Goal: Task Accomplishment & Management: Manage account settings

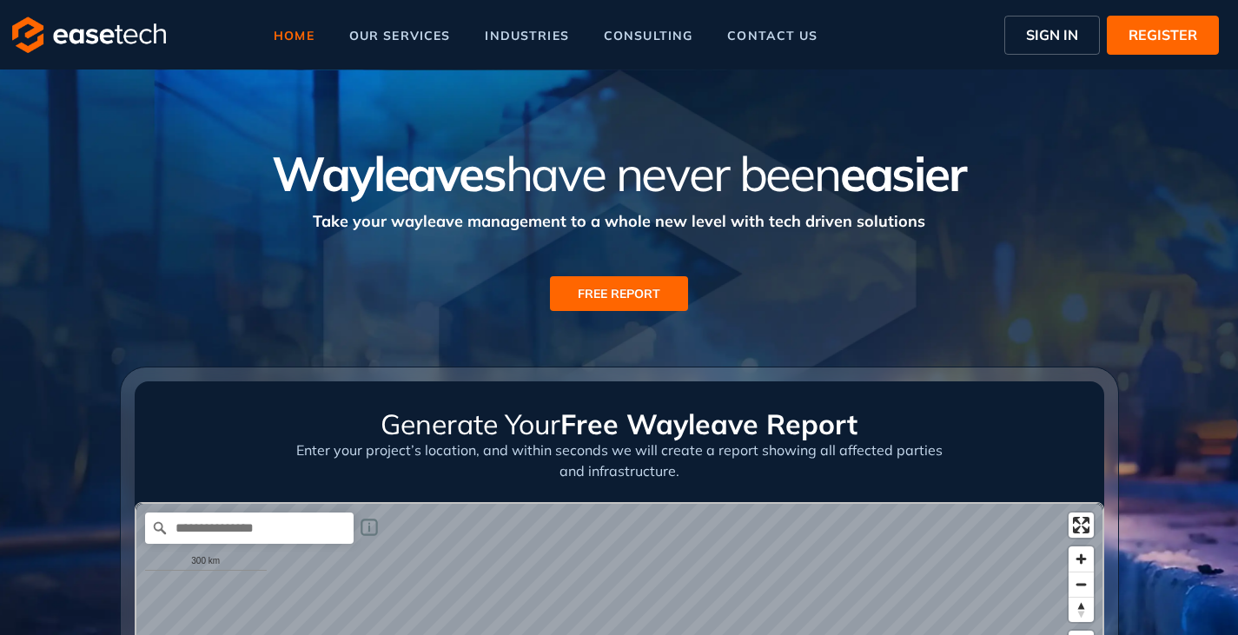
click at [1058, 37] on span "SIGN IN" at bounding box center [1052, 34] width 52 height 21
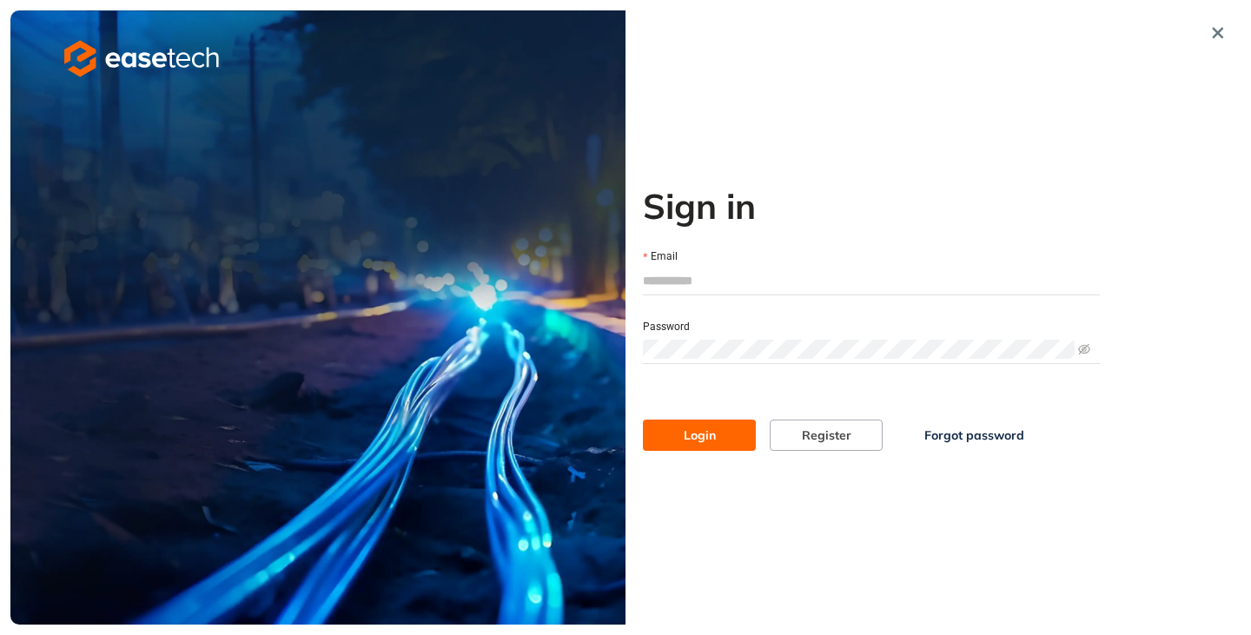
click at [690, 274] on input "Email" at bounding box center [871, 280] width 457 height 26
type input "**********"
click at [687, 433] on span "Login" at bounding box center [699, 435] width 32 height 19
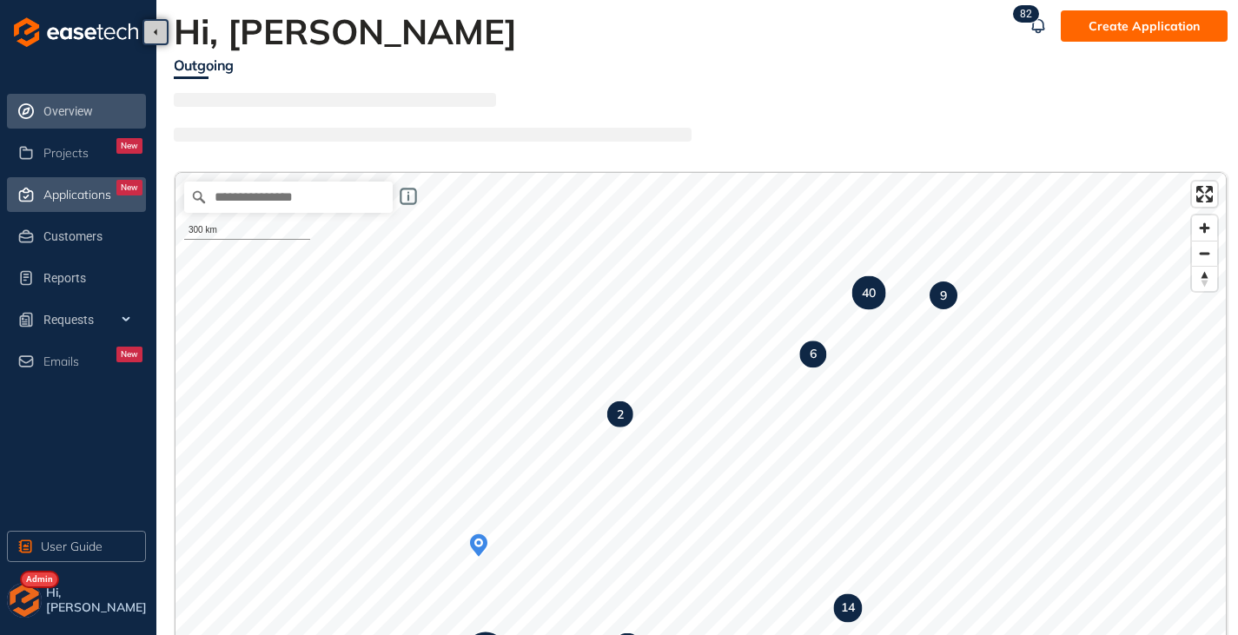
click at [75, 199] on span "Applications" at bounding box center [77, 195] width 68 height 15
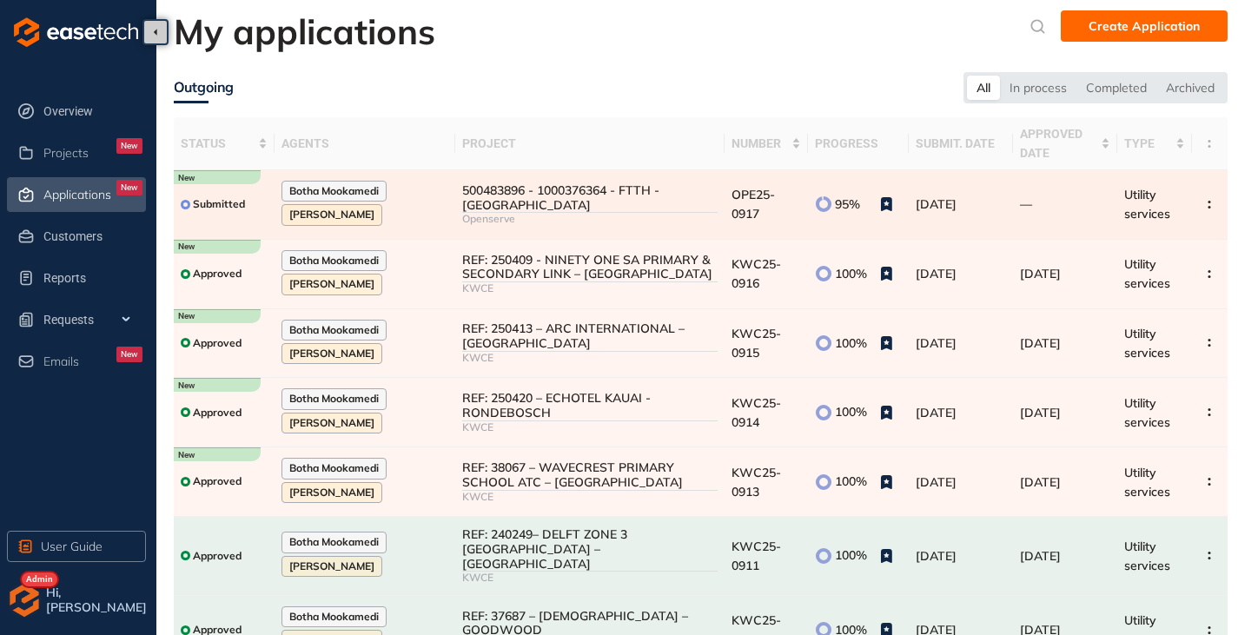
click at [611, 225] on div "Openserve" at bounding box center [589, 219] width 255 height 12
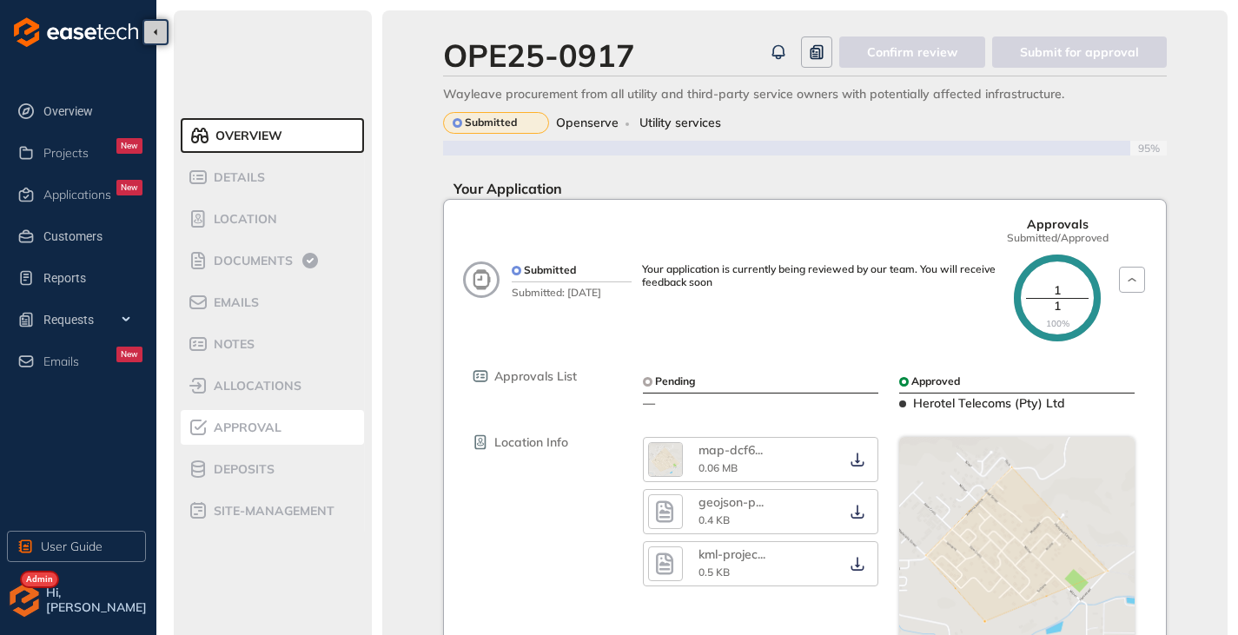
click at [231, 439] on li "Approval" at bounding box center [272, 427] width 183 height 35
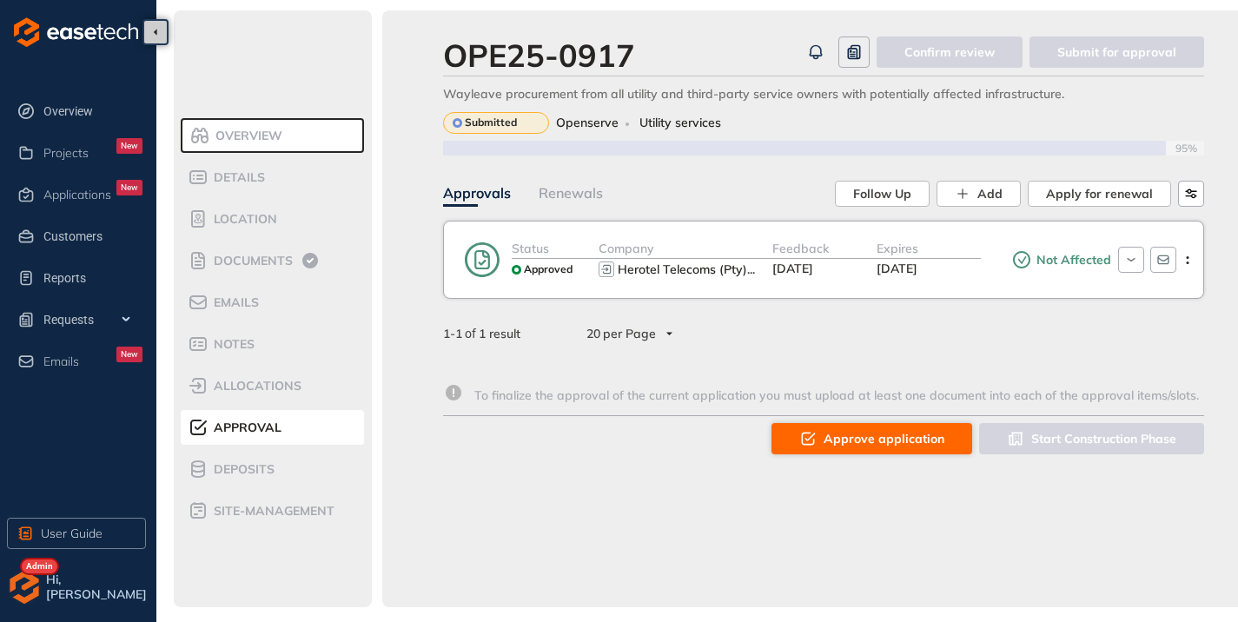
click at [841, 432] on span "Approve application" at bounding box center [883, 438] width 121 height 19
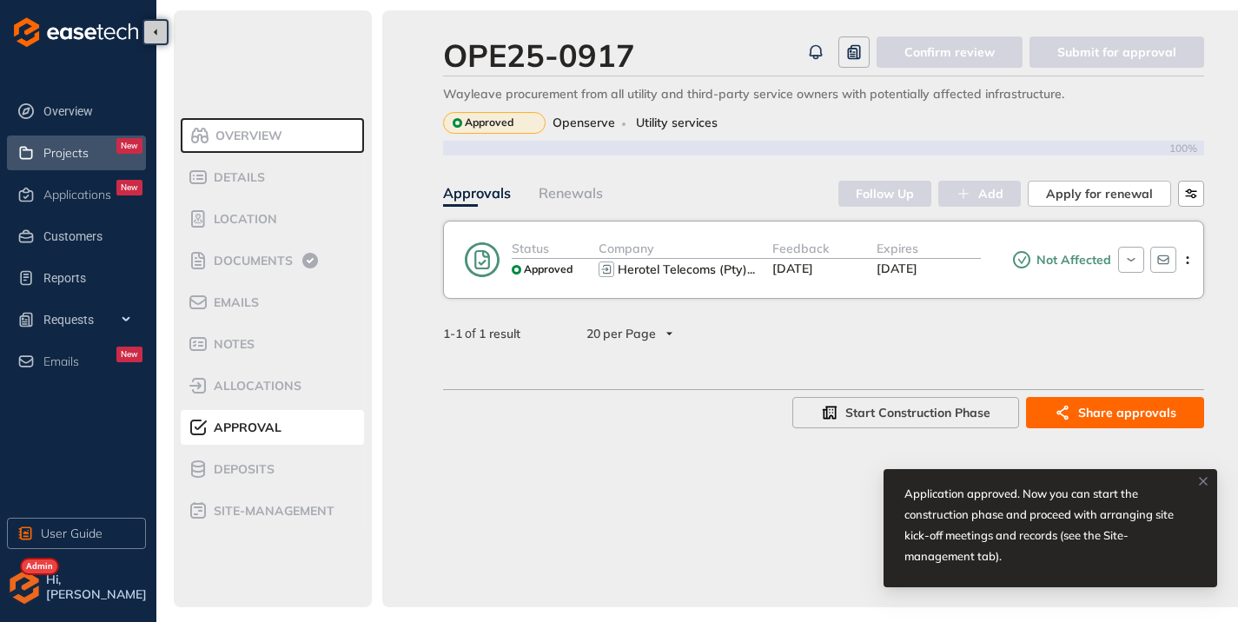
click at [55, 151] on span "Projects" at bounding box center [65, 153] width 45 height 15
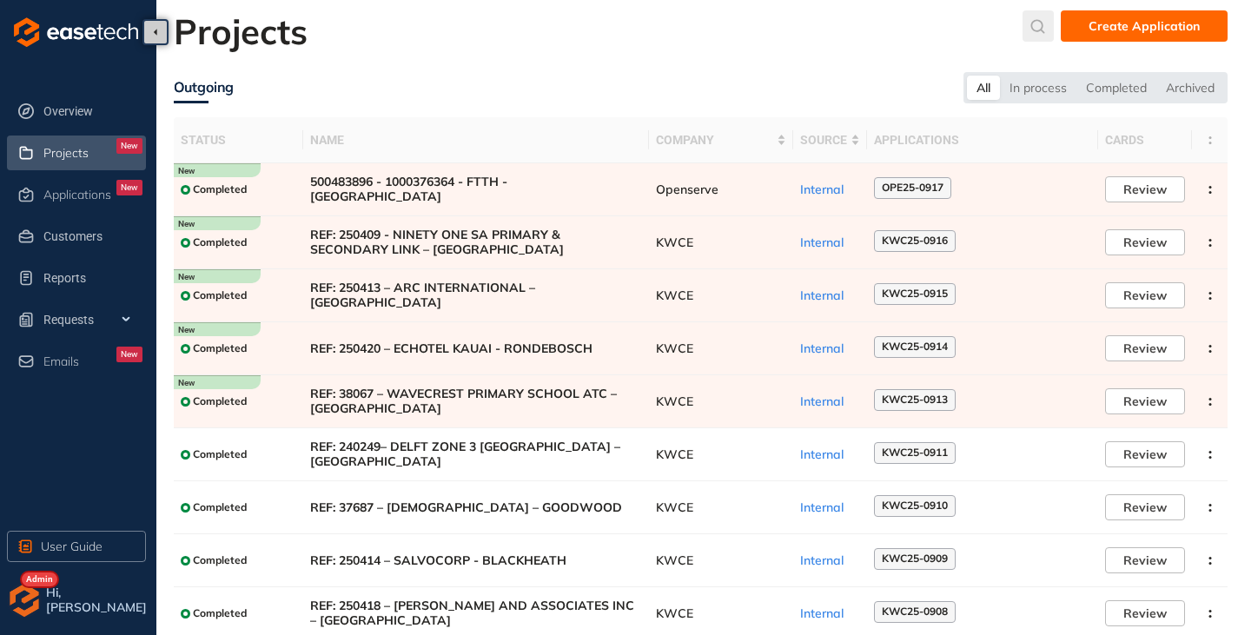
click at [1042, 24] on icon "submit" at bounding box center [1037, 26] width 17 height 15
click at [916, 30] on input "text" at bounding box center [908, 30] width 131 height 26
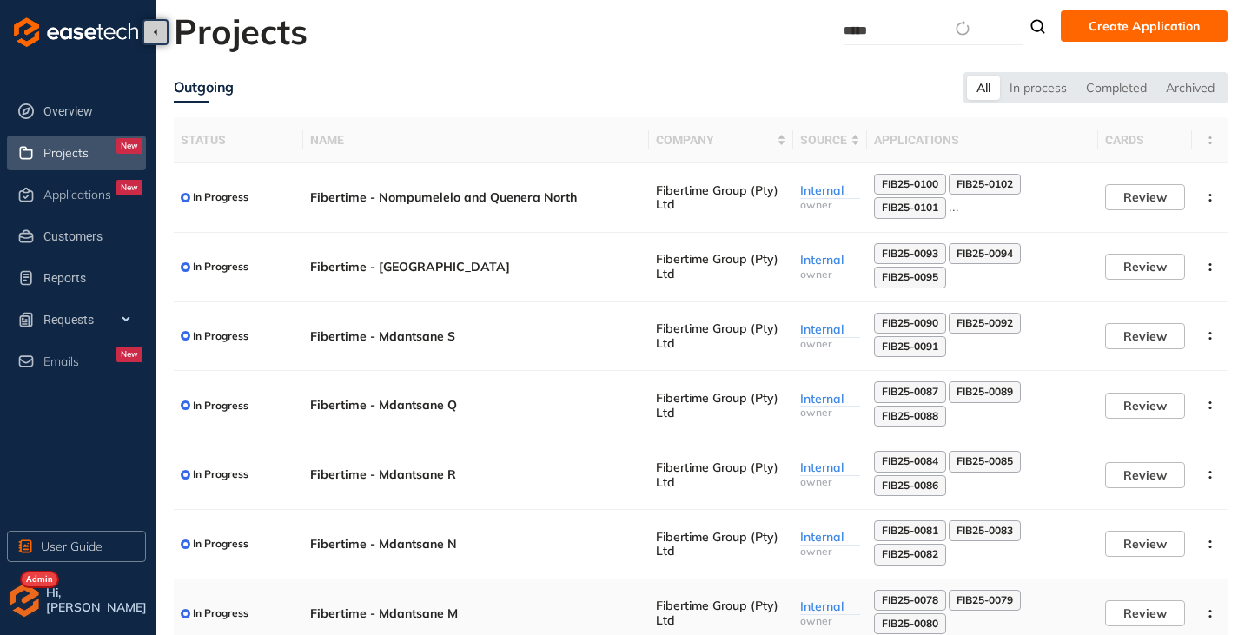
type input "*****"
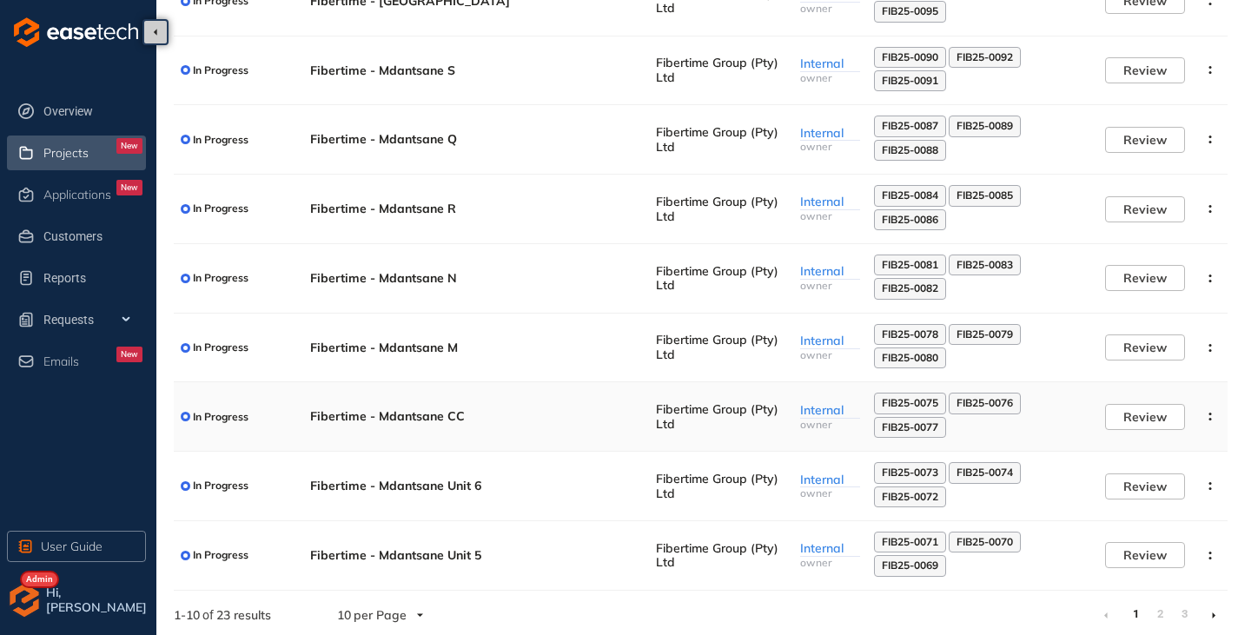
scroll to position [270, 0]
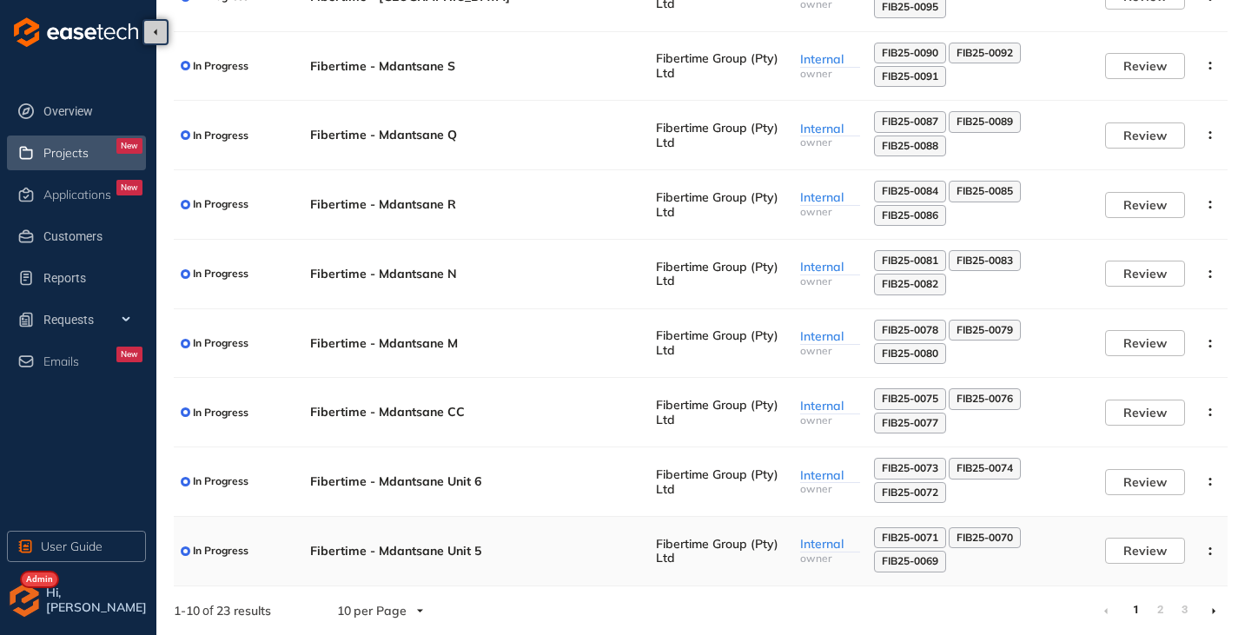
click at [444, 554] on span "Fibertime - Mdantsane Unit 5" at bounding box center [476, 551] width 332 height 15
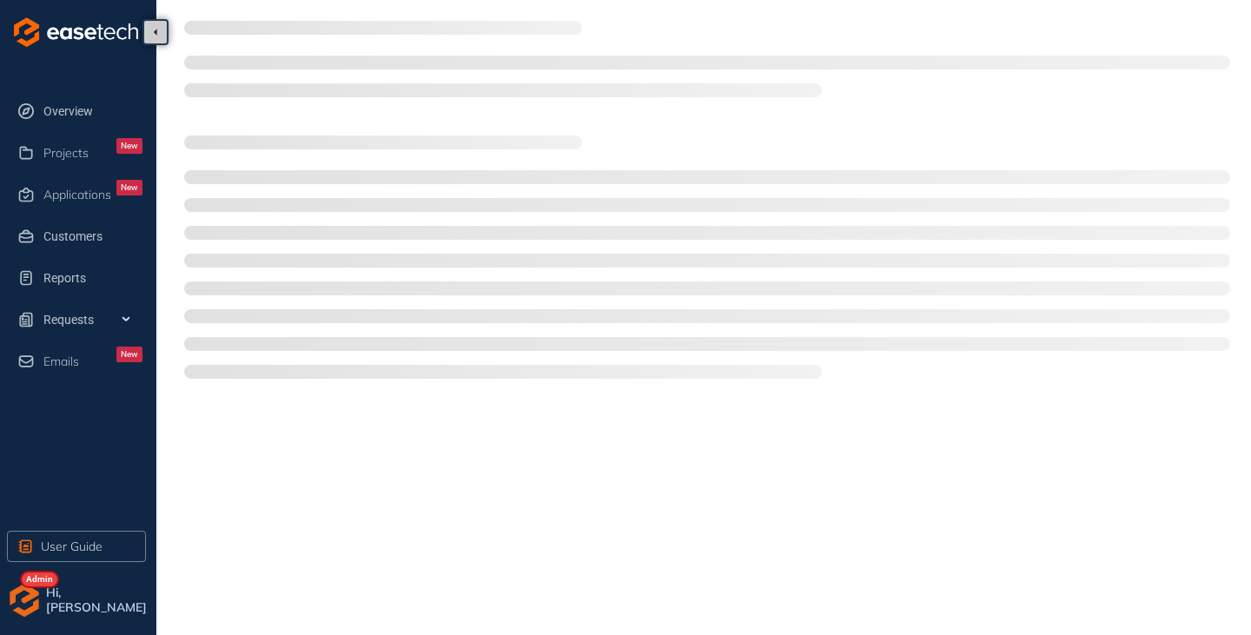
type textarea "**********"
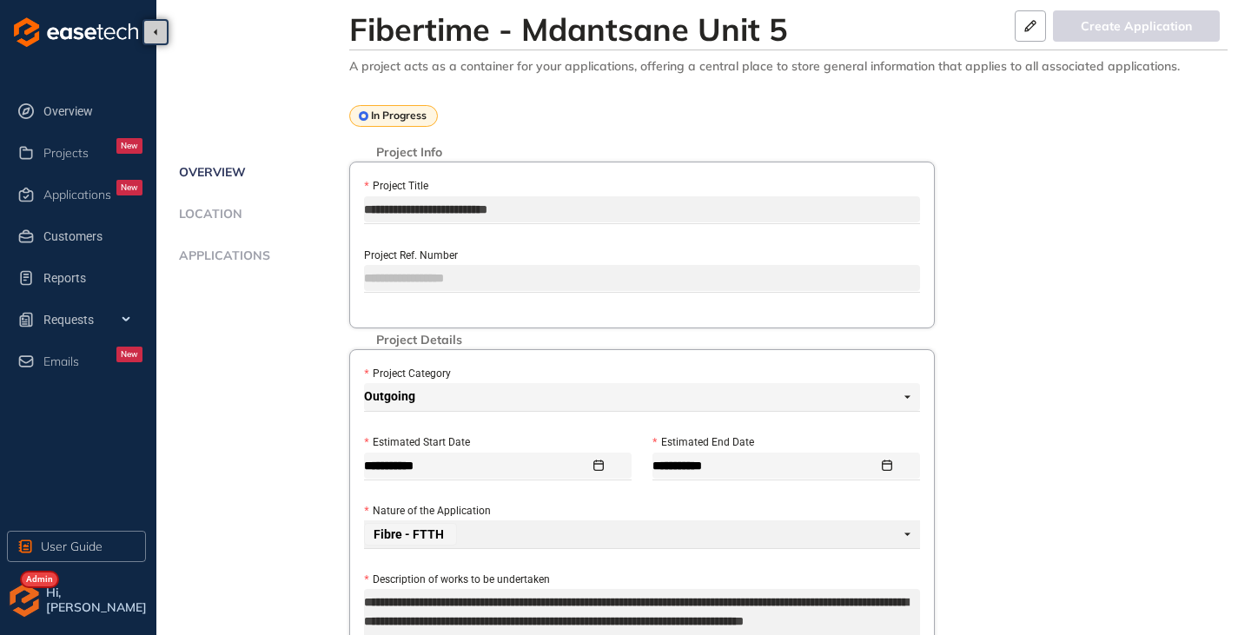
click at [235, 256] on span "Applications" at bounding box center [222, 255] width 96 height 15
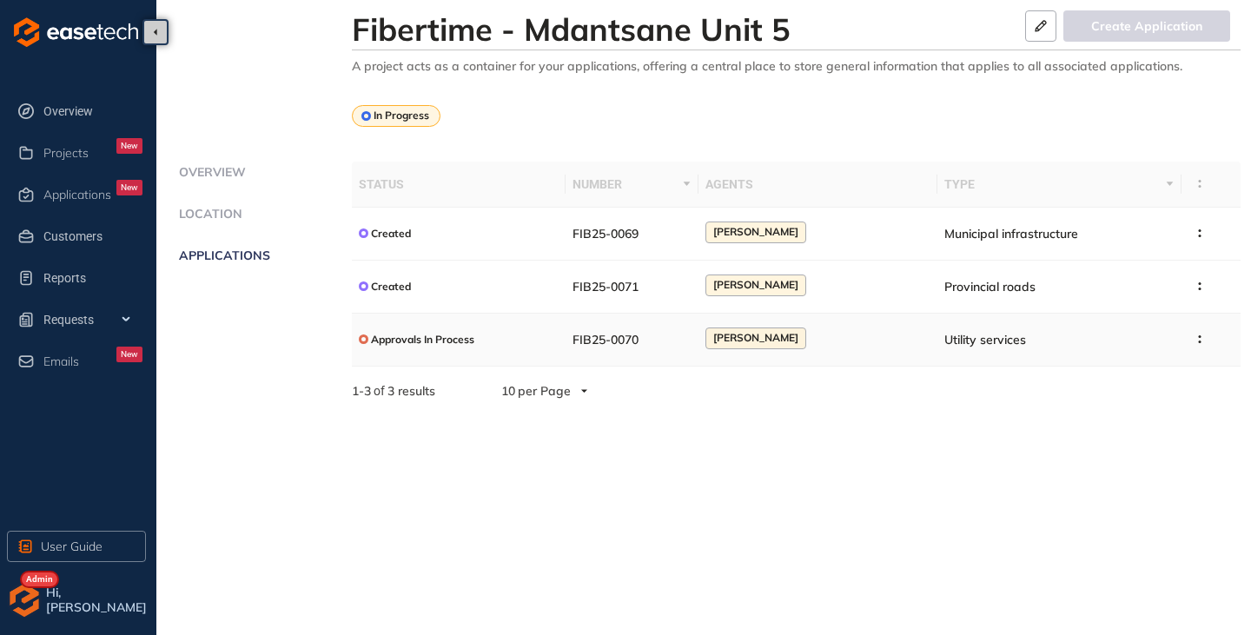
click at [510, 344] on div "Approvals In Process" at bounding box center [459, 339] width 201 height 22
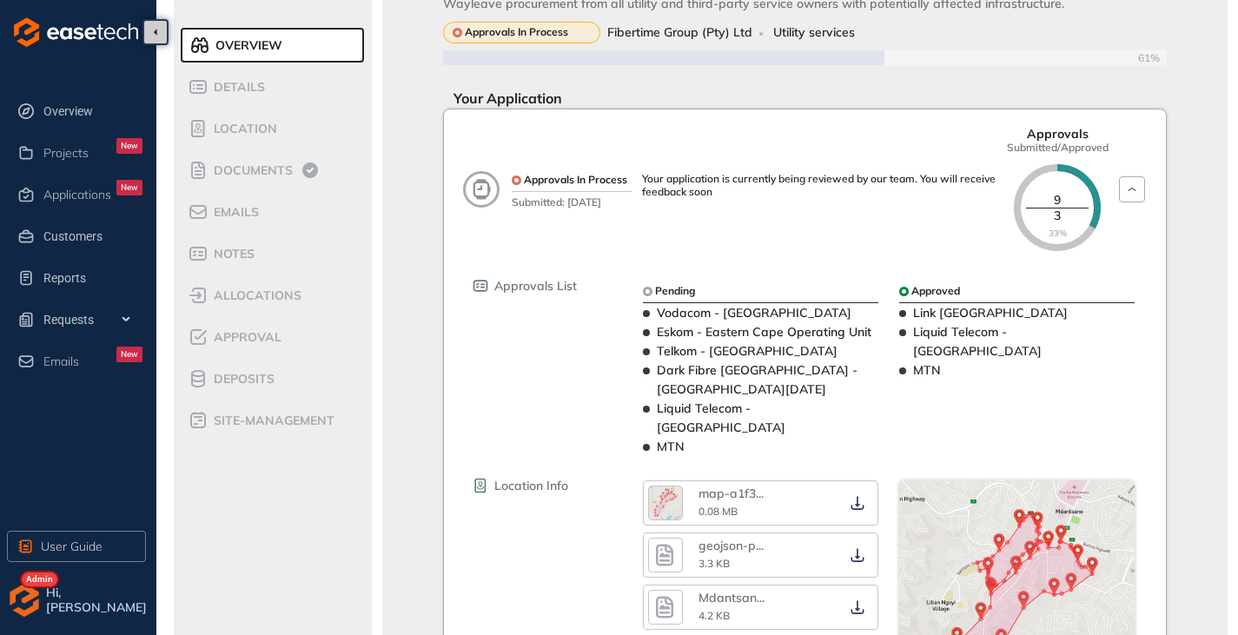
scroll to position [87, 0]
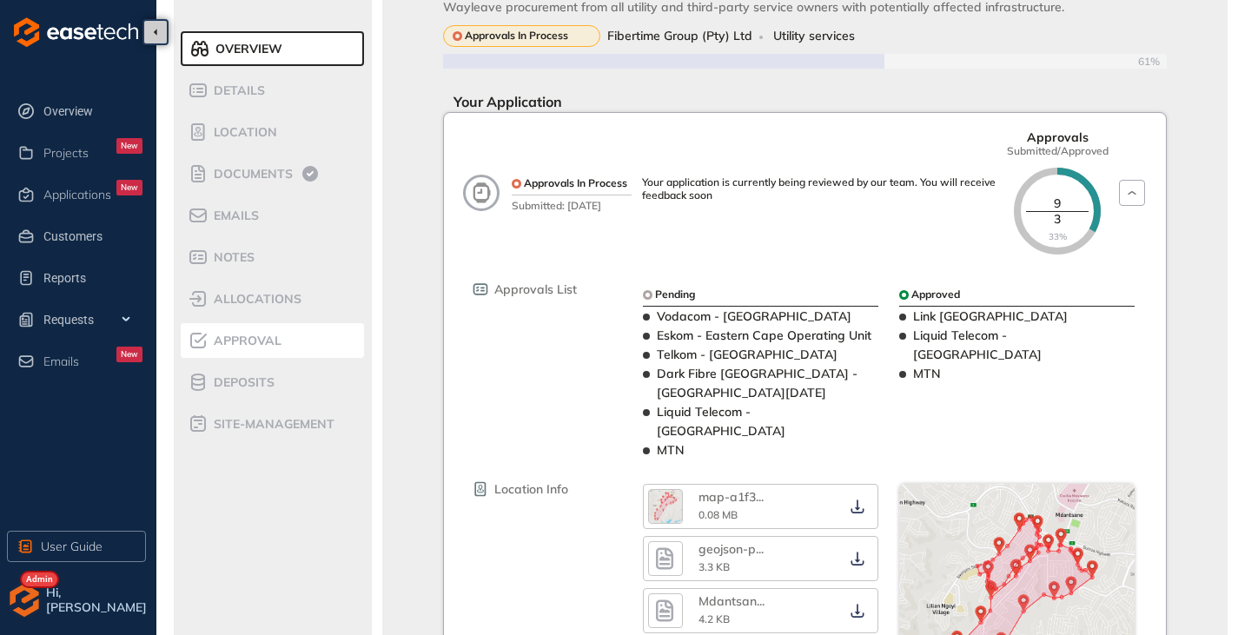
click at [265, 340] on span "Approval" at bounding box center [244, 340] width 73 height 15
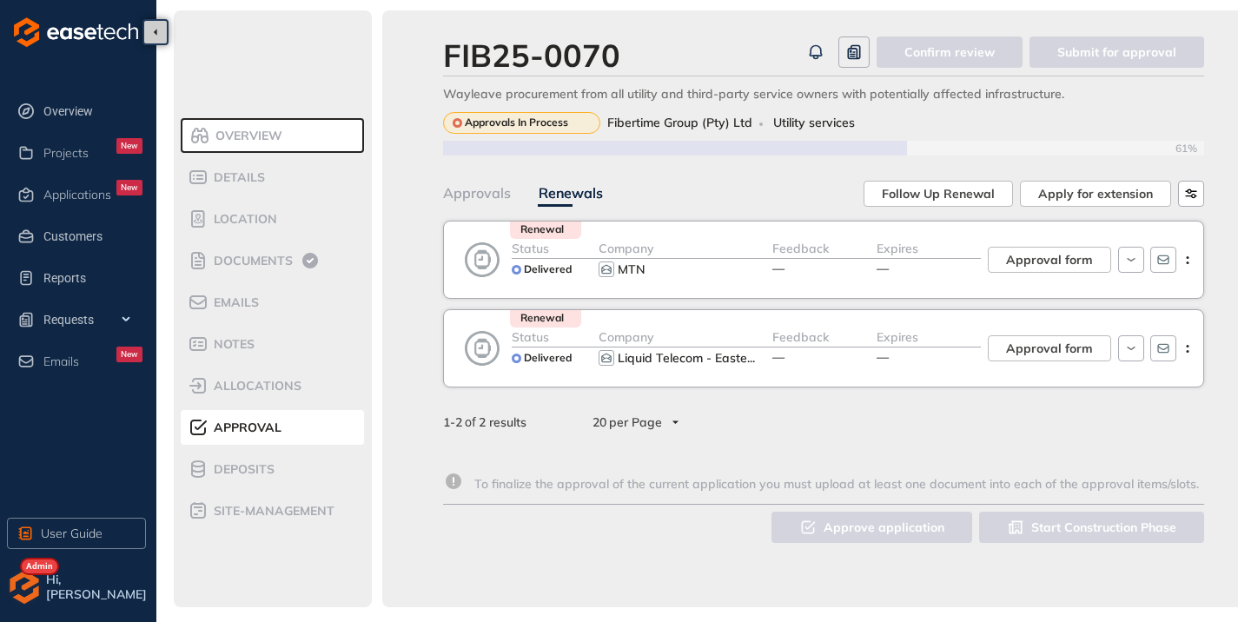
click at [485, 195] on div "Approvals" at bounding box center [477, 193] width 68 height 22
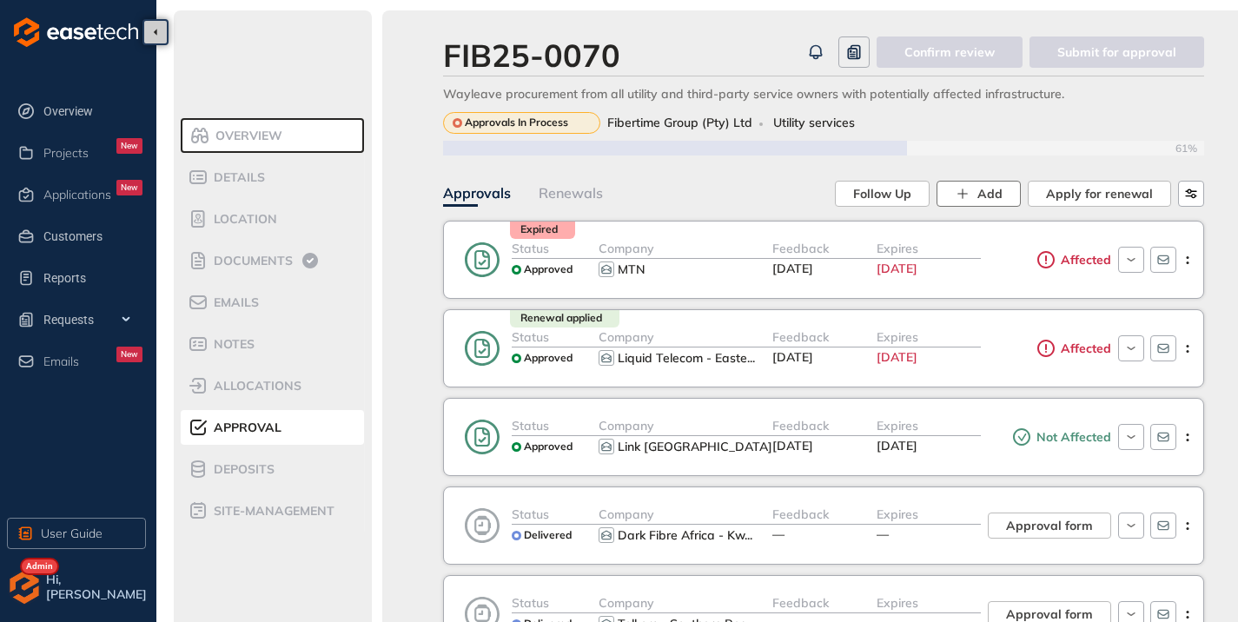
click at [993, 192] on span "Add" at bounding box center [989, 193] width 25 height 19
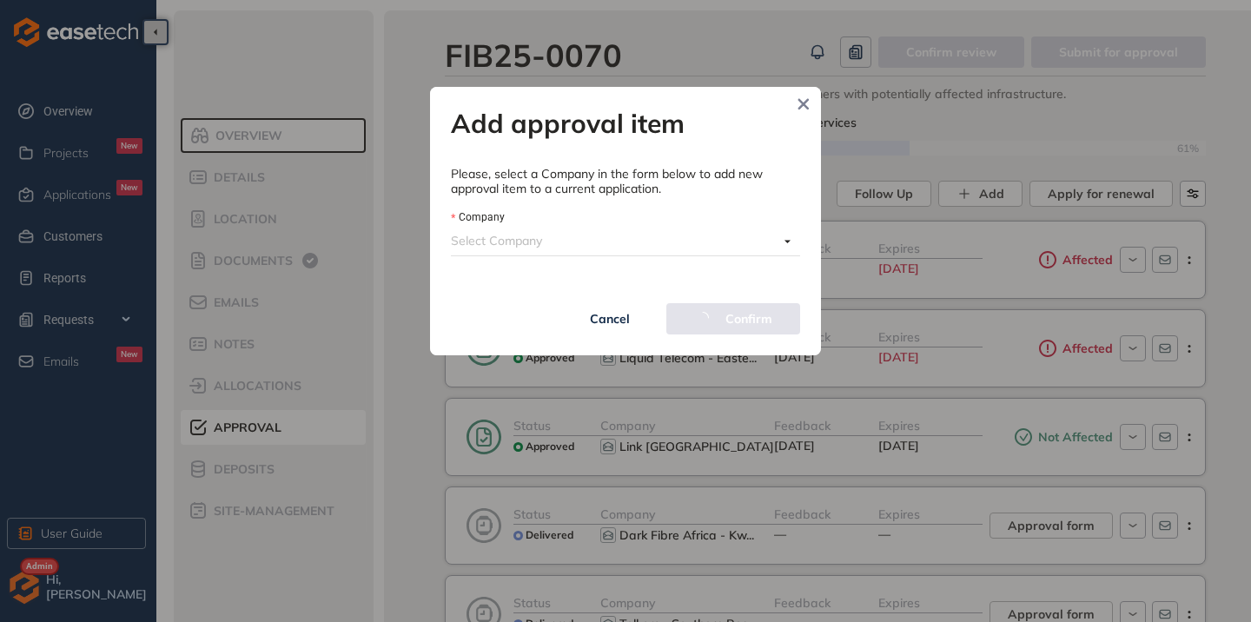
click at [539, 241] on input "Company" at bounding box center [614, 241] width 327 height 26
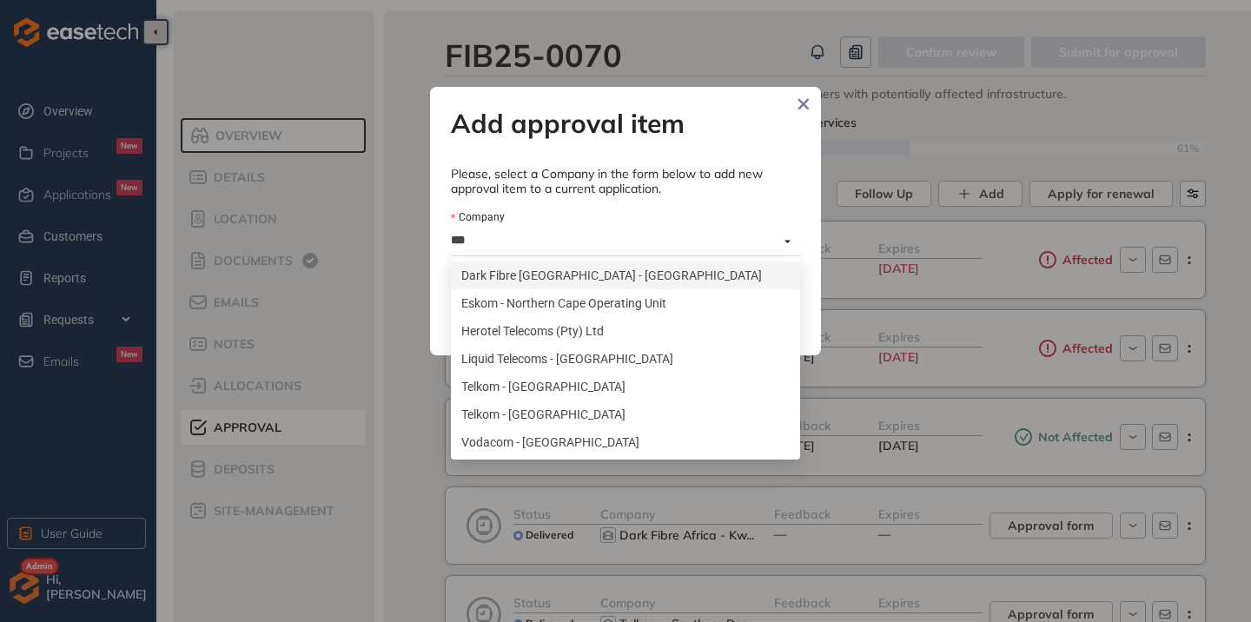
type input "****"
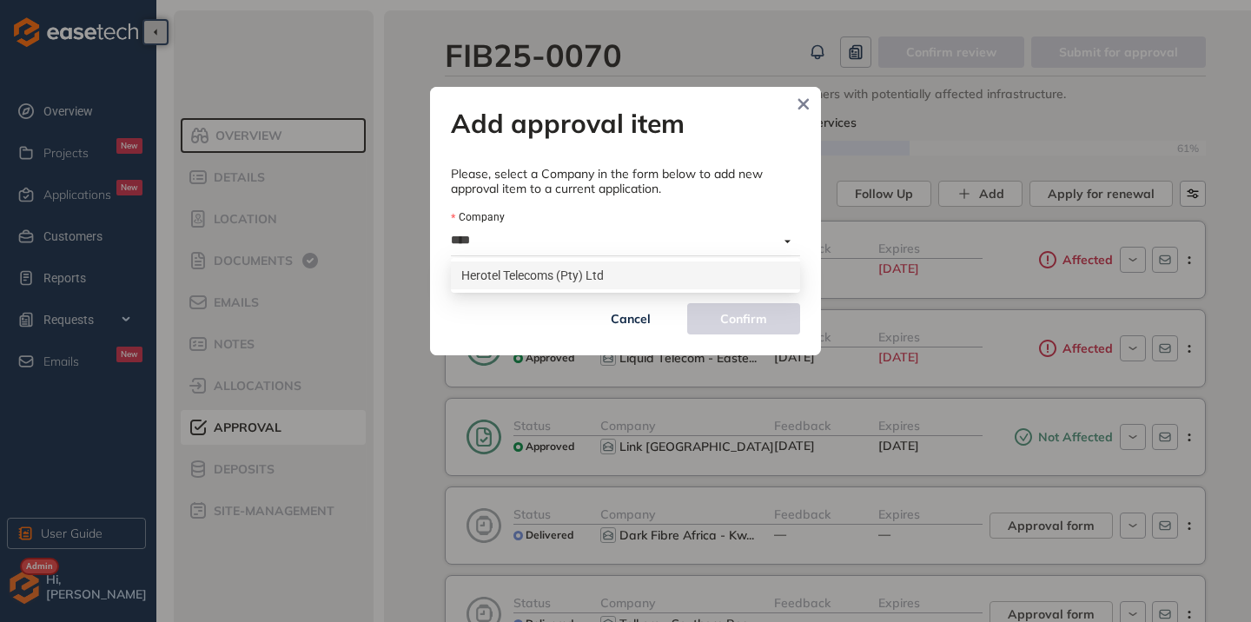
click at [564, 278] on div "Herotel Telecoms (Pty) Ltd" at bounding box center [625, 275] width 328 height 19
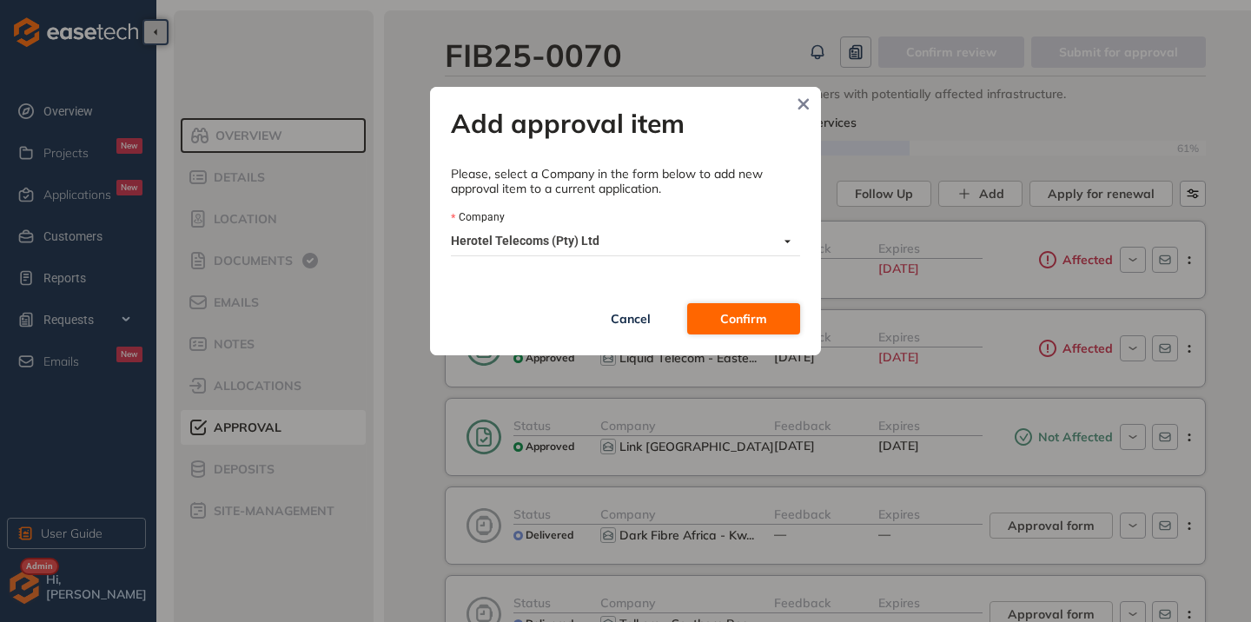
click at [749, 320] on span "Confirm" at bounding box center [743, 318] width 47 height 19
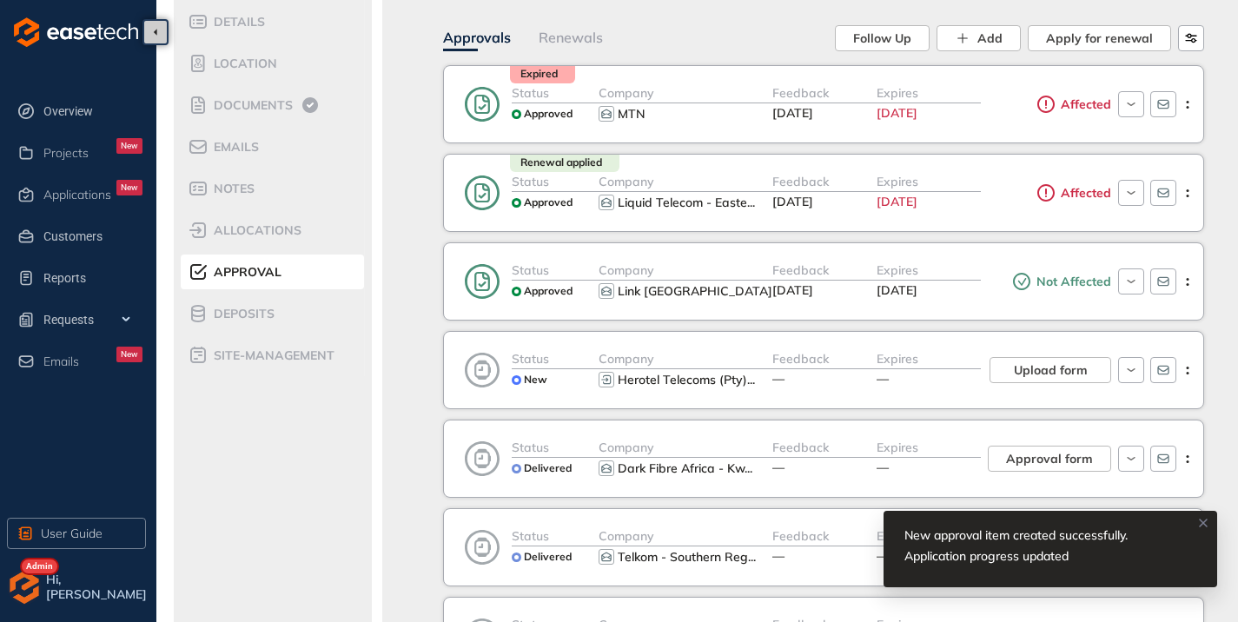
scroll to position [174, 0]
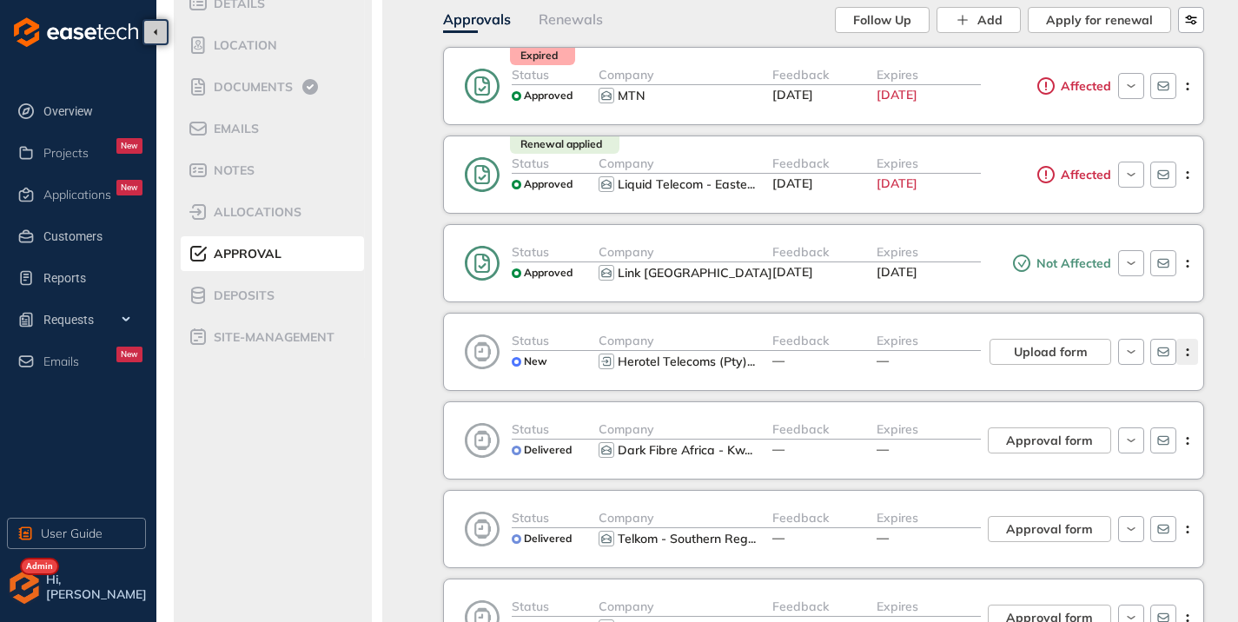
click at [1188, 349] on circle "button" at bounding box center [1186, 349] width 3 height 3
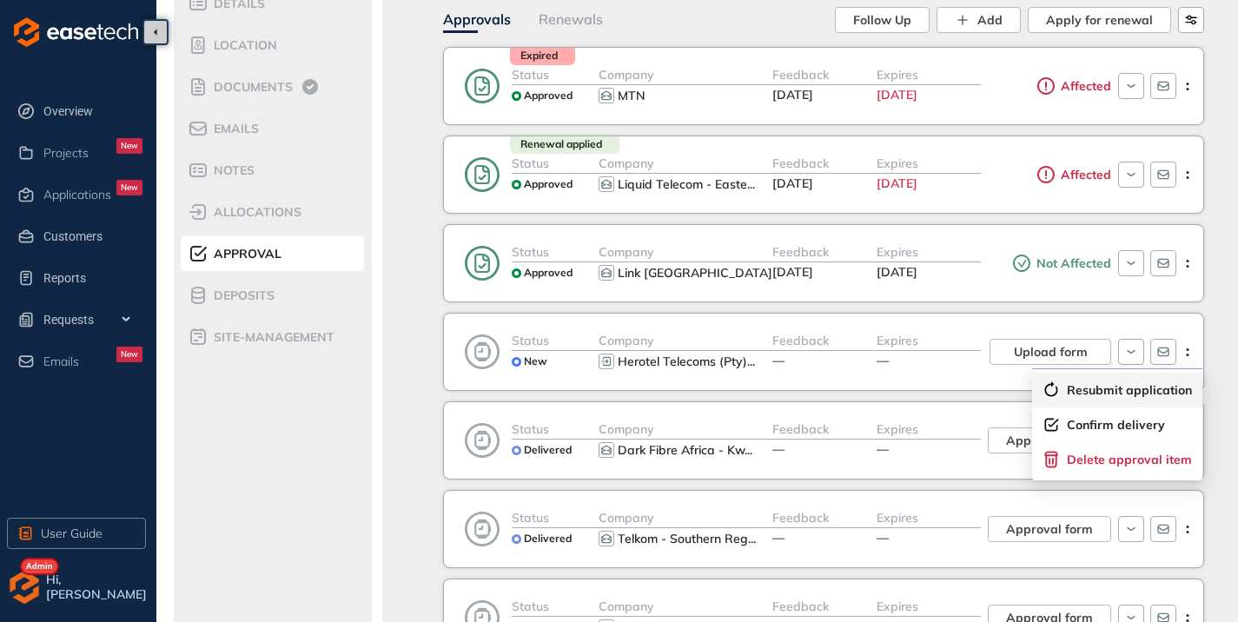
click at [1110, 381] on div "Resubmit application" at bounding box center [1116, 389] width 149 height 17
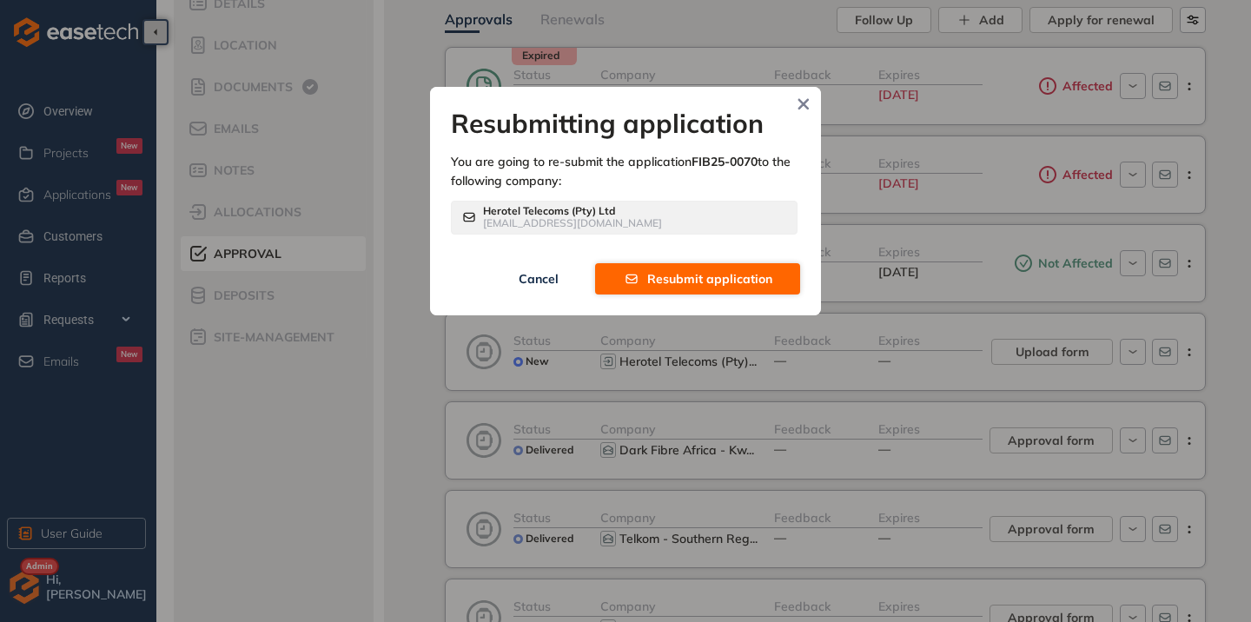
click at [664, 278] on span "Resubmit application" at bounding box center [709, 278] width 125 height 19
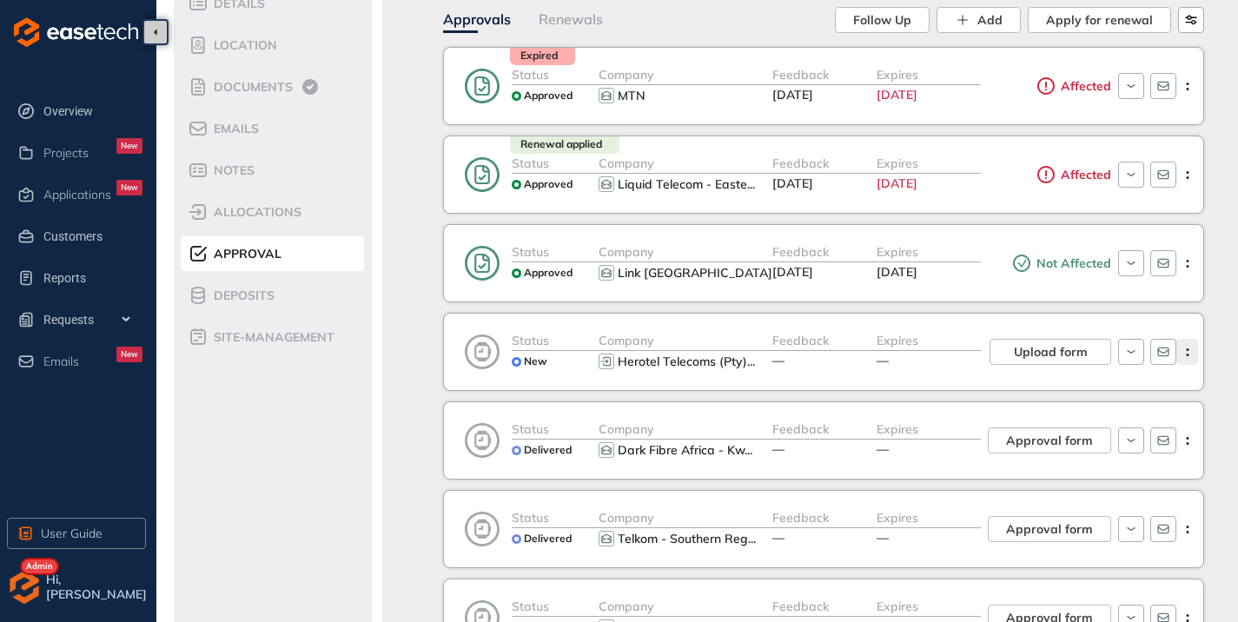
click at [1192, 356] on button "button" at bounding box center [1187, 352] width 22 height 26
click at [417, 398] on div "FIB25-0070 Confirm review Submit for approval Wayleave procurement from all uti…" at bounding box center [823, 382] width 882 height 1090
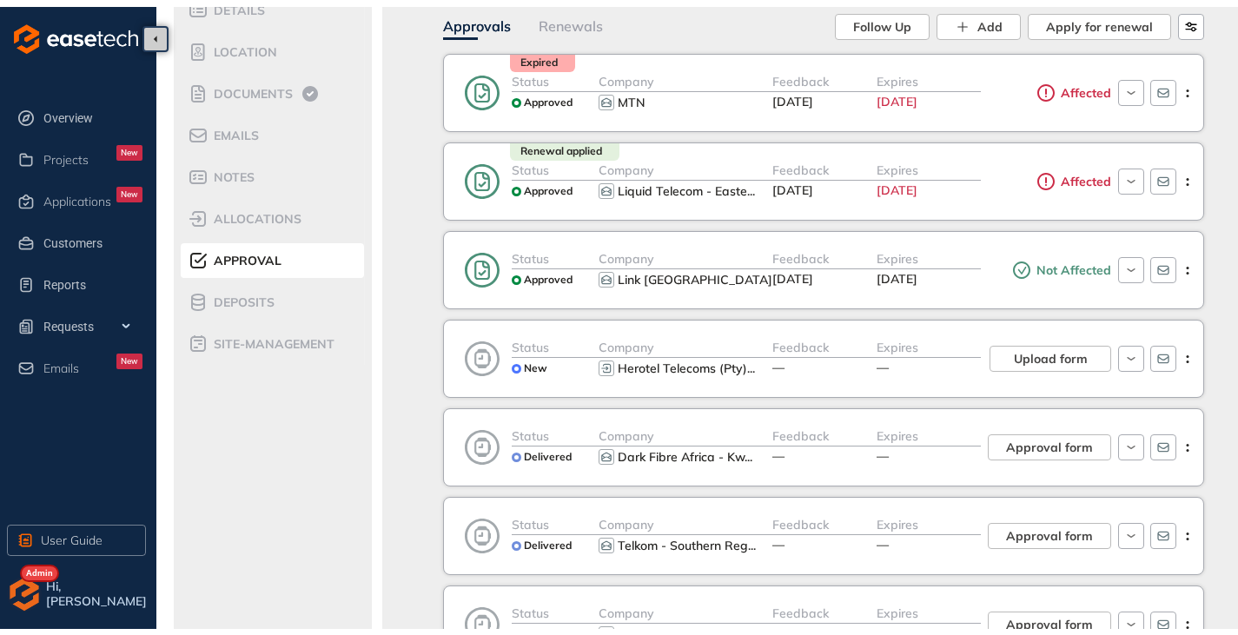
scroll to position [0, 0]
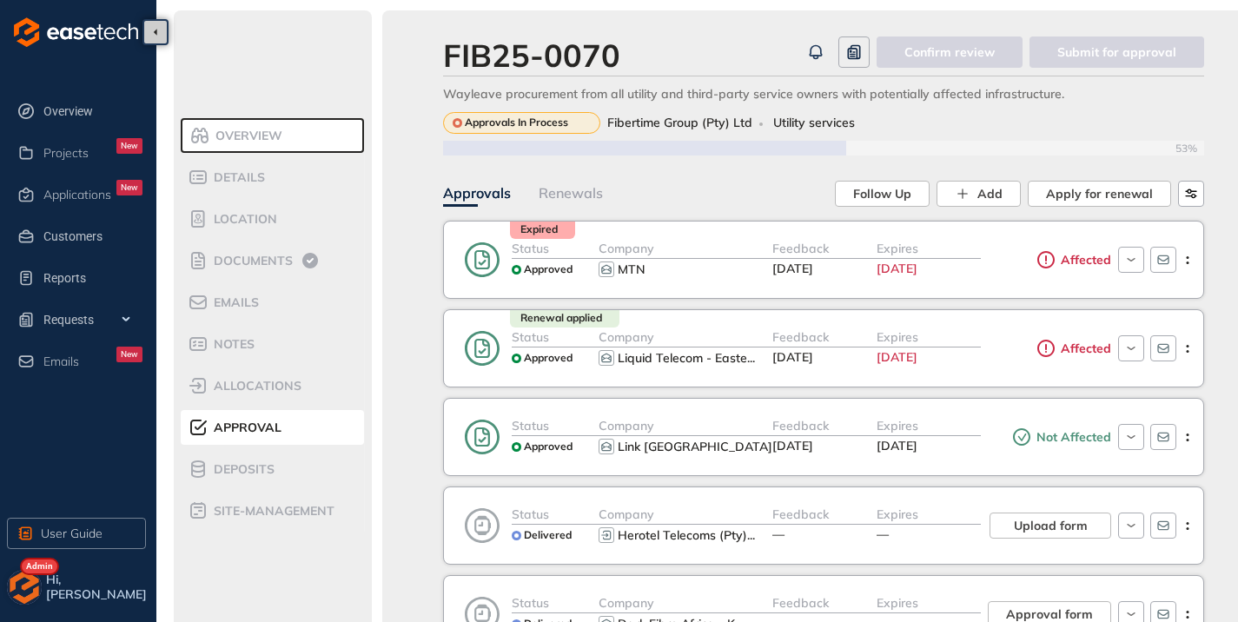
click at [20, 595] on img "button" at bounding box center [24, 587] width 35 height 35
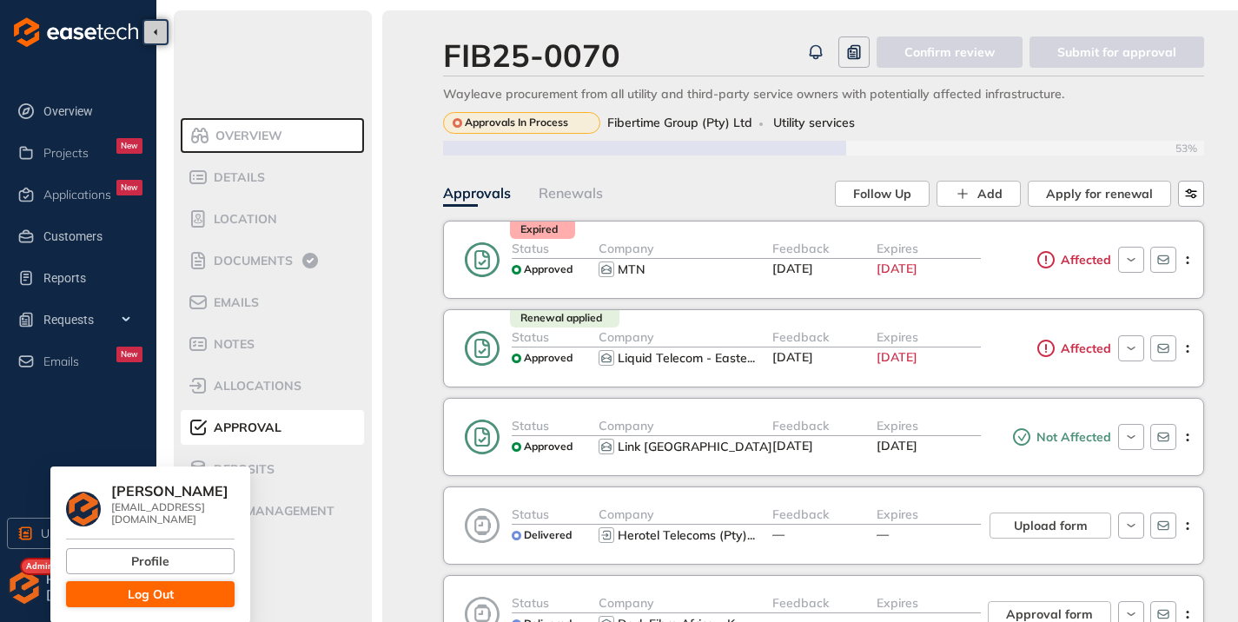
click at [113, 581] on button "Log Out" at bounding box center [150, 594] width 168 height 26
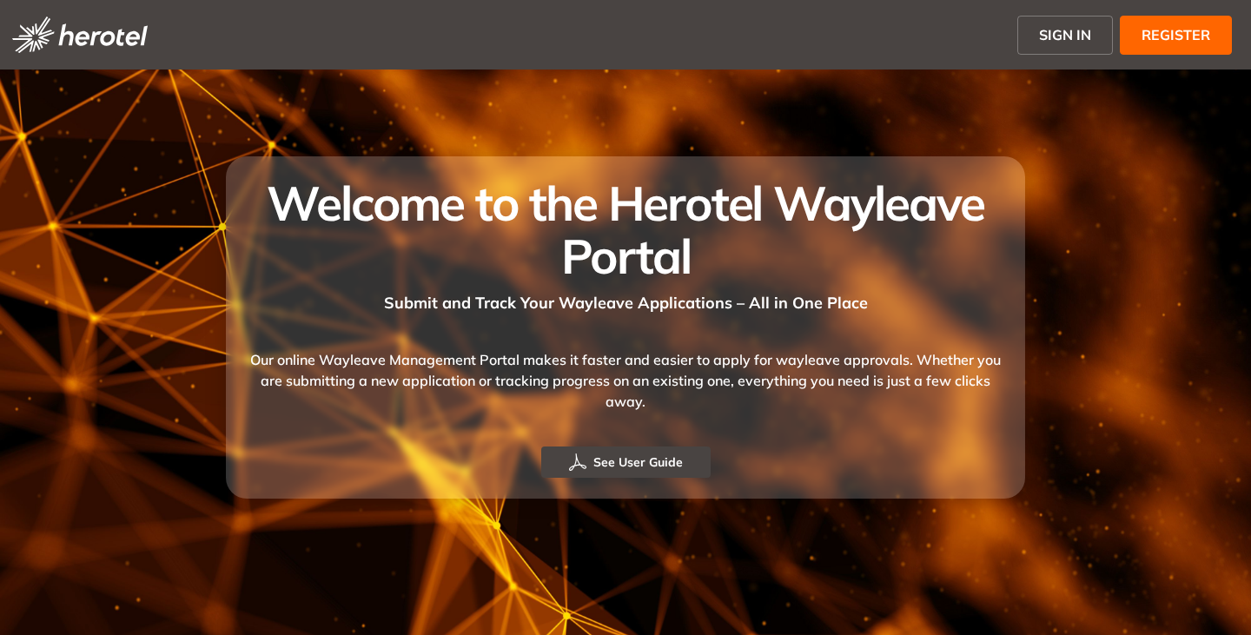
click at [1057, 21] on button "SIGN IN" at bounding box center [1065, 35] width 96 height 39
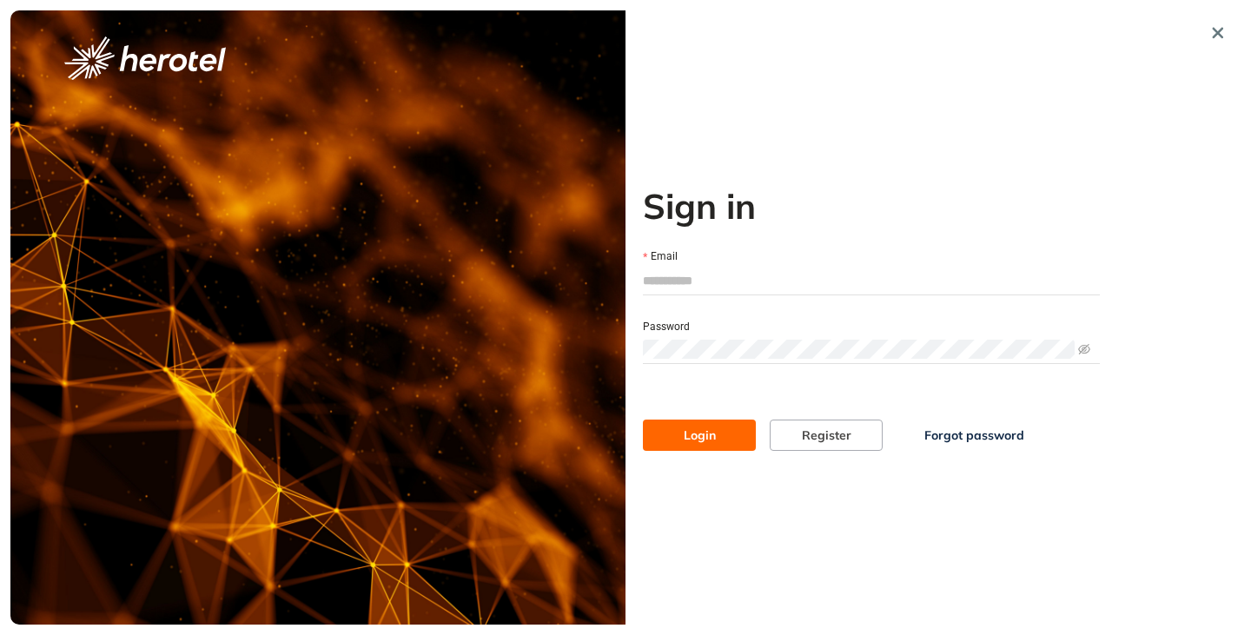
click at [692, 281] on input "Email" at bounding box center [871, 280] width 457 height 26
type input "**********"
click at [710, 449] on button "Login" at bounding box center [699, 434] width 113 height 31
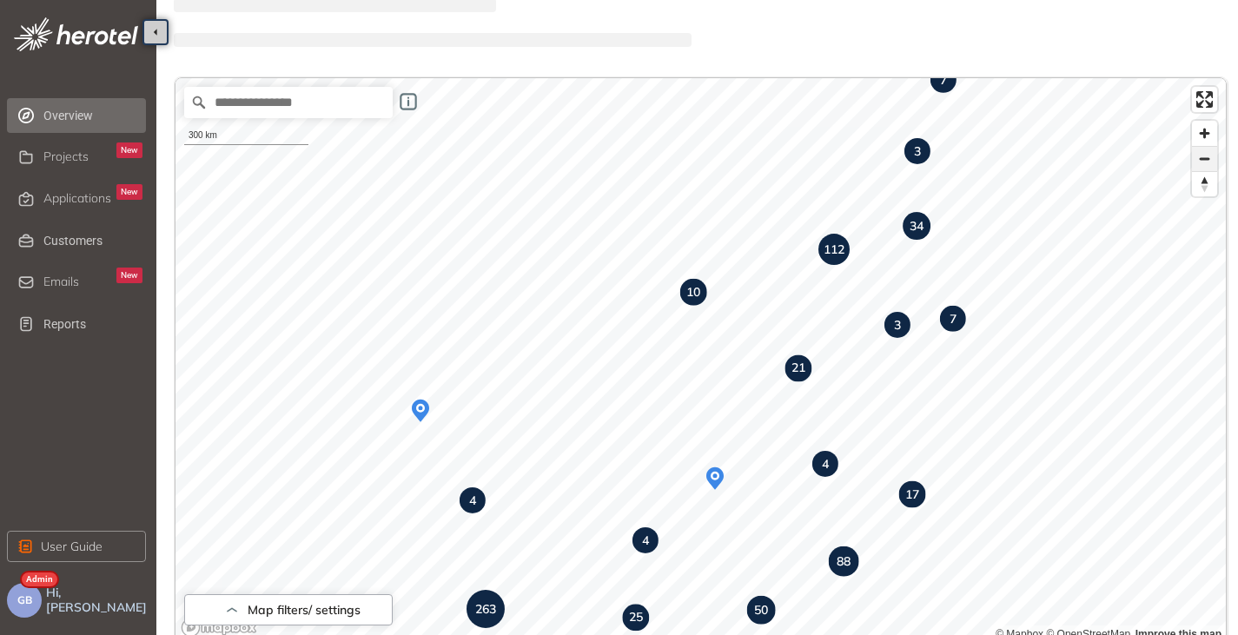
scroll to position [87, 0]
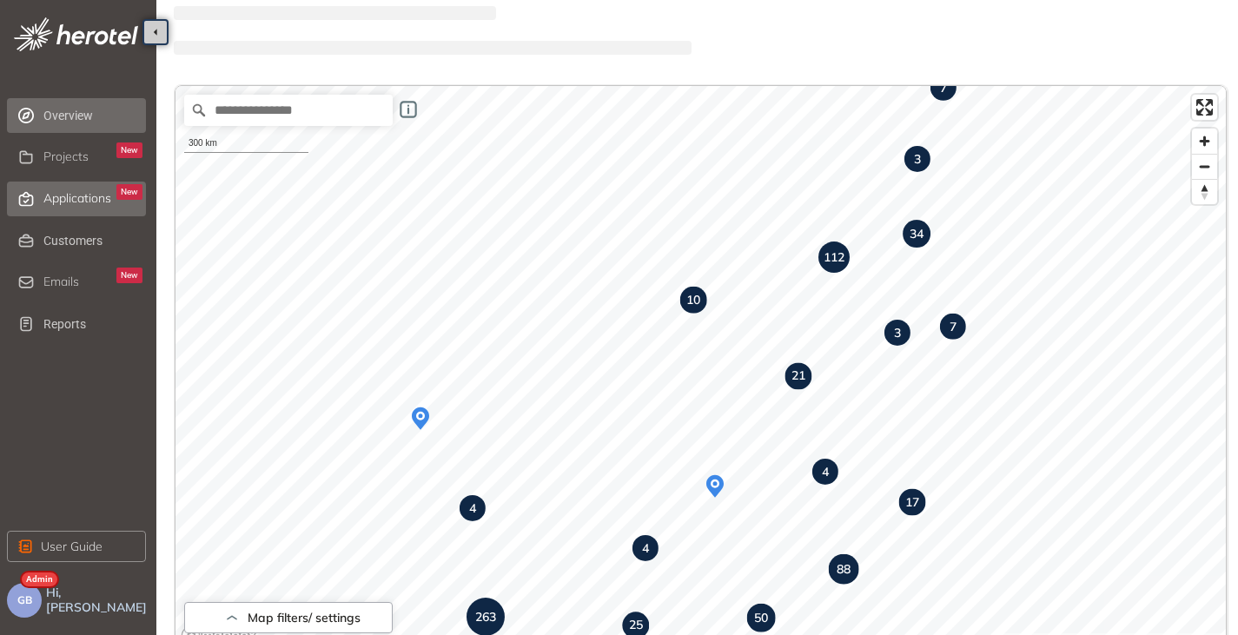
click at [64, 199] on span "Applications" at bounding box center [77, 198] width 68 height 15
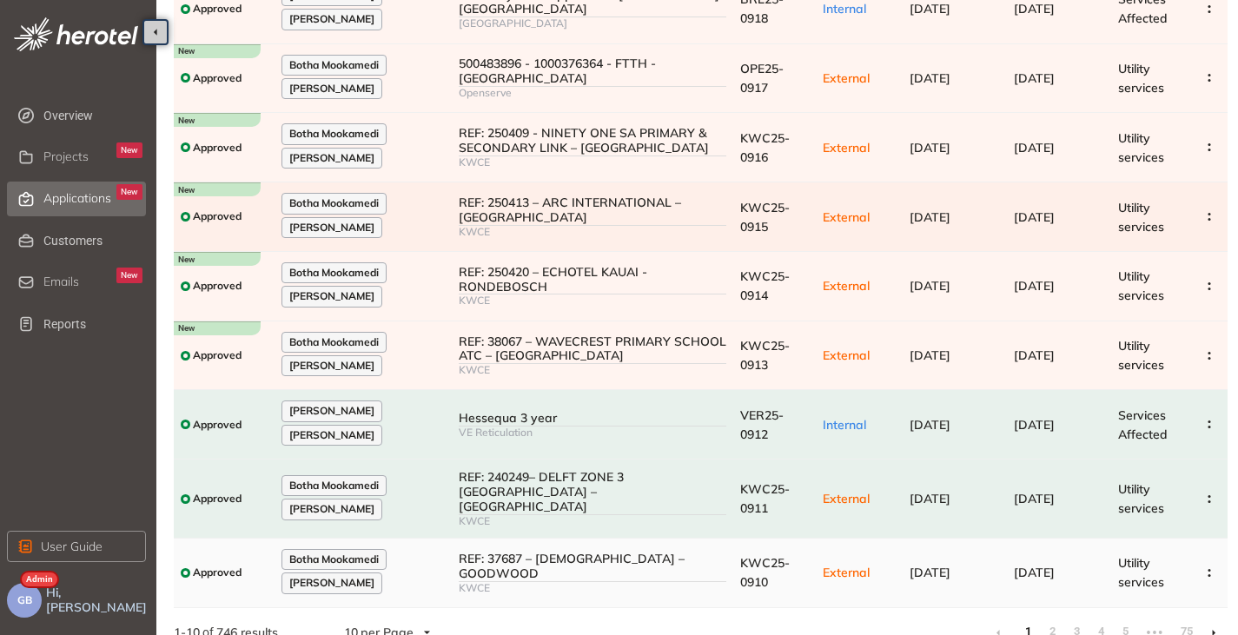
scroll to position [287, 0]
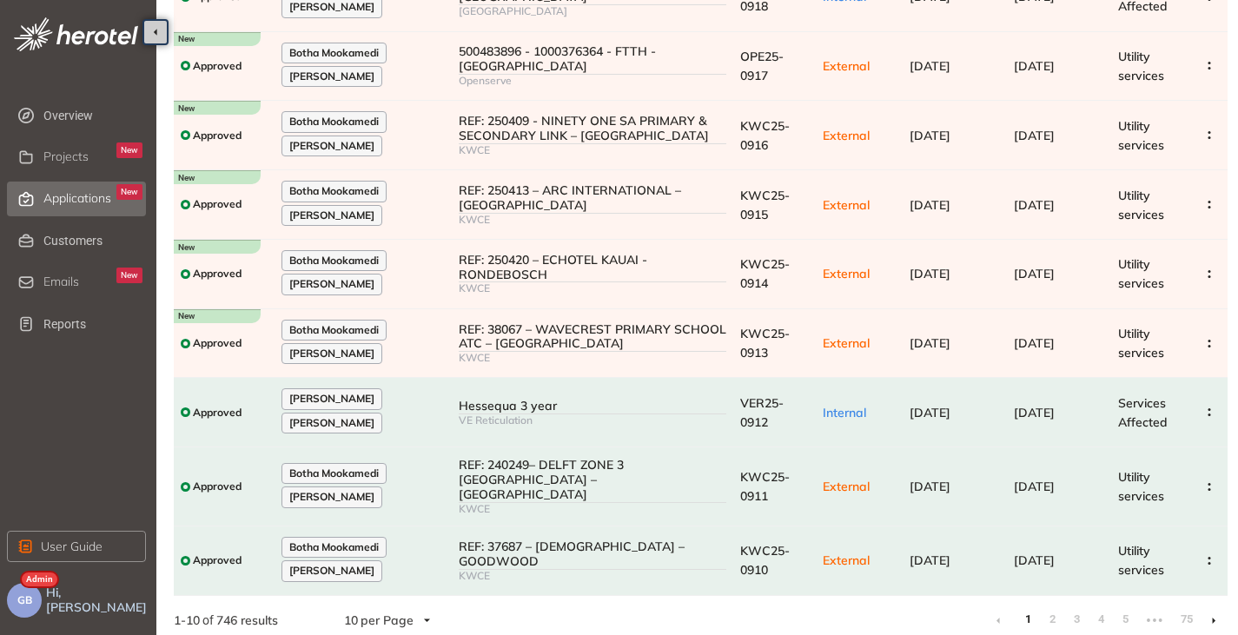
click at [1215, 617] on icon at bounding box center [1213, 621] width 4 height 8
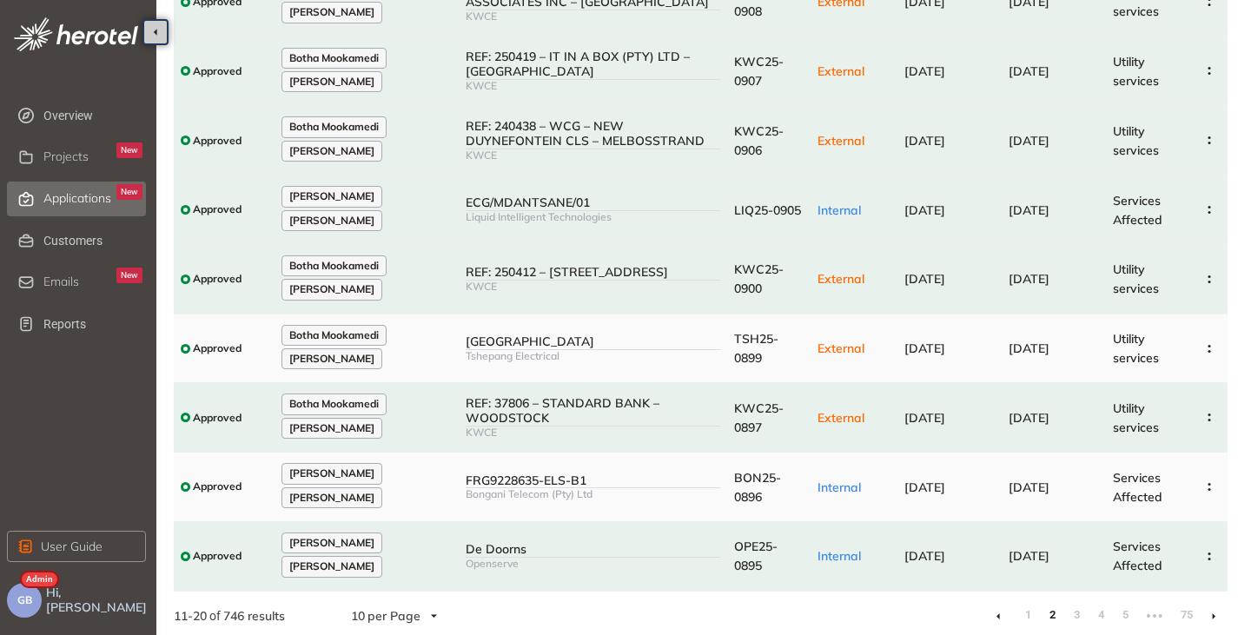
scroll to position [277, 0]
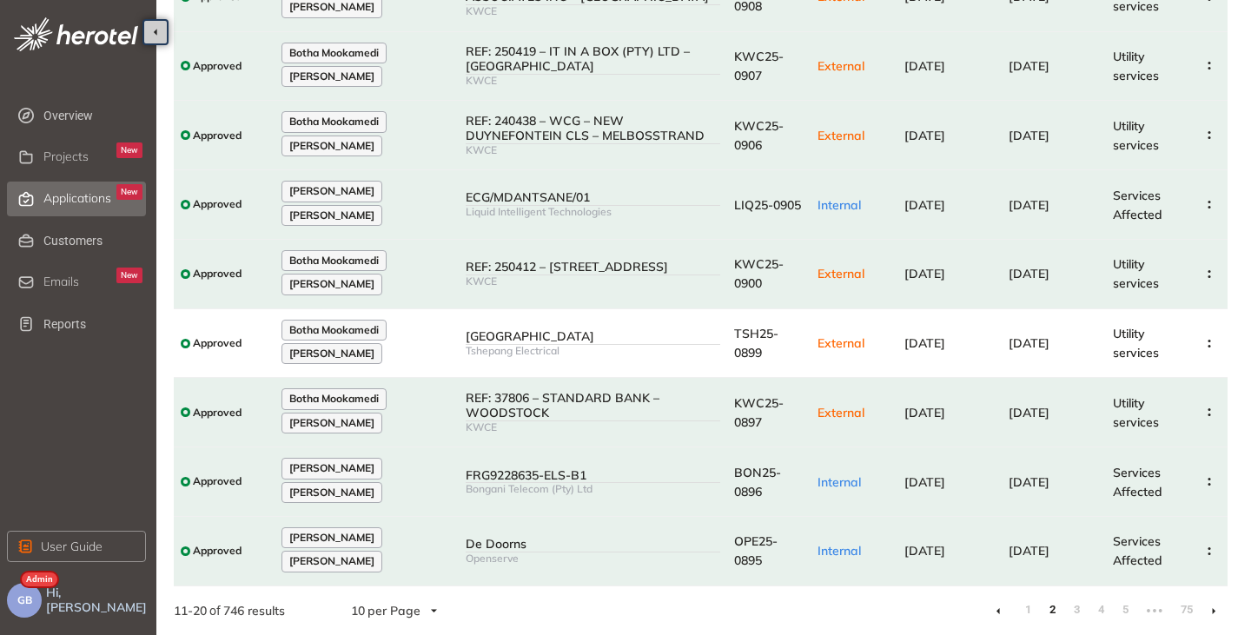
click at [1212, 611] on icon at bounding box center [1212, 611] width 3 height 6
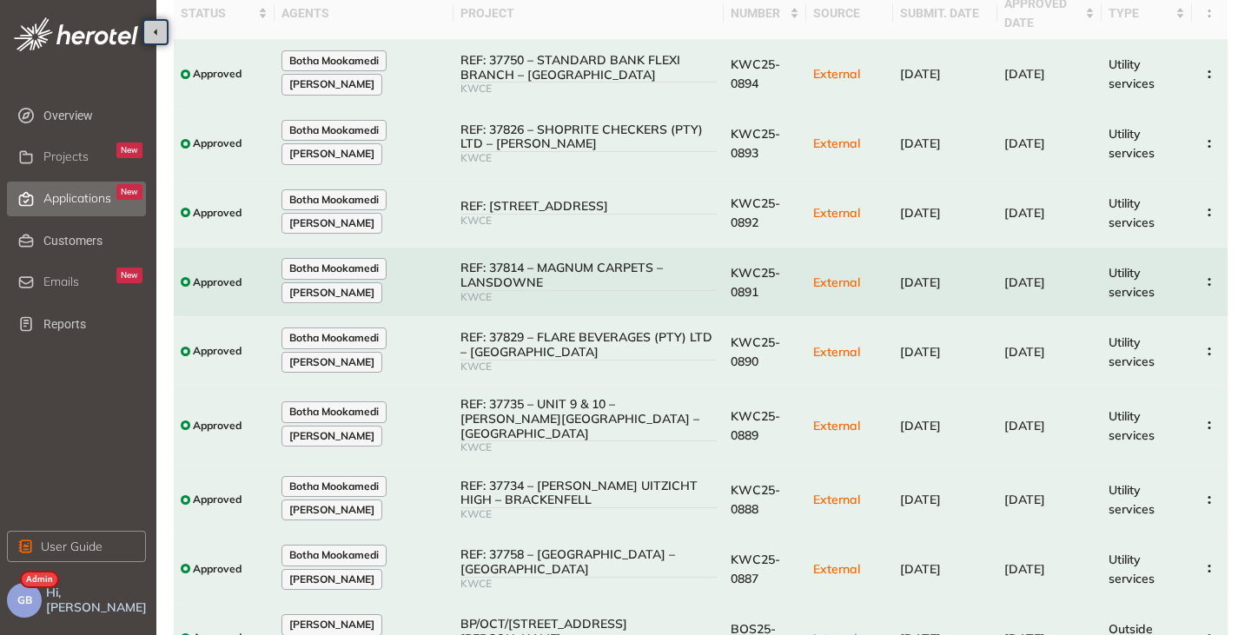
scroll to position [277, 0]
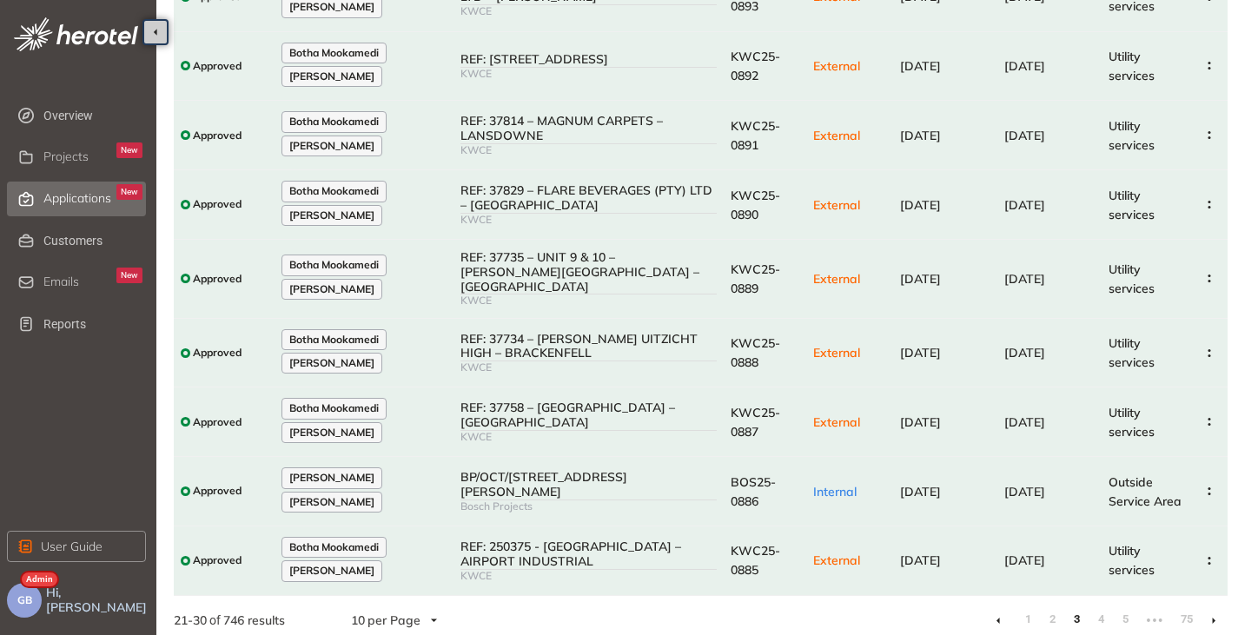
click at [1214, 617] on icon at bounding box center [1213, 621] width 4 height 8
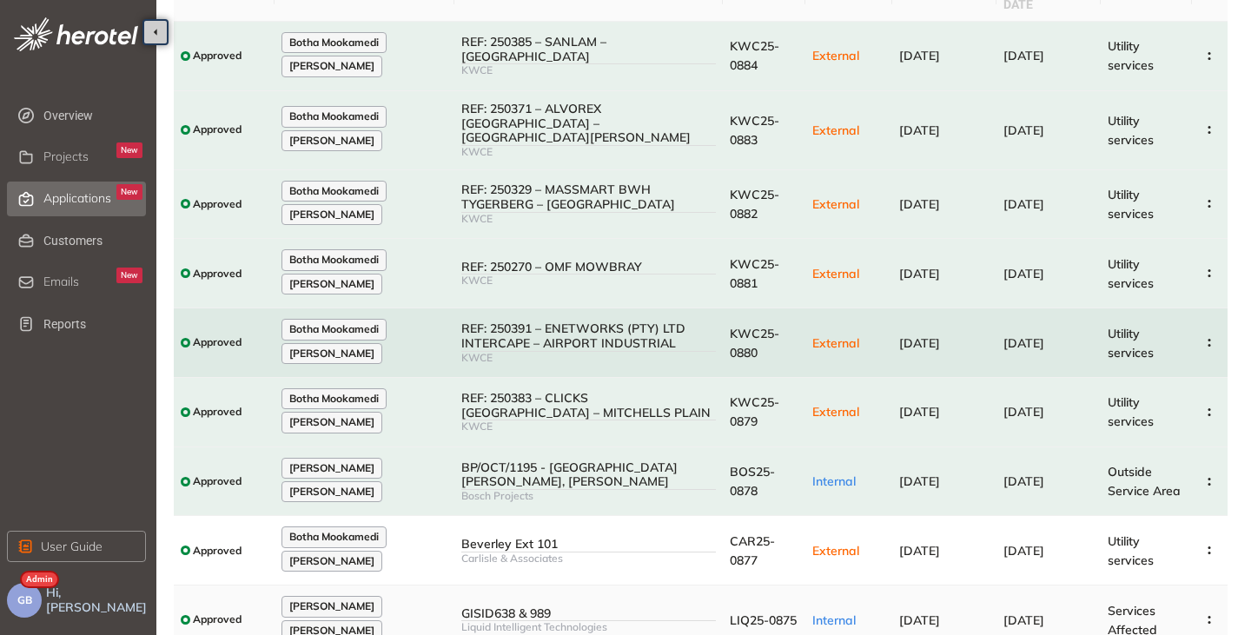
scroll to position [277, 0]
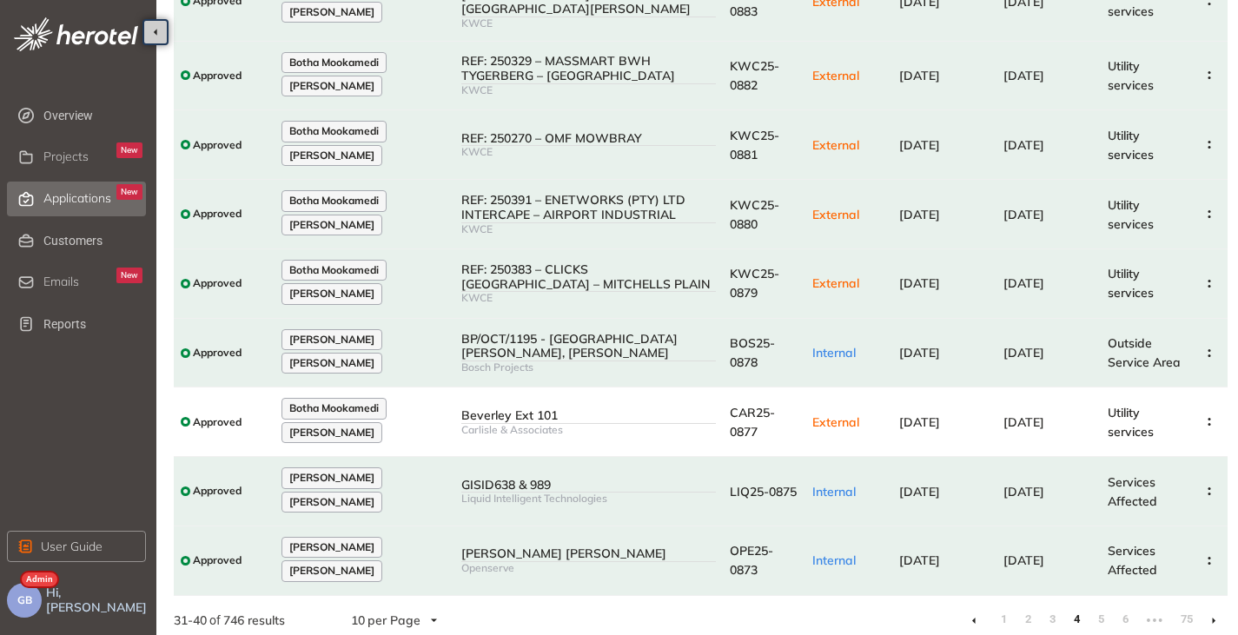
click at [1217, 615] on li at bounding box center [1213, 620] width 28 height 28
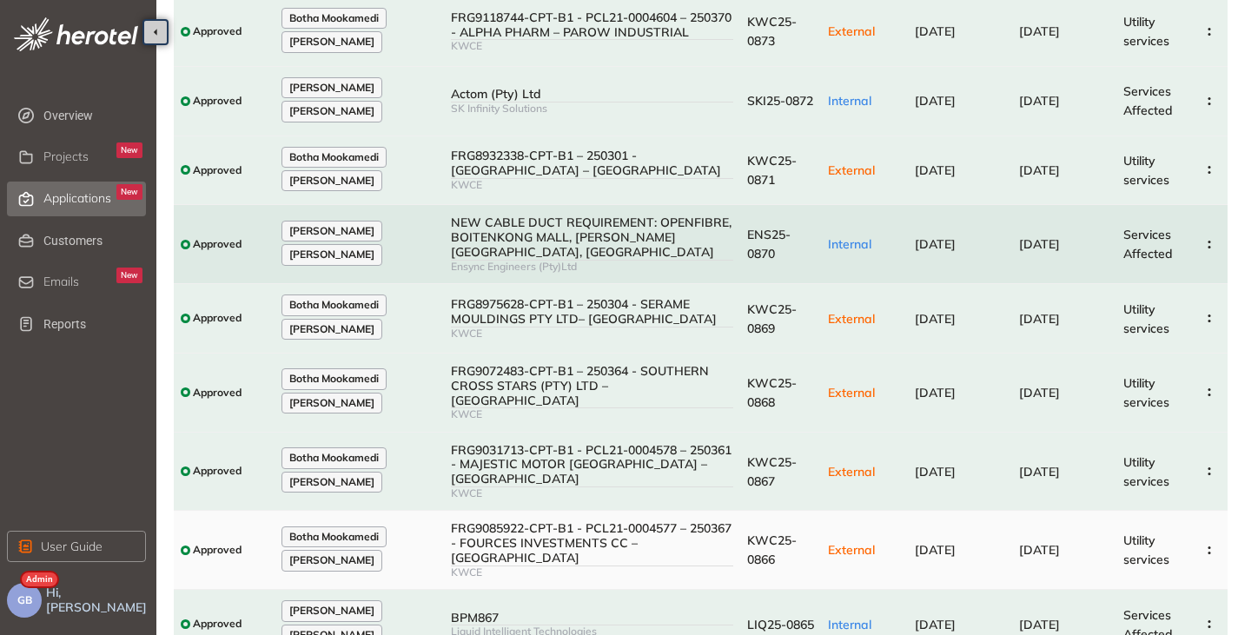
scroll to position [315, 0]
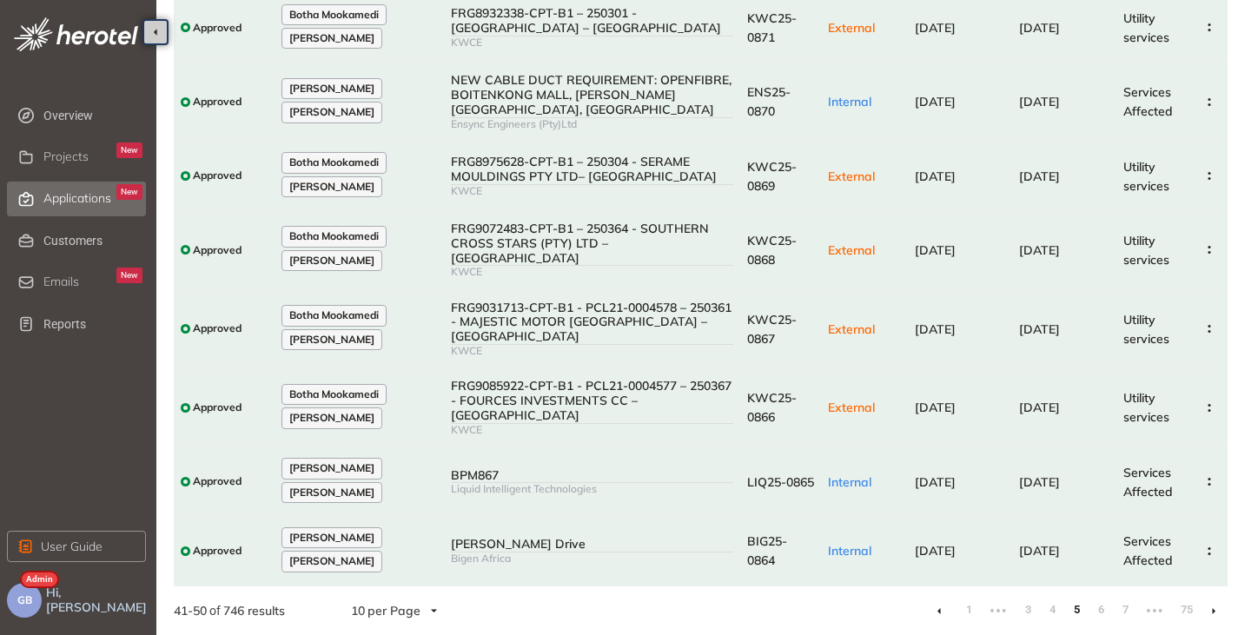
click at [1217, 611] on li at bounding box center [1213, 611] width 28 height 28
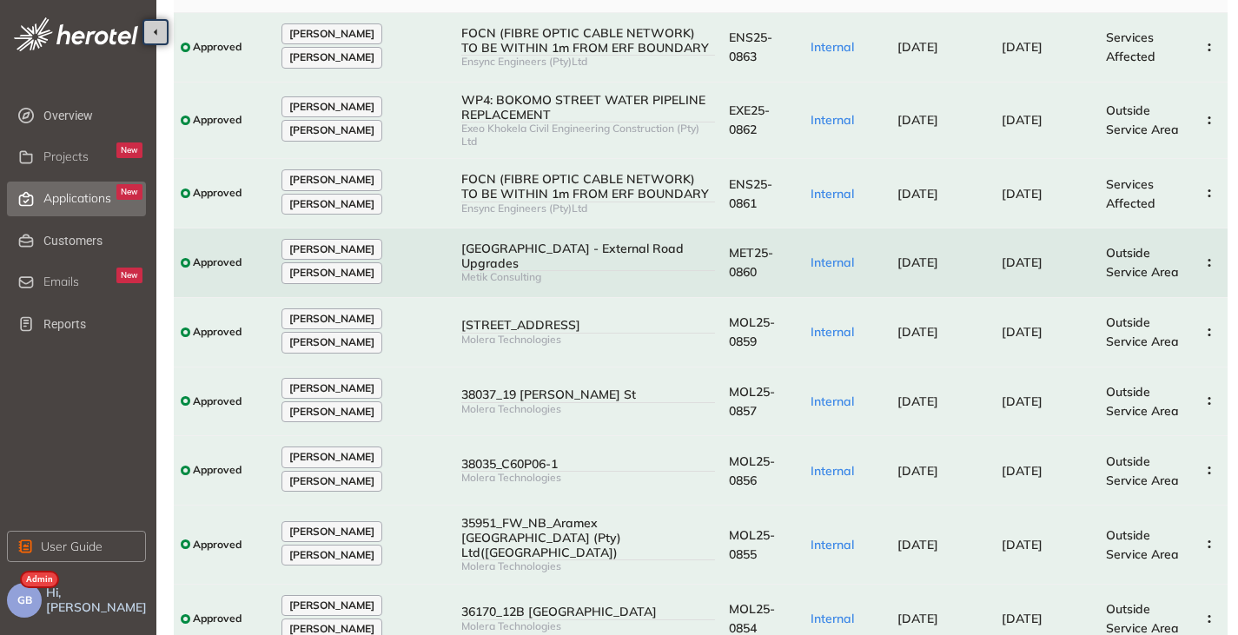
scroll to position [277, 0]
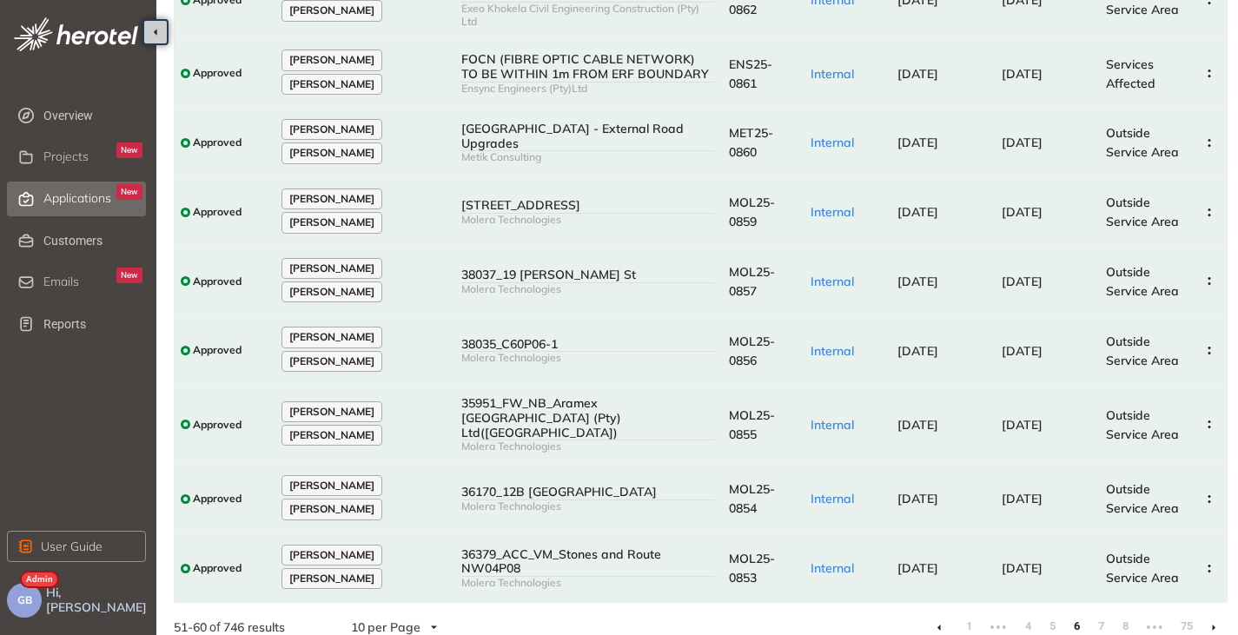
click at [1215, 624] on icon at bounding box center [1213, 628] width 4 height 8
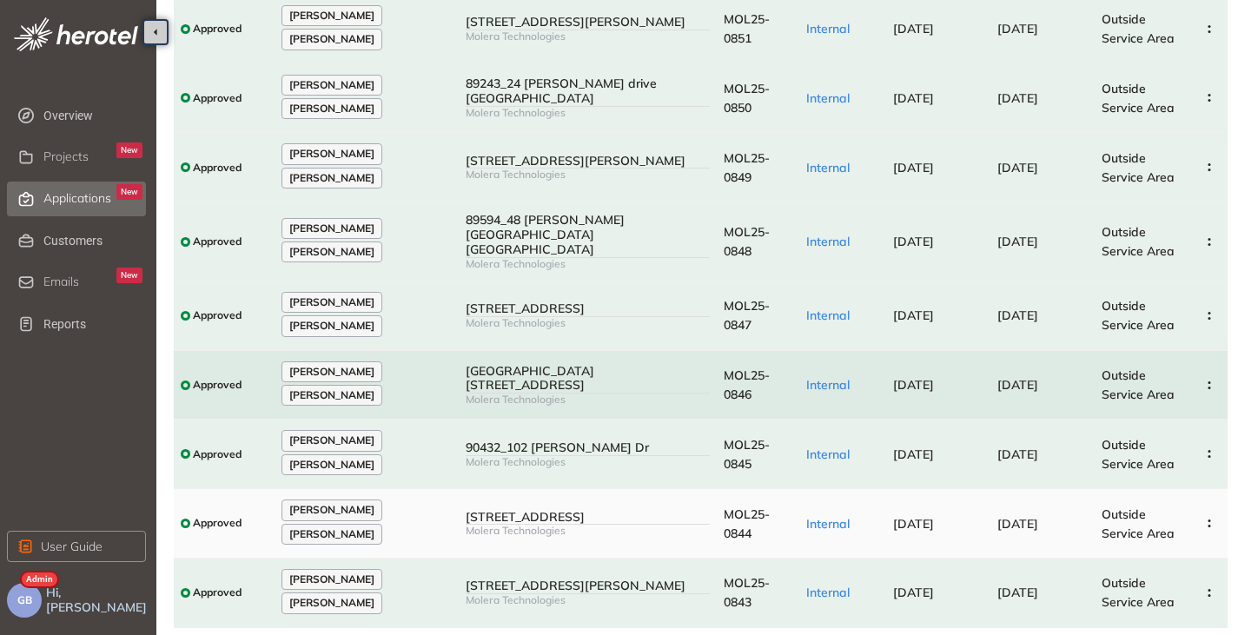
scroll to position [277, 0]
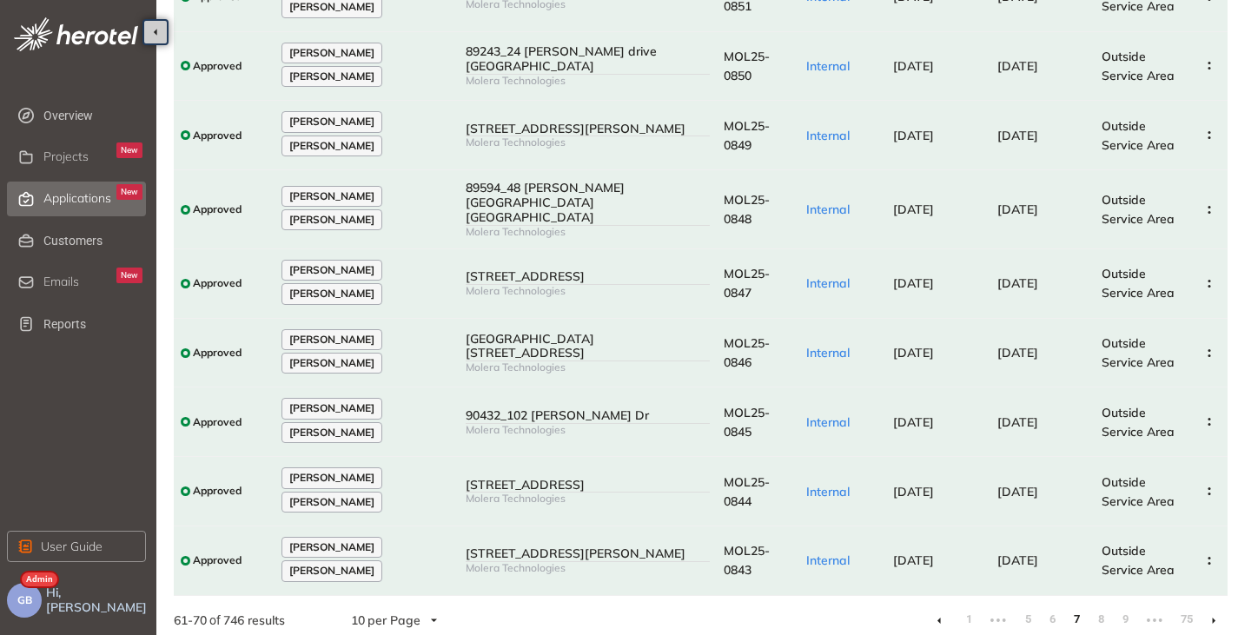
click at [1212, 617] on icon at bounding box center [1213, 621] width 4 height 8
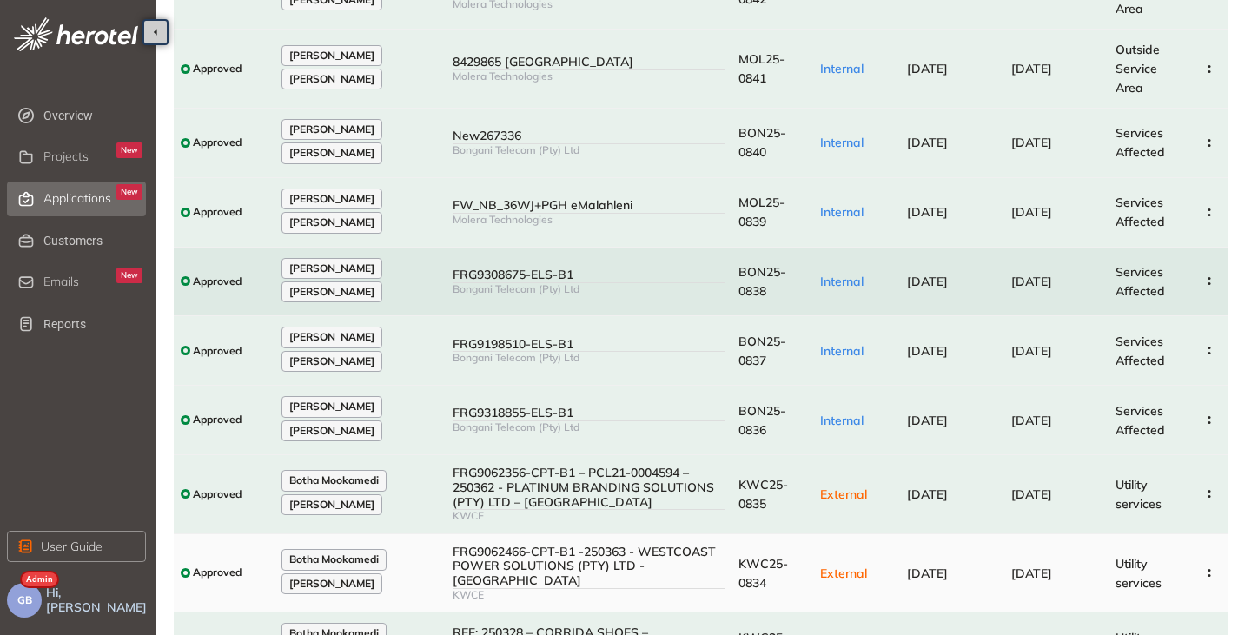
scroll to position [315, 0]
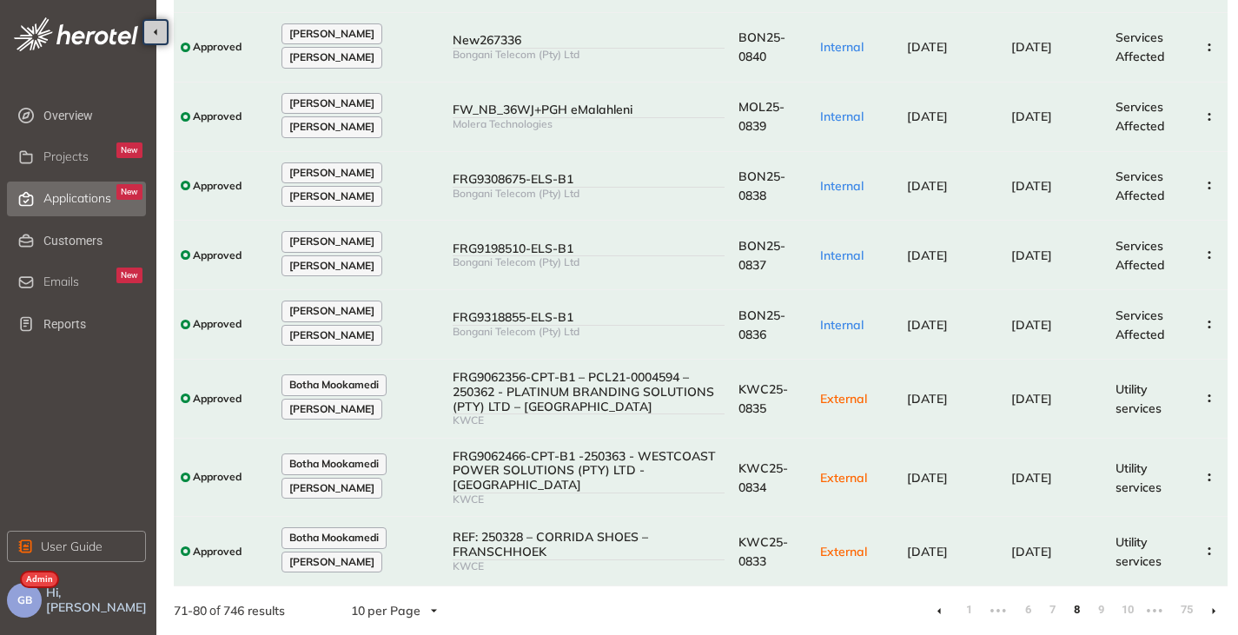
click at [1214, 613] on icon at bounding box center [1213, 611] width 4 height 8
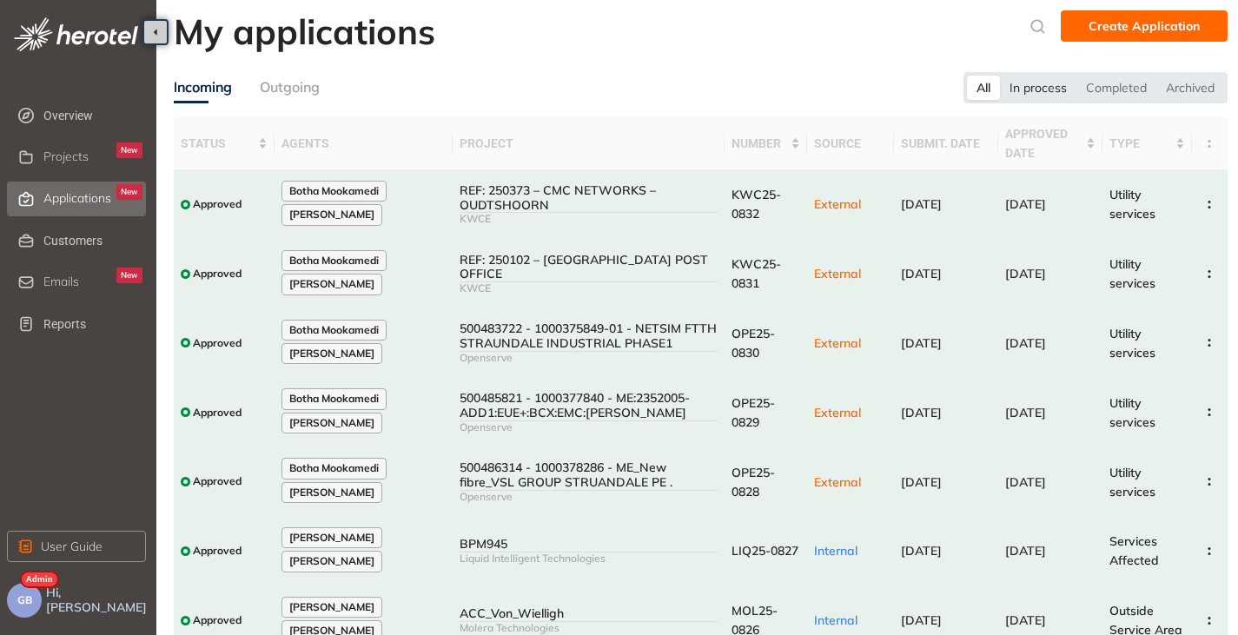
click at [1005, 85] on div "In process" at bounding box center [1038, 88] width 76 height 24
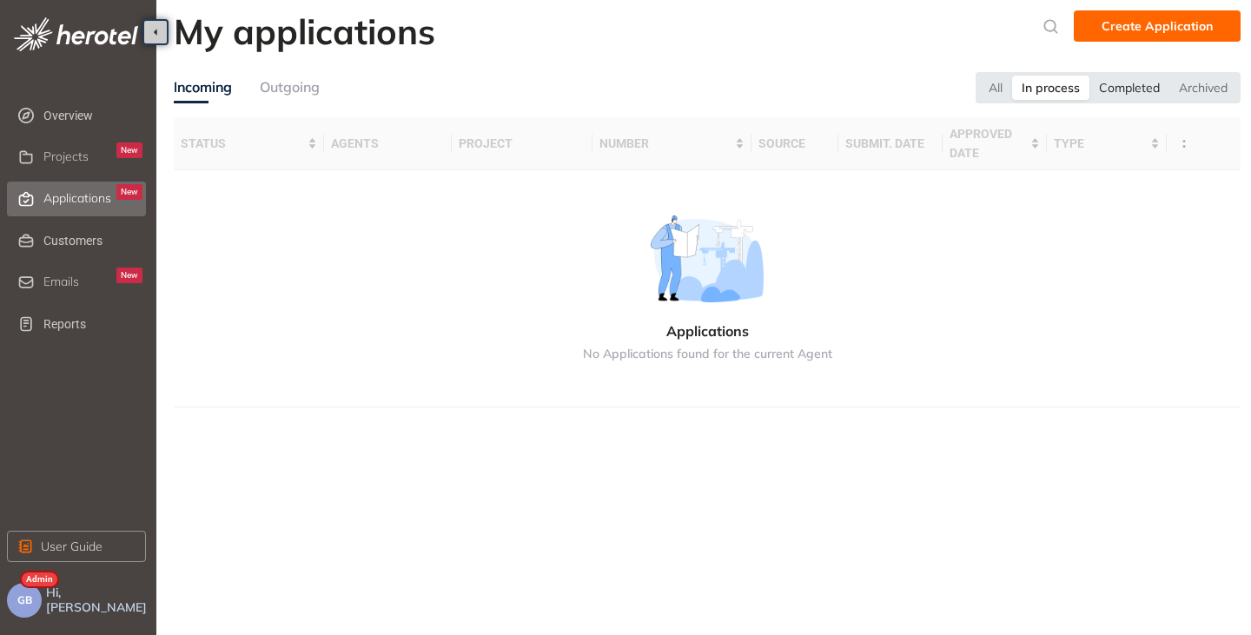
click at [1153, 81] on div "Completed" at bounding box center [1129, 88] width 80 height 24
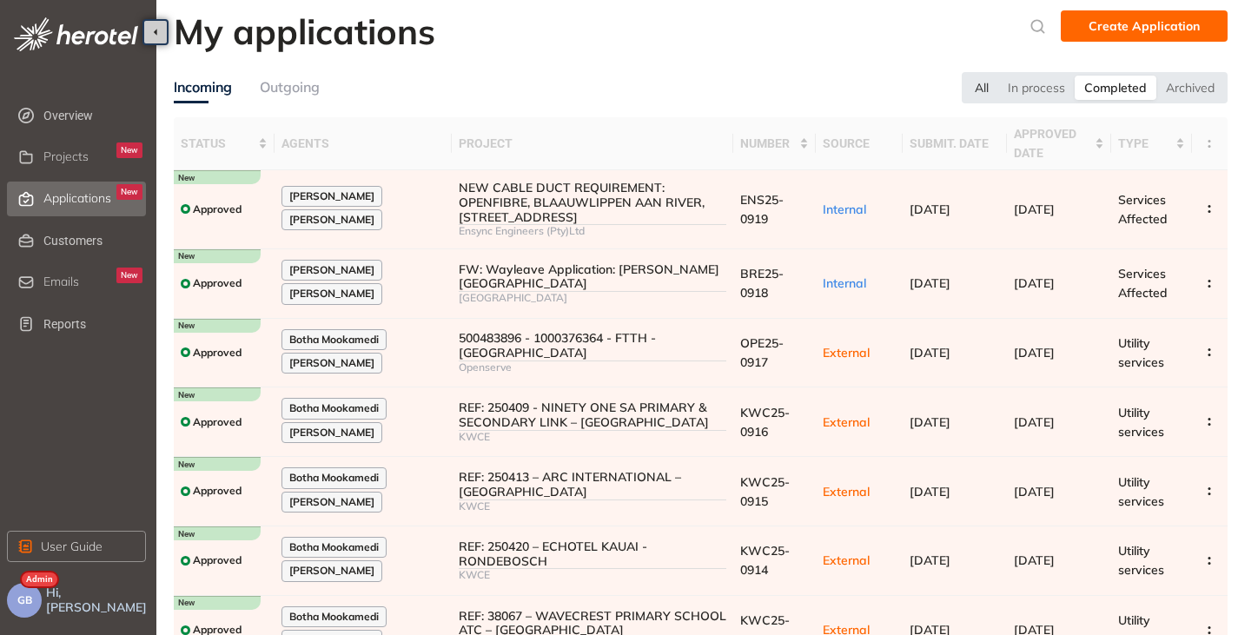
click at [980, 83] on div "All" at bounding box center [981, 88] width 33 height 24
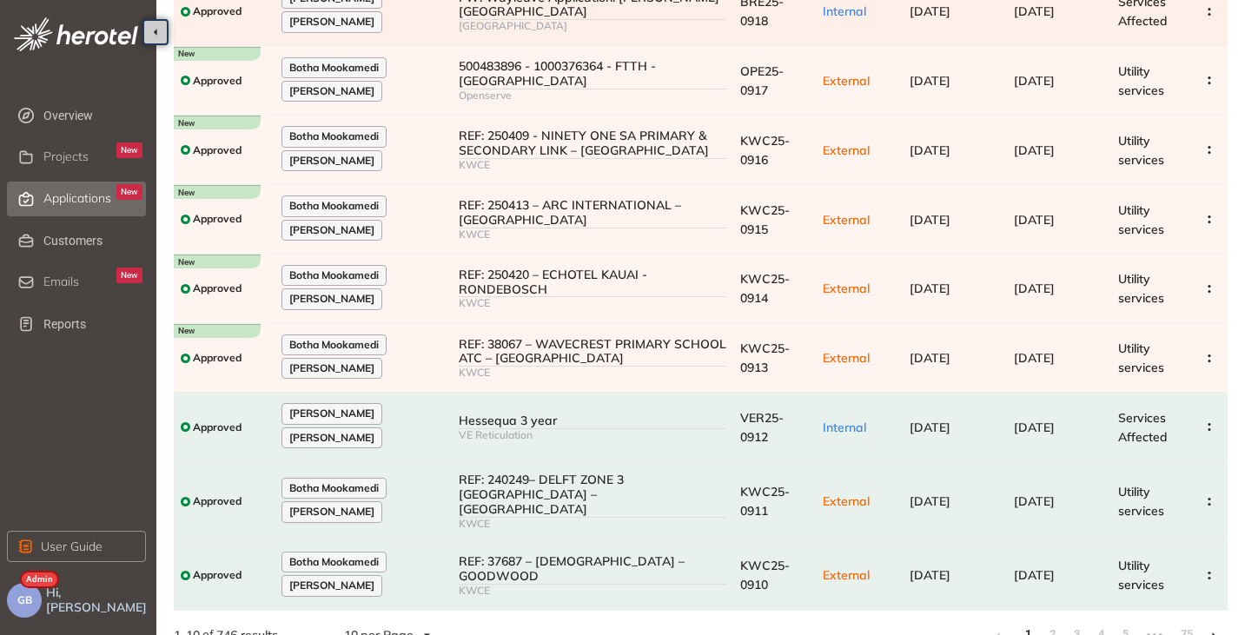
scroll to position [287, 0]
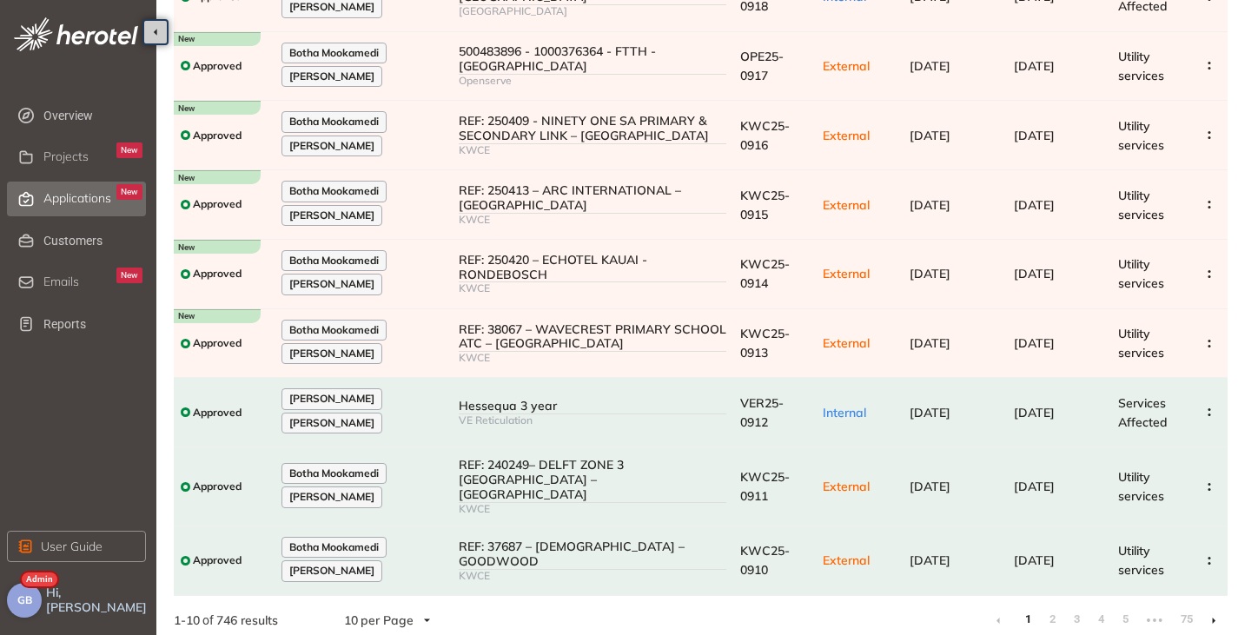
click at [32, 604] on button "GB" at bounding box center [24, 600] width 35 height 35
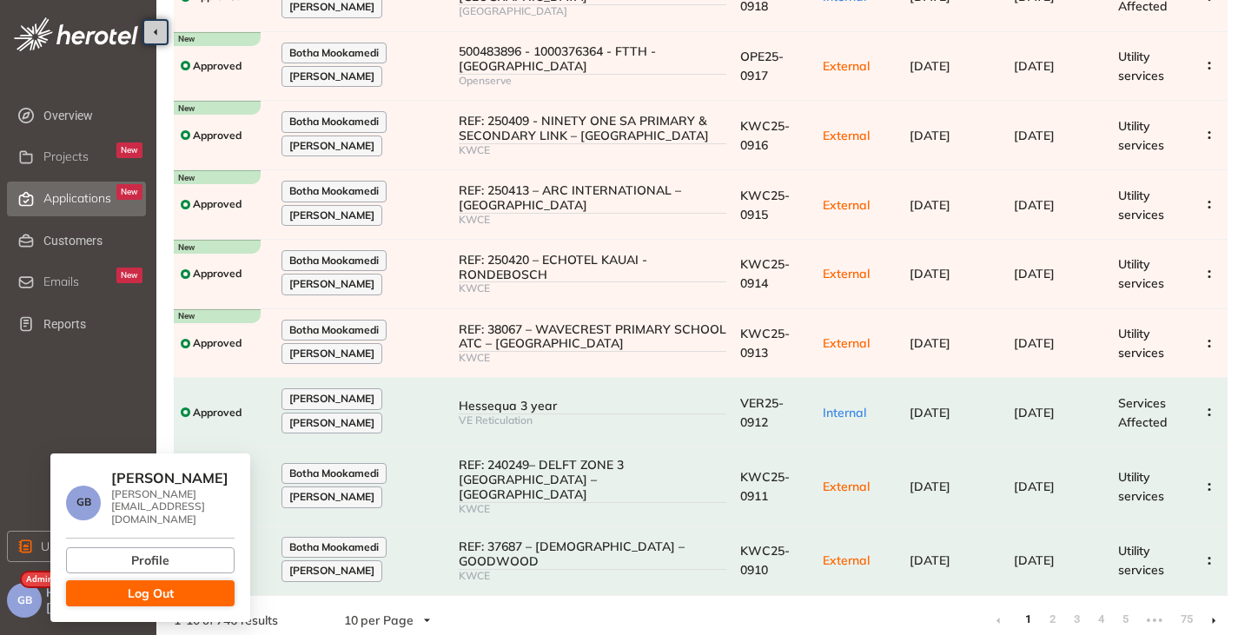
click at [154, 584] on span "Log Out" at bounding box center [151, 593] width 46 height 19
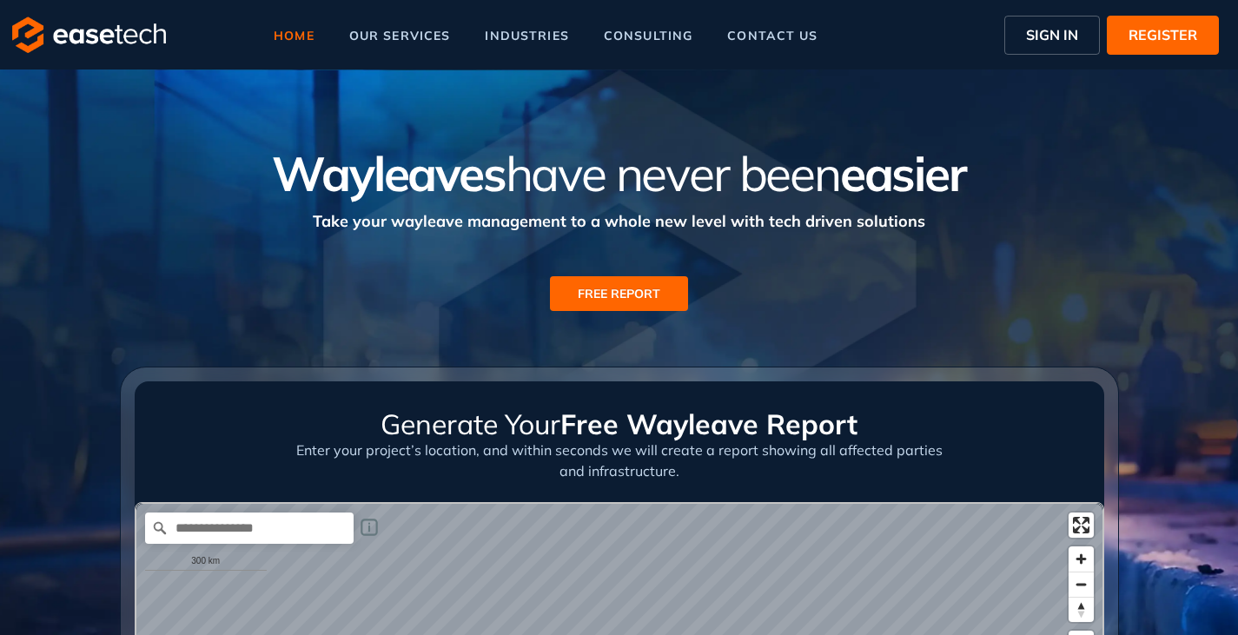
click at [1044, 43] on span "SIGN IN" at bounding box center [1052, 34] width 52 height 21
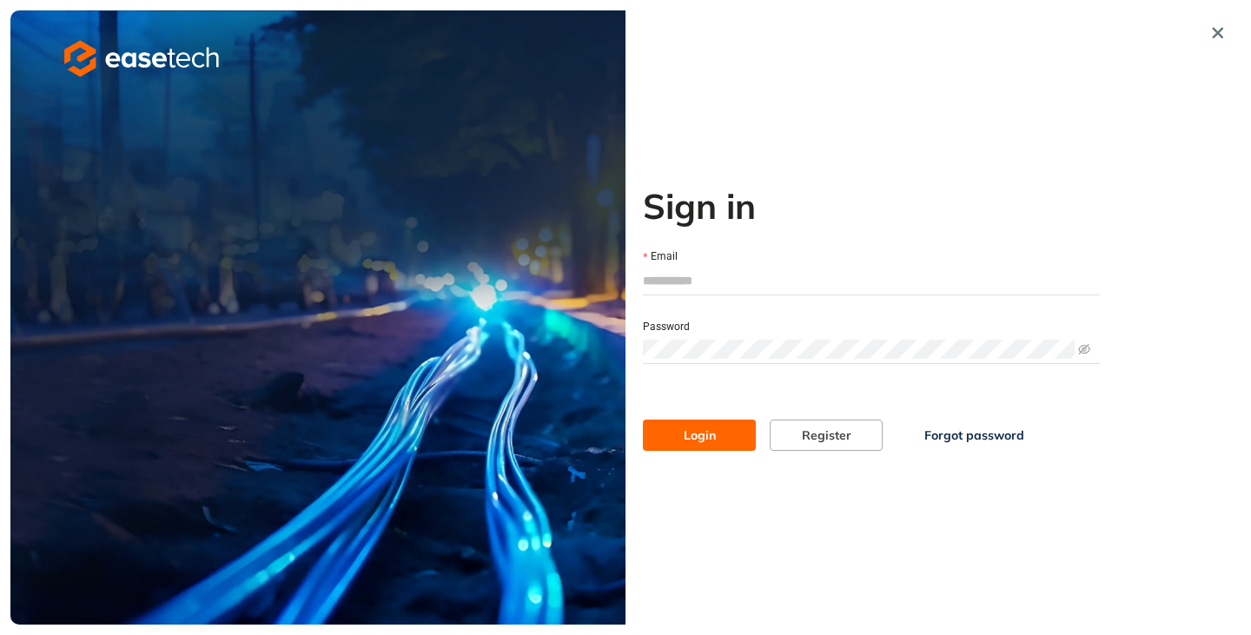
click at [710, 287] on input "Email" at bounding box center [871, 280] width 457 height 26
type input "**********"
click at [697, 433] on span "Login" at bounding box center [699, 435] width 32 height 19
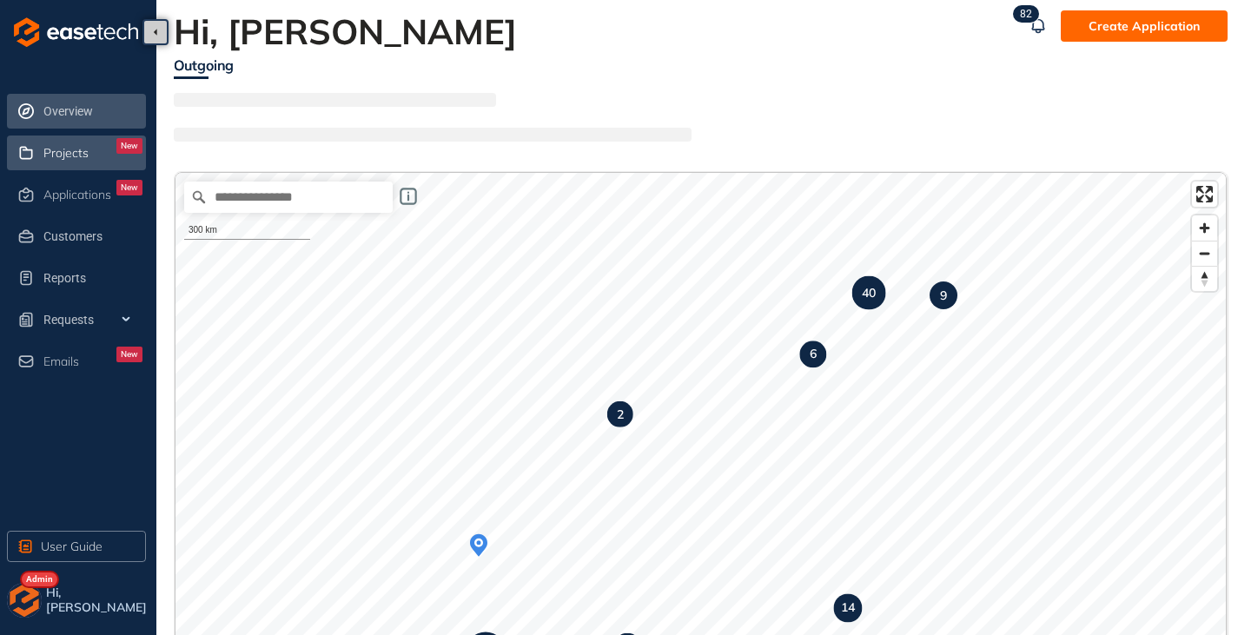
click at [85, 154] on span "Projects" at bounding box center [65, 153] width 45 height 15
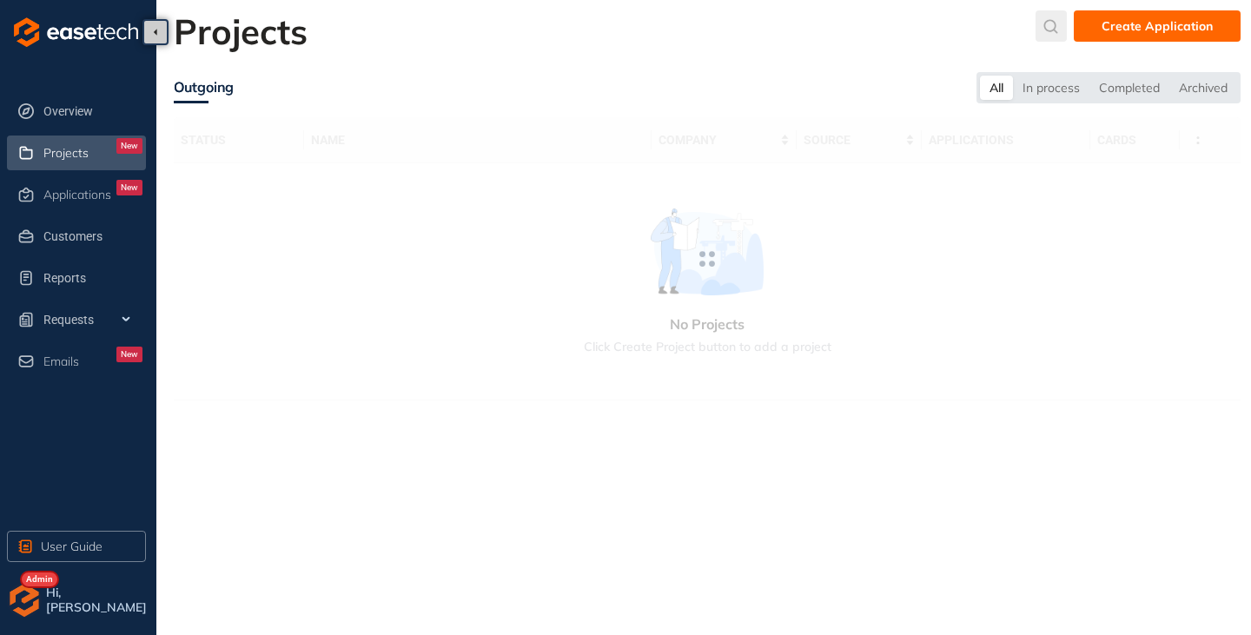
click at [1057, 27] on icon "submit" at bounding box center [1051, 26] width 14 height 14
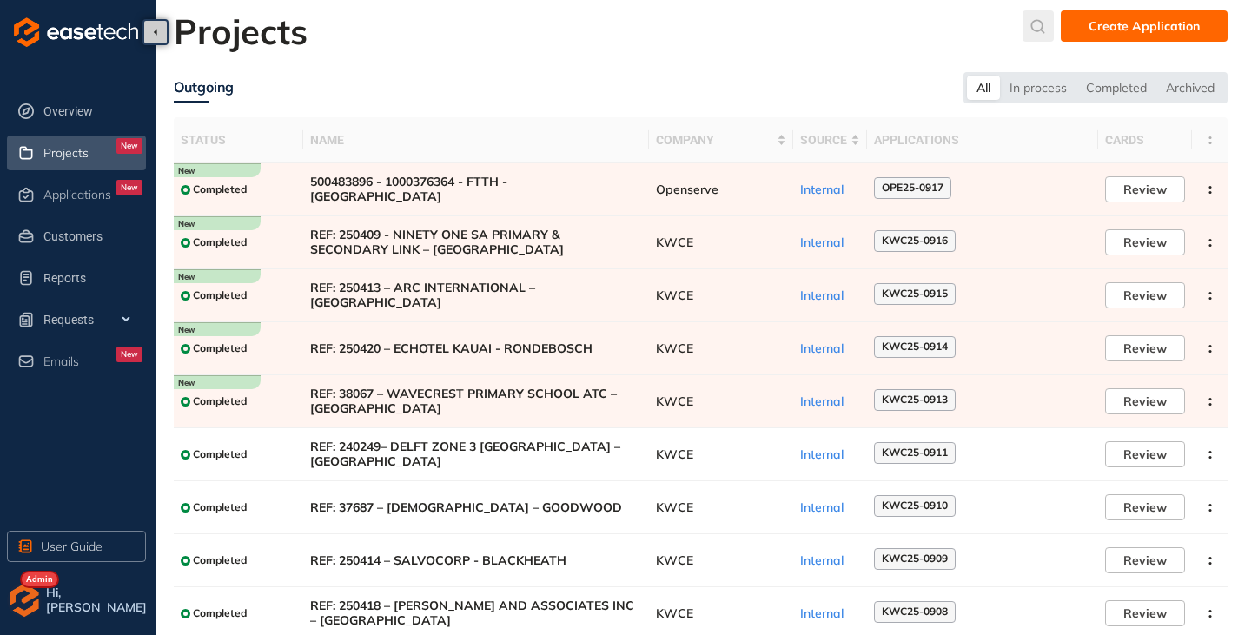
click at [1041, 23] on icon "submit" at bounding box center [1037, 26] width 17 height 15
click at [974, 28] on input "text" at bounding box center [908, 30] width 131 height 26
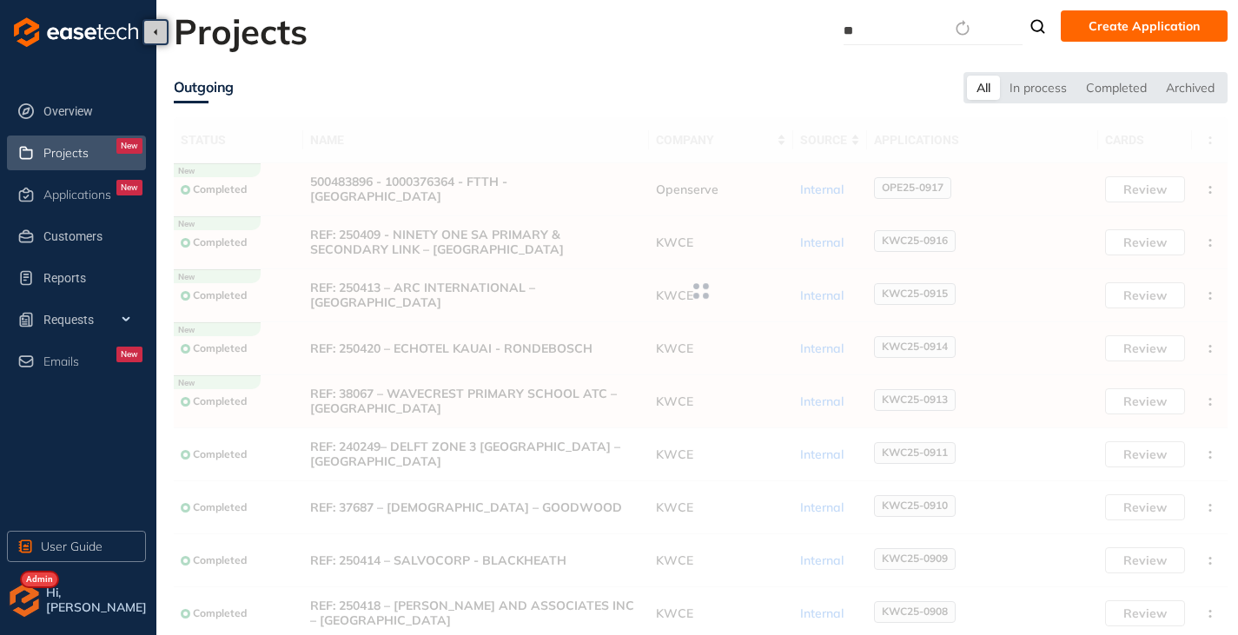
type input "***"
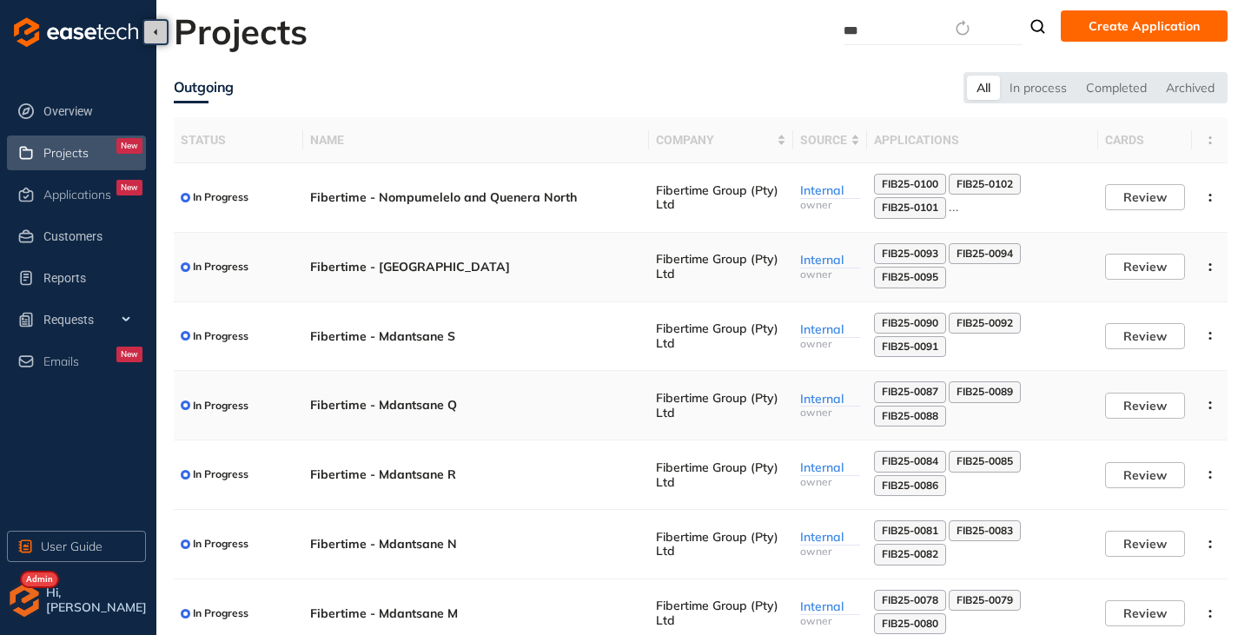
scroll to position [261, 0]
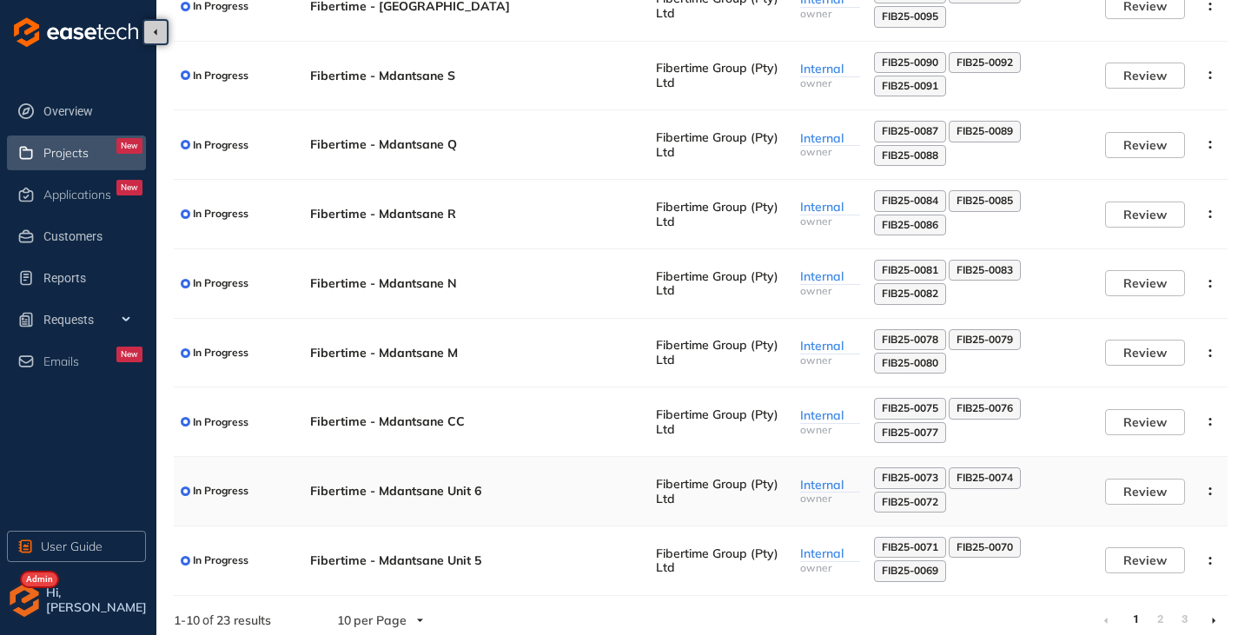
click at [393, 490] on span "Fibertime - Mdantsane Unit 6" at bounding box center [476, 491] width 332 height 15
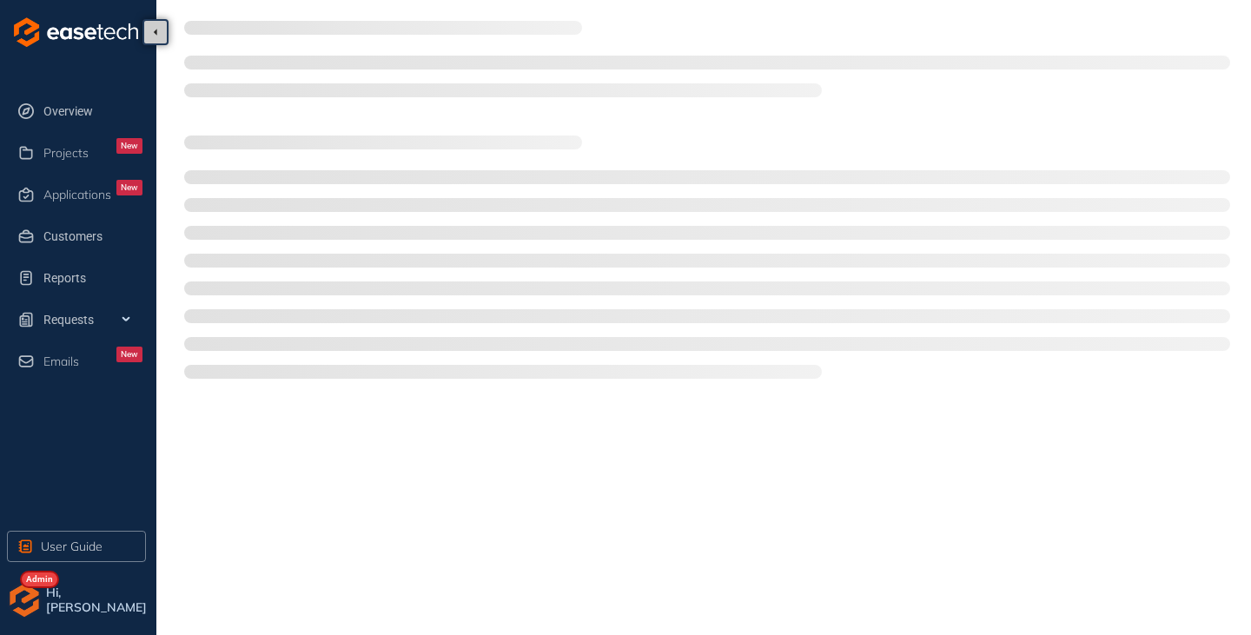
type textarea "**********"
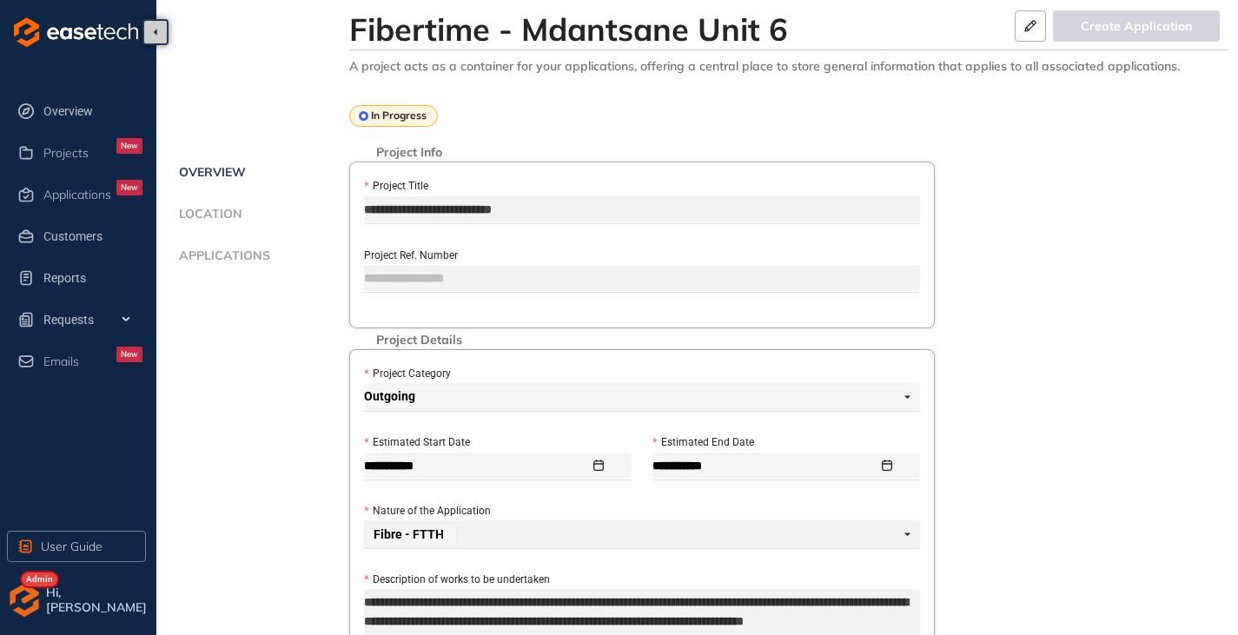
click at [221, 246] on ul "Overview Location Applications" at bounding box center [261, 233] width 175 height 142
click at [204, 255] on span "Applications" at bounding box center [222, 255] width 96 height 15
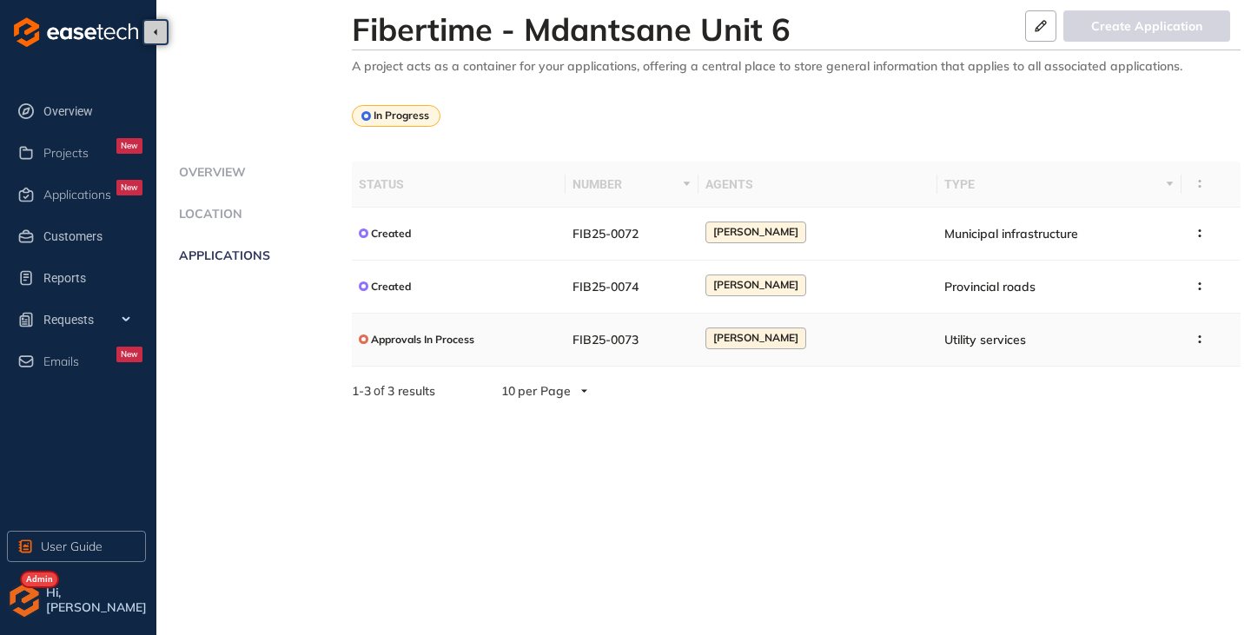
click at [394, 332] on div "Approvals In Process" at bounding box center [417, 339] width 116 height 22
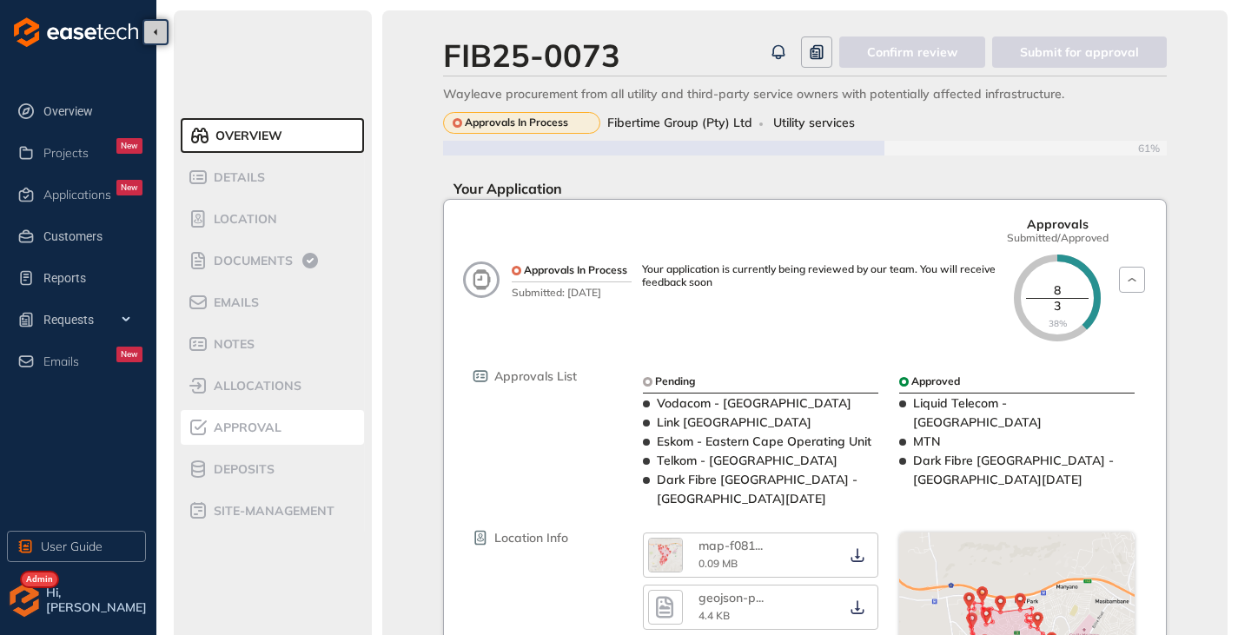
click at [256, 426] on span "Approval" at bounding box center [244, 427] width 73 height 15
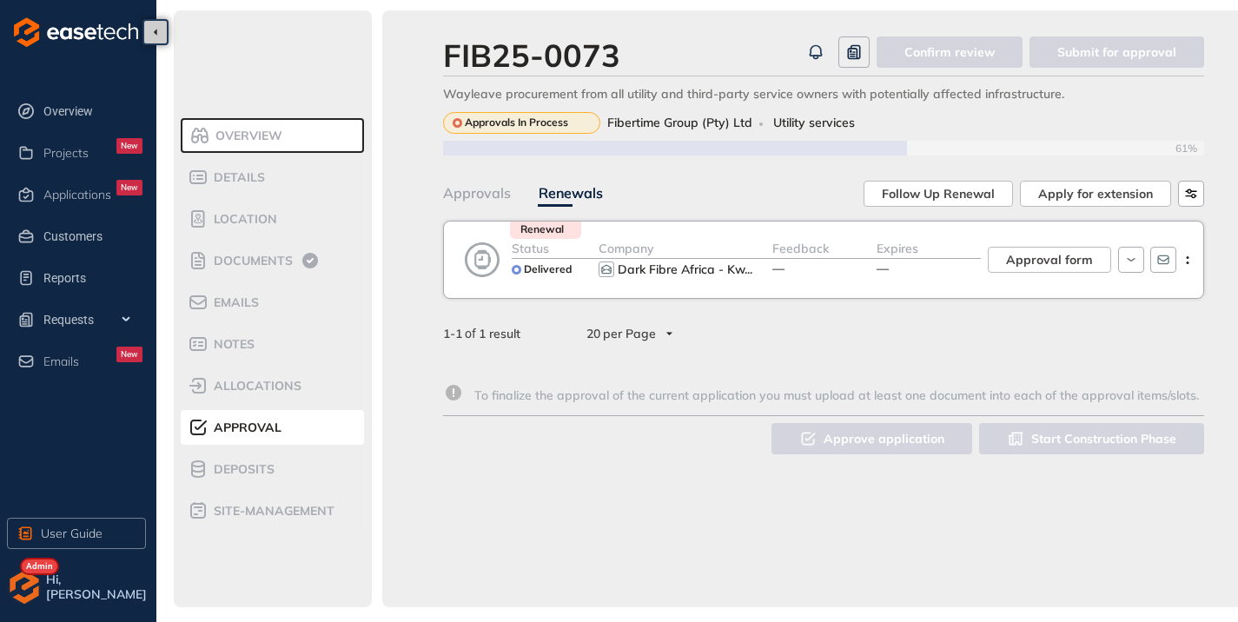
click at [478, 186] on div "Approvals" at bounding box center [477, 193] width 68 height 22
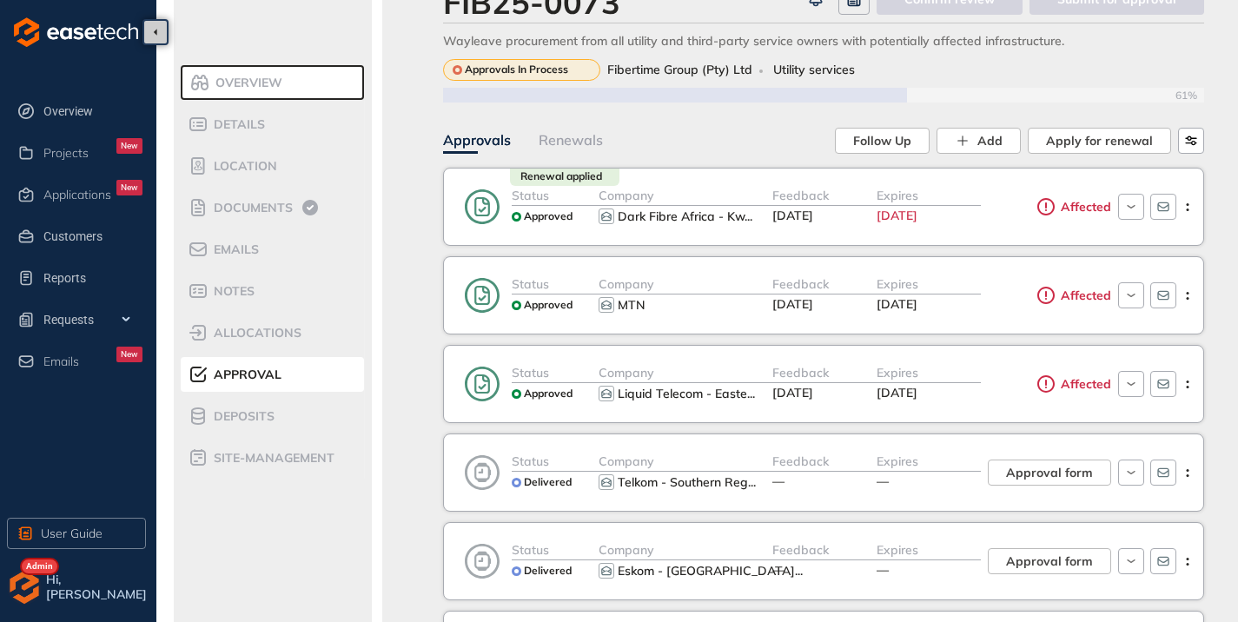
scroll to position [87, 0]
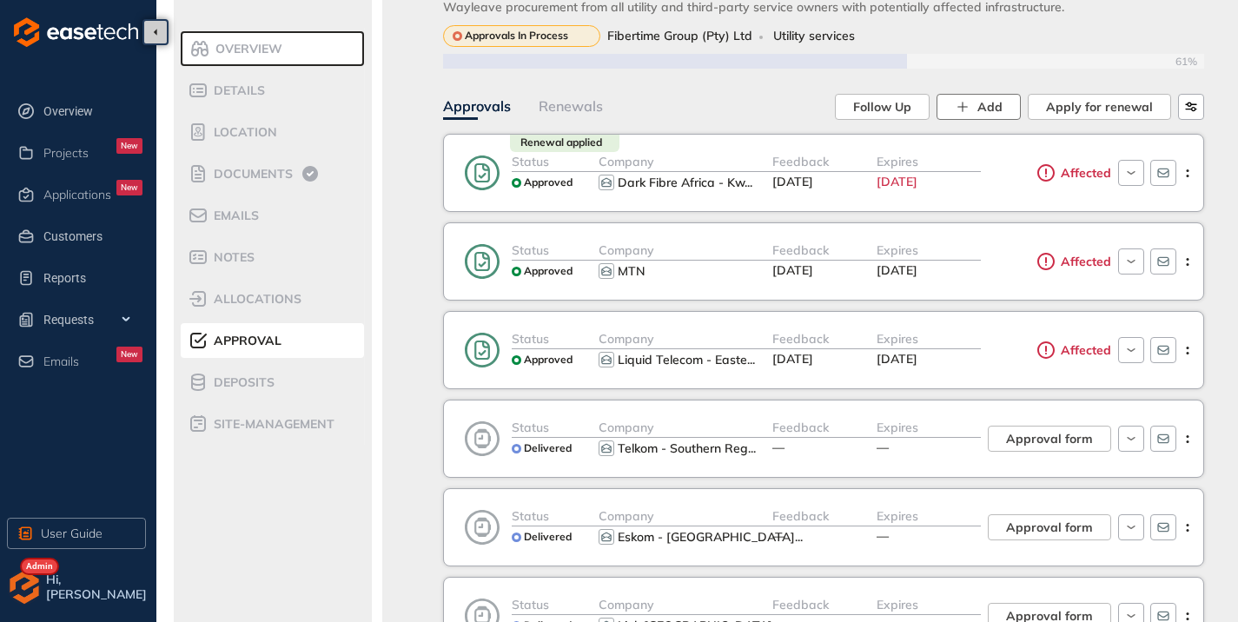
click at [970, 109] on icon "button" at bounding box center [962, 107] width 16 height 16
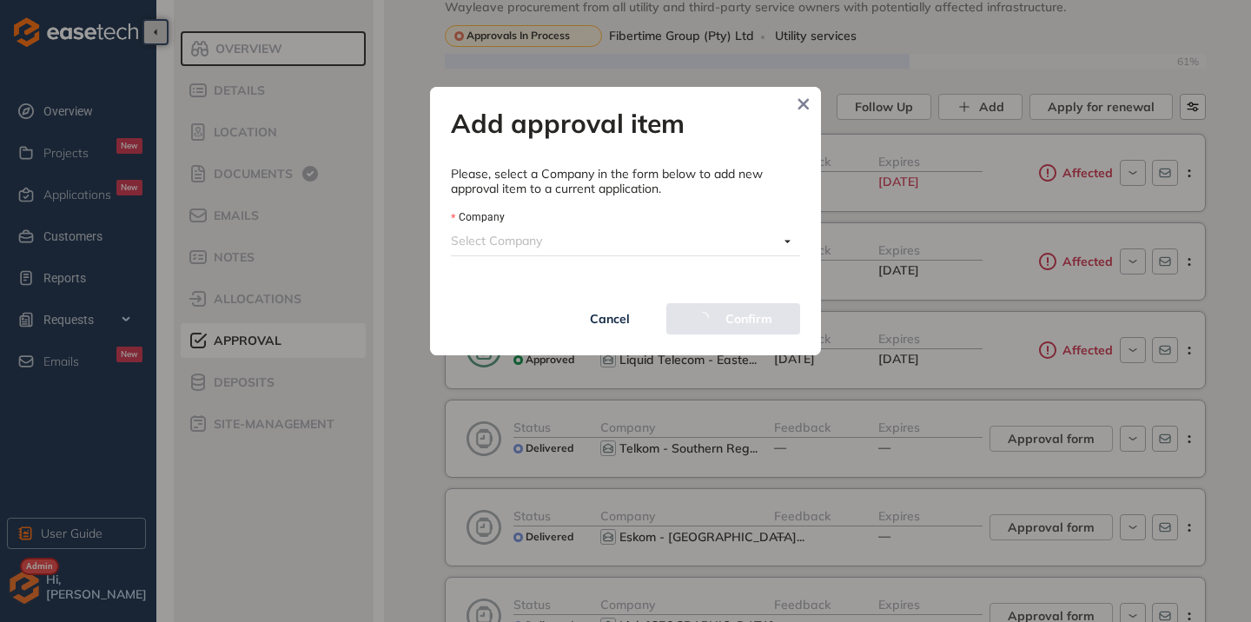
click at [529, 232] on input "Company" at bounding box center [614, 241] width 327 height 26
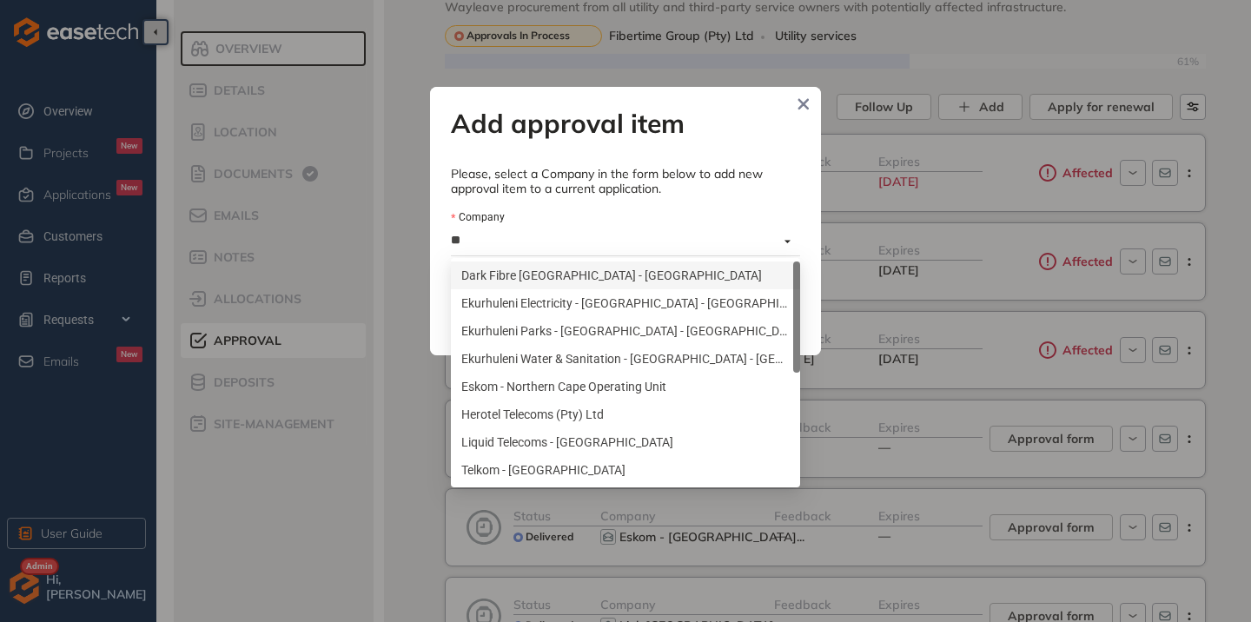
type input "***"
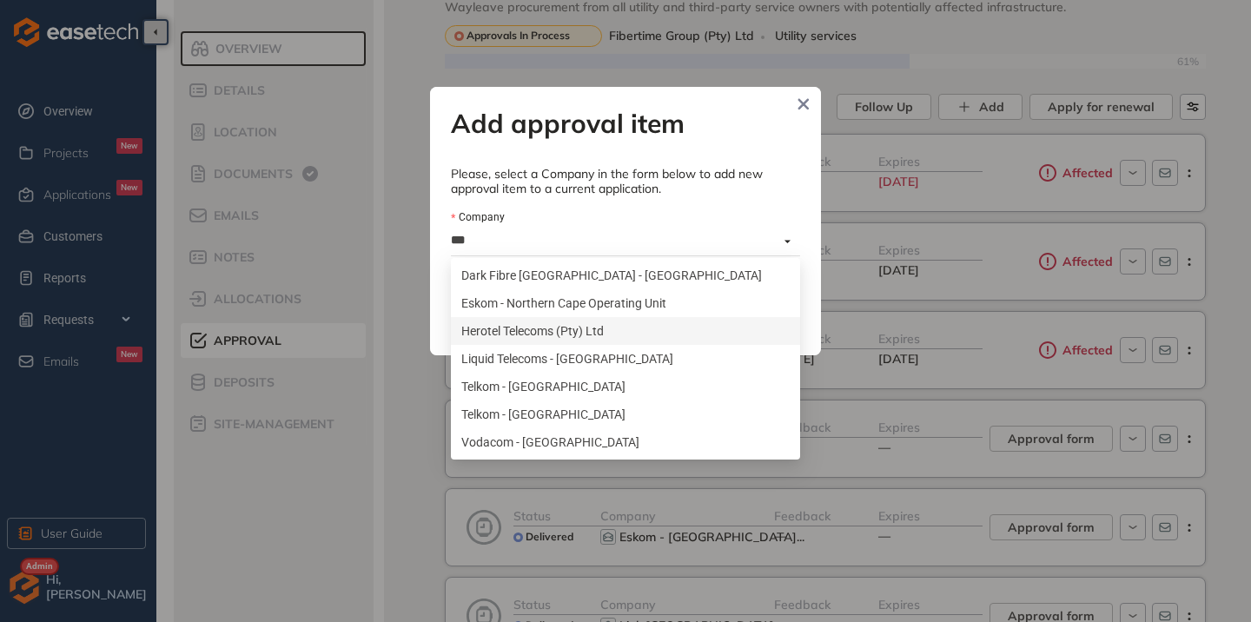
click at [546, 335] on div "Herotel Telecoms (Pty) Ltd" at bounding box center [625, 330] width 328 height 19
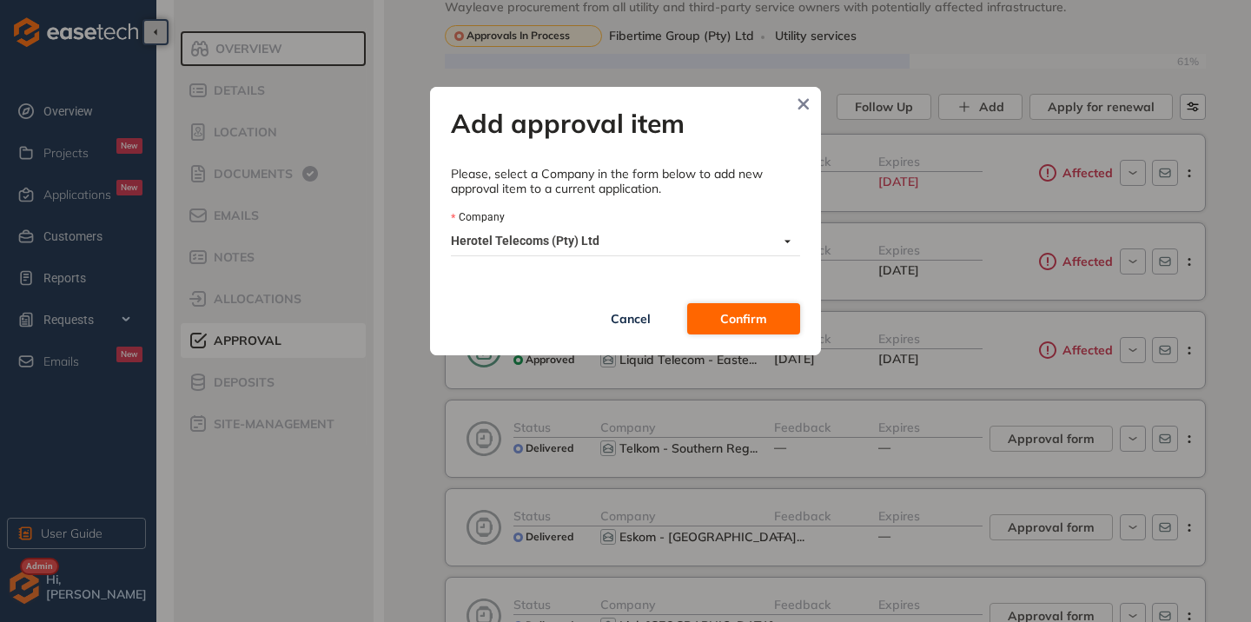
click at [714, 317] on button "Confirm" at bounding box center [743, 318] width 113 height 31
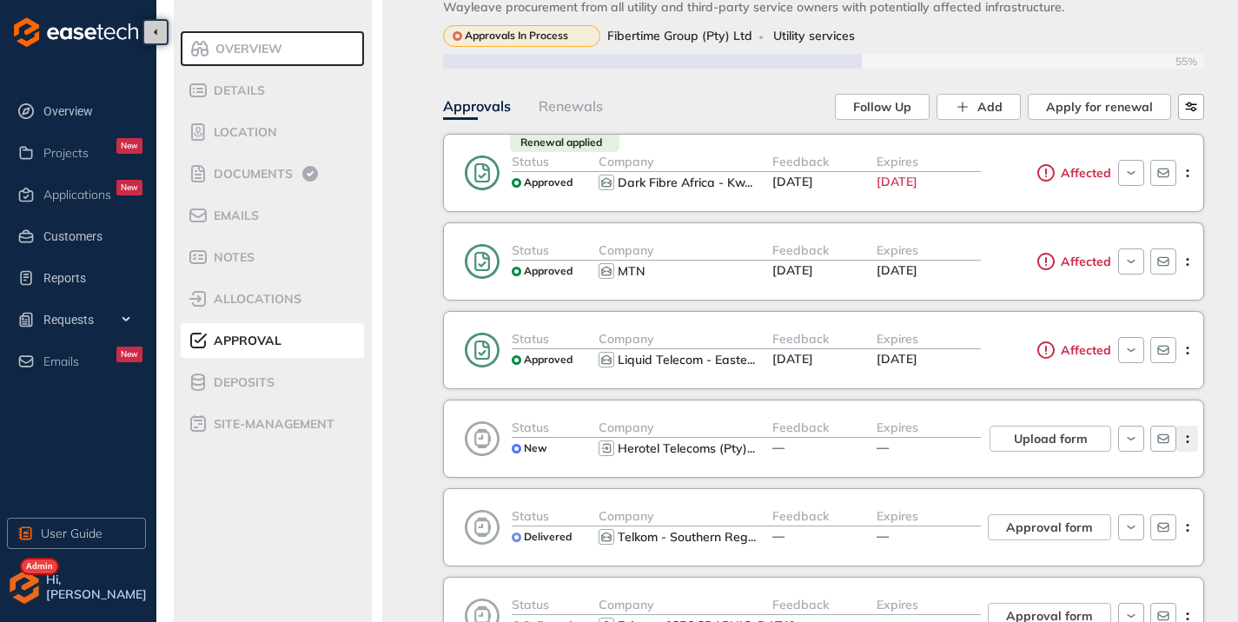
click at [1187, 436] on icon "button" at bounding box center [1186, 439] width 17 height 8
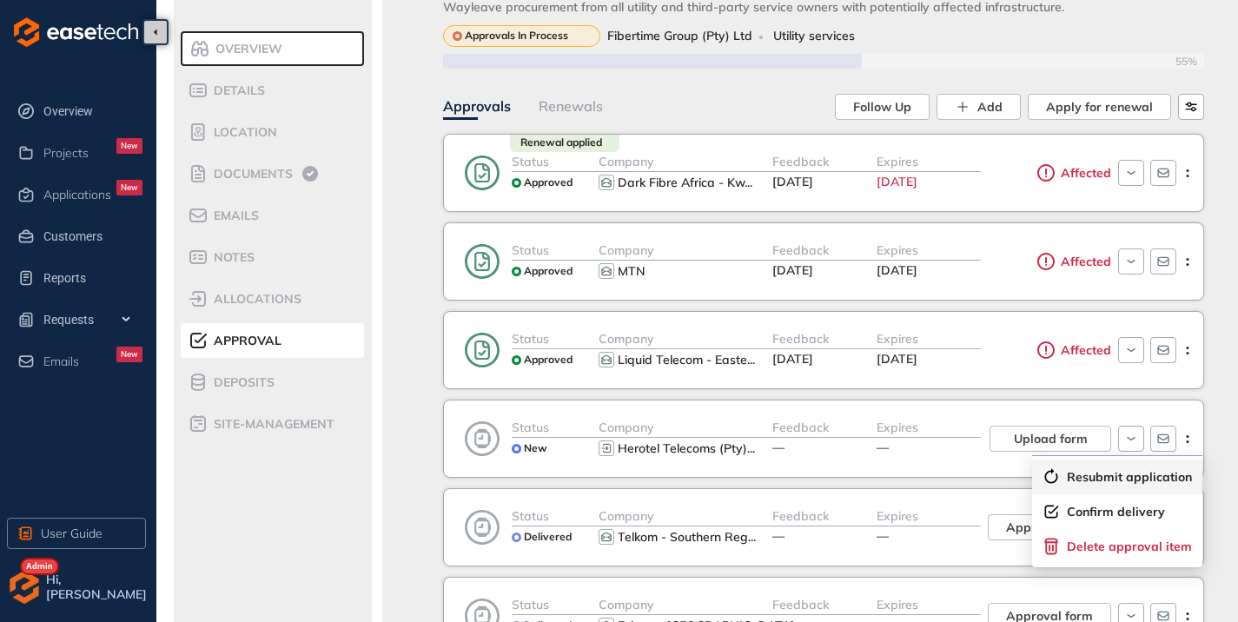
click at [1082, 475] on span "Resubmit application" at bounding box center [1128, 477] width 125 height 15
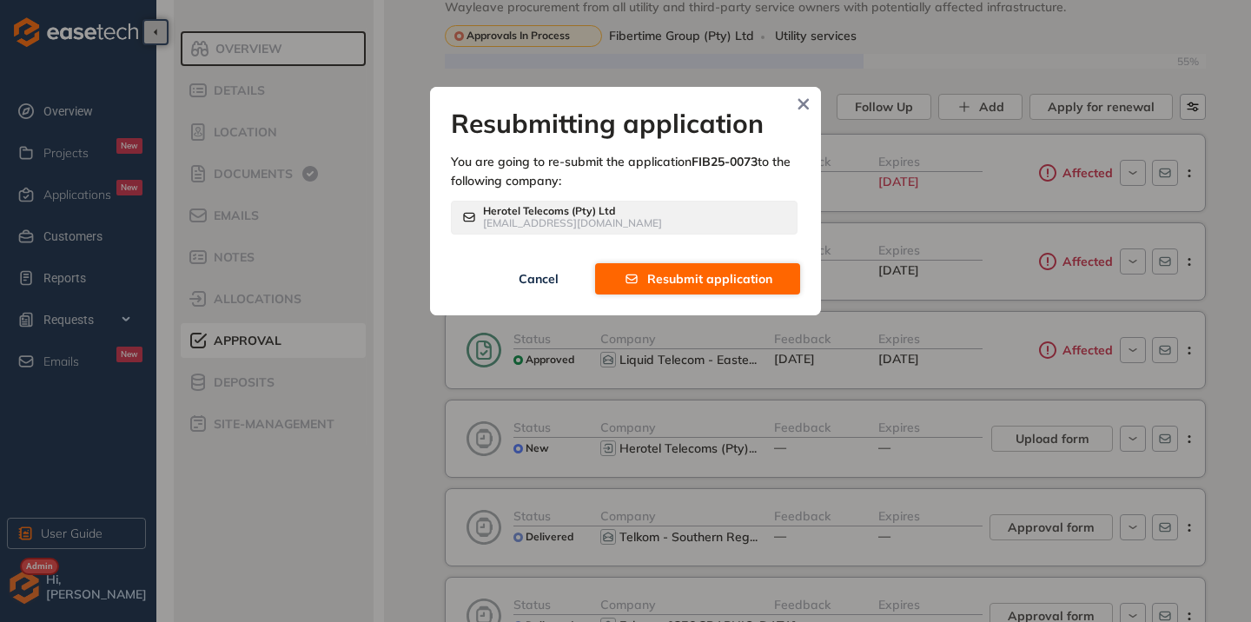
click at [679, 281] on span "Resubmit application" at bounding box center [709, 278] width 125 height 19
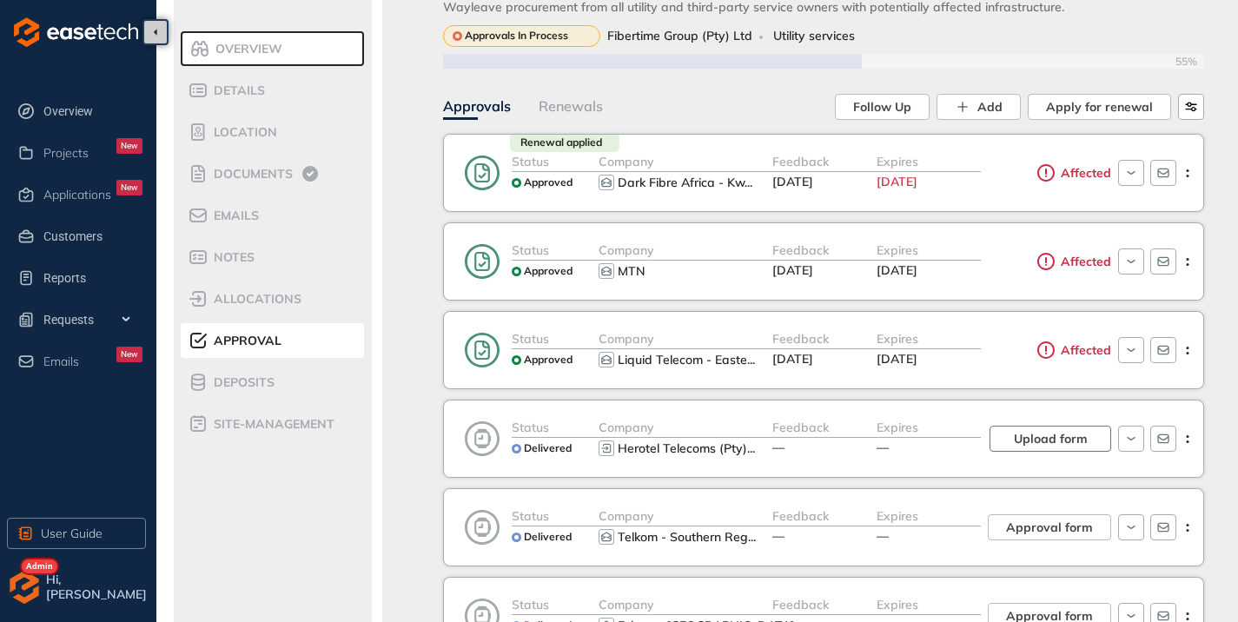
click at [1072, 444] on span "Upload form" at bounding box center [1050, 438] width 74 height 19
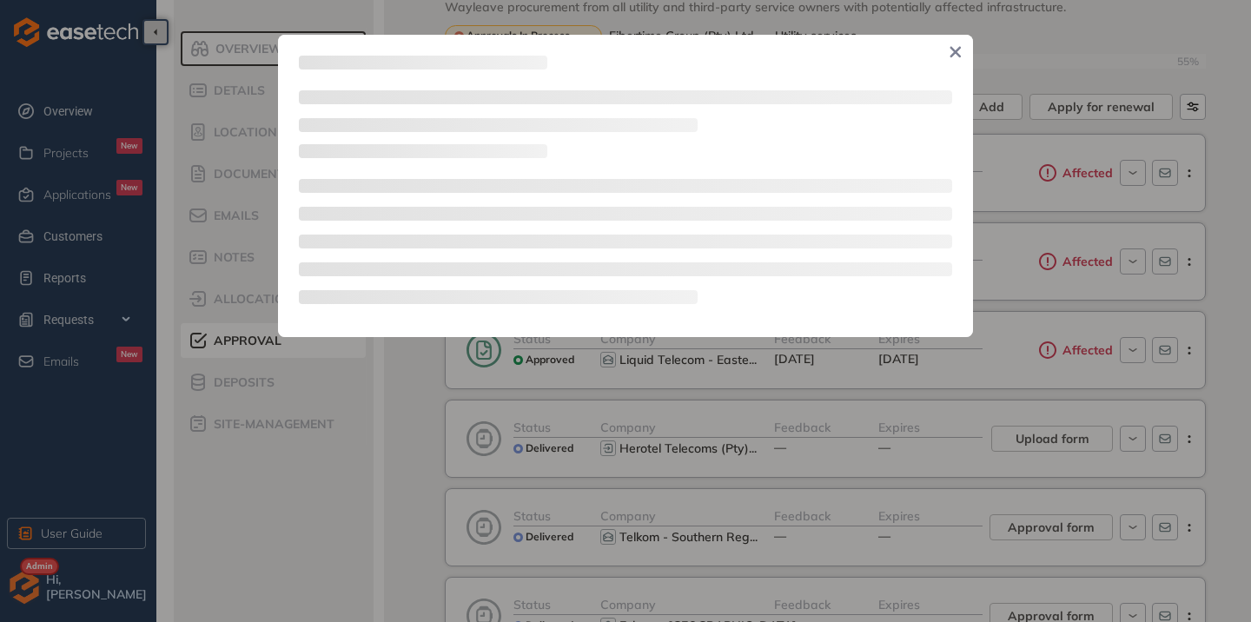
type textarea "**********"
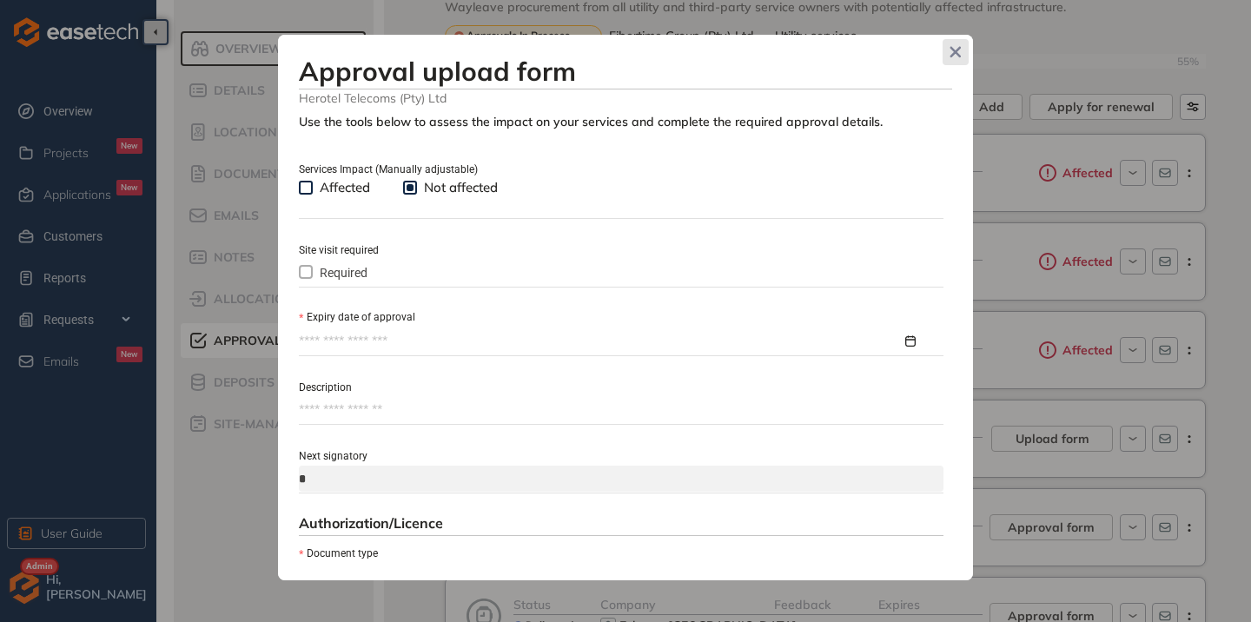
click at [958, 43] on span "Close" at bounding box center [955, 52] width 26 height 26
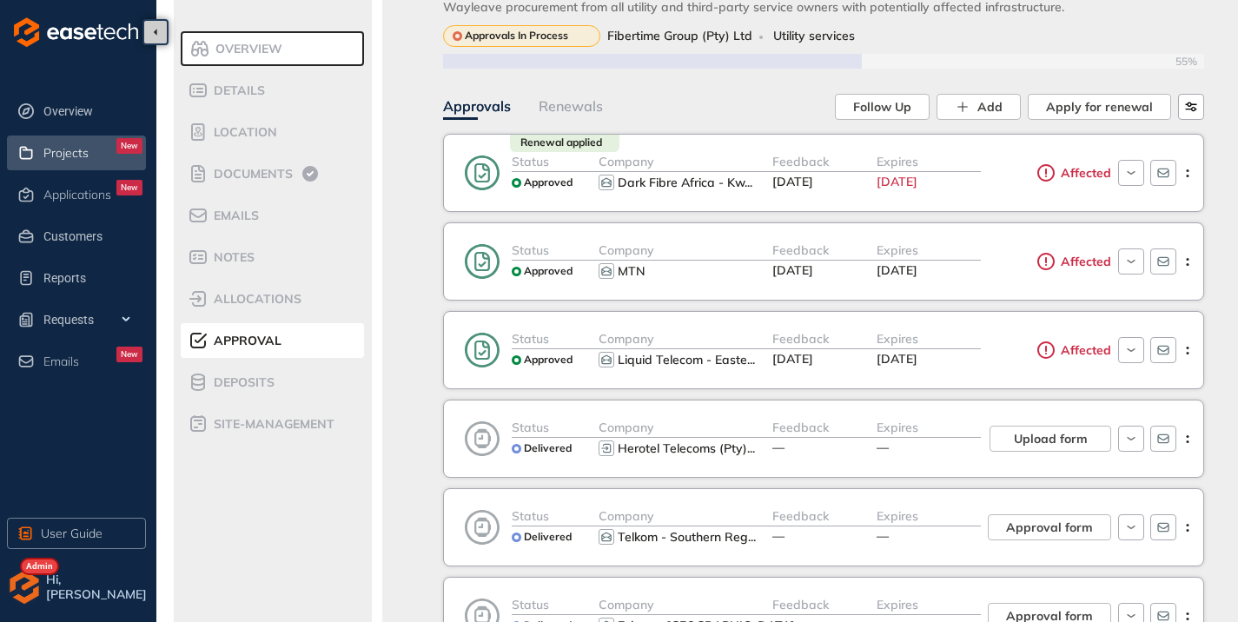
click at [60, 166] on div "Projects New" at bounding box center [92, 153] width 99 height 30
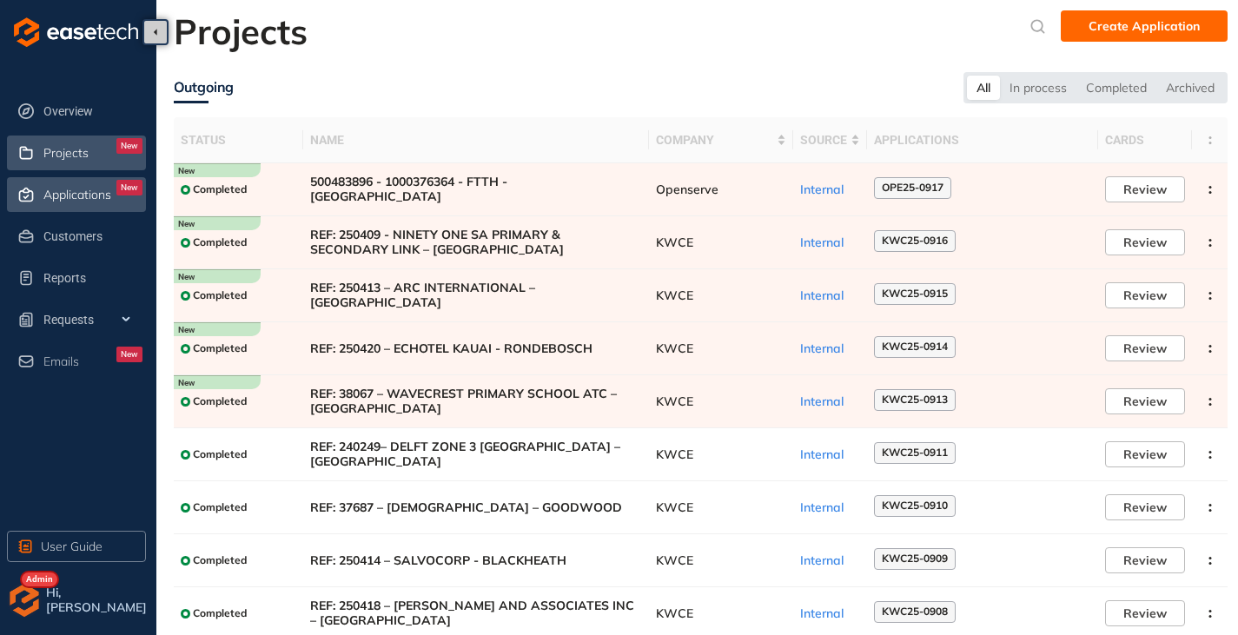
click at [73, 198] on span "Applications" at bounding box center [77, 195] width 68 height 15
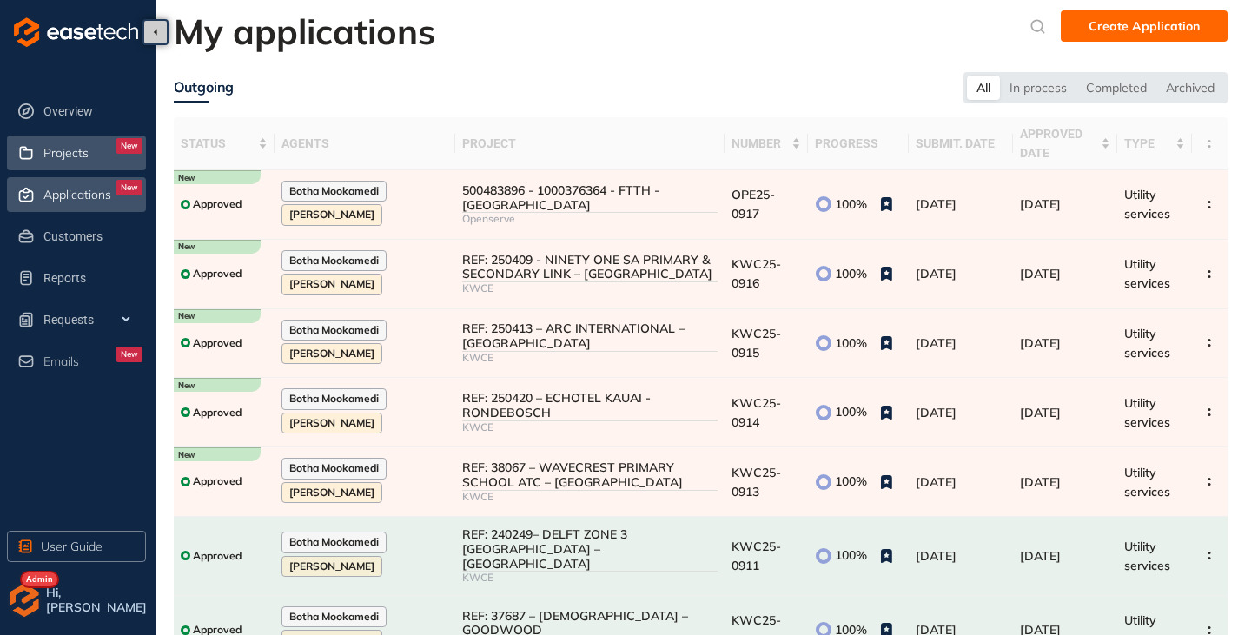
click at [79, 159] on span "Projects" at bounding box center [65, 153] width 45 height 15
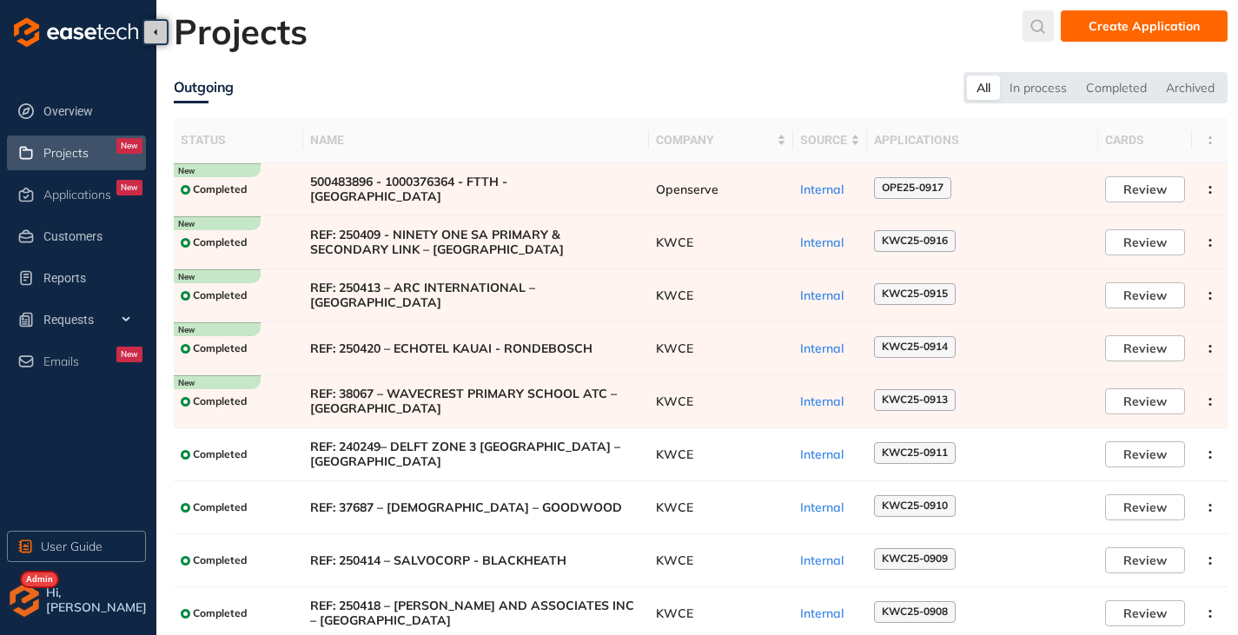
click at [1034, 23] on icon "submit" at bounding box center [1038, 26] width 14 height 14
click at [889, 35] on input "text" at bounding box center [908, 30] width 131 height 26
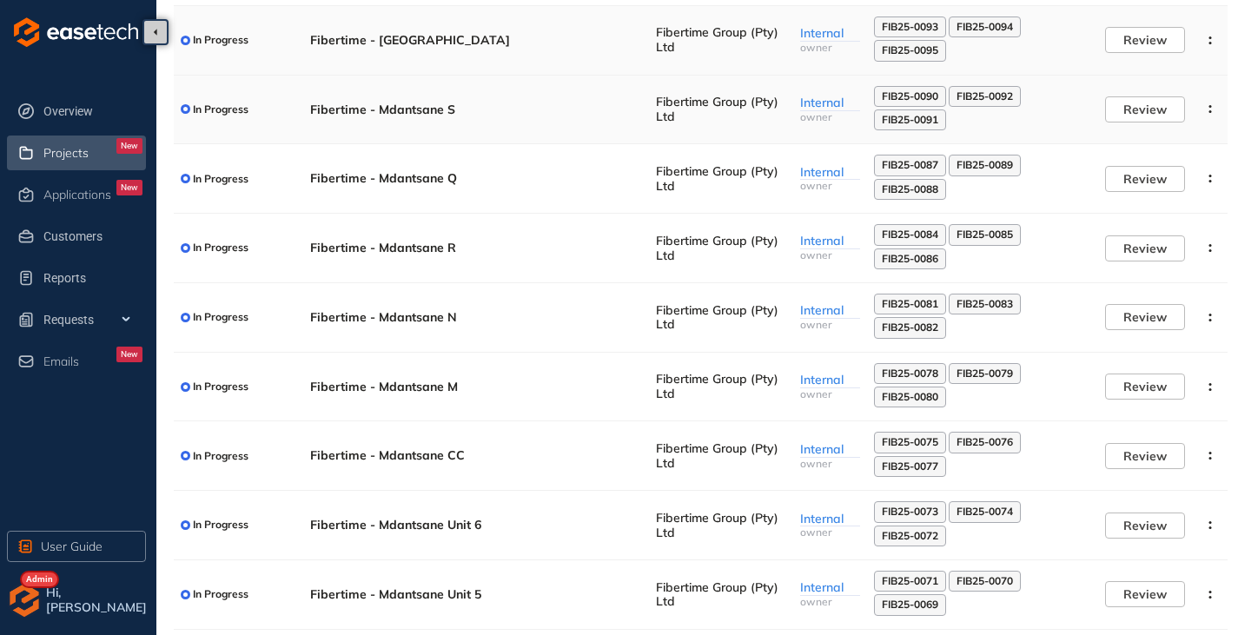
scroll to position [261, 0]
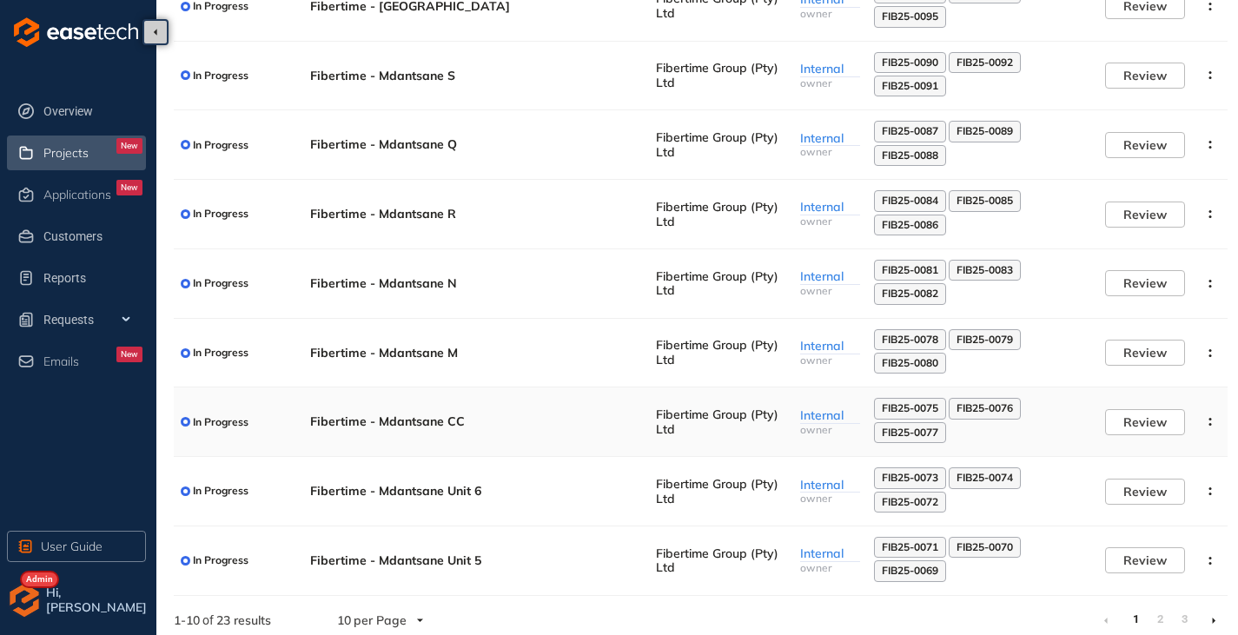
type input "***"
click at [446, 426] on span "Fibertime - Mdantsane CC" at bounding box center [476, 421] width 332 height 15
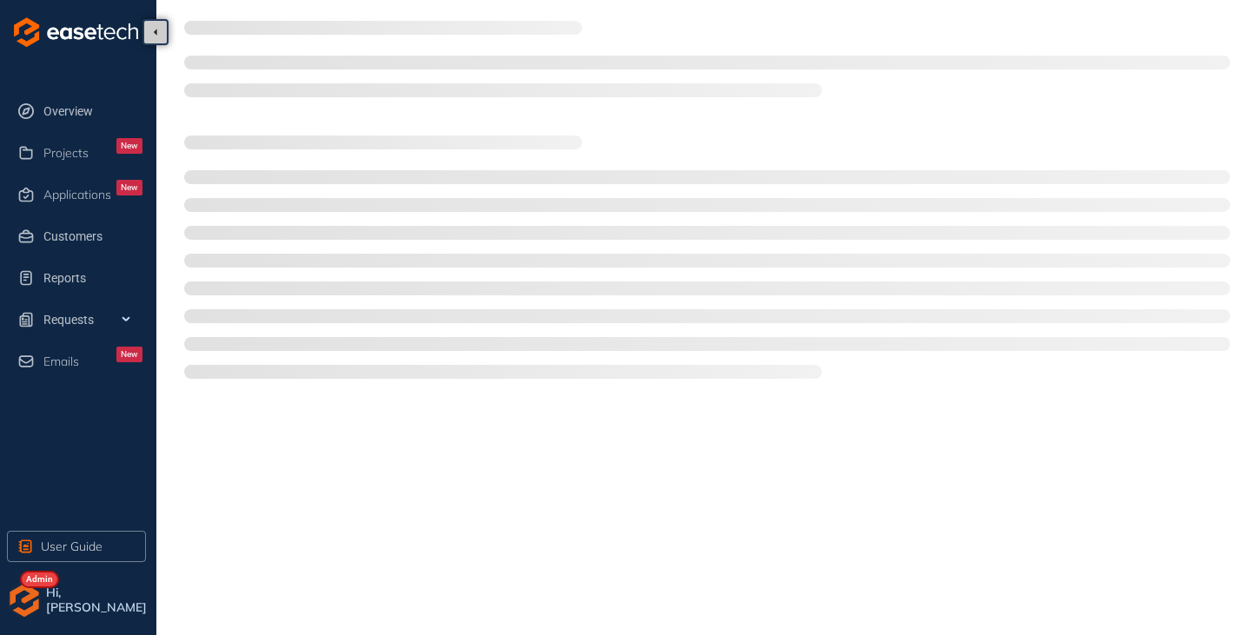
type textarea "**********"
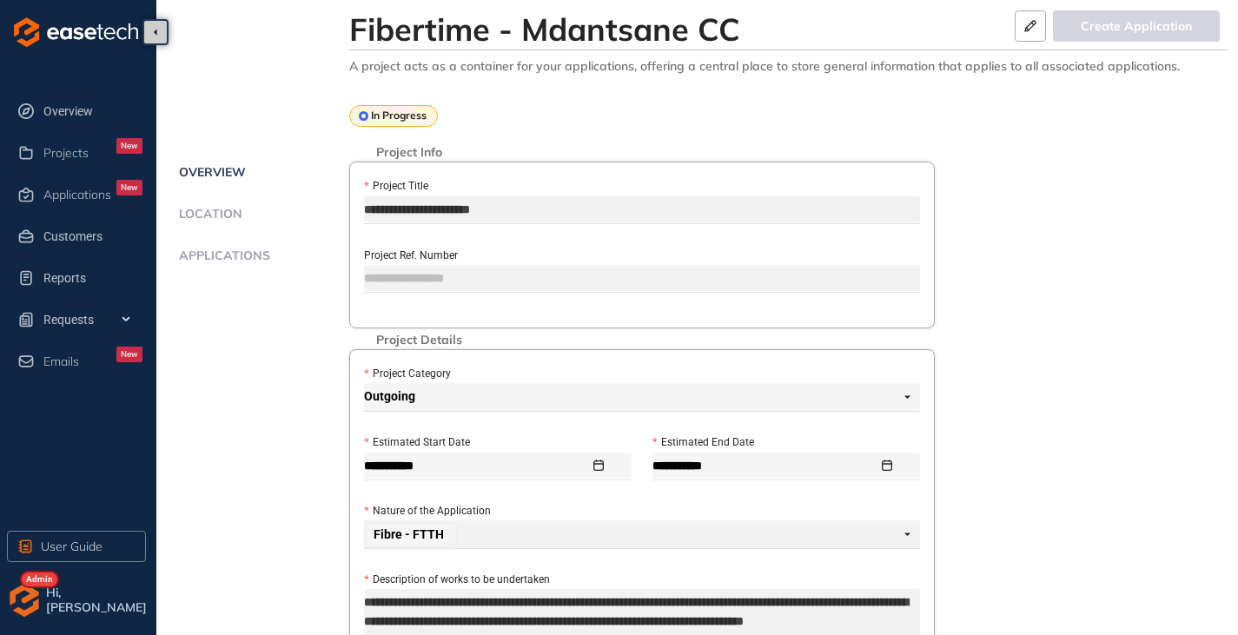
click at [232, 256] on span "Applications" at bounding box center [222, 255] width 96 height 15
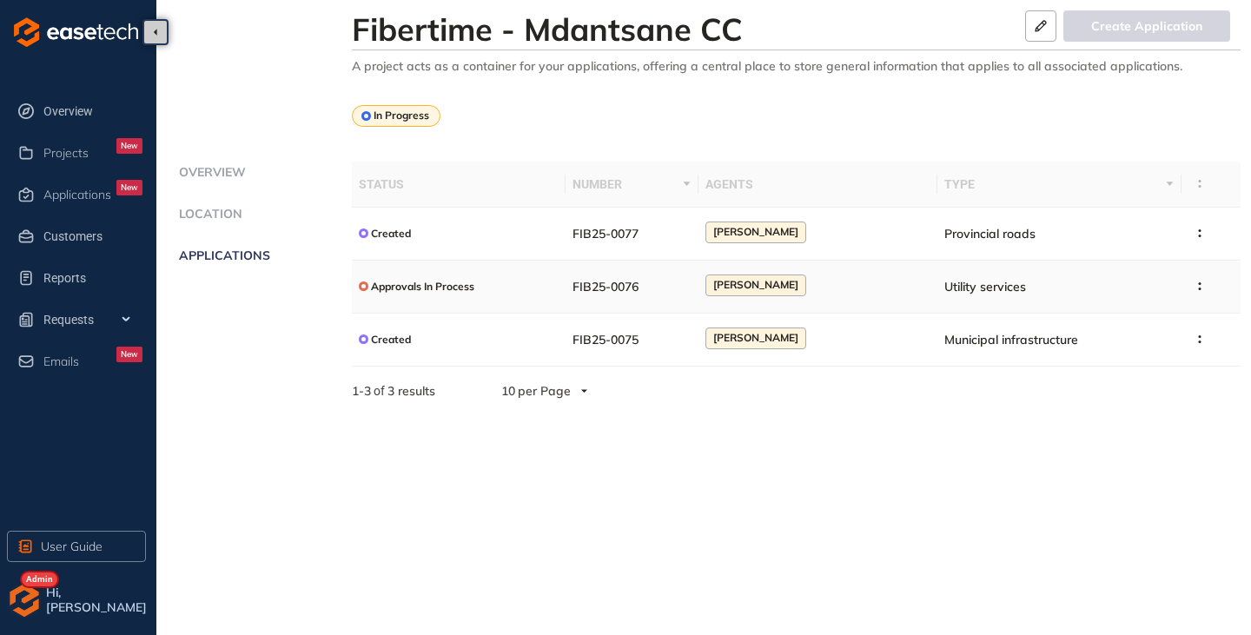
click at [443, 295] on div "Approvals In Process" at bounding box center [417, 286] width 116 height 22
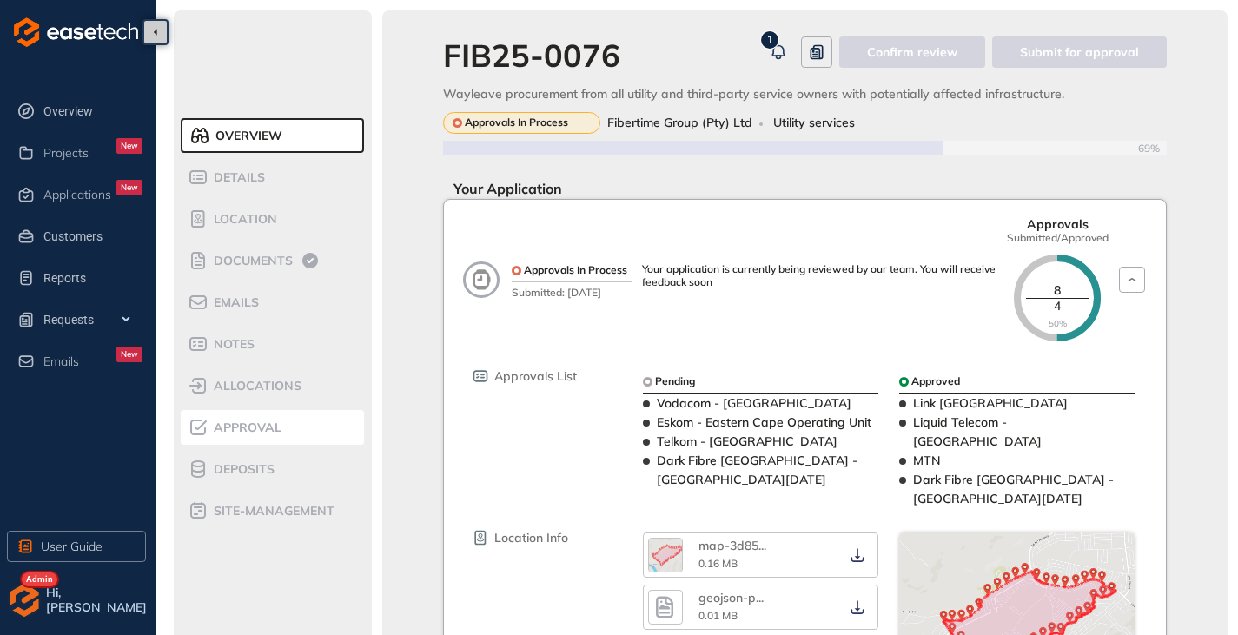
click at [230, 431] on span "Approval" at bounding box center [244, 427] width 73 height 15
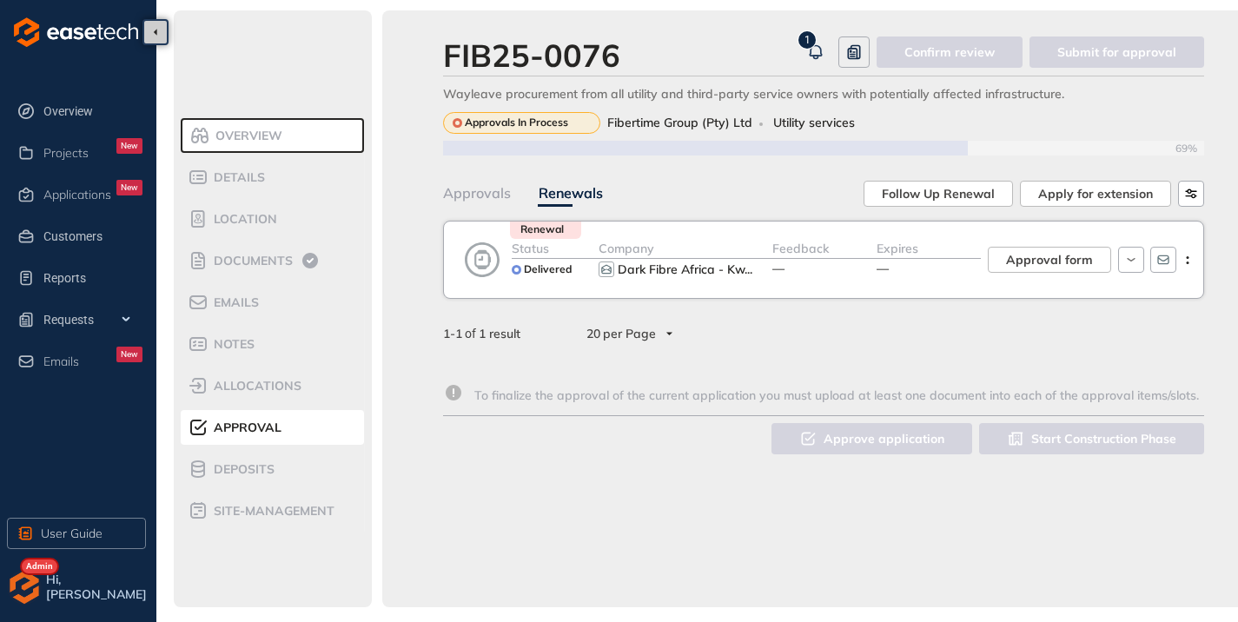
click at [463, 191] on div "Approvals" at bounding box center [477, 193] width 68 height 22
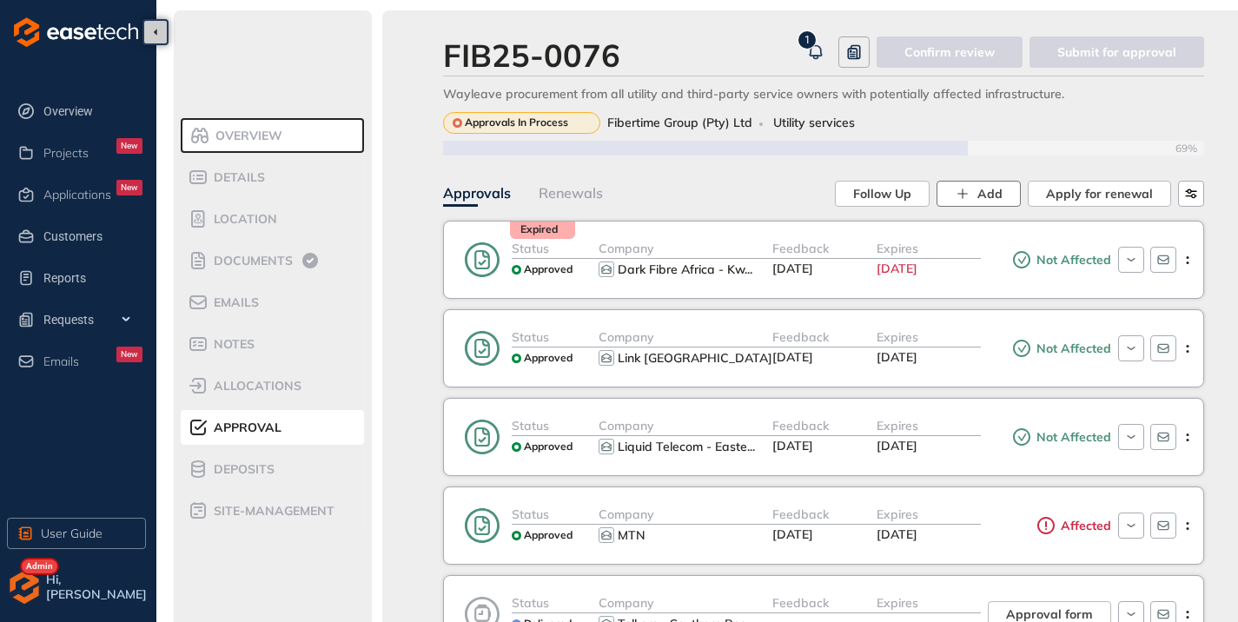
click at [970, 190] on icon "button" at bounding box center [962, 194] width 16 height 16
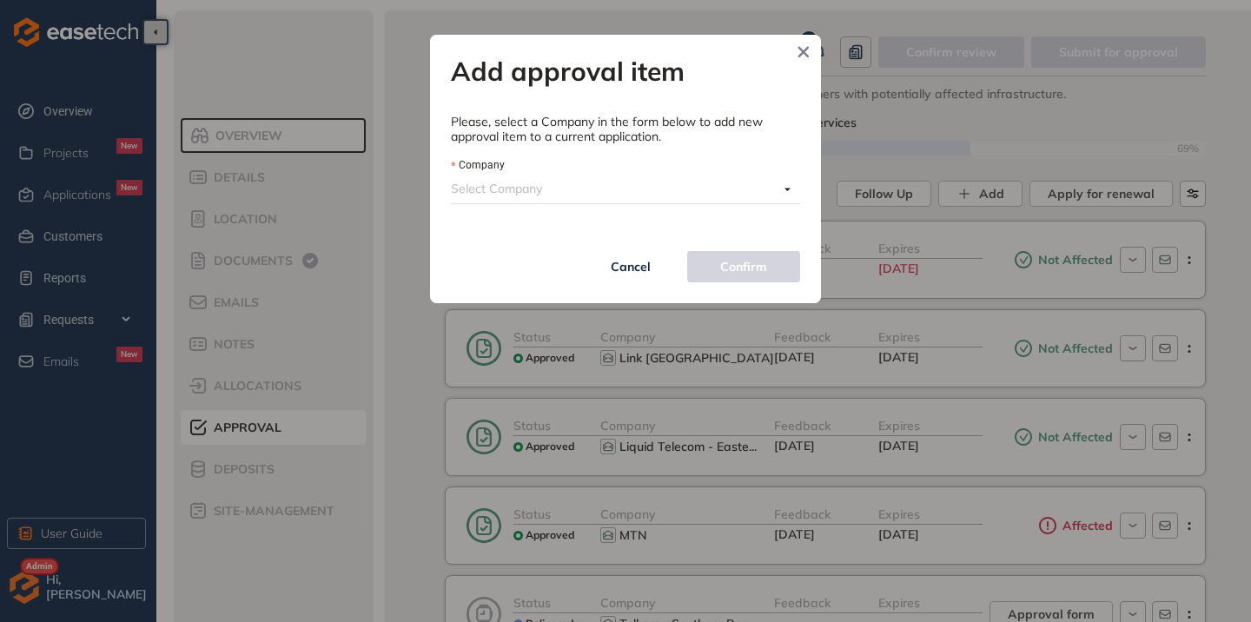
click at [528, 188] on input "Company" at bounding box center [614, 188] width 327 height 26
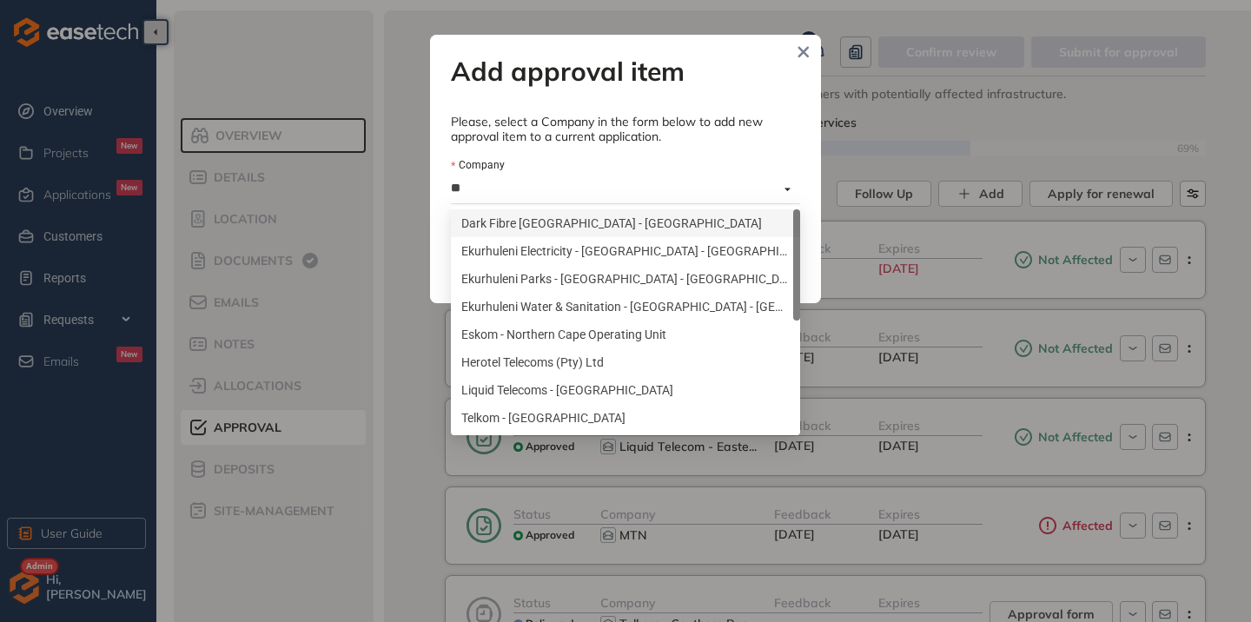
type input "***"
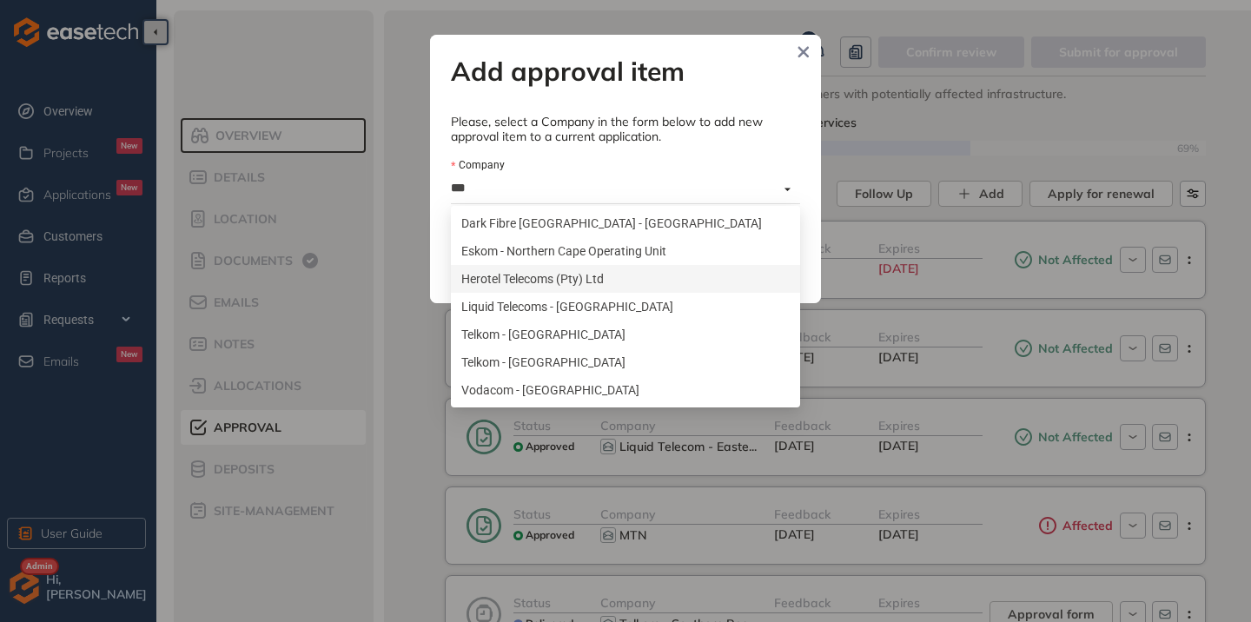
click at [519, 281] on div "Herotel Telecoms (Pty) Ltd" at bounding box center [625, 278] width 328 height 19
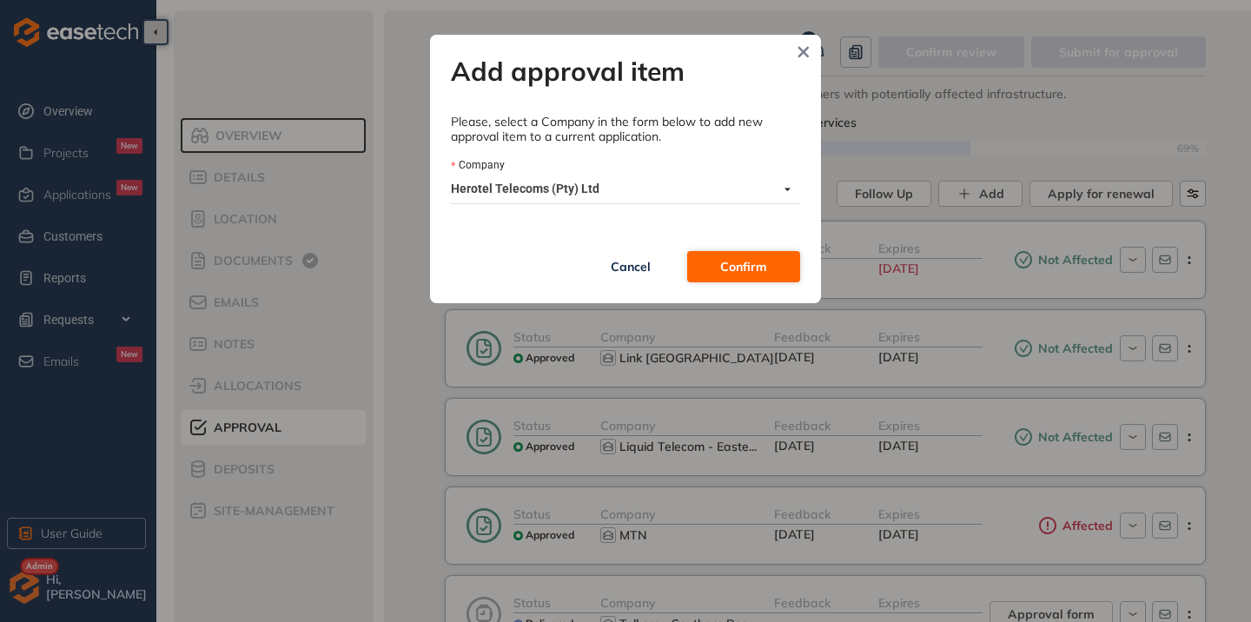
click at [752, 272] on span "Confirm" at bounding box center [743, 266] width 47 height 19
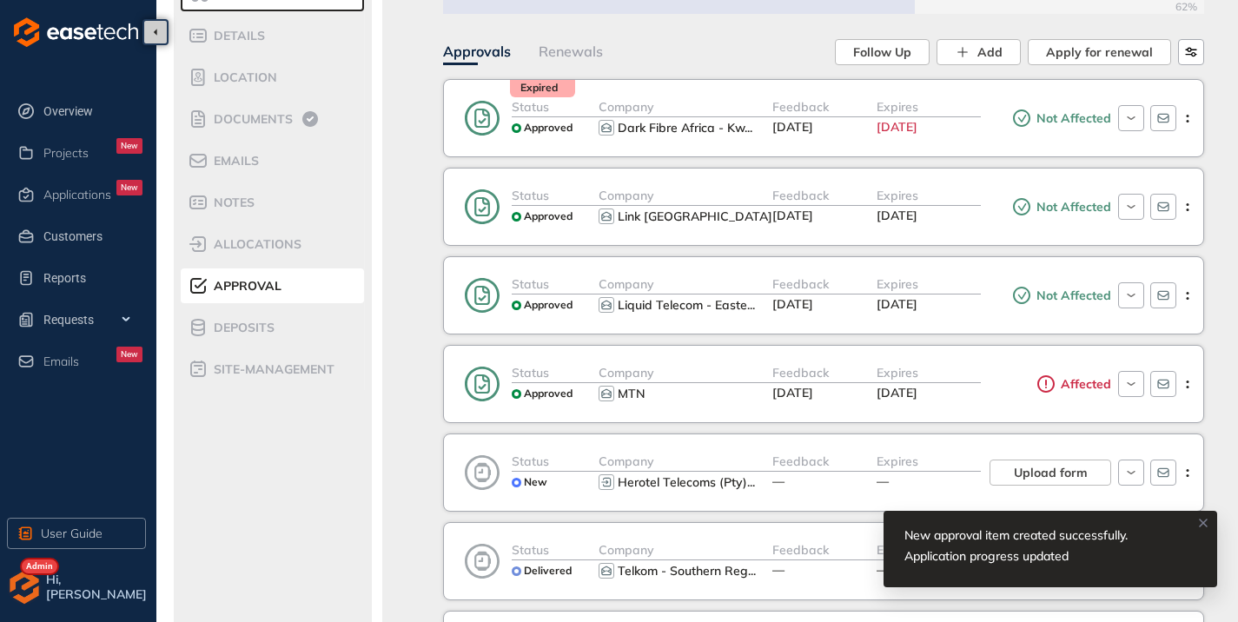
scroll to position [261, 0]
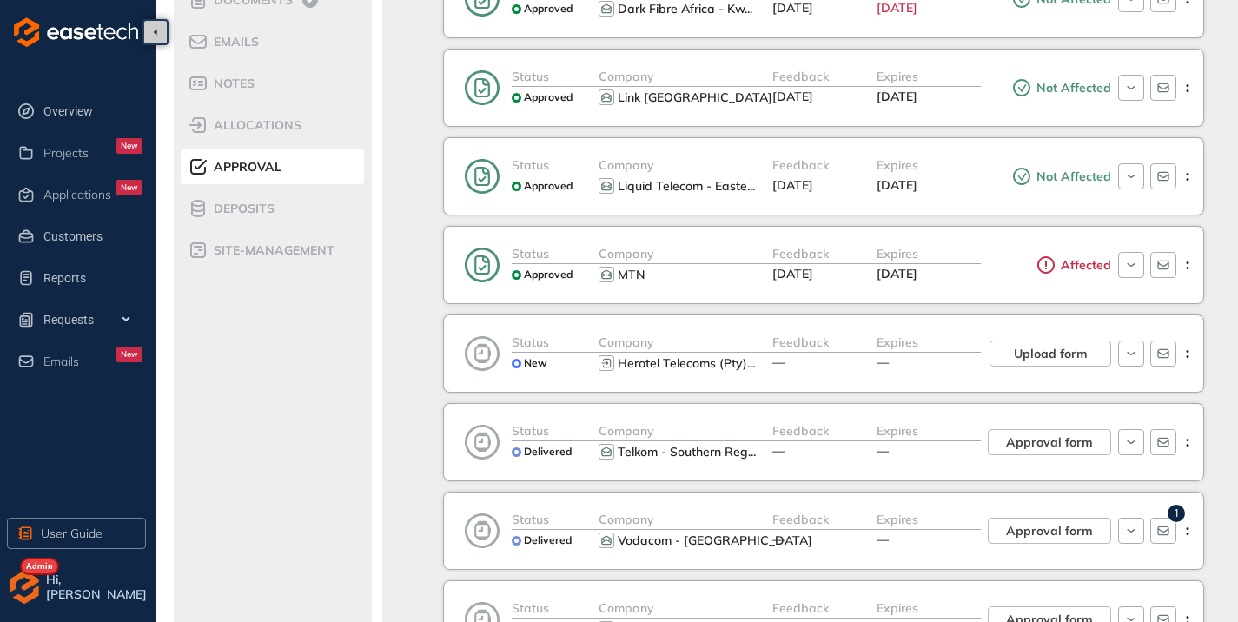
click at [909, 373] on div "Expires —" at bounding box center [928, 354] width 104 height 42
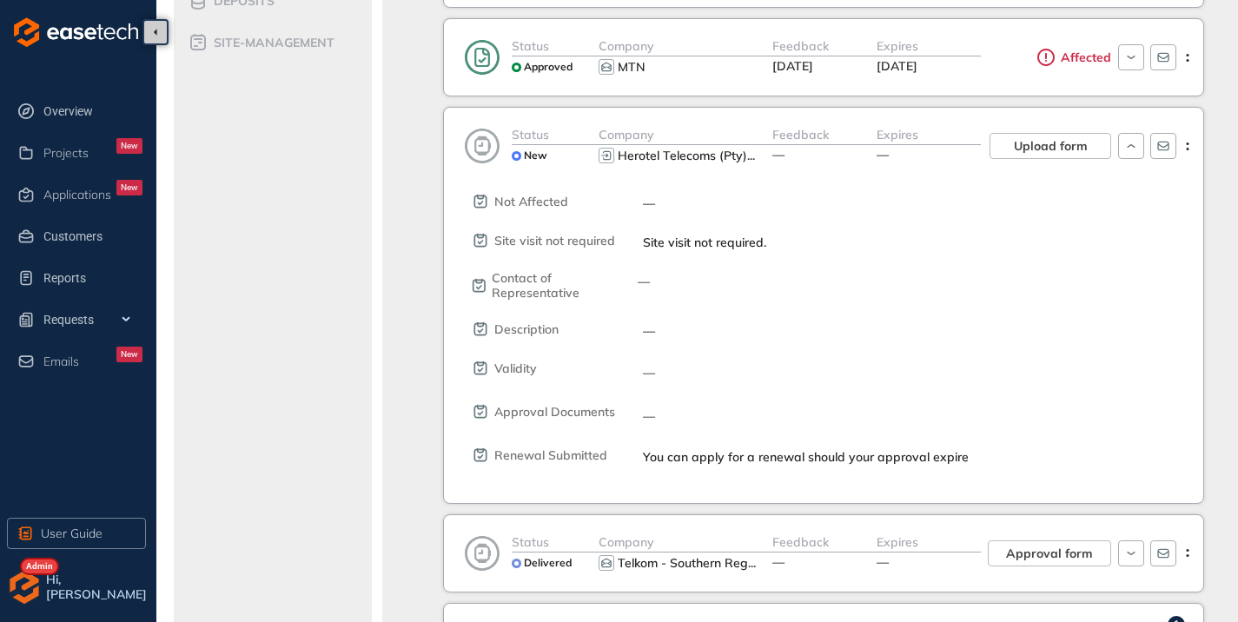
scroll to position [434, 0]
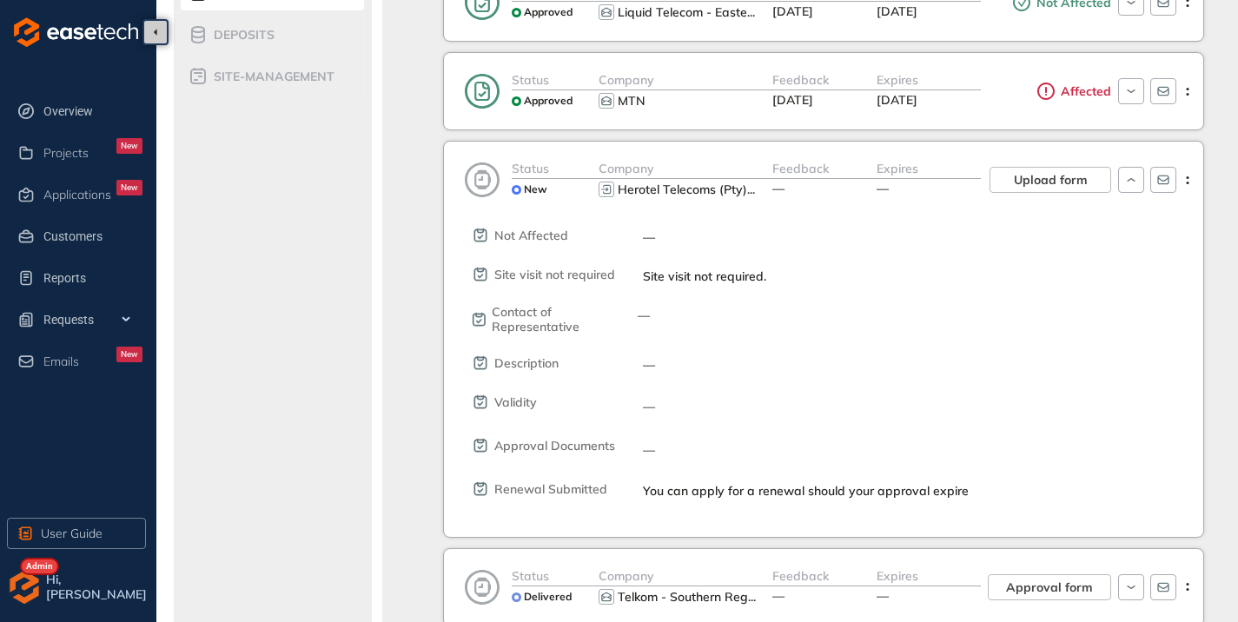
click at [918, 172] on span "Expires" at bounding box center [897, 169] width 42 height 16
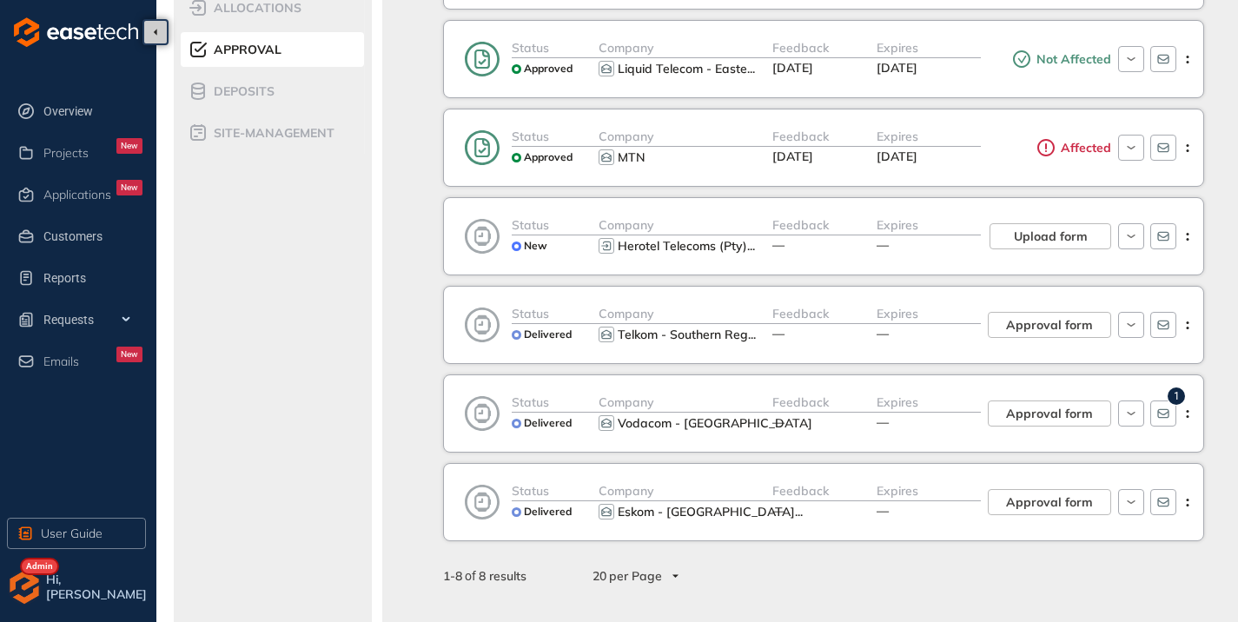
scroll to position [347, 0]
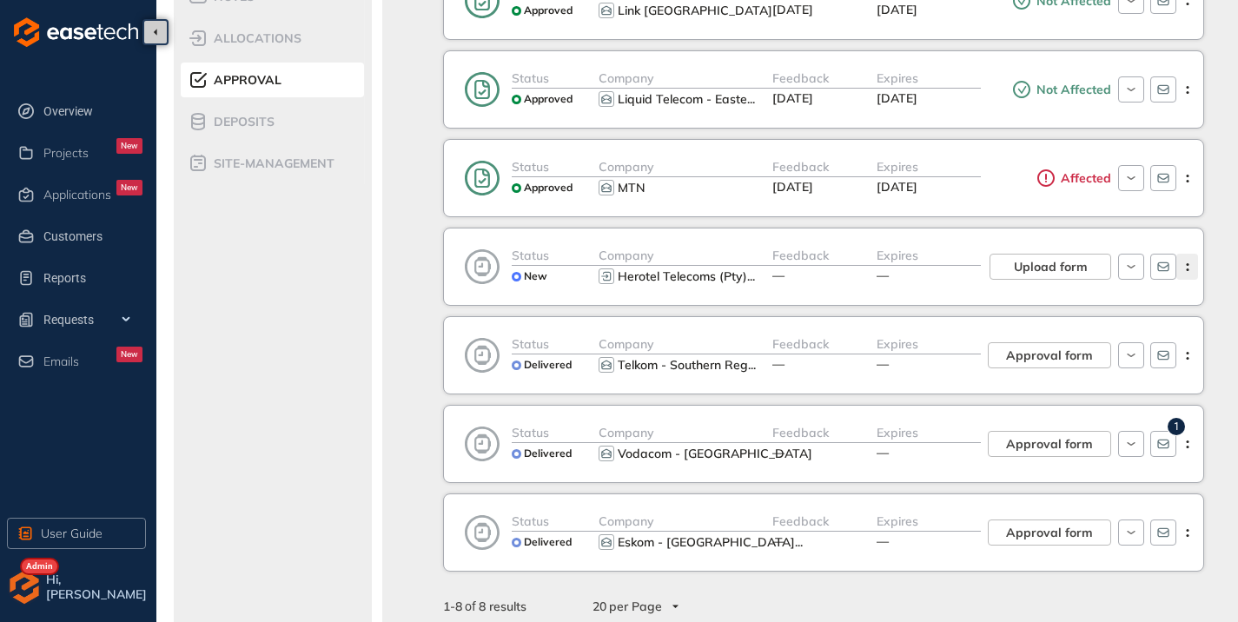
click at [1194, 267] on icon "button" at bounding box center [1186, 267] width 17 height 8
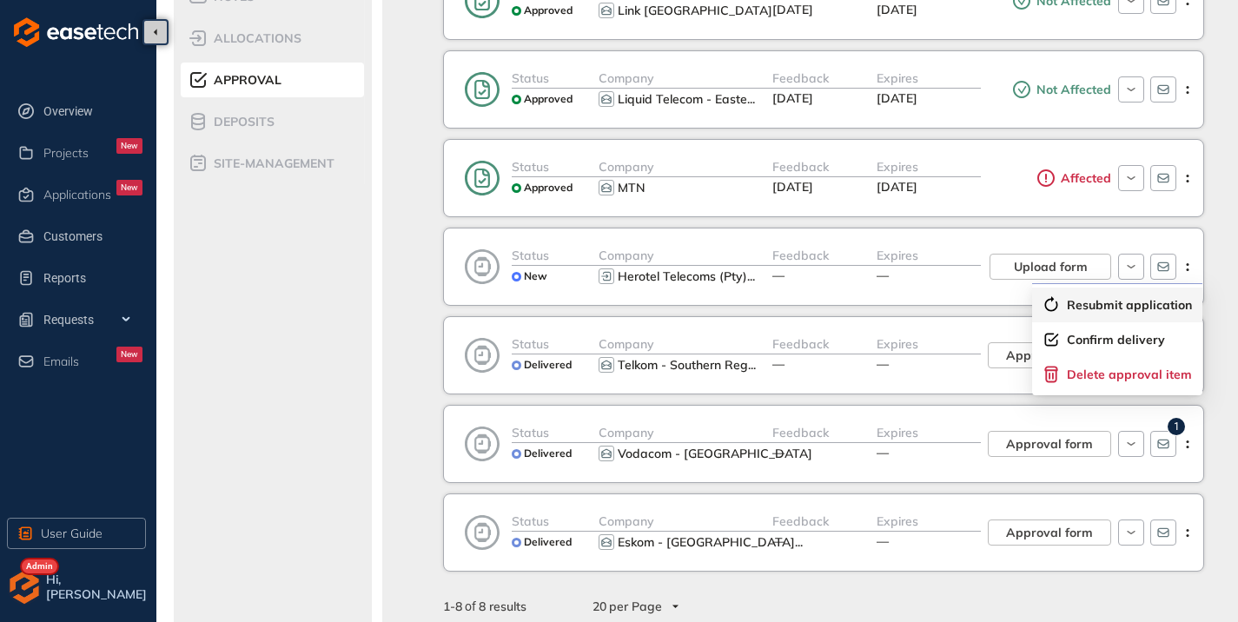
click at [1078, 308] on span "Resubmit application" at bounding box center [1128, 305] width 125 height 15
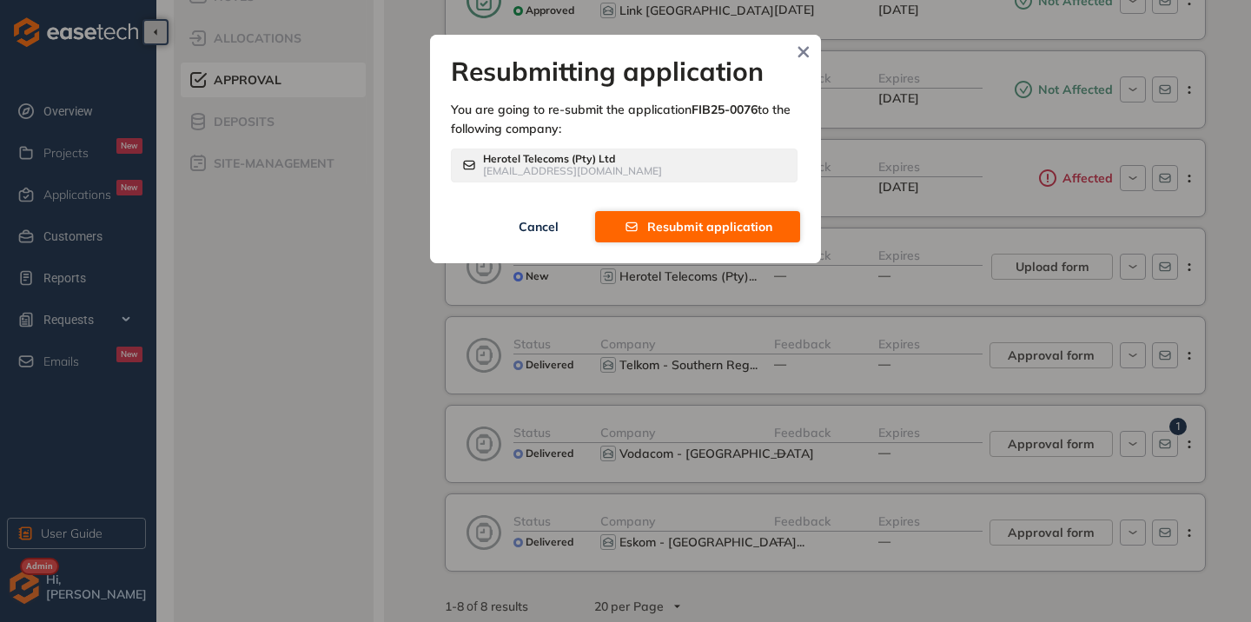
click at [657, 221] on span "Resubmit application" at bounding box center [709, 226] width 125 height 19
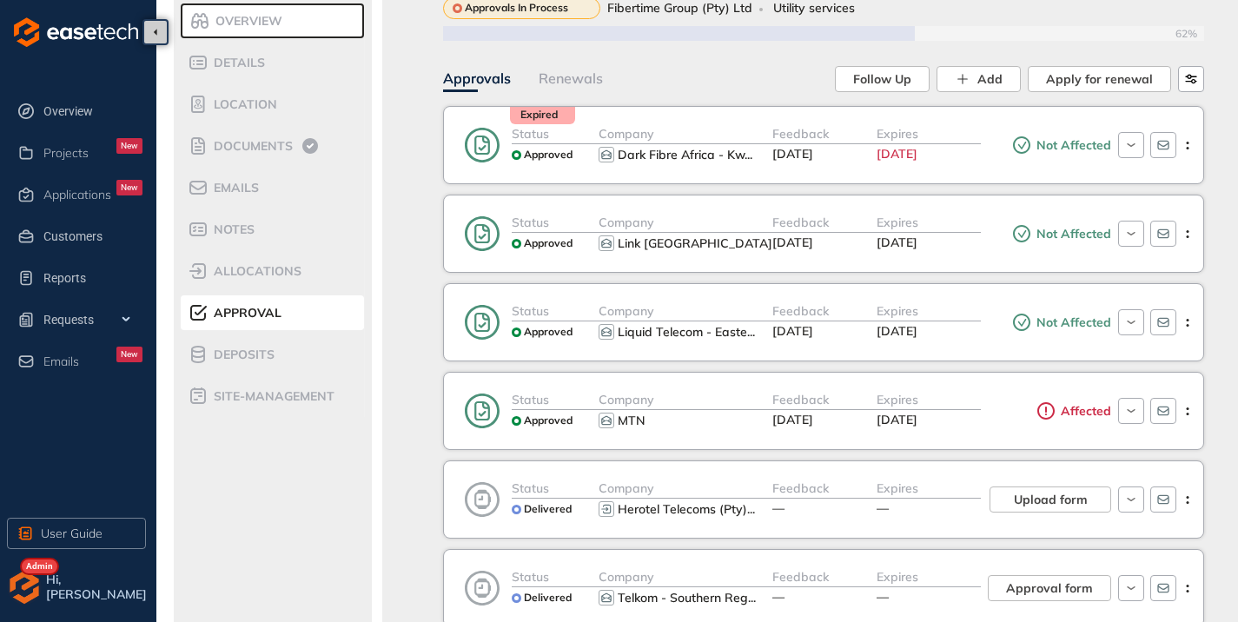
scroll to position [87, 0]
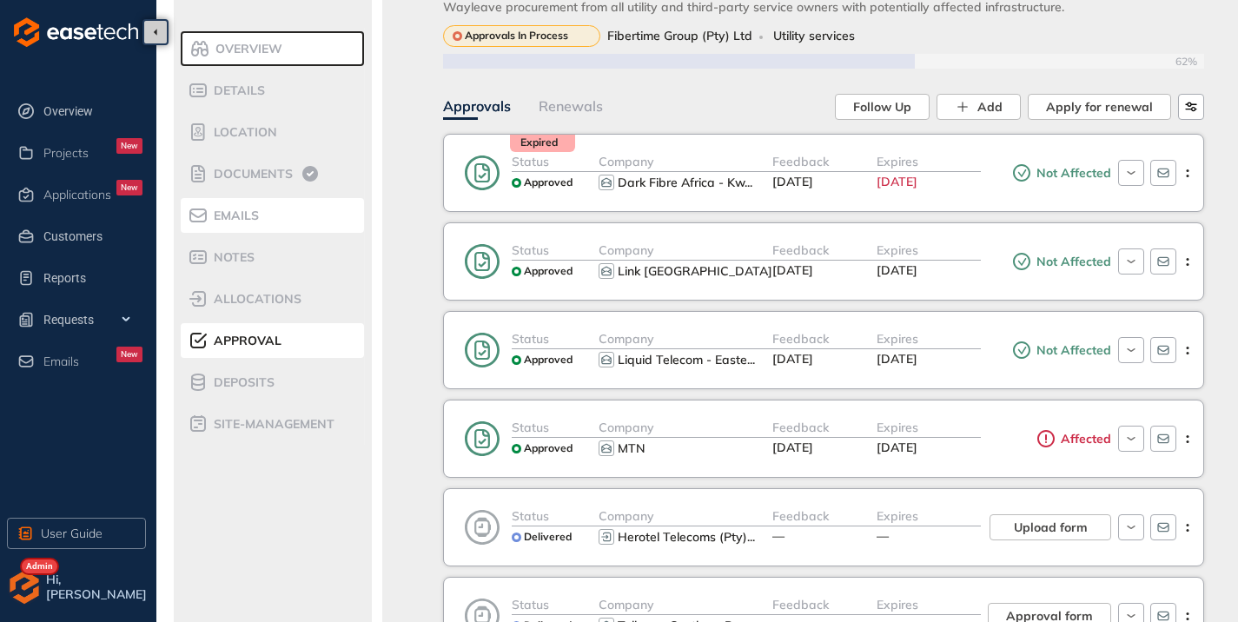
click at [241, 222] on div "Emails" at bounding box center [262, 215] width 148 height 21
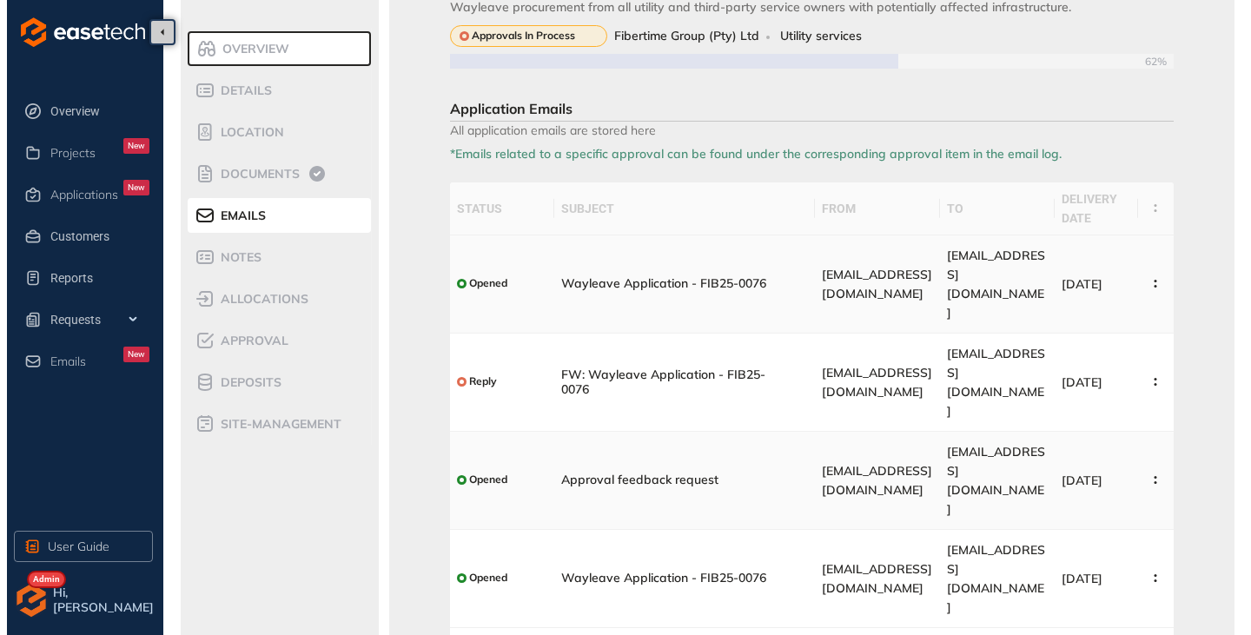
scroll to position [102, 0]
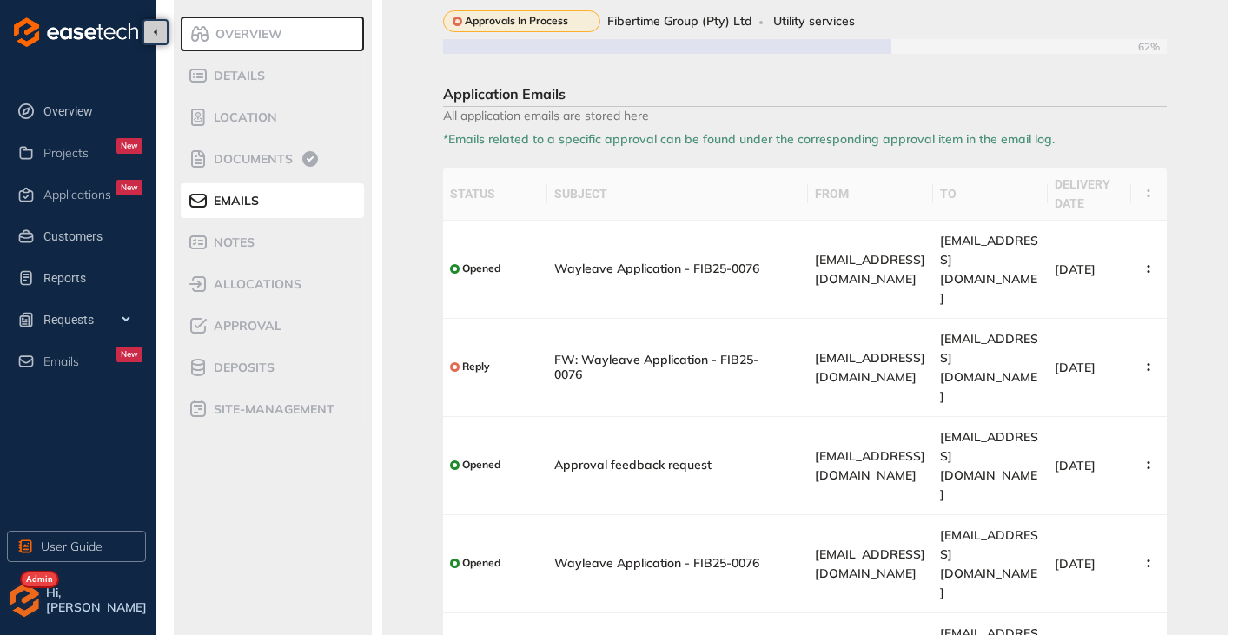
click at [1073, 593] on li "View Email" at bounding box center [1085, 610] width 148 height 35
click at [1073, 605] on div "FIB25-0076 1 Confirm review Submit for approval Wayleave procurement from all u…" at bounding box center [804, 372] width 845 height 927
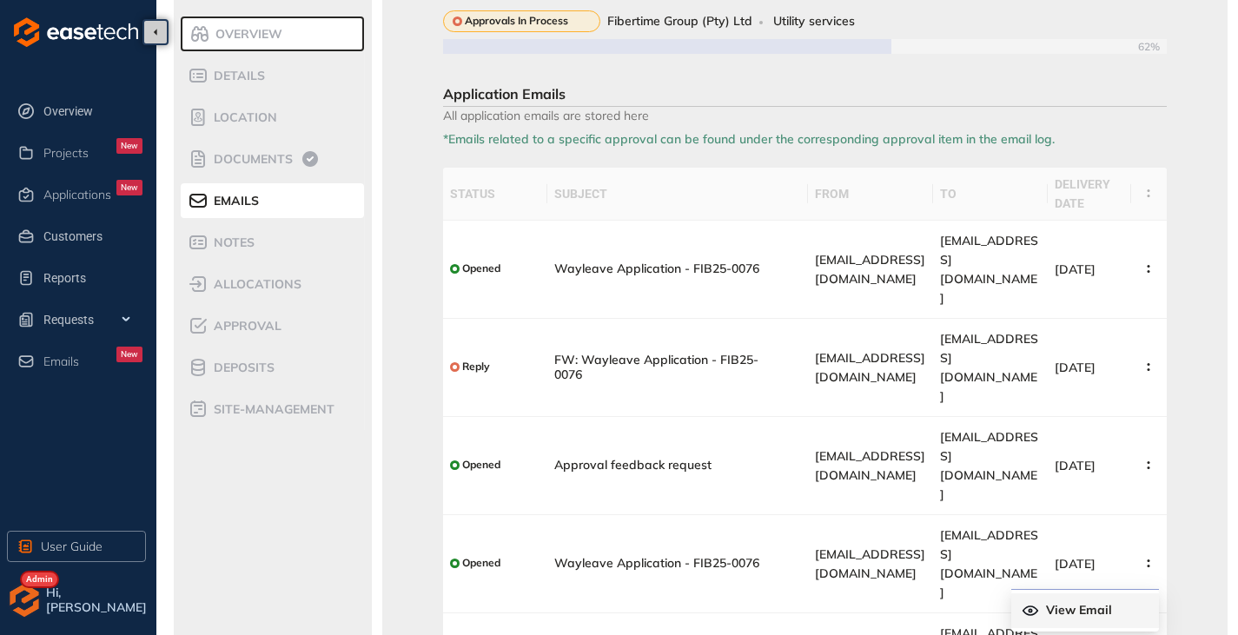
click at [1074, 603] on span "View Email" at bounding box center [1079, 610] width 66 height 15
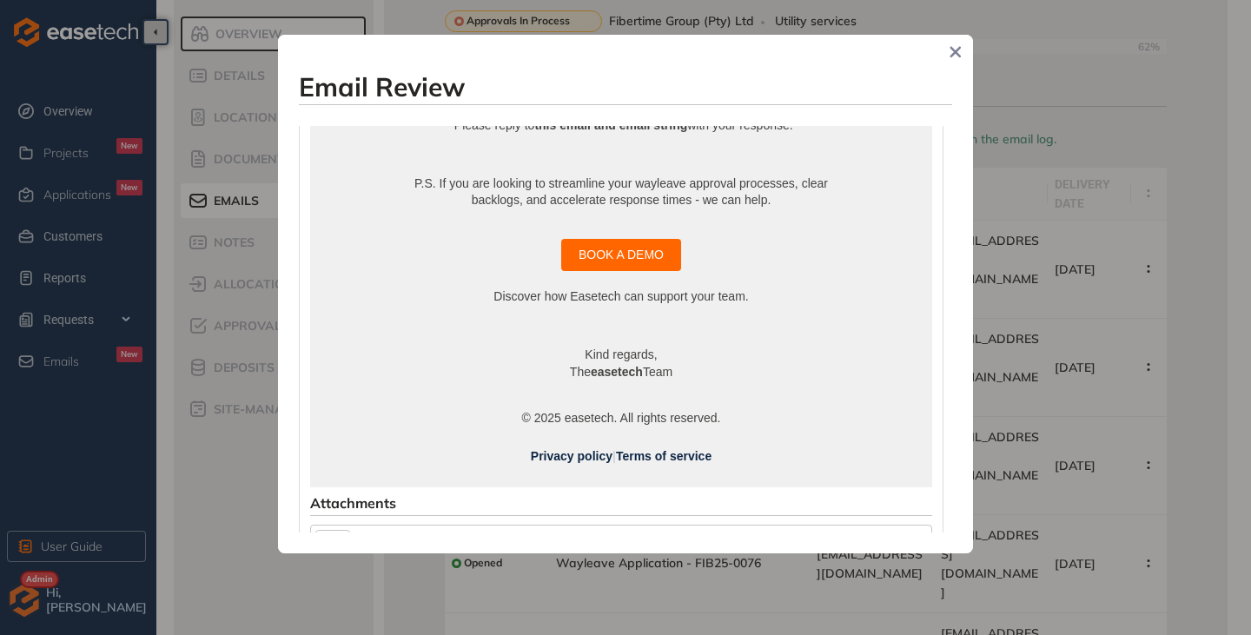
scroll to position [1092, 0]
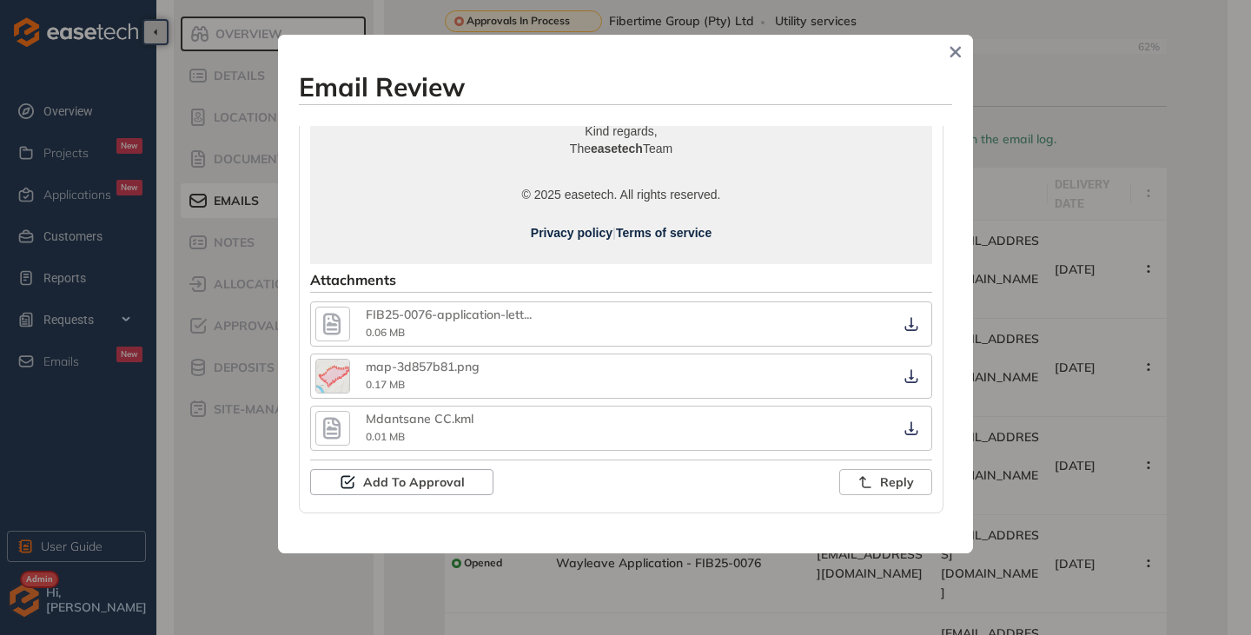
click at [339, 321] on icon "button" at bounding box center [331, 325] width 17 height 22
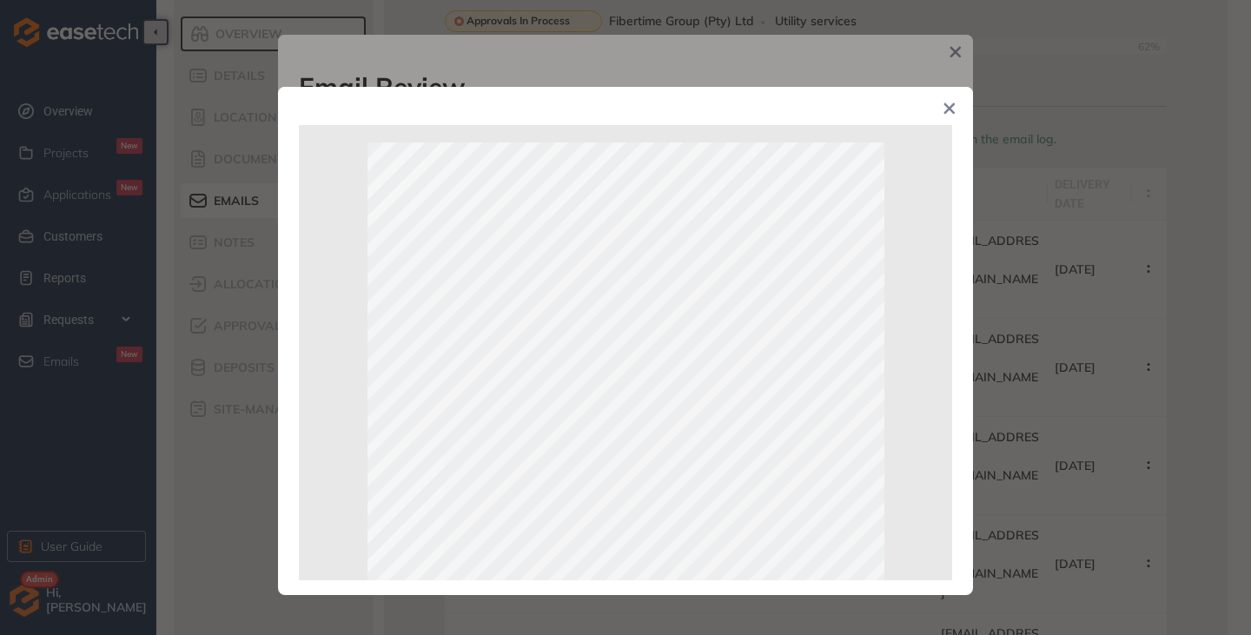
click at [949, 104] on icon "Close" at bounding box center [949, 108] width 12 height 12
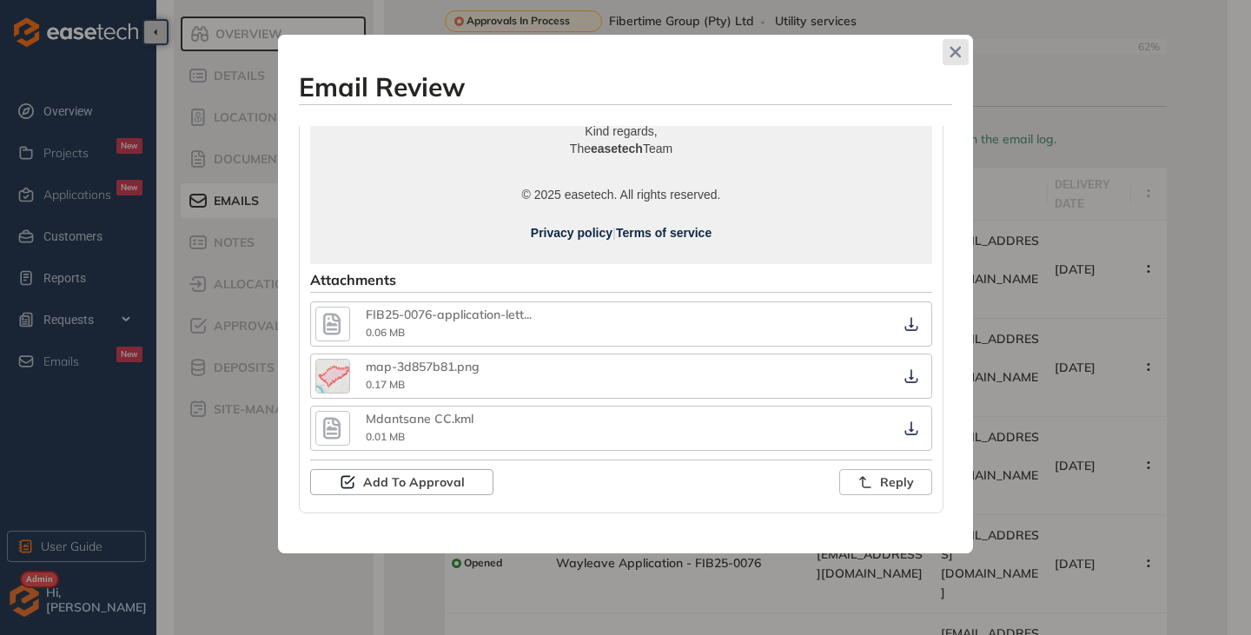
click at [950, 50] on icon "Close" at bounding box center [955, 52] width 12 height 12
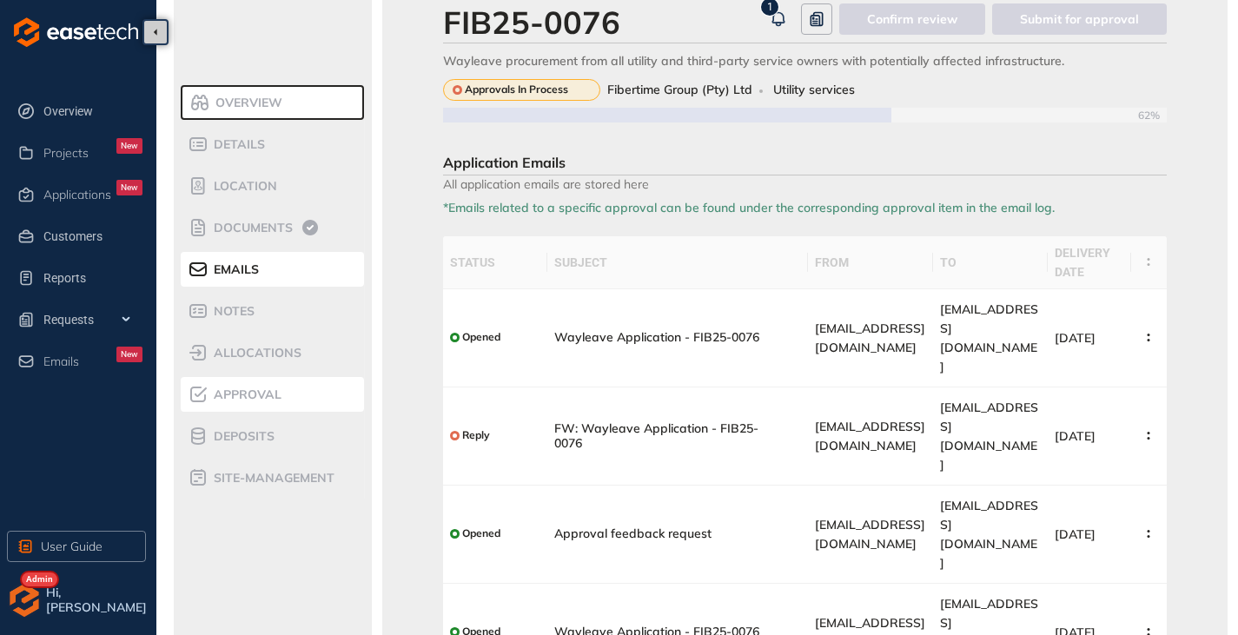
scroll to position [0, 0]
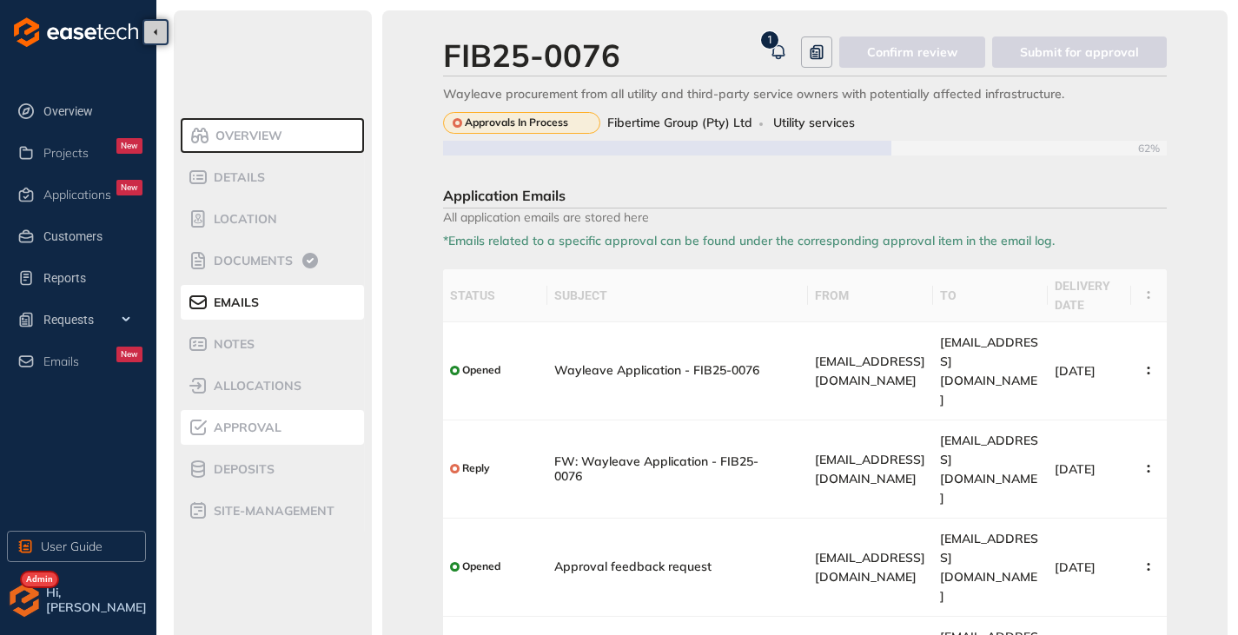
click at [252, 423] on span "Approval" at bounding box center [244, 427] width 73 height 15
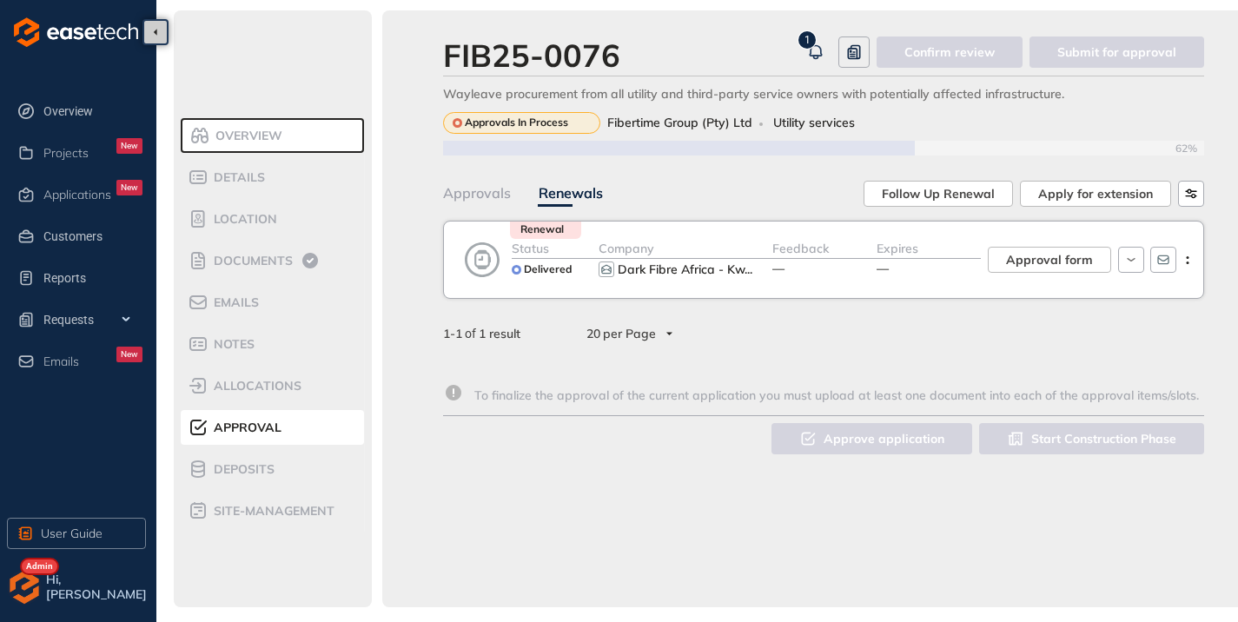
click at [472, 200] on div "Approvals" at bounding box center [477, 193] width 68 height 22
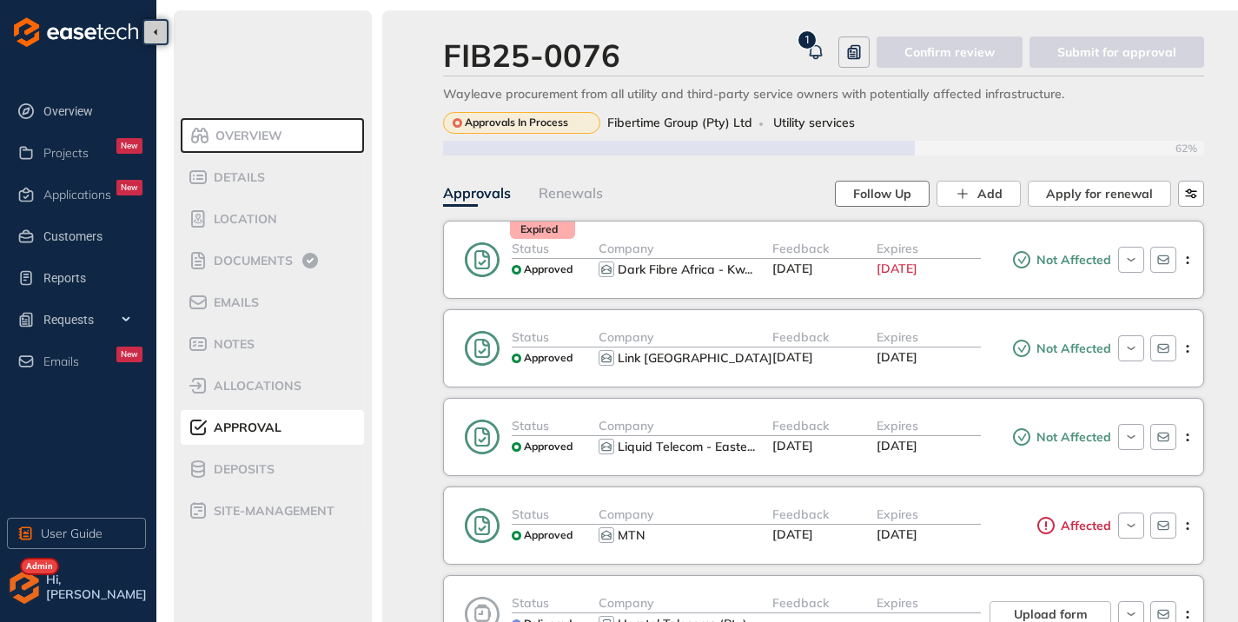
click at [898, 195] on span "Follow Up" at bounding box center [882, 193] width 58 height 19
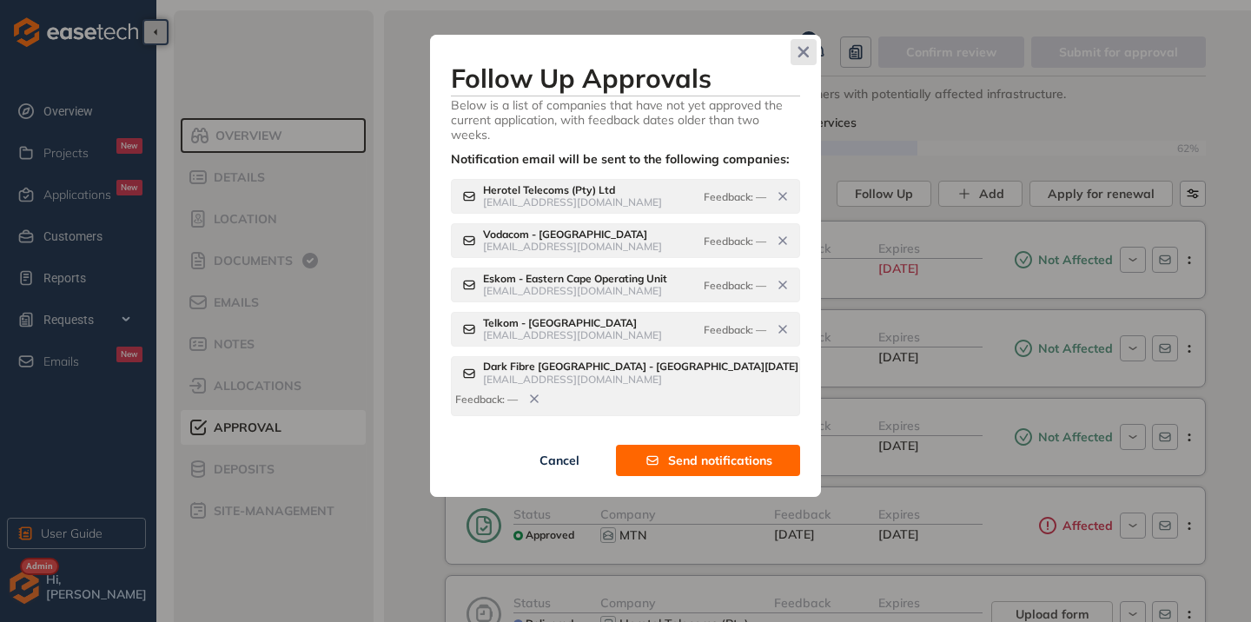
click at [805, 55] on icon "Close" at bounding box center [803, 52] width 11 height 11
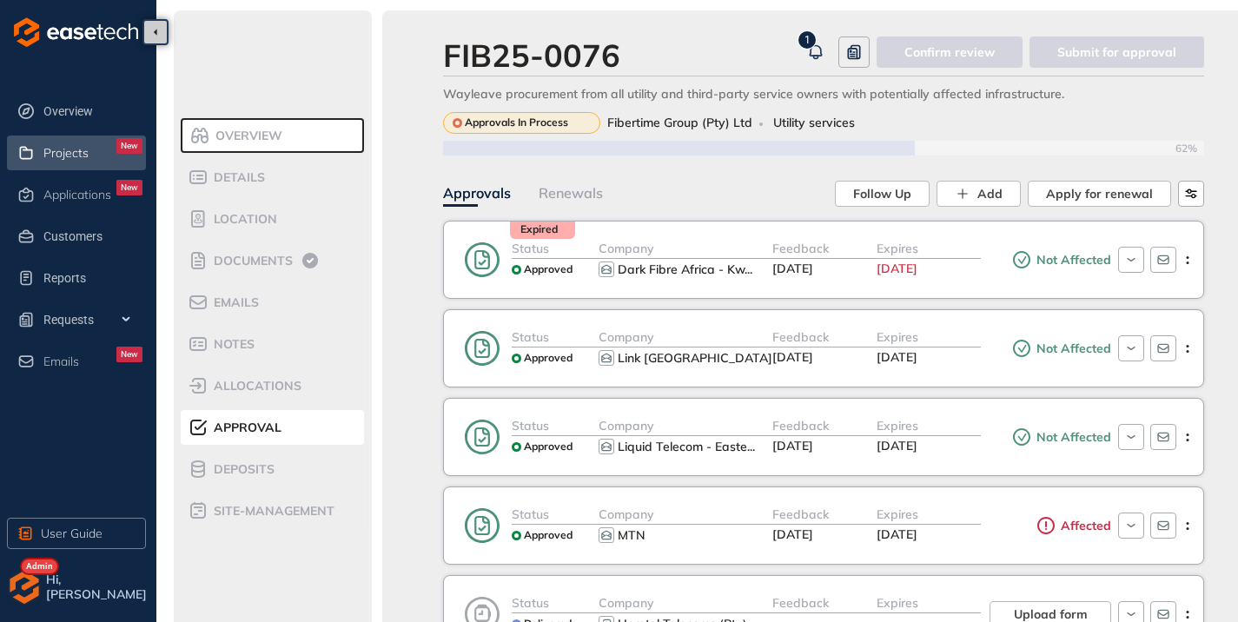
click at [83, 160] on span "Projects" at bounding box center [65, 153] width 45 height 15
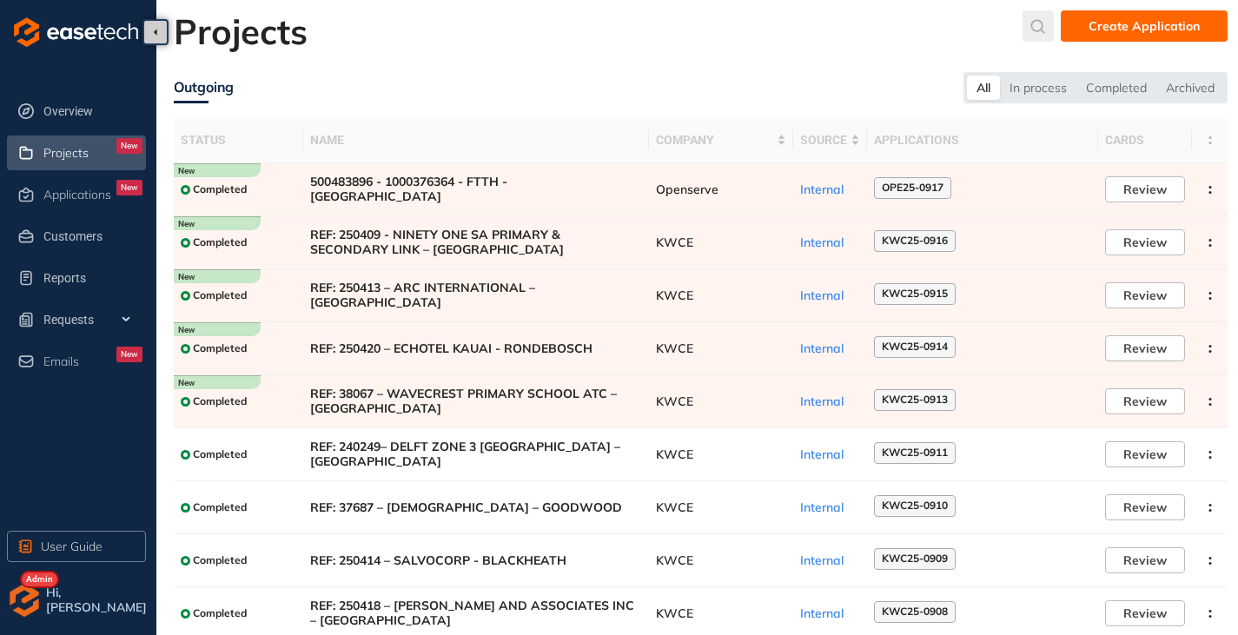
click at [1043, 24] on icon "submit" at bounding box center [1037, 26] width 17 height 15
click at [897, 35] on input "text" at bounding box center [908, 30] width 131 height 26
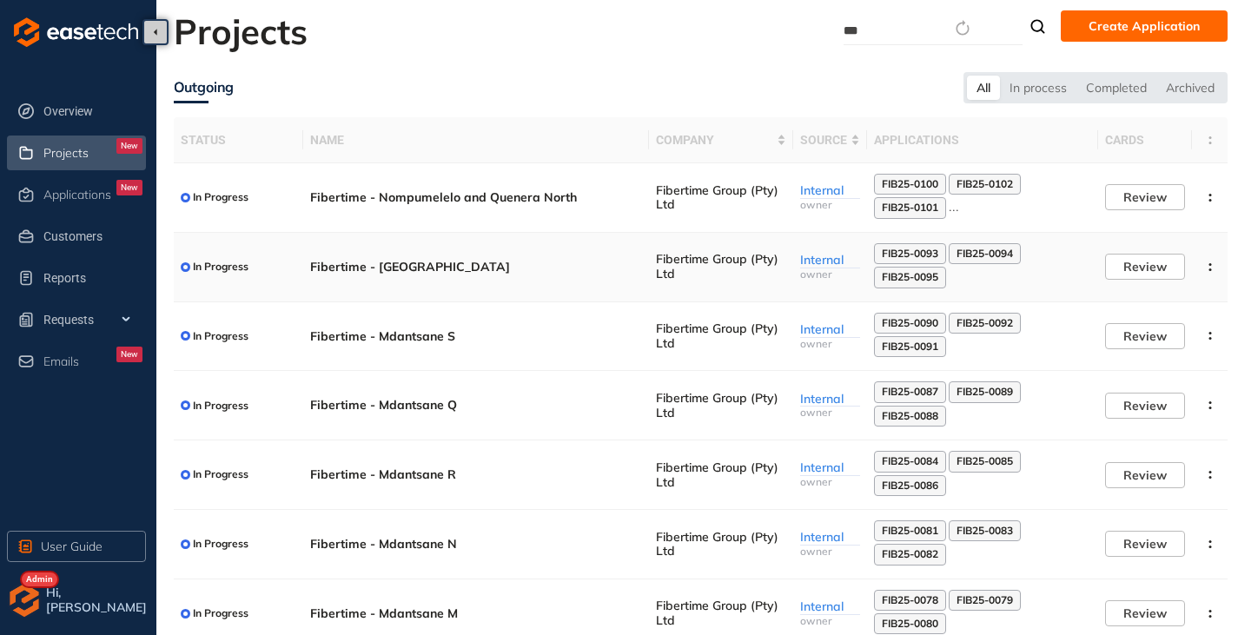
scroll to position [270, 0]
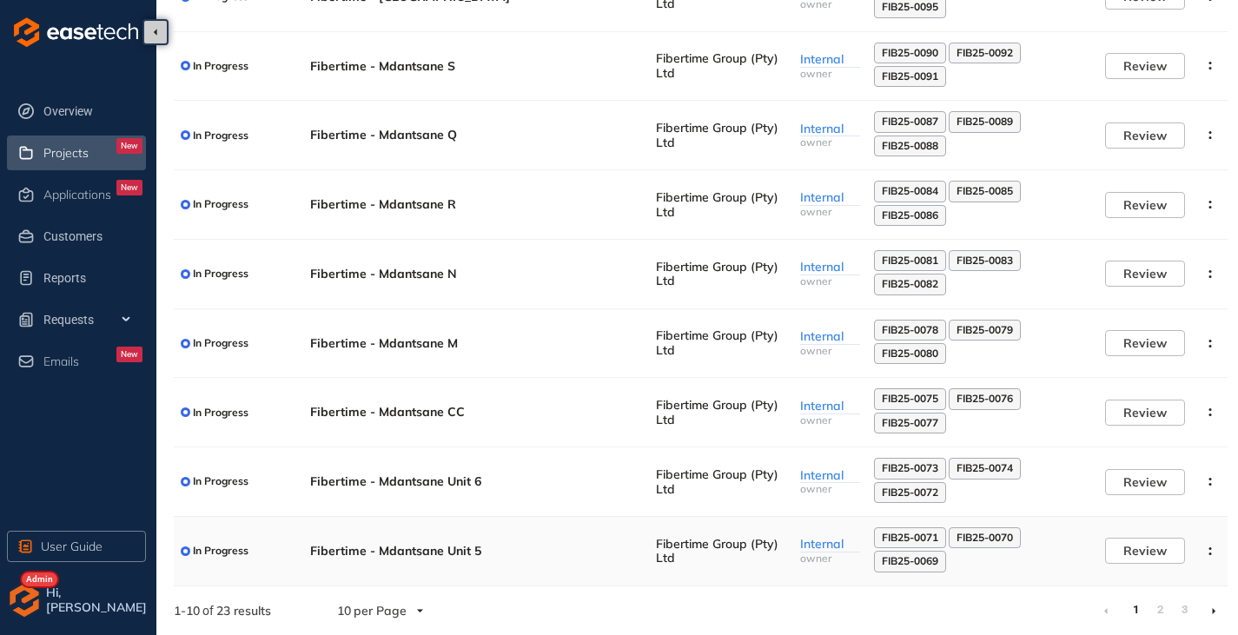
type input "***"
click at [424, 542] on td "Fibertime - Mdantsane Unit 5" at bounding box center [476, 551] width 346 height 69
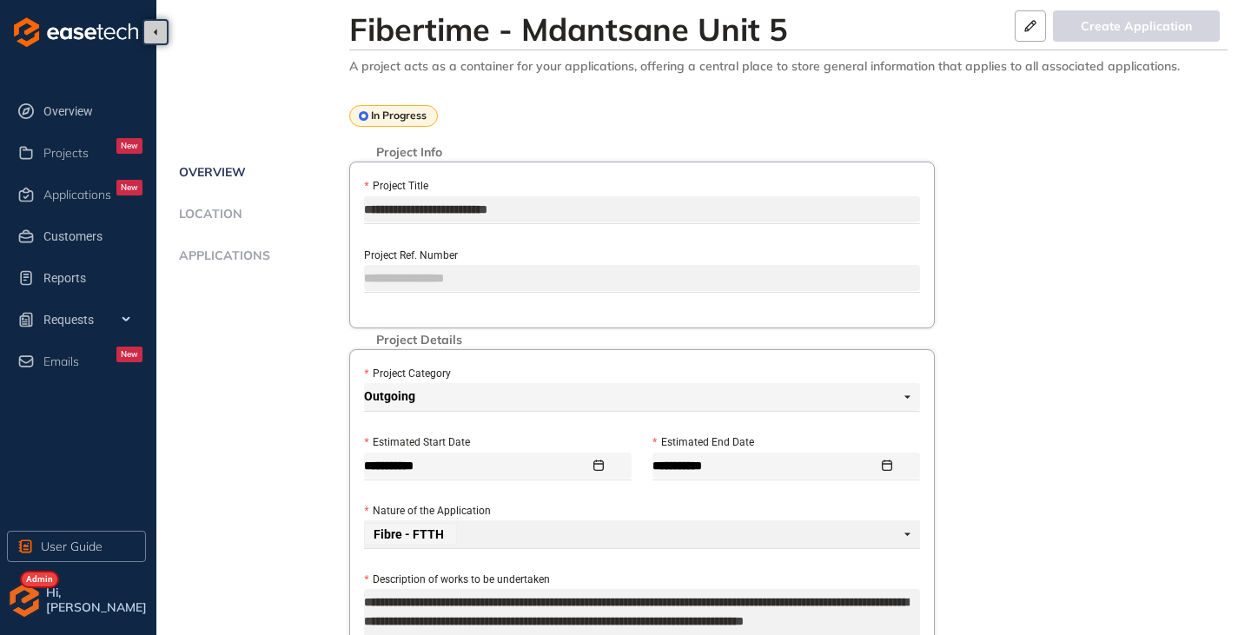
click at [243, 256] on span "Applications" at bounding box center [222, 255] width 96 height 15
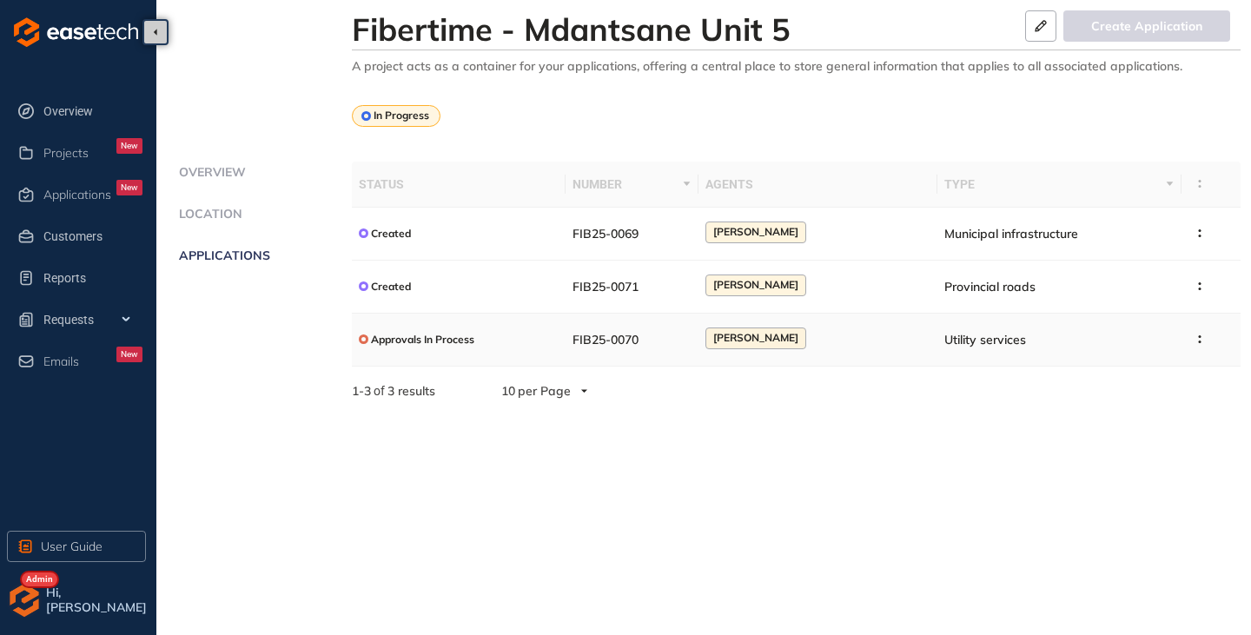
click at [407, 340] on span "Approvals In Process" at bounding box center [422, 339] width 103 height 12
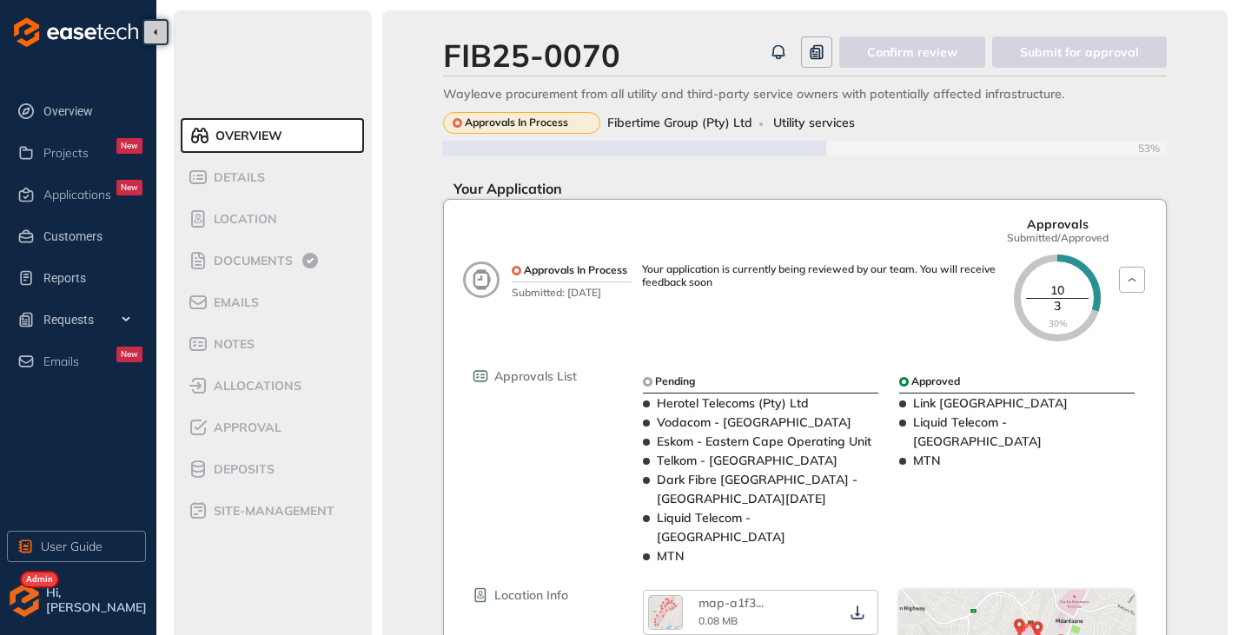
scroll to position [87, 0]
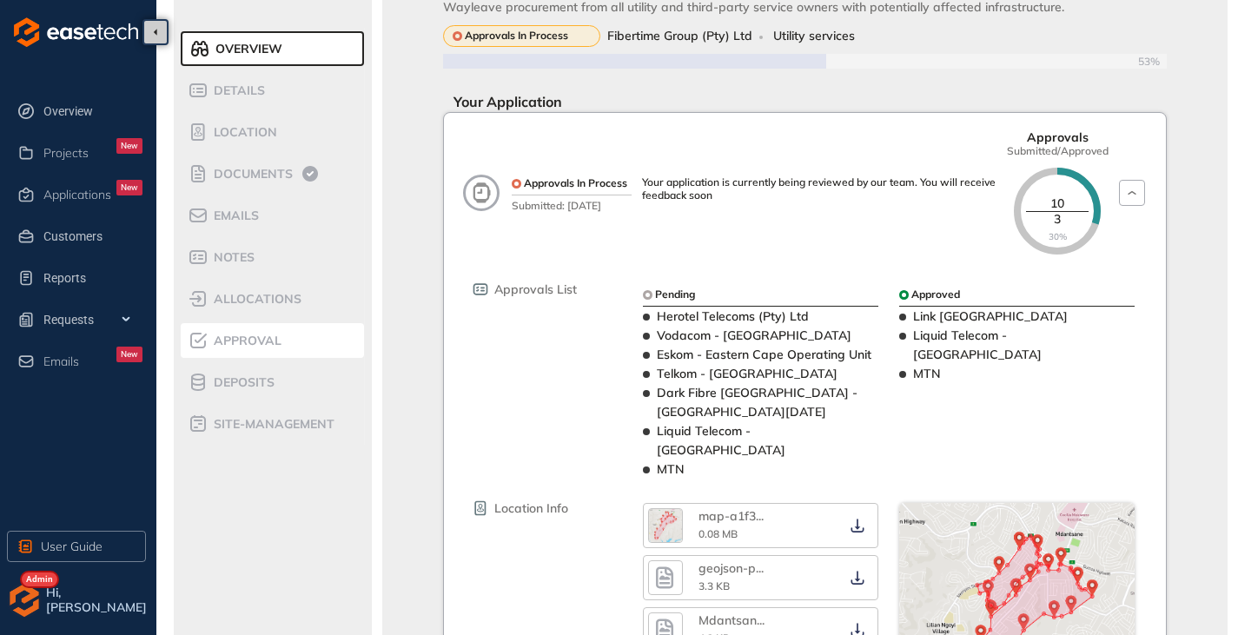
click at [239, 346] on span "Approval" at bounding box center [244, 340] width 73 height 15
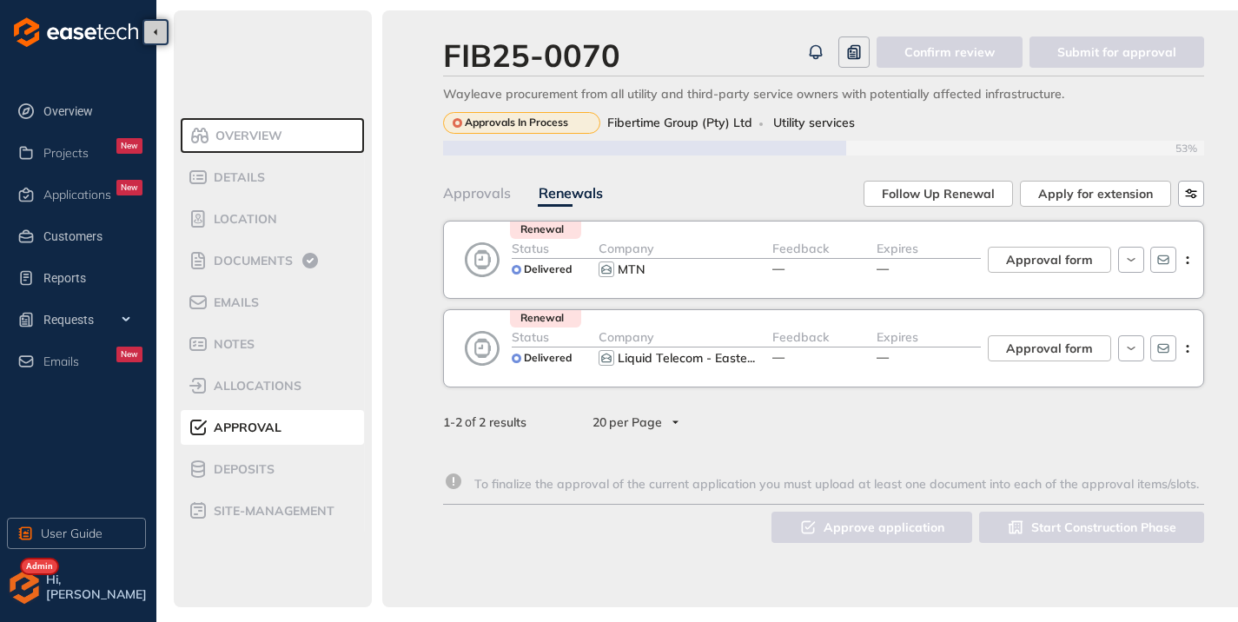
click at [446, 196] on div "Approvals" at bounding box center [477, 193] width 68 height 22
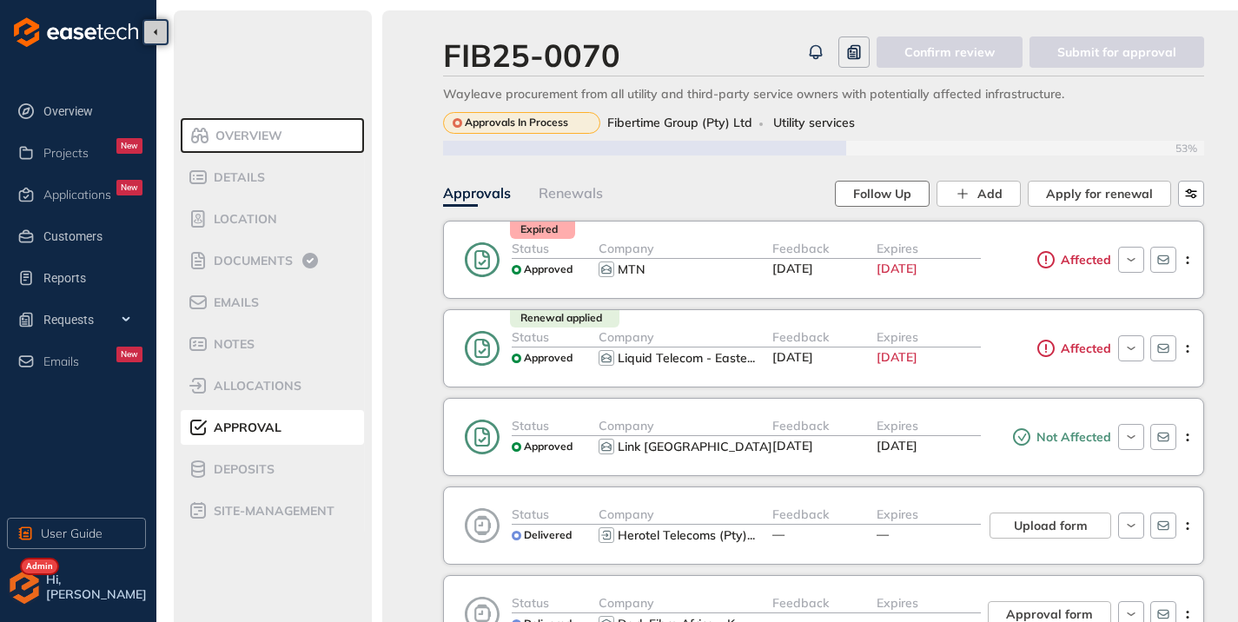
click at [862, 194] on span "Follow Up" at bounding box center [882, 193] width 58 height 19
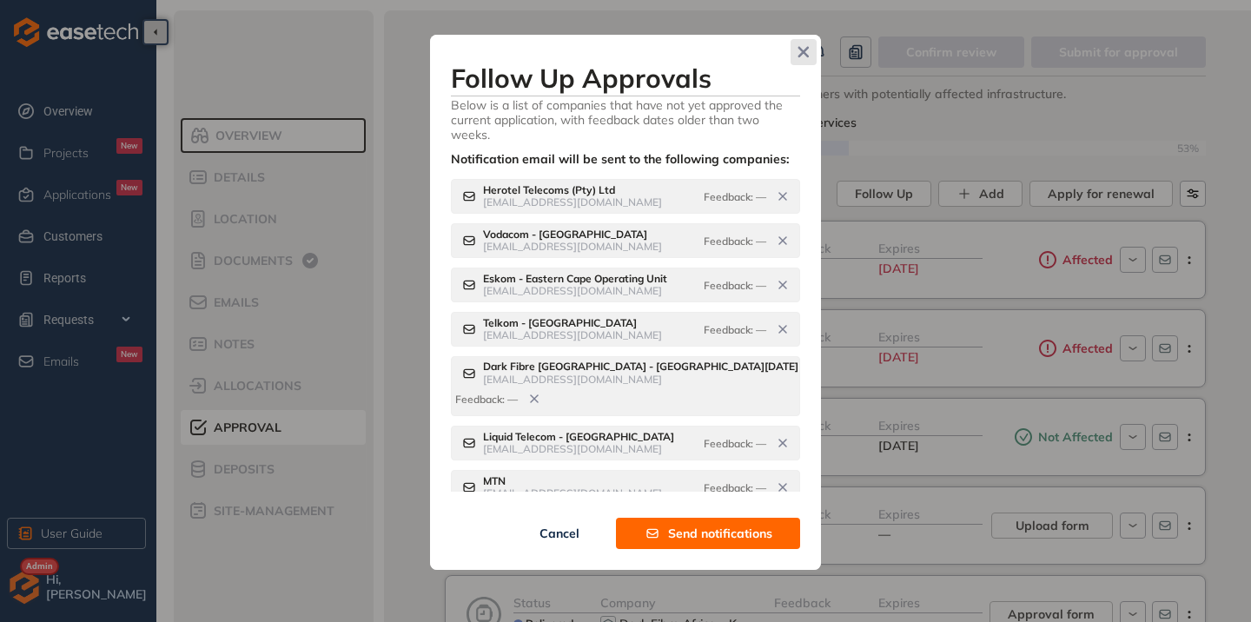
click at [795, 50] on span "Close" at bounding box center [803, 52] width 26 height 26
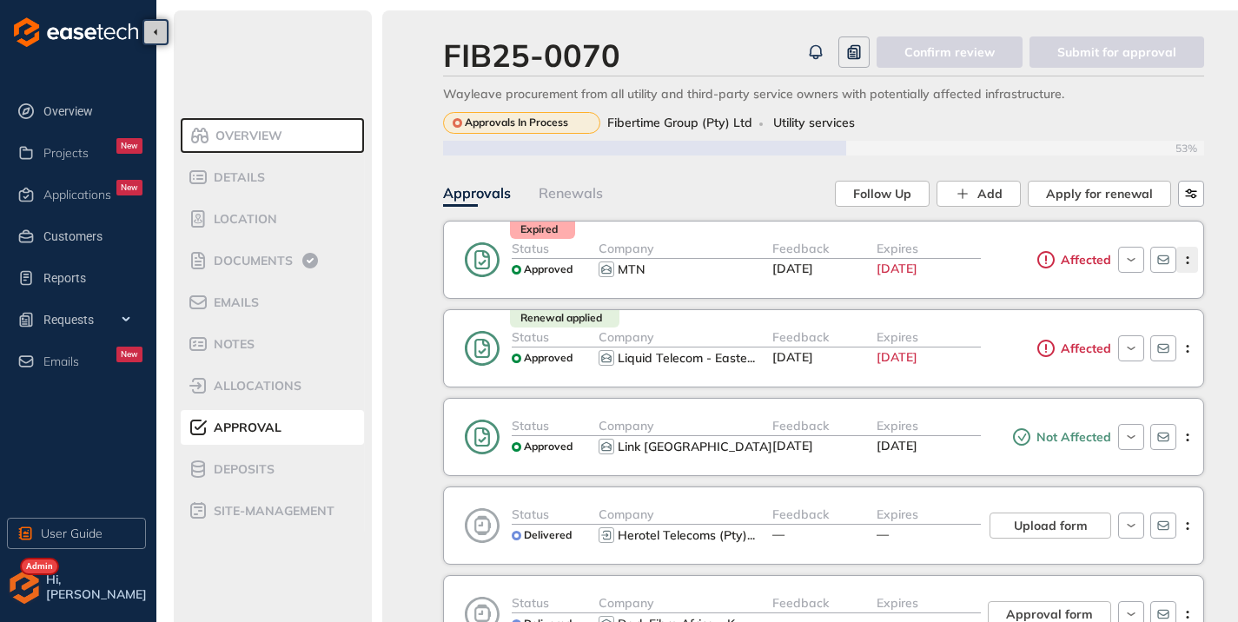
click at [1186, 250] on button "button" at bounding box center [1187, 260] width 22 height 26
click at [1188, 523] on circle "button" at bounding box center [1186, 523] width 3 height 3
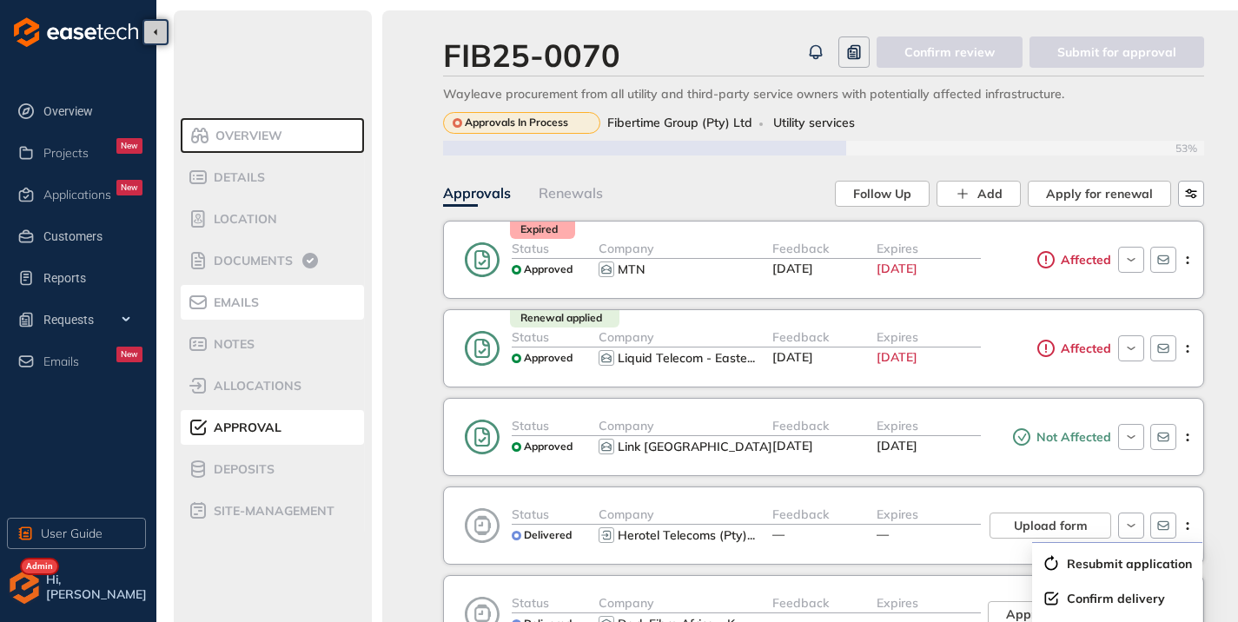
click at [206, 300] on icon at bounding box center [197, 302] width 17 height 14
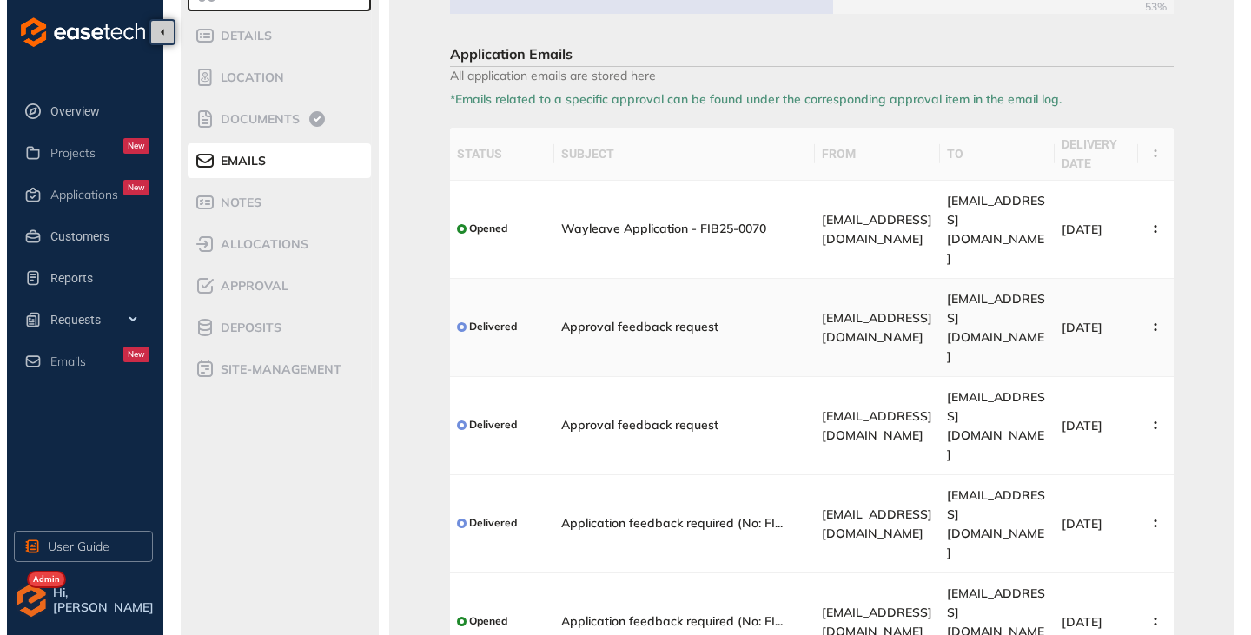
scroll to position [142, 0]
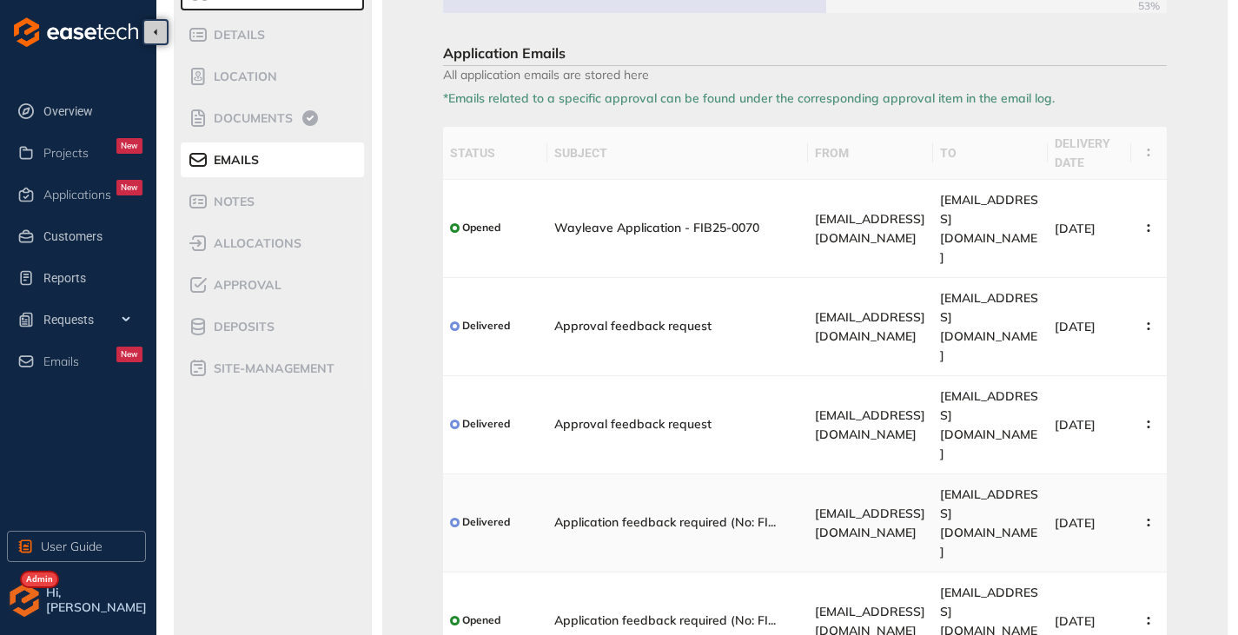
click at [1132, 474] on td at bounding box center [1149, 523] width 36 height 98
click at [1154, 507] on button "button" at bounding box center [1149, 522] width 22 height 31
click at [1078, 426] on span "View Email" at bounding box center [1079, 430] width 66 height 15
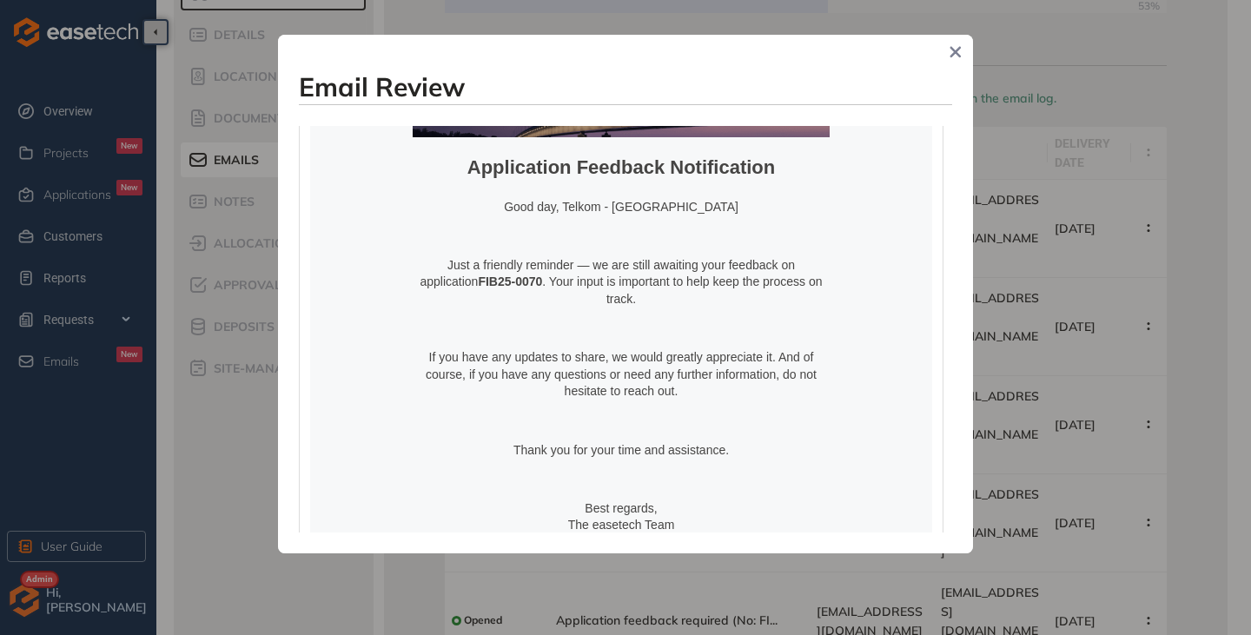
scroll to position [610, 0]
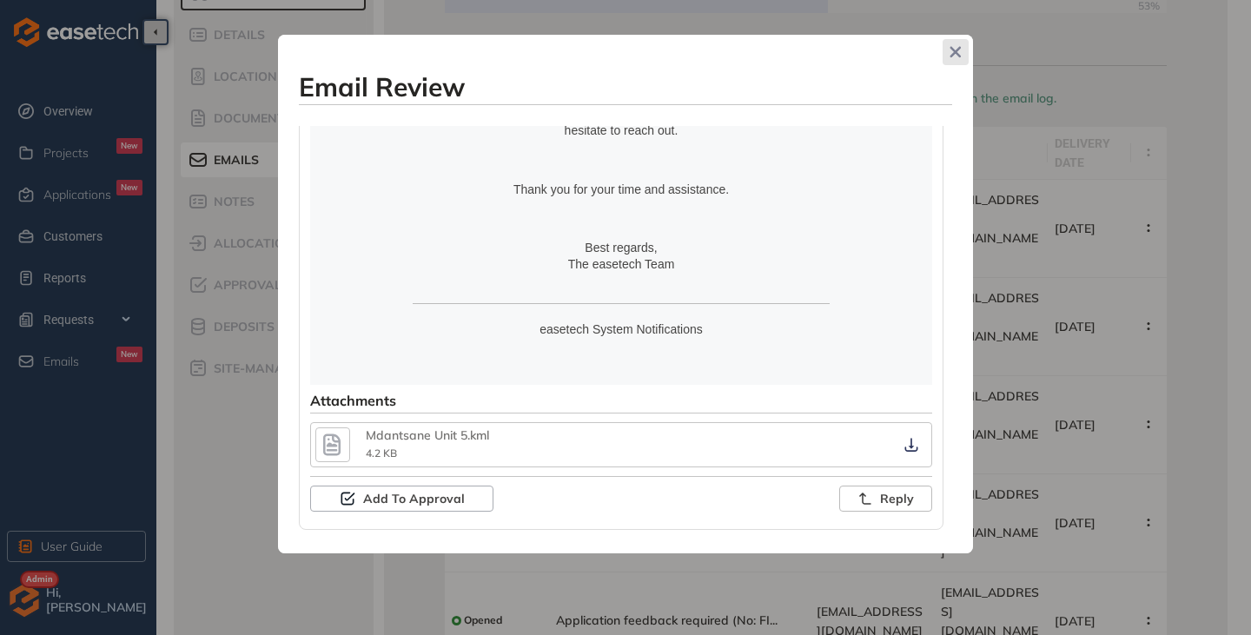
click at [954, 51] on icon "Close" at bounding box center [955, 52] width 11 height 11
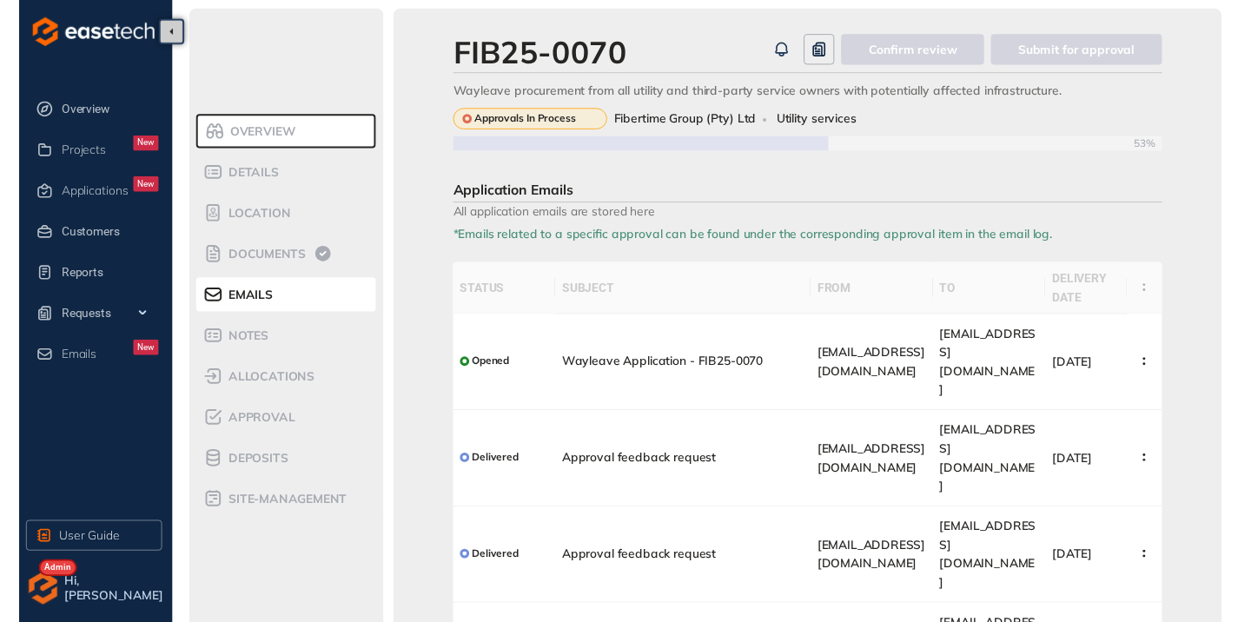
scroll to position [0, 0]
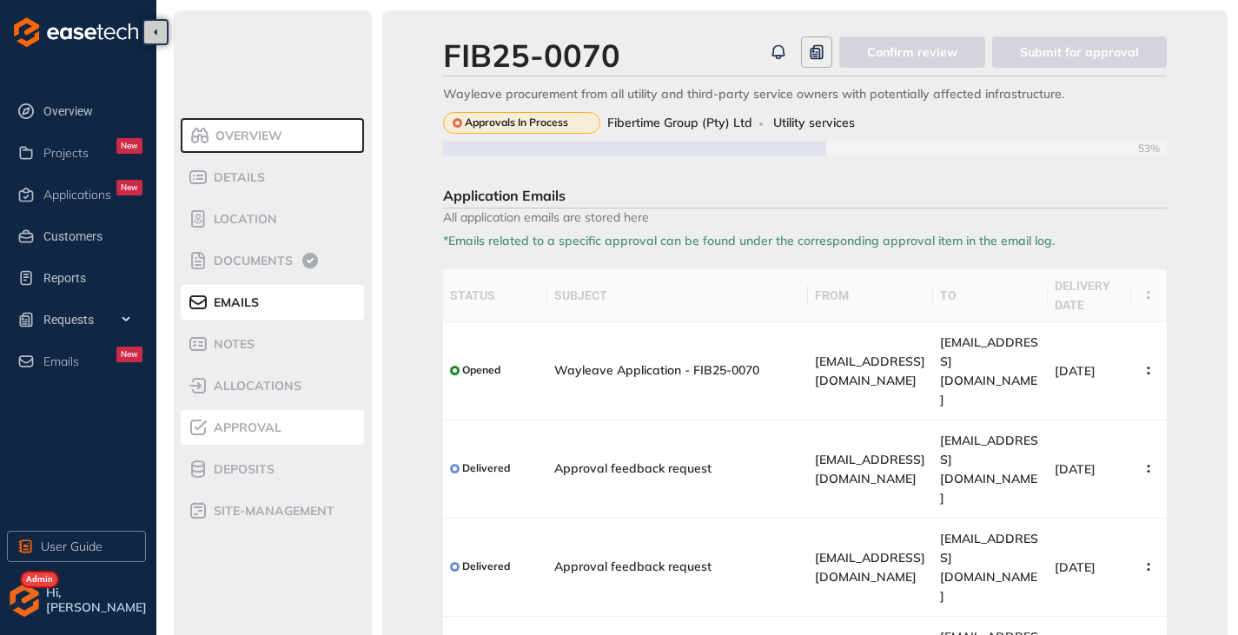
click at [248, 426] on span "Approval" at bounding box center [244, 427] width 73 height 15
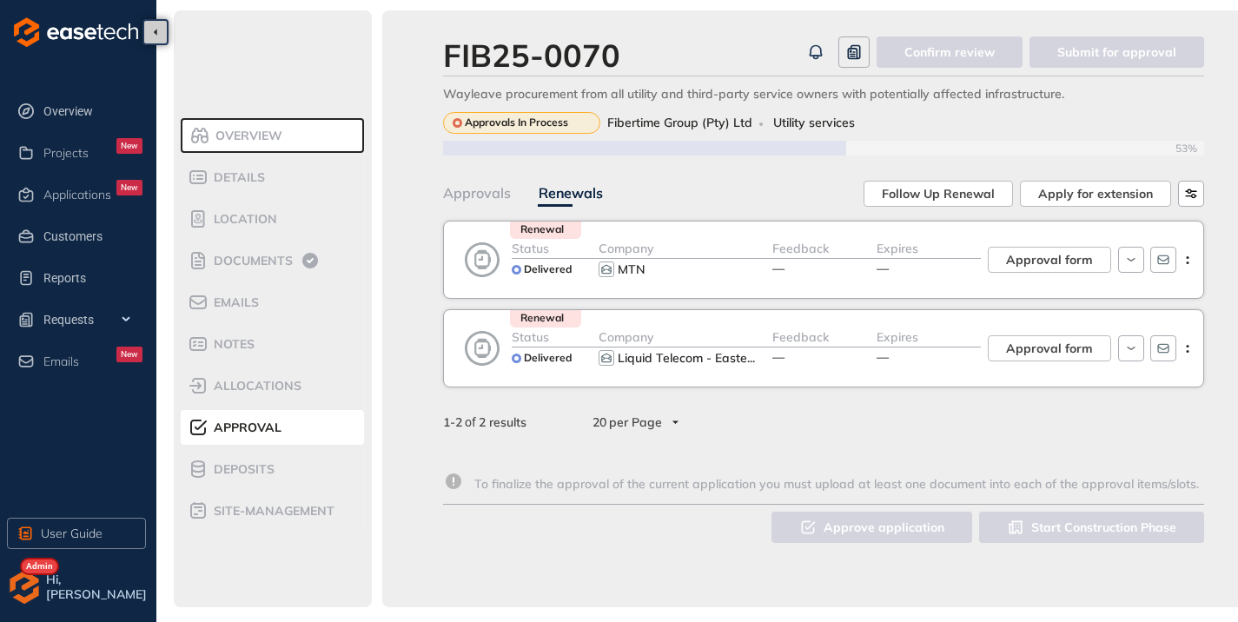
click at [434, 185] on div "FIB25-0070 Confirm review Submit for approval Wayleave procurement from all uti…" at bounding box center [823, 308] width 882 height 597
click at [449, 185] on div "Approvals" at bounding box center [477, 193] width 68 height 22
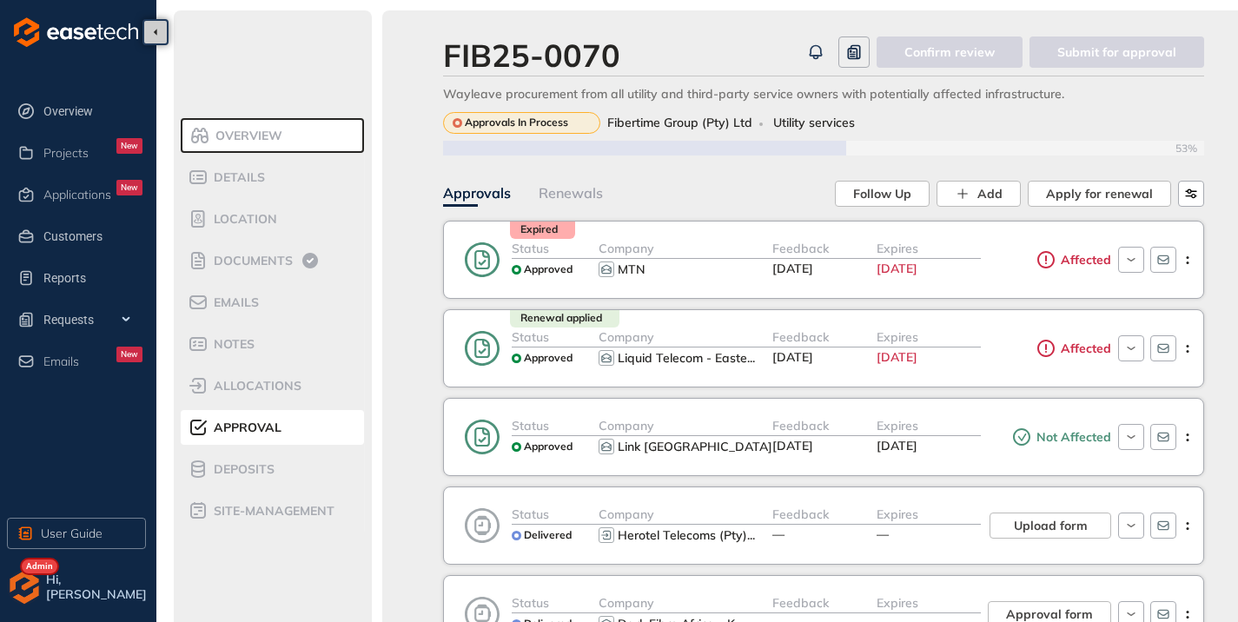
click at [552, 195] on div "Renewals" at bounding box center [570, 193] width 64 height 22
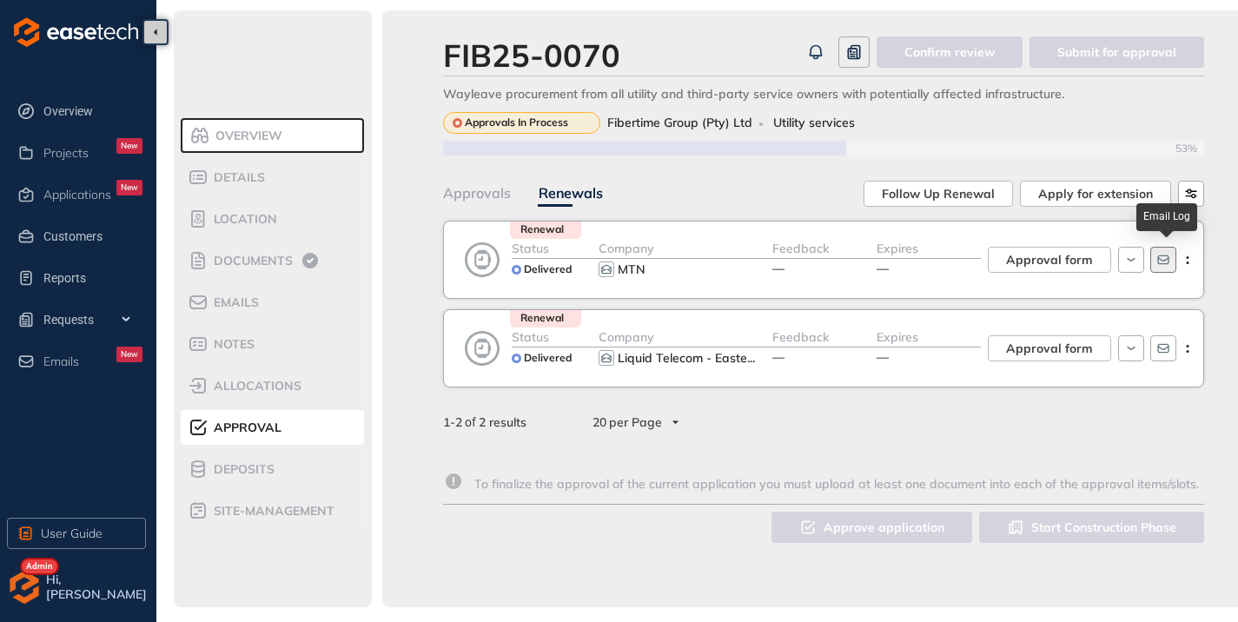
click at [1161, 259] on icon "button" at bounding box center [1162, 260] width 11 height 10
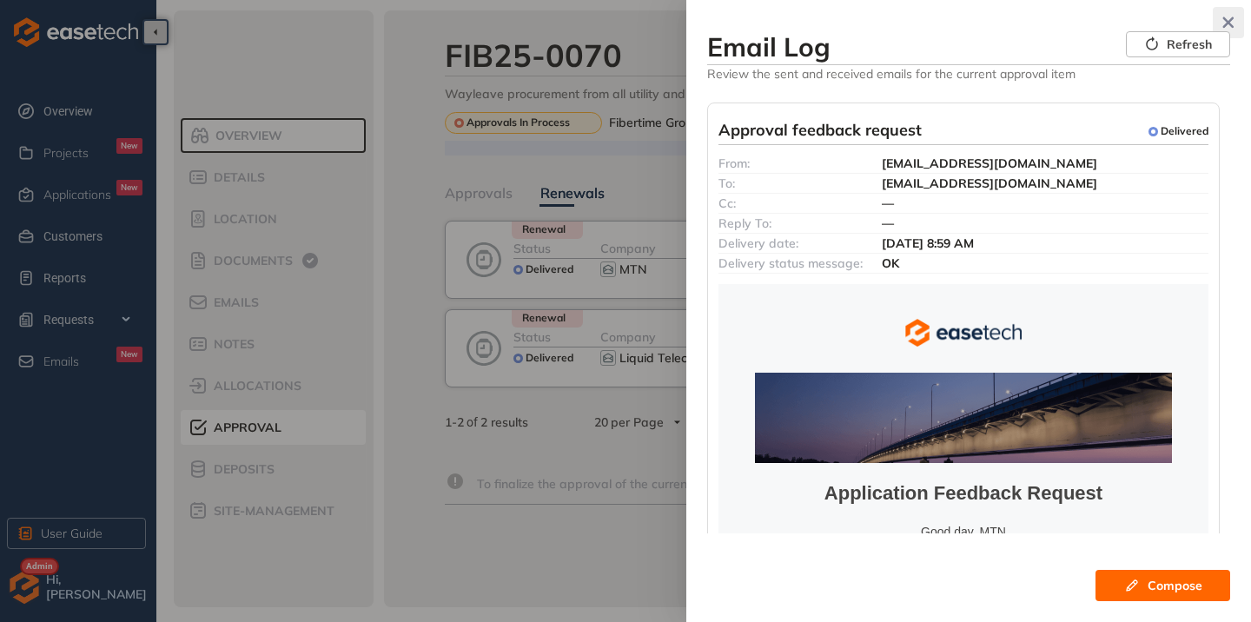
click at [1228, 20] on icon "button" at bounding box center [1227, 23] width 17 height 12
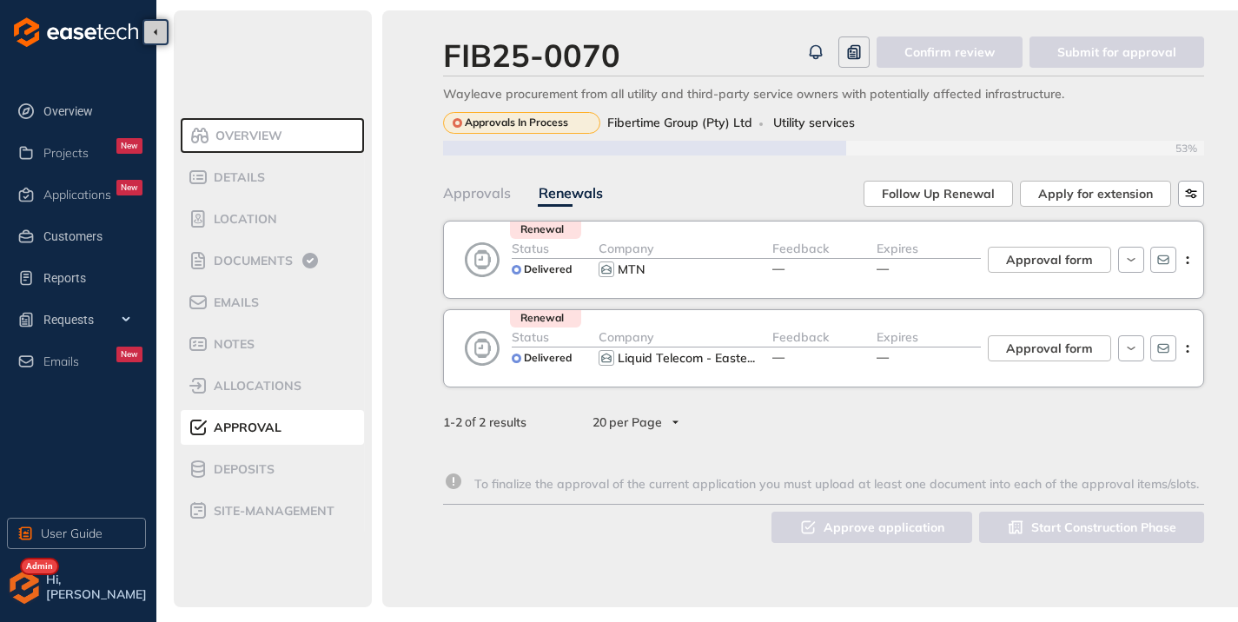
click at [441, 198] on div "FIB25-0070 Confirm review Submit for approval Wayleave procurement from all uti…" at bounding box center [823, 308] width 882 height 597
click at [459, 191] on div "Approvals" at bounding box center [477, 193] width 68 height 22
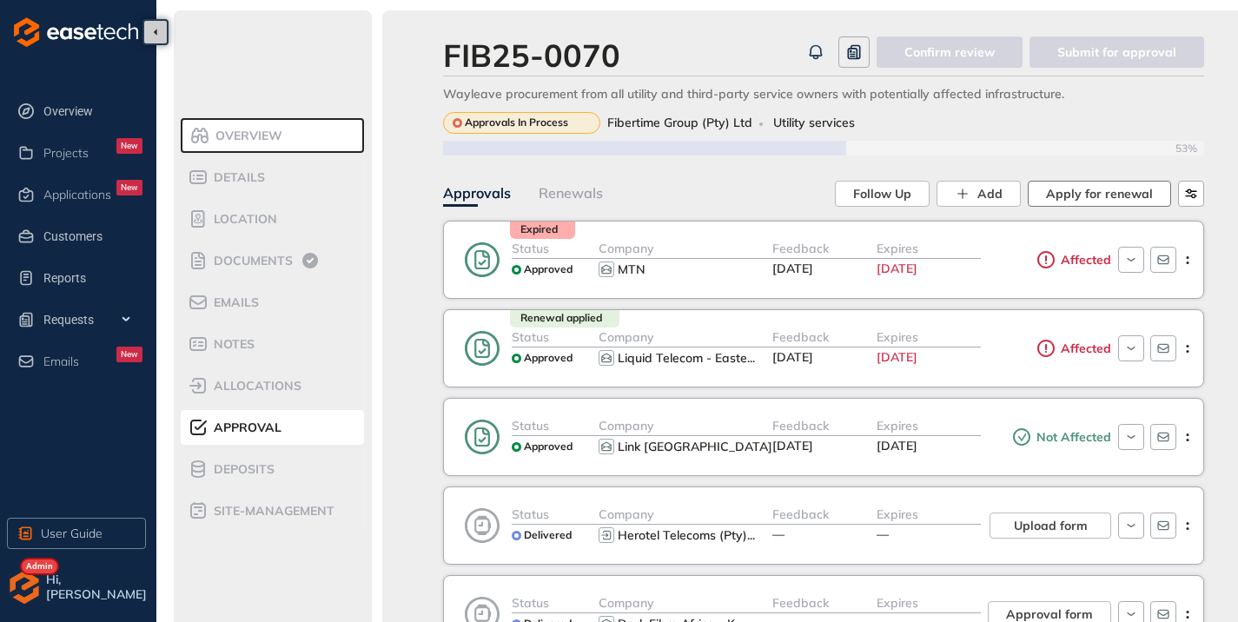
click at [1085, 195] on span "Apply for renewal" at bounding box center [1099, 193] width 107 height 19
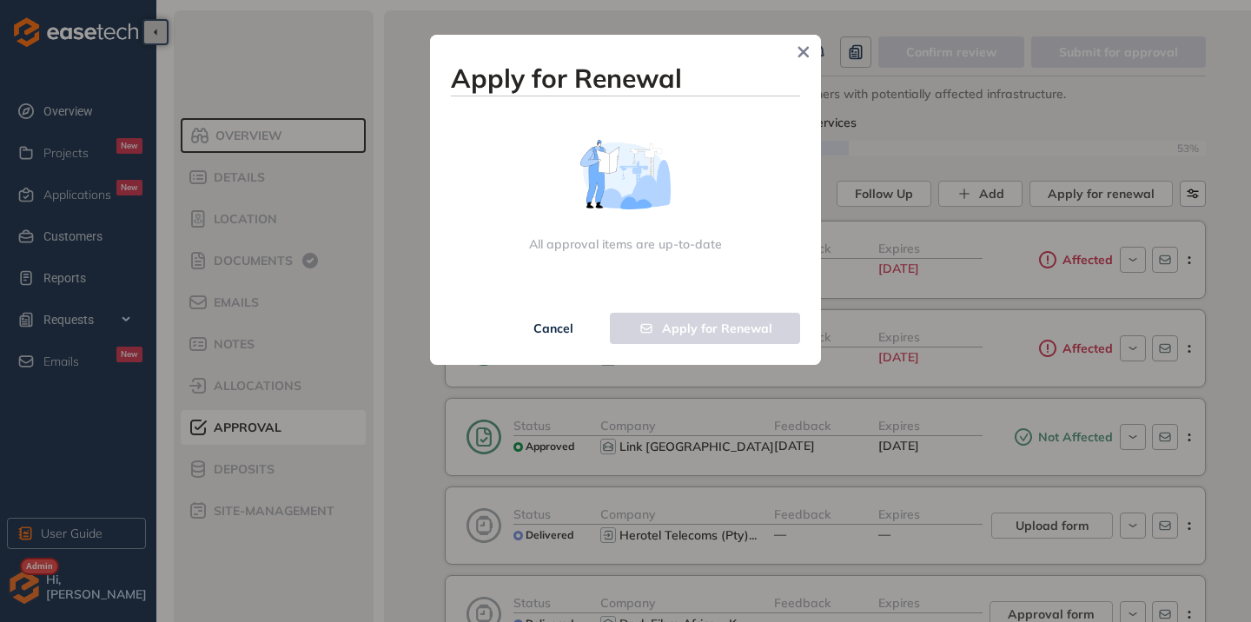
drag, startPoint x: 799, startPoint y: 51, endPoint x: 828, endPoint y: 62, distance: 31.3
click at [799, 51] on icon "Close" at bounding box center [803, 52] width 12 height 12
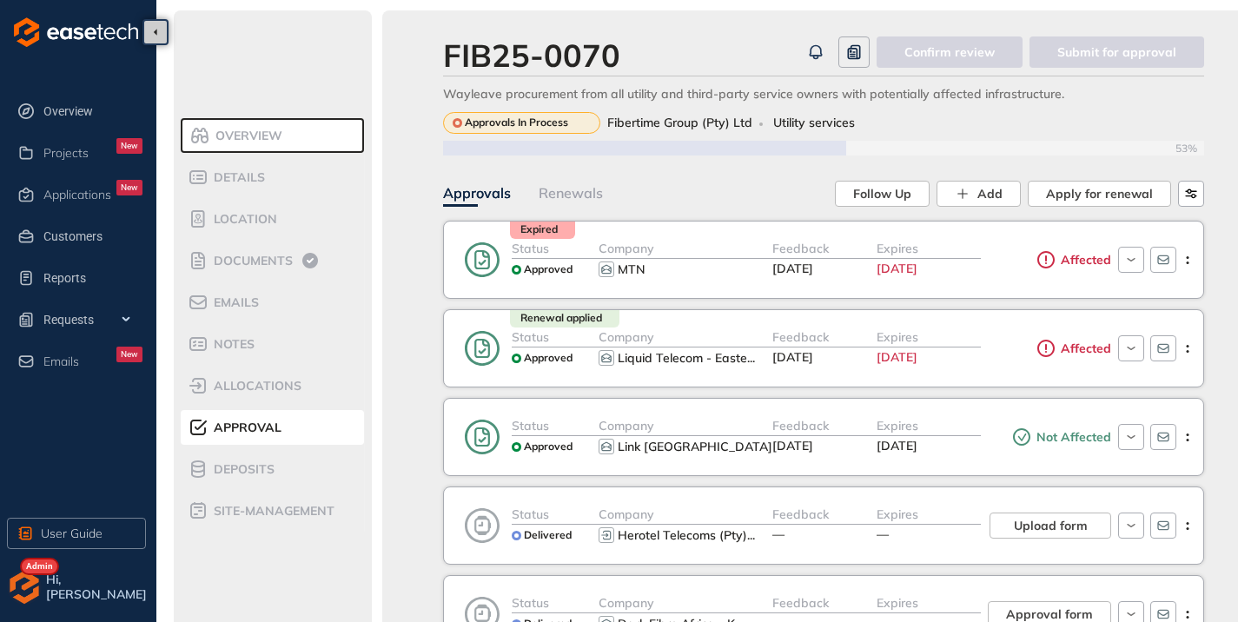
click at [568, 190] on div "Renewals" at bounding box center [570, 193] width 64 height 22
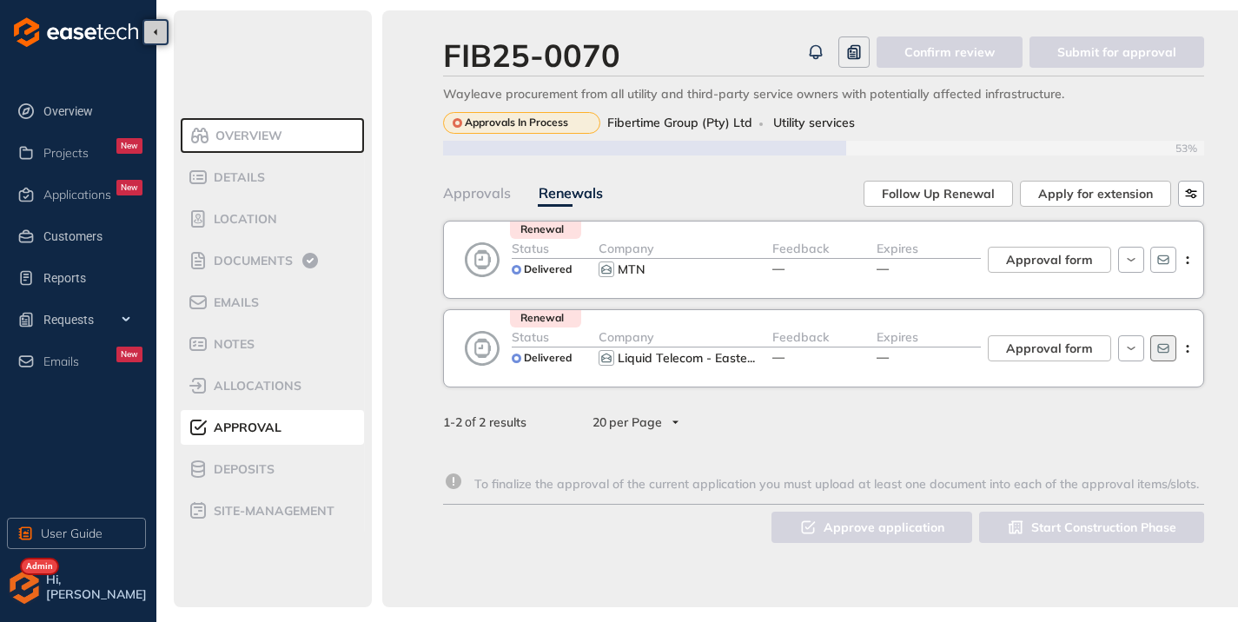
click at [1168, 350] on icon "button" at bounding box center [1162, 349] width 11 height 10
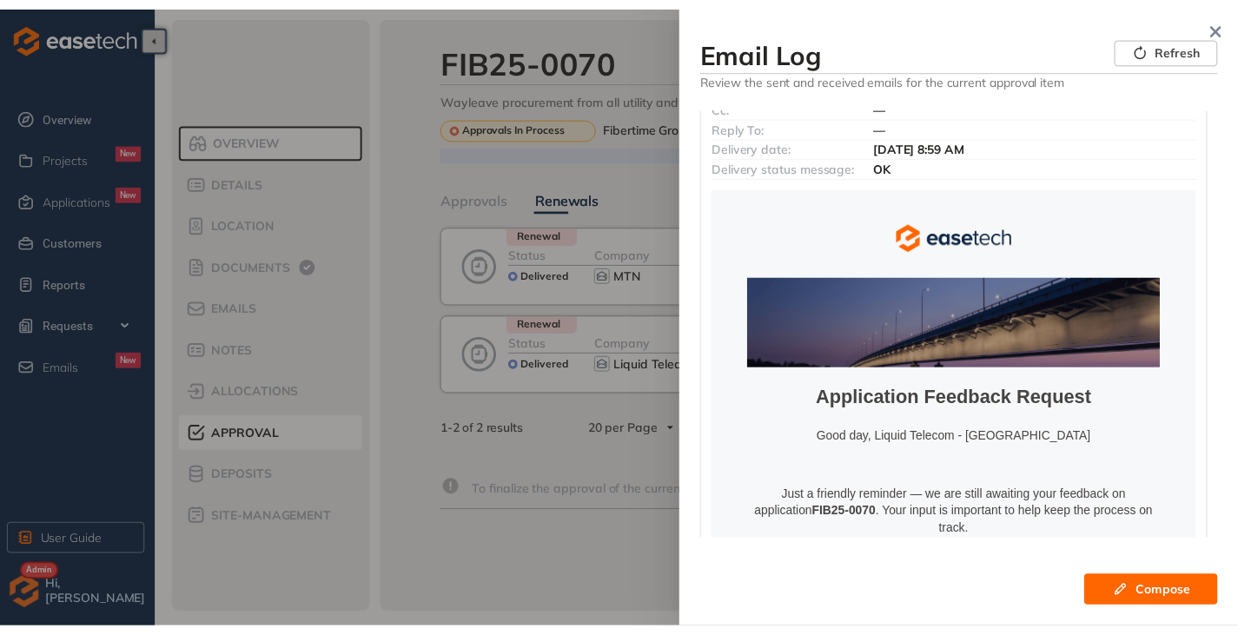
scroll to position [68, 0]
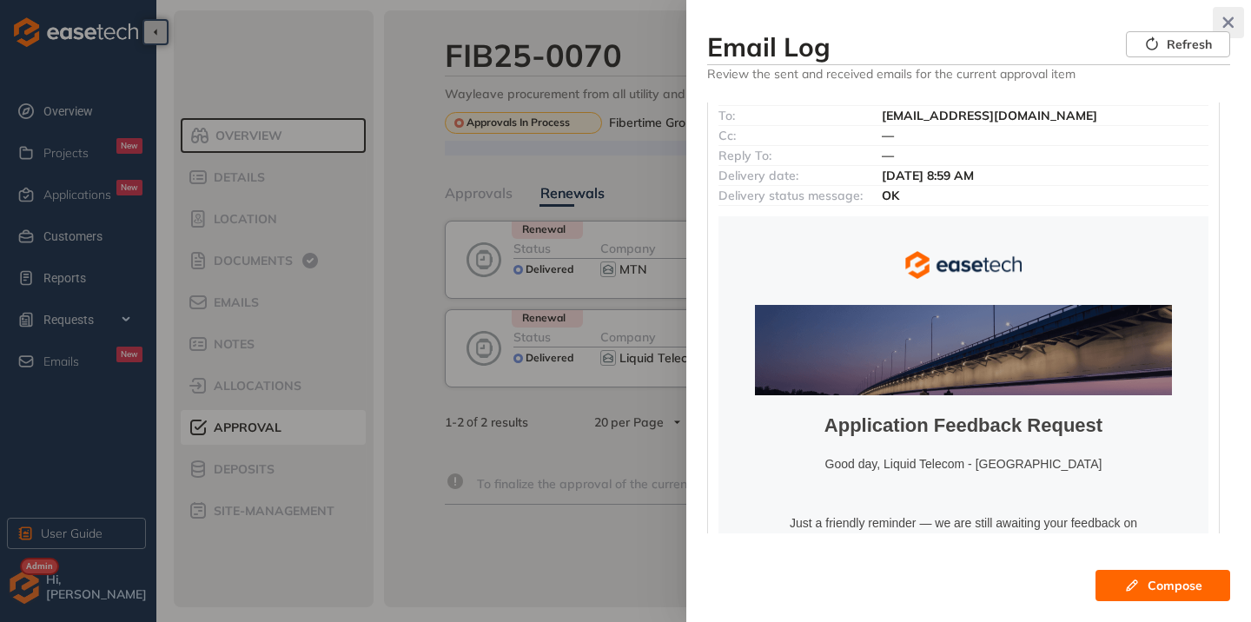
click at [1225, 23] on icon "button" at bounding box center [1227, 23] width 17 height 12
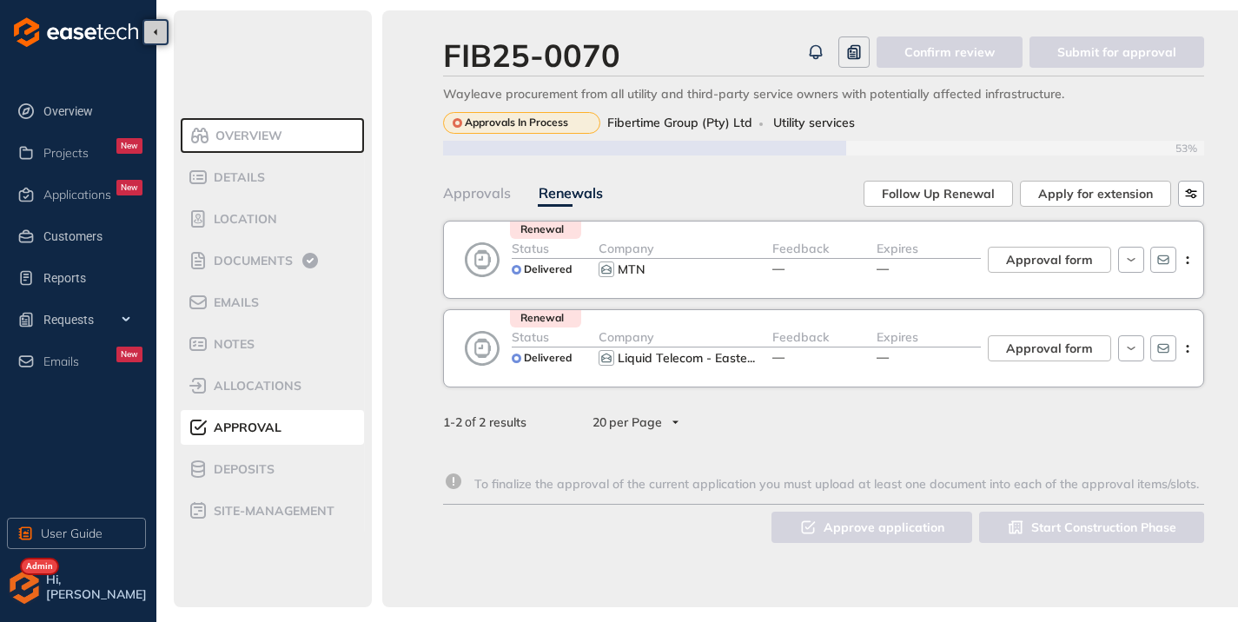
click at [484, 188] on div "Approvals" at bounding box center [477, 193] width 68 height 22
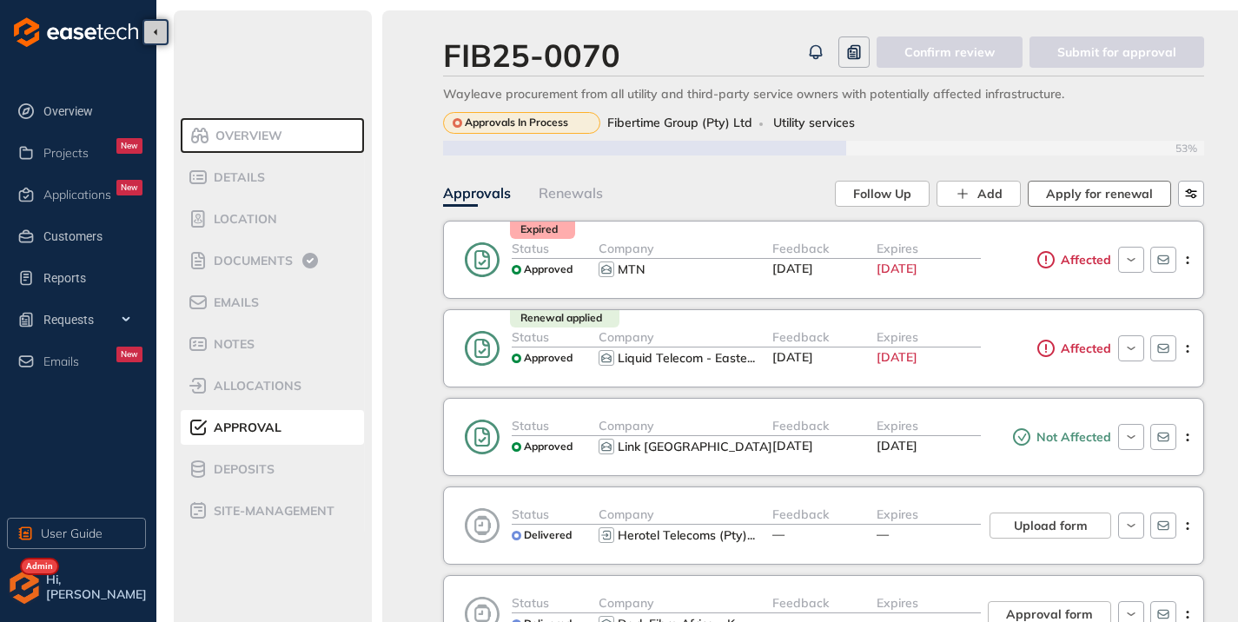
click at [1097, 188] on span "Apply for renewal" at bounding box center [1099, 193] width 107 height 19
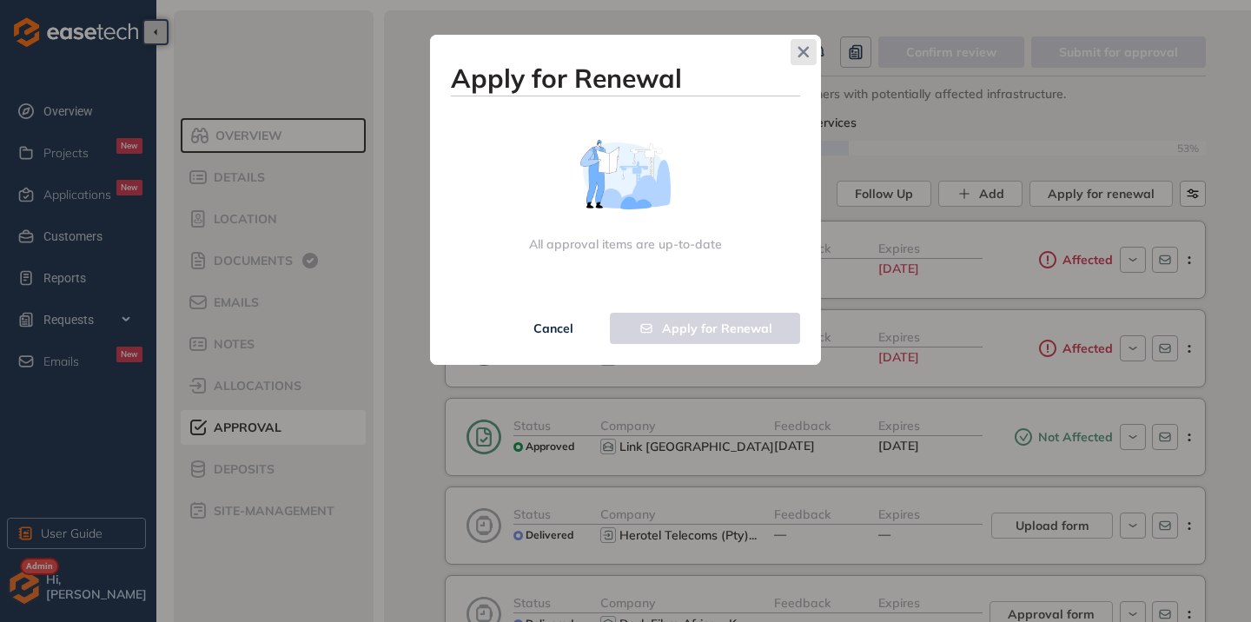
click at [806, 52] on icon "Close" at bounding box center [803, 52] width 12 height 12
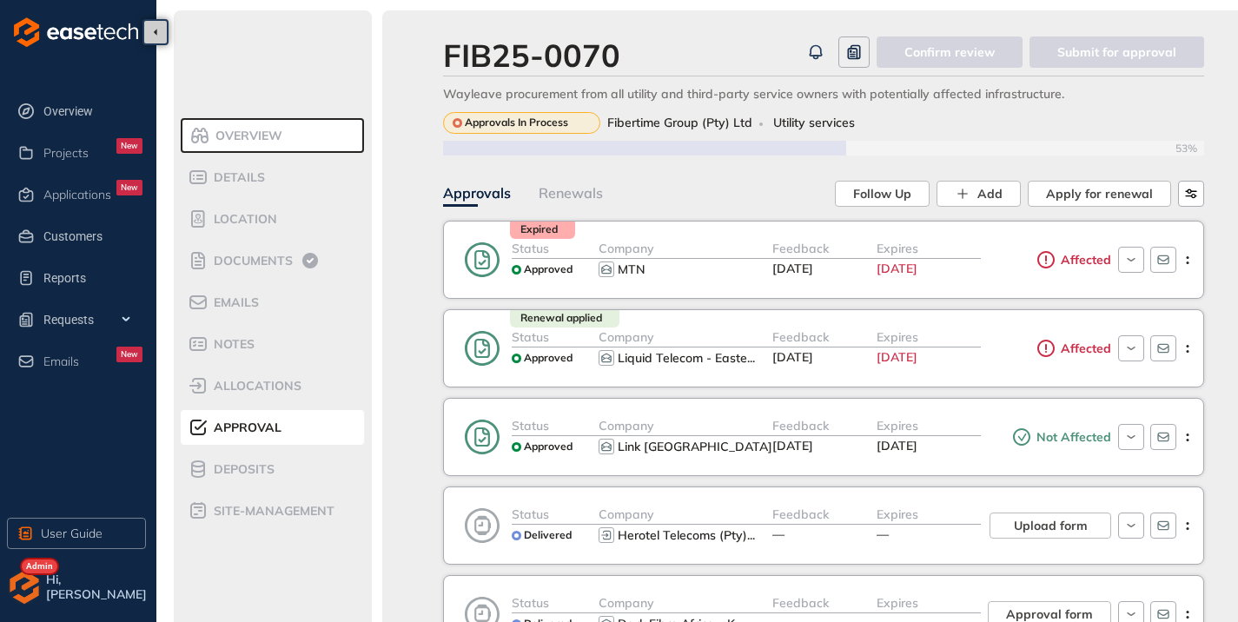
click at [566, 191] on div "Renewals" at bounding box center [570, 193] width 64 height 22
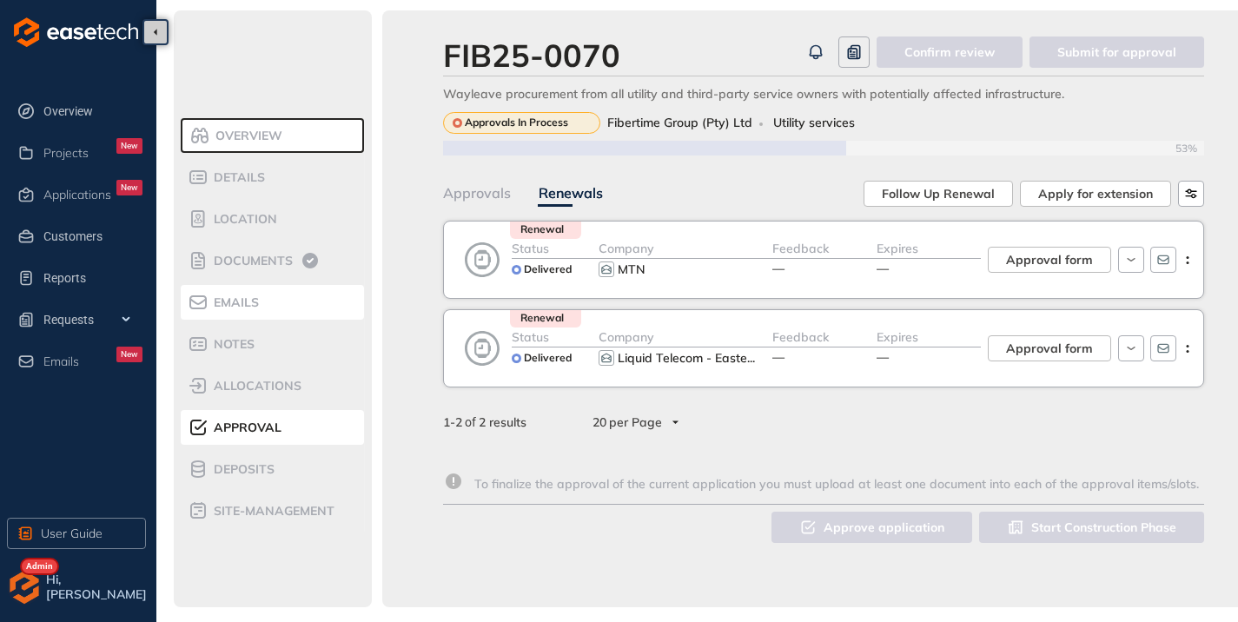
click at [220, 313] on li "Emails" at bounding box center [272, 302] width 183 height 35
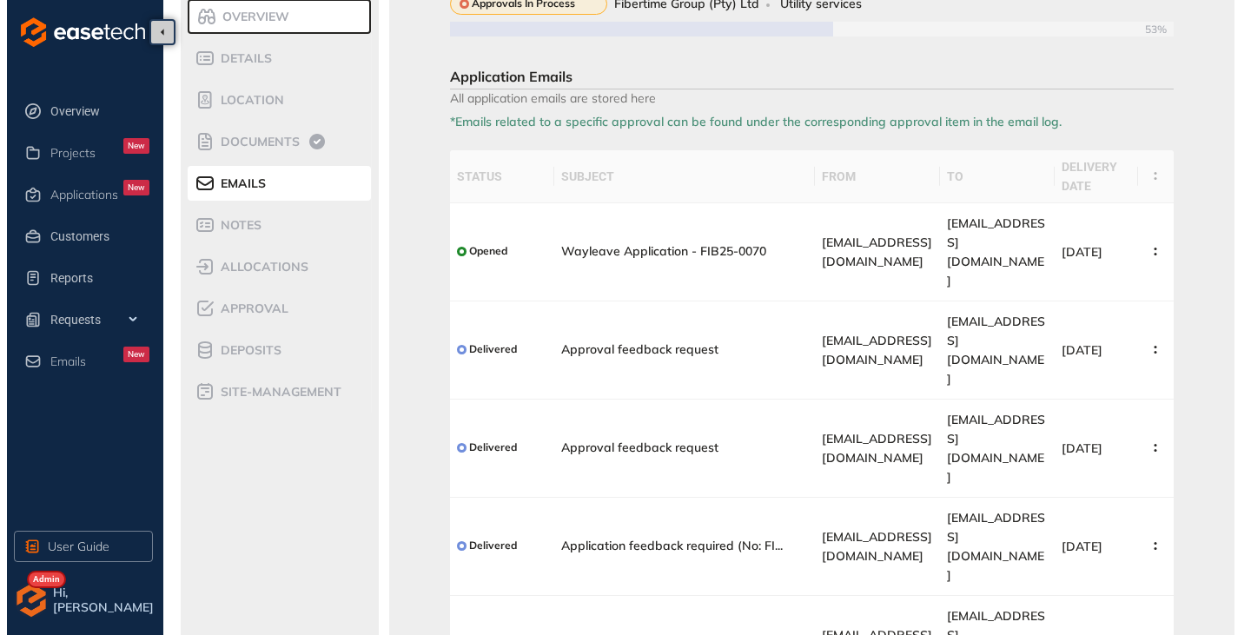
scroll to position [142, 0]
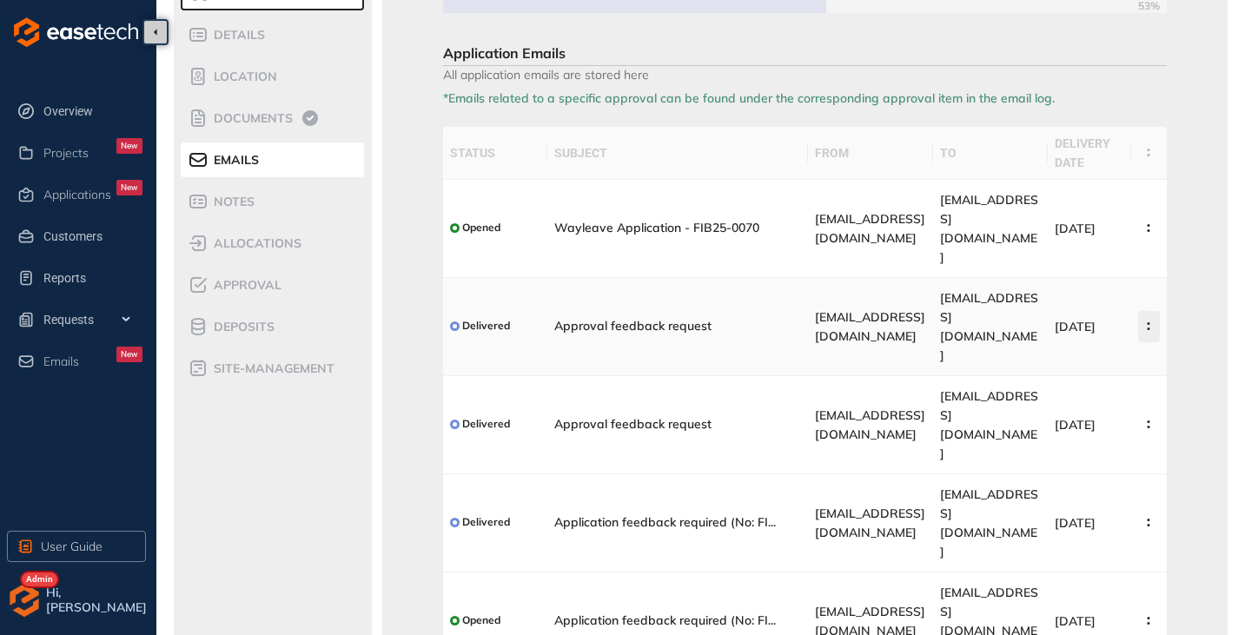
click at [1146, 311] on button "button" at bounding box center [1149, 326] width 22 height 31
click at [1062, 303] on span "View Email" at bounding box center [1079, 310] width 66 height 15
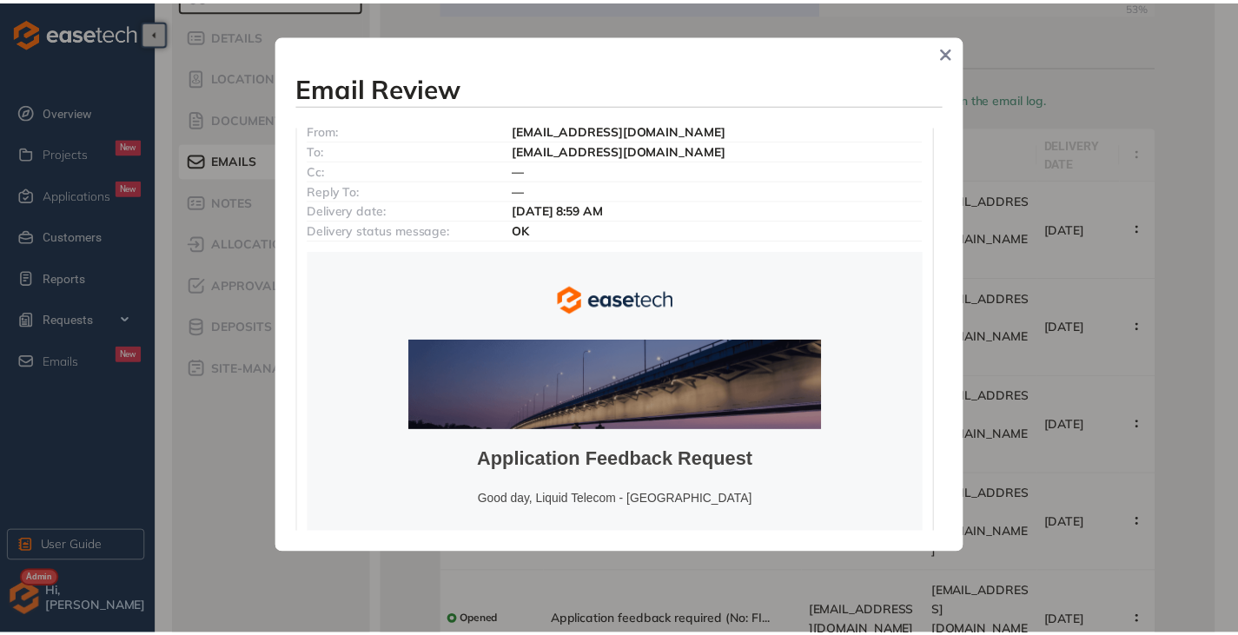
scroll to position [14, 0]
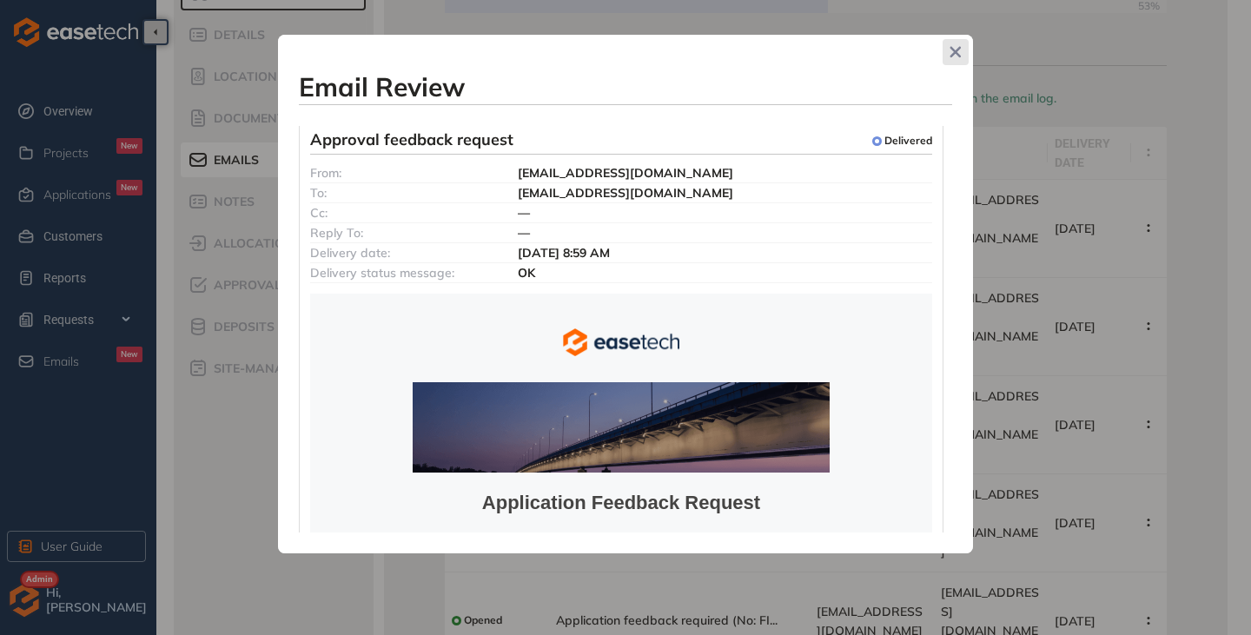
click at [951, 56] on icon "Close" at bounding box center [955, 52] width 10 height 10
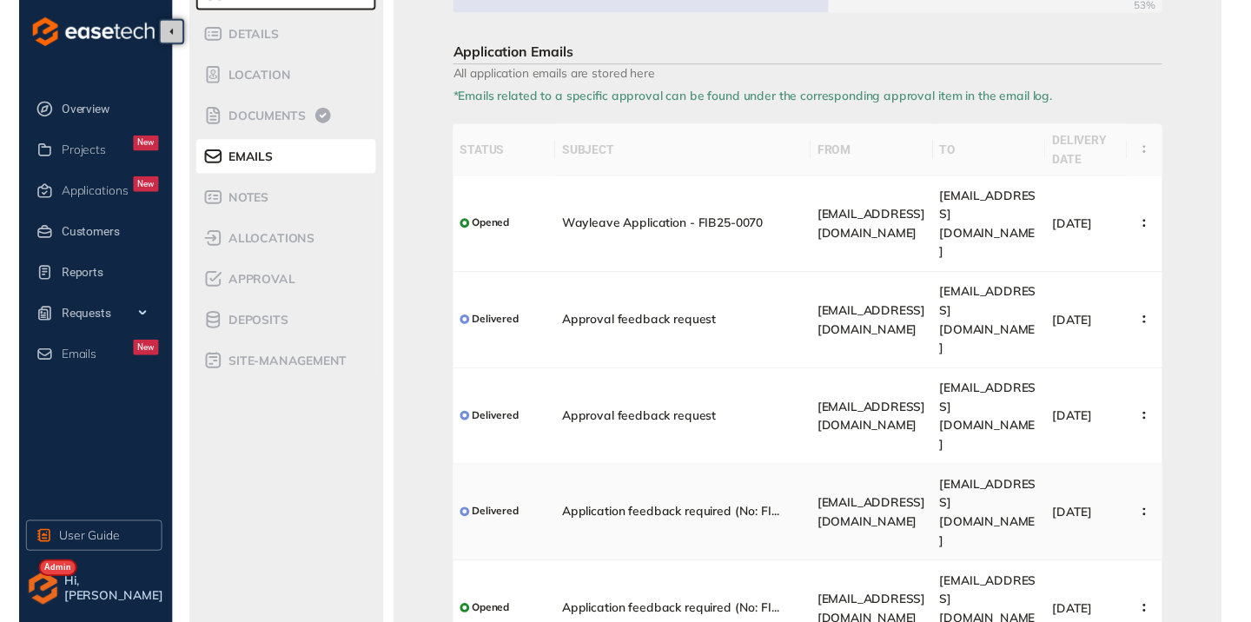
scroll to position [0, 0]
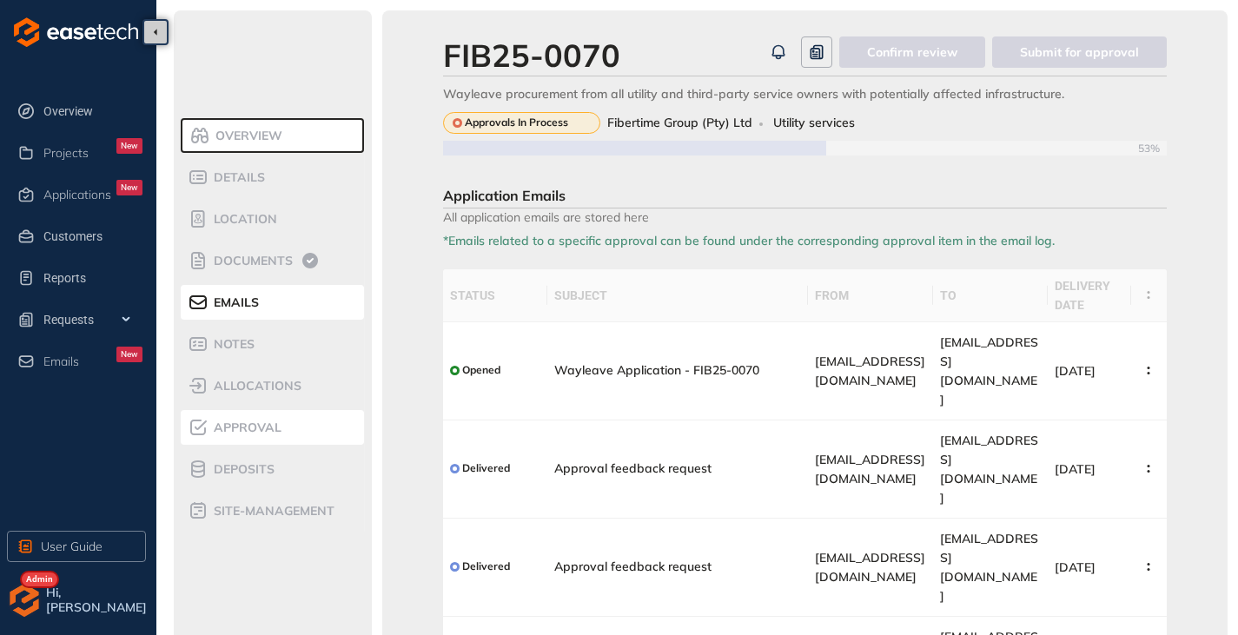
click at [251, 433] on span "Approval" at bounding box center [244, 427] width 73 height 15
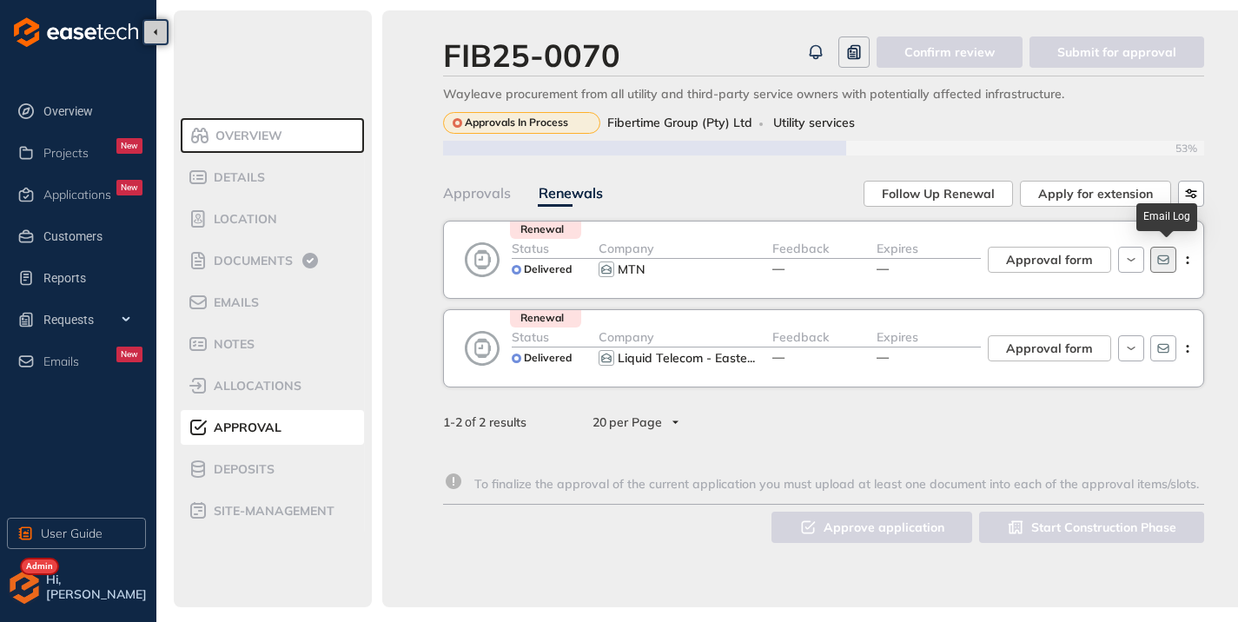
click at [1162, 267] on button "button" at bounding box center [1163, 260] width 26 height 26
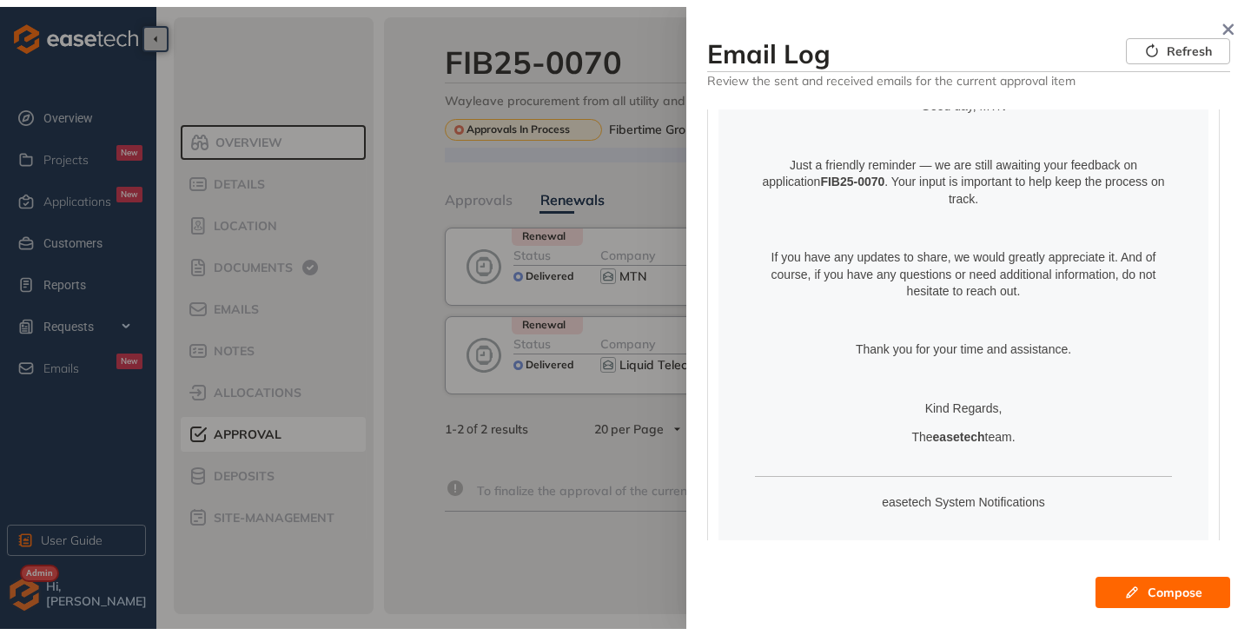
scroll to position [589, 0]
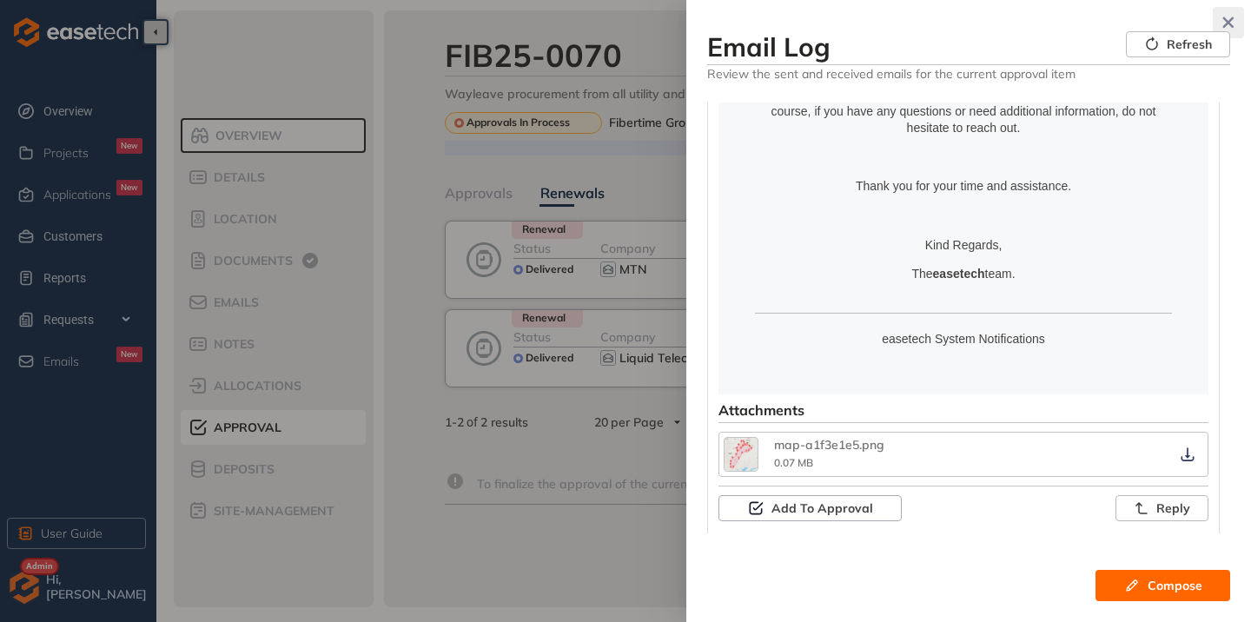
click at [1226, 23] on icon "button" at bounding box center [1228, 22] width 11 height 11
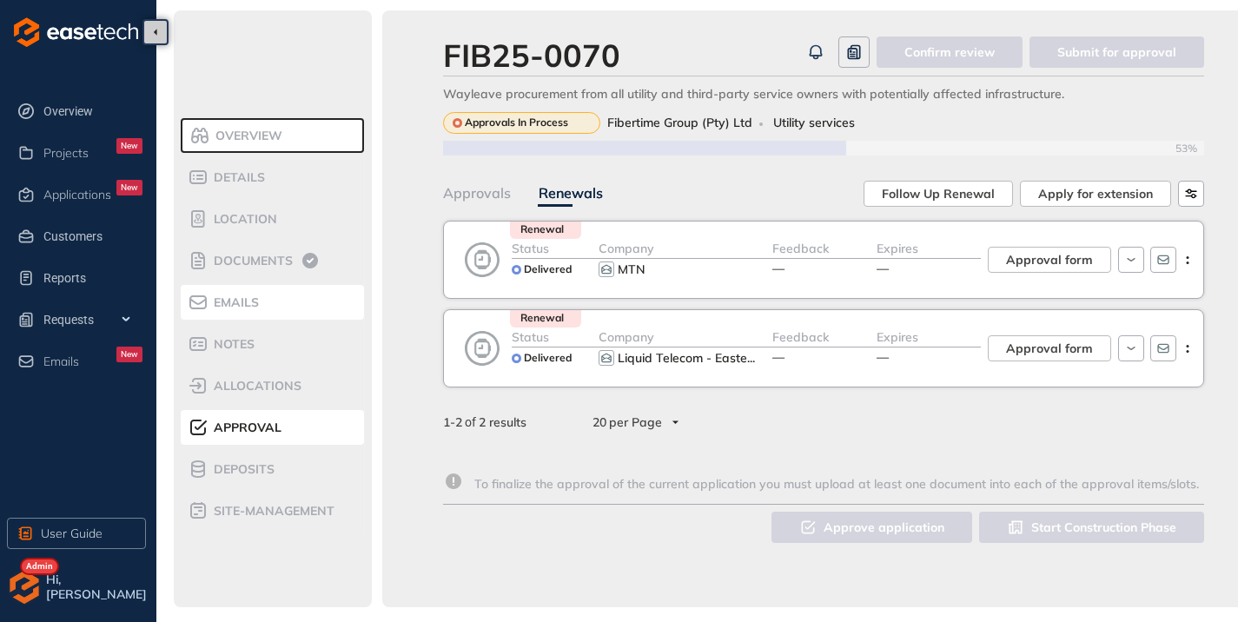
click at [241, 312] on div "Emails" at bounding box center [262, 302] width 148 height 21
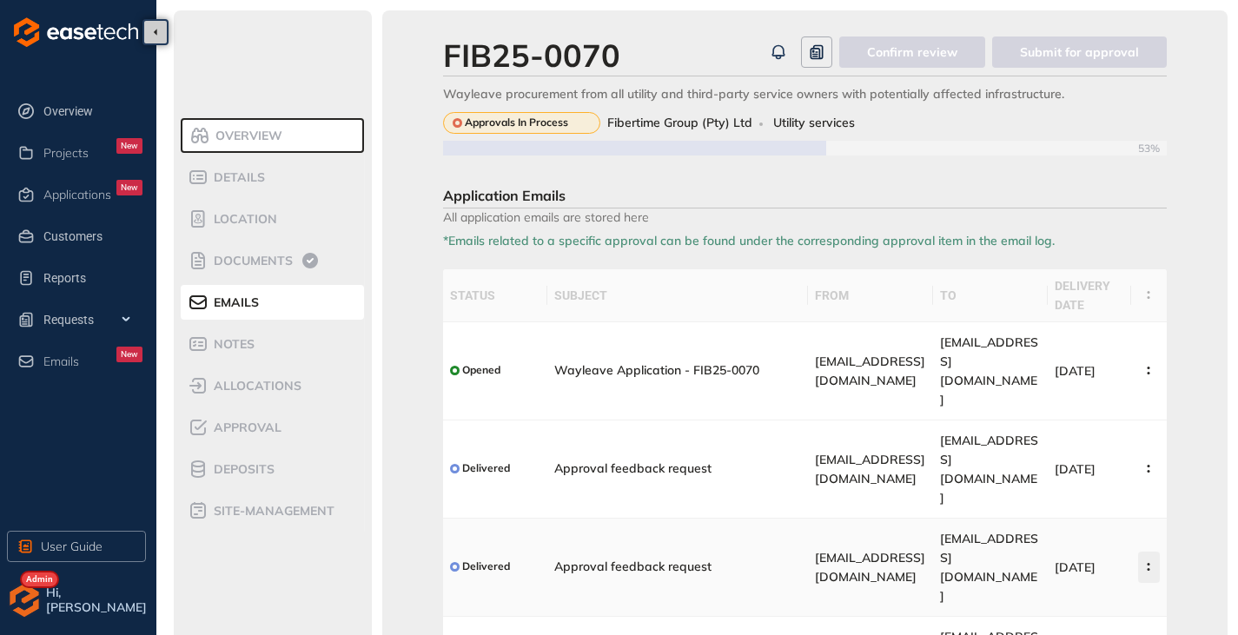
click at [1149, 551] on button "button" at bounding box center [1149, 566] width 22 height 31
click at [1081, 502] on button "View Email" at bounding box center [1084, 511] width 127 height 26
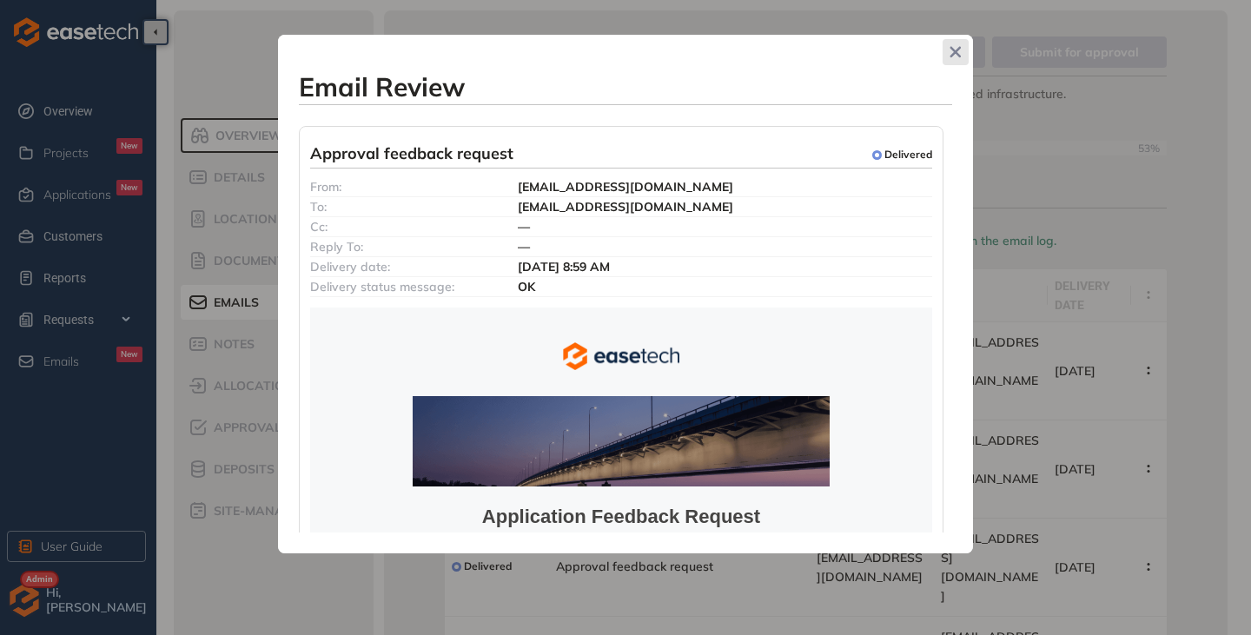
click at [960, 59] on span "Close" at bounding box center [955, 52] width 26 height 26
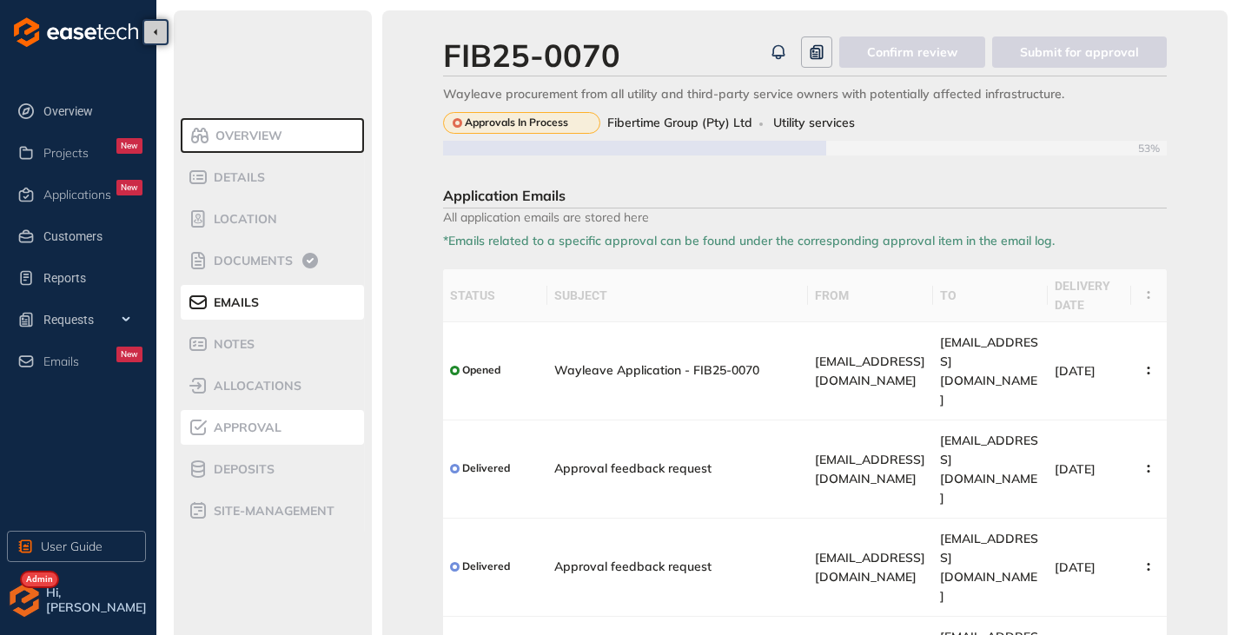
click at [235, 439] on li "Approval" at bounding box center [272, 427] width 183 height 35
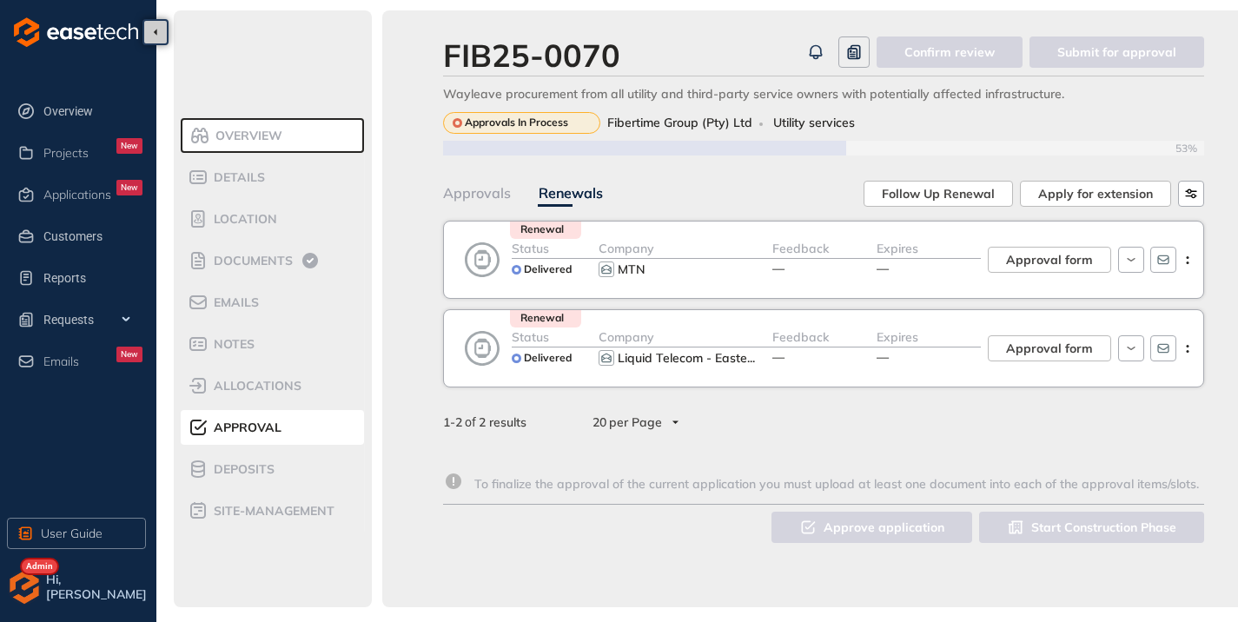
click at [463, 201] on div "Approvals" at bounding box center [477, 193] width 68 height 22
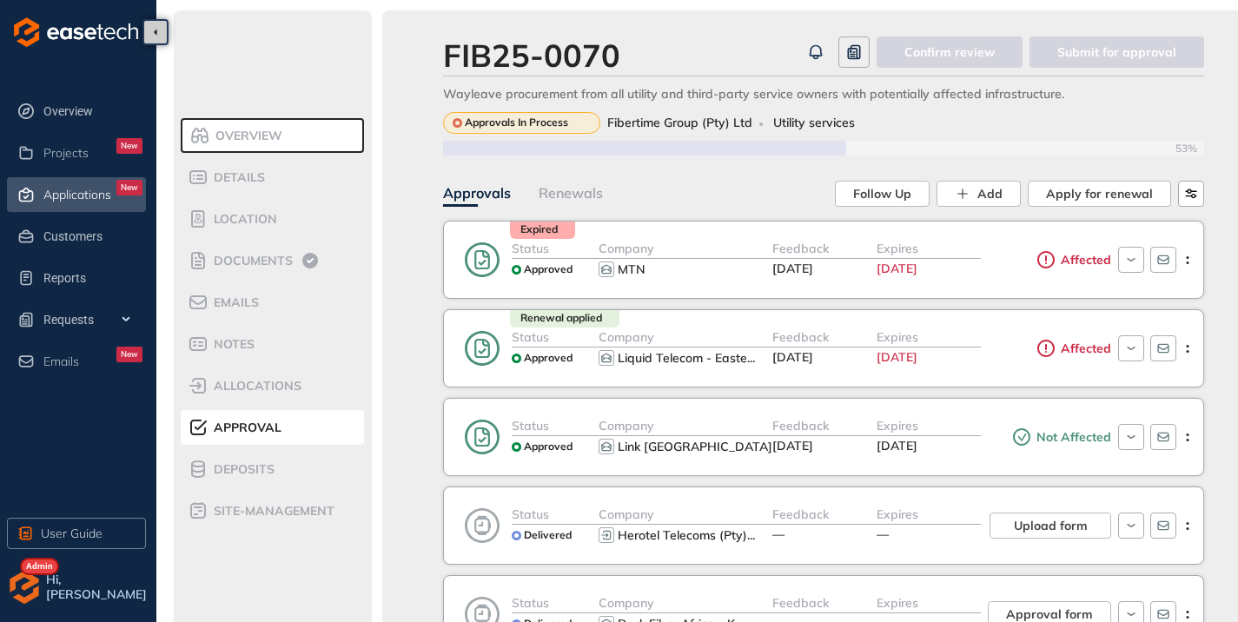
click at [64, 194] on span "Applications" at bounding box center [77, 195] width 68 height 15
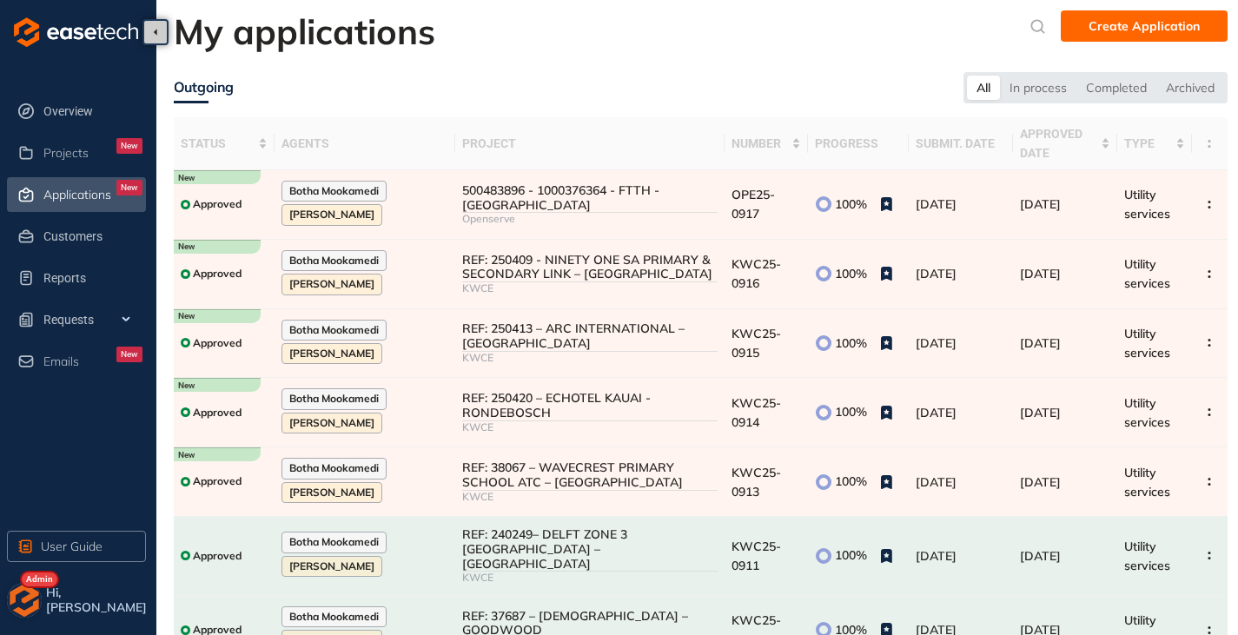
click at [30, 597] on img "button" at bounding box center [24, 600] width 35 height 35
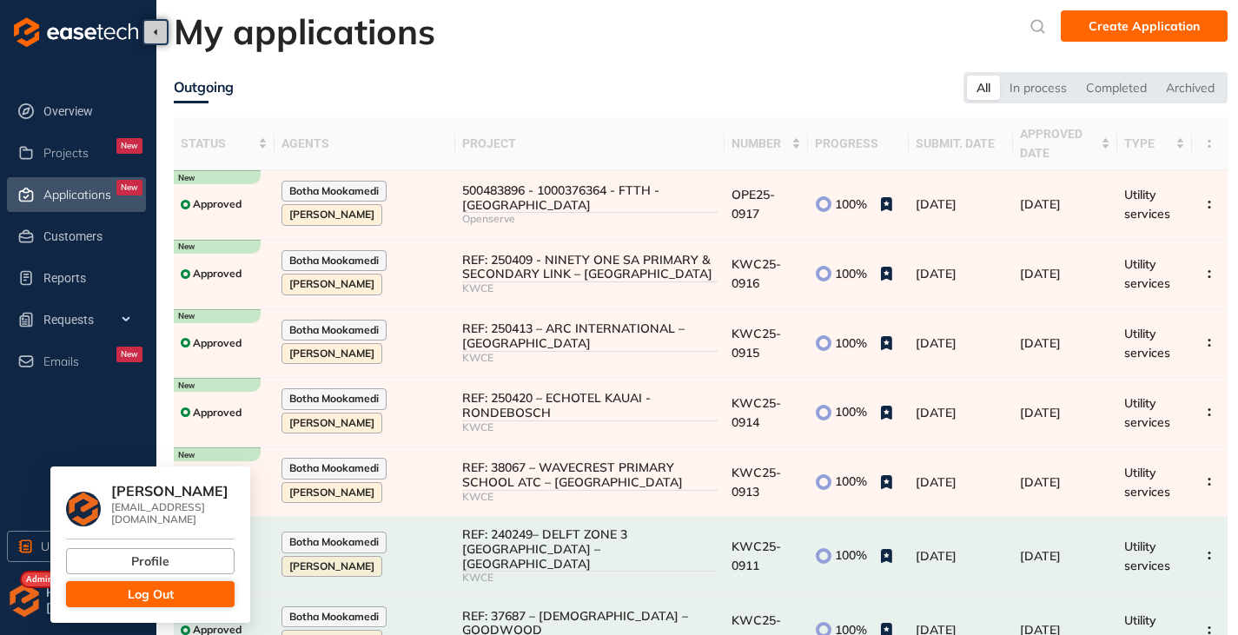
click at [149, 587] on span "Log Out" at bounding box center [151, 593] width 46 height 19
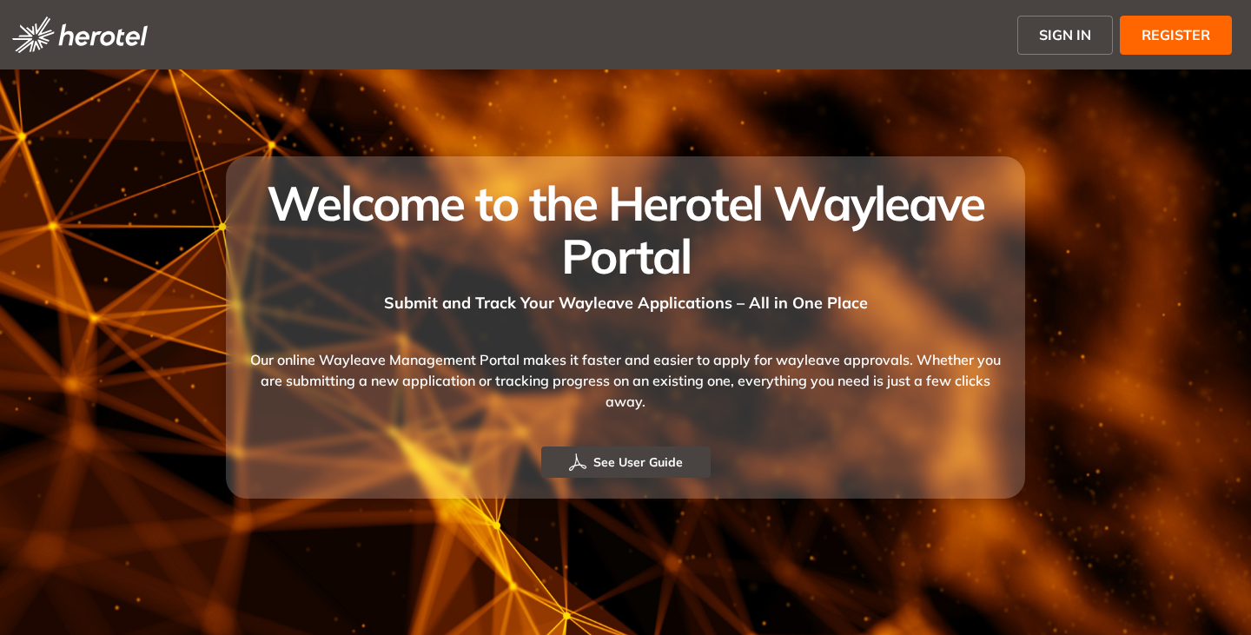
click at [1043, 34] on span "SIGN IN" at bounding box center [1065, 34] width 52 height 21
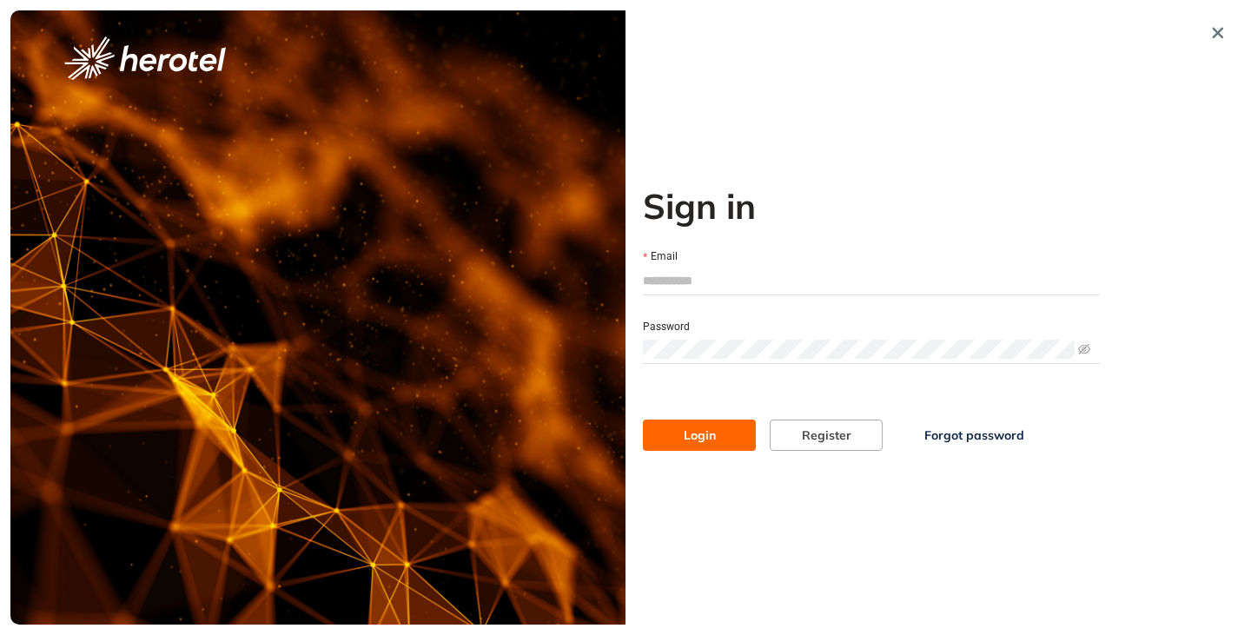
click at [696, 280] on input "Email" at bounding box center [871, 280] width 457 height 26
type input "**********"
click at [637, 340] on div "**********" at bounding box center [871, 317] width 492 height 614
click at [643, 419] on button "Login" at bounding box center [699, 434] width 113 height 31
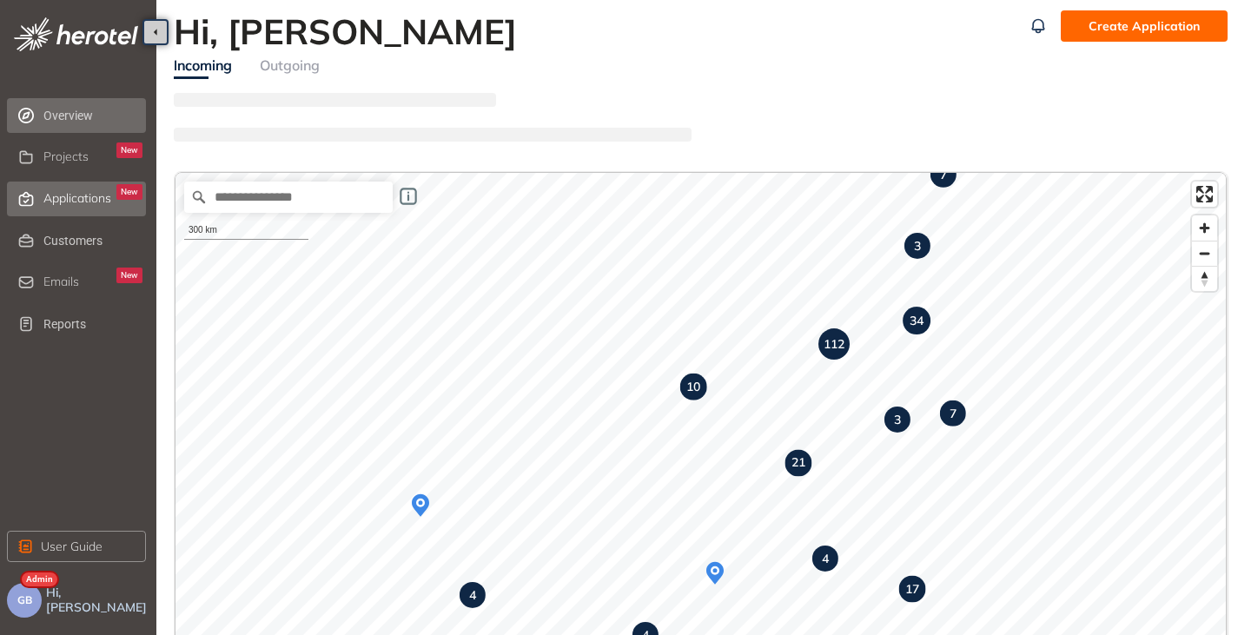
click at [55, 200] on span "Applications" at bounding box center [77, 198] width 68 height 15
